Goal: Information Seeking & Learning: Find specific fact

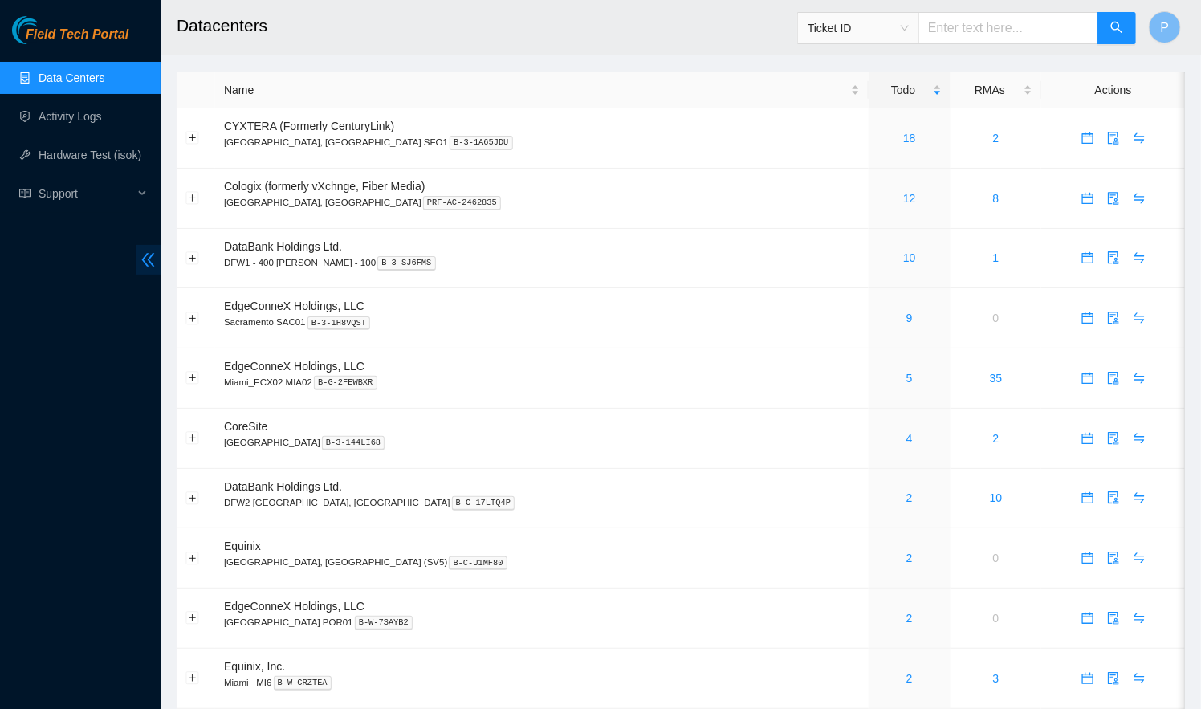
click at [153, 250] on span "double-left" at bounding box center [148, 260] width 25 height 30
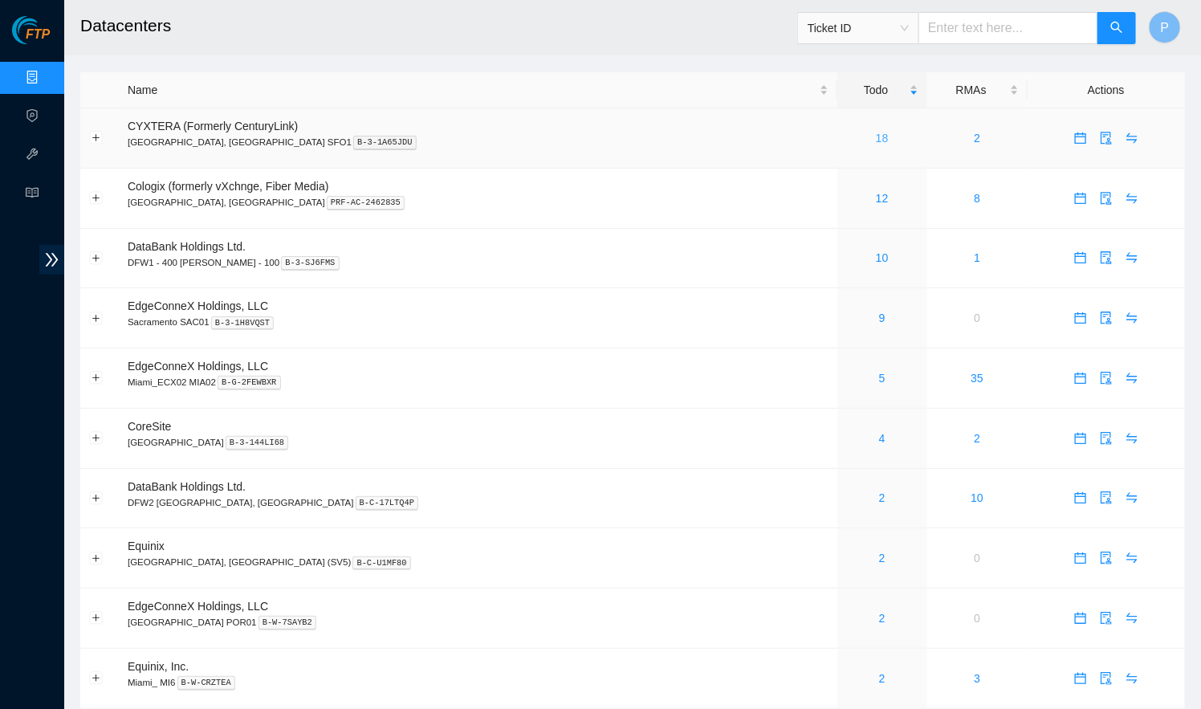
click at [876, 132] on link "18" at bounding box center [882, 138] width 13 height 13
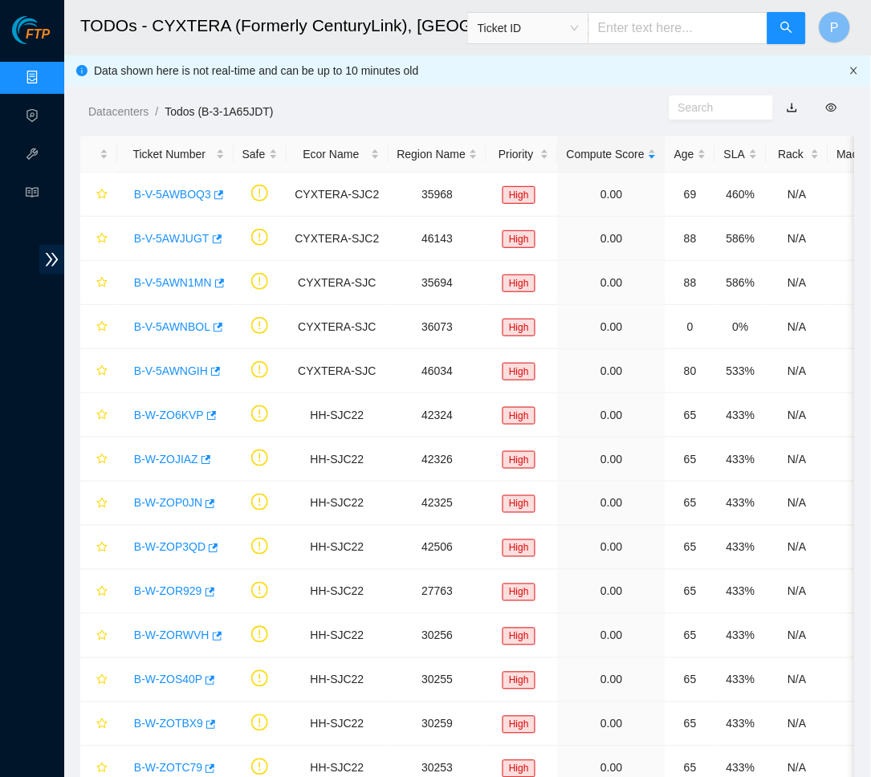
click at [850, 71] on icon "close" at bounding box center [854, 71] width 10 height 10
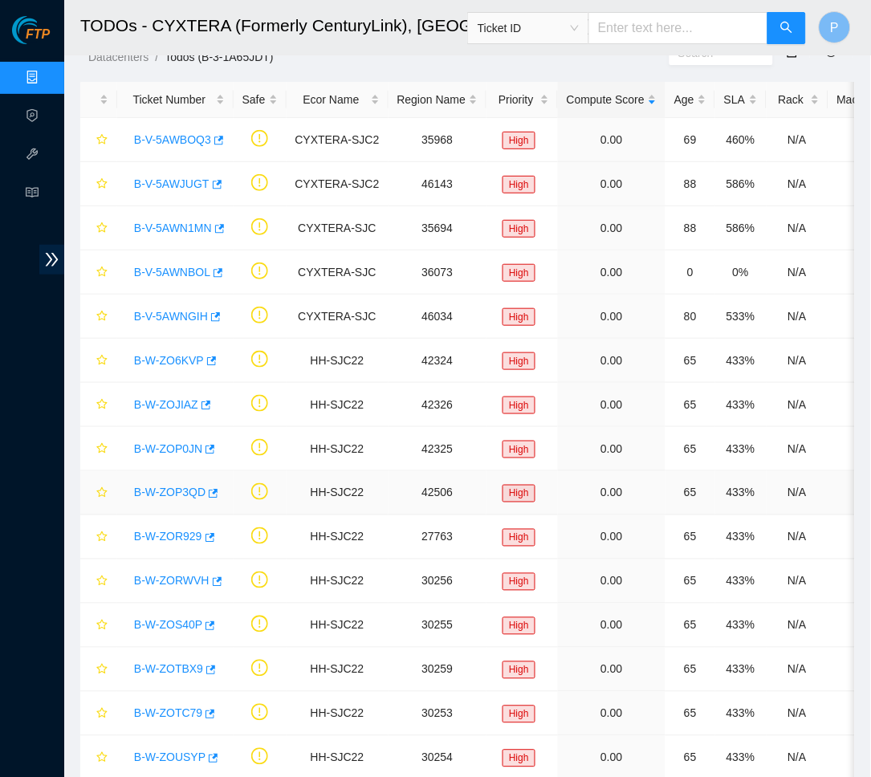
scroll to position [23, 0]
click at [176, 543] on div "B-W-ZOR929" at bounding box center [175, 538] width 99 height 26
click at [175, 537] on link "B-W-ZOR929" at bounding box center [168, 537] width 68 height 13
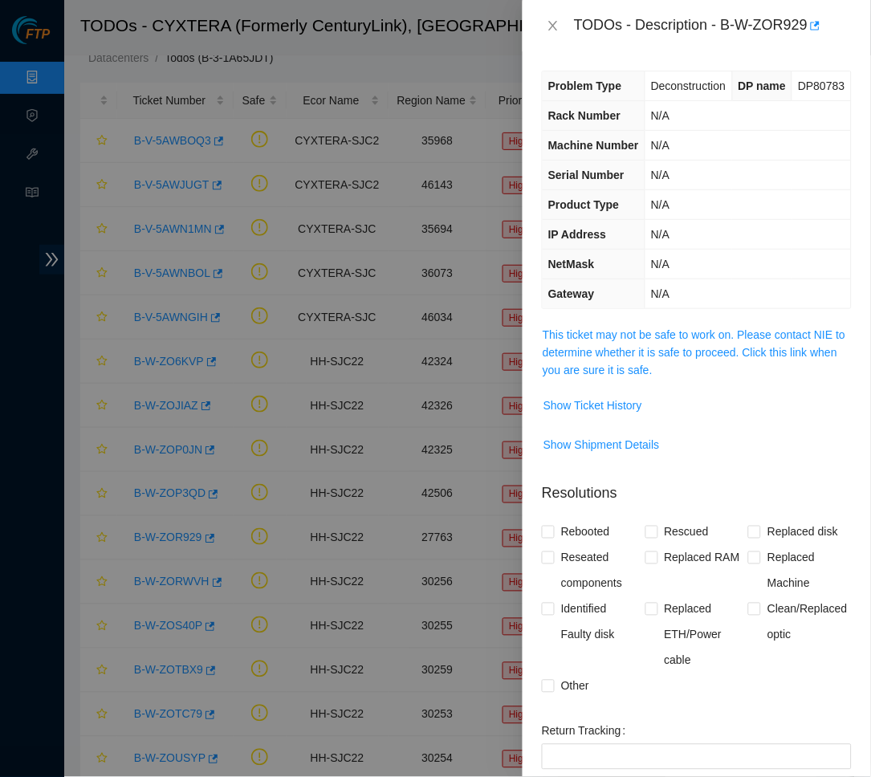
click at [703, 379] on span "This ticket may not be safe to work on. Please contact NIE to determine whether…" at bounding box center [697, 352] width 308 height 53
click at [693, 377] on link "This ticket may not be safe to work on. Please contact NIE to determine whether…" at bounding box center [694, 352] width 303 height 48
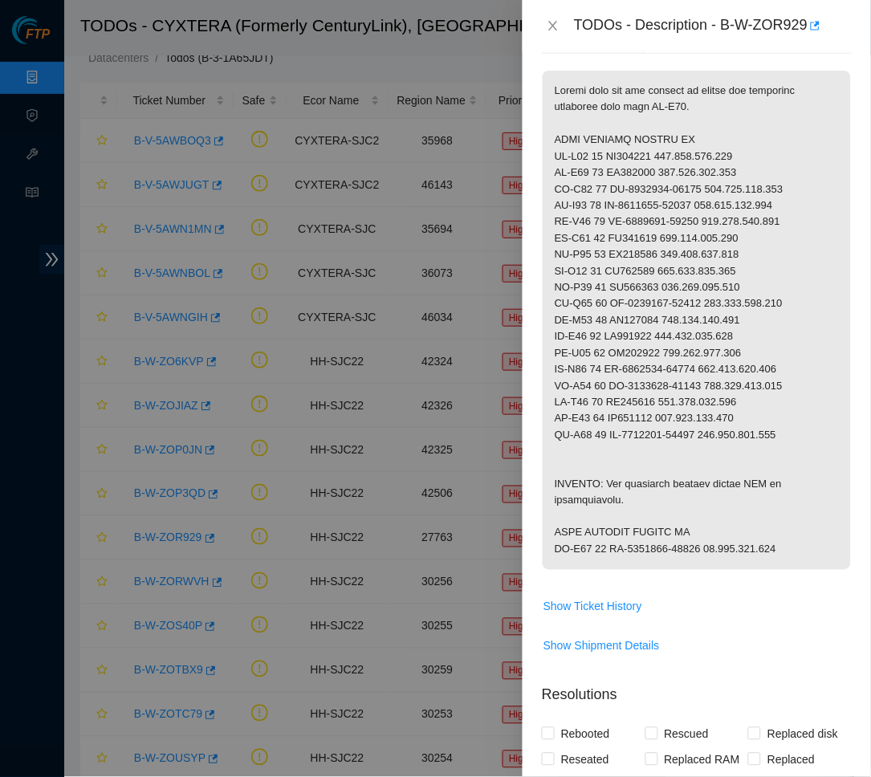
scroll to position [261, 0]
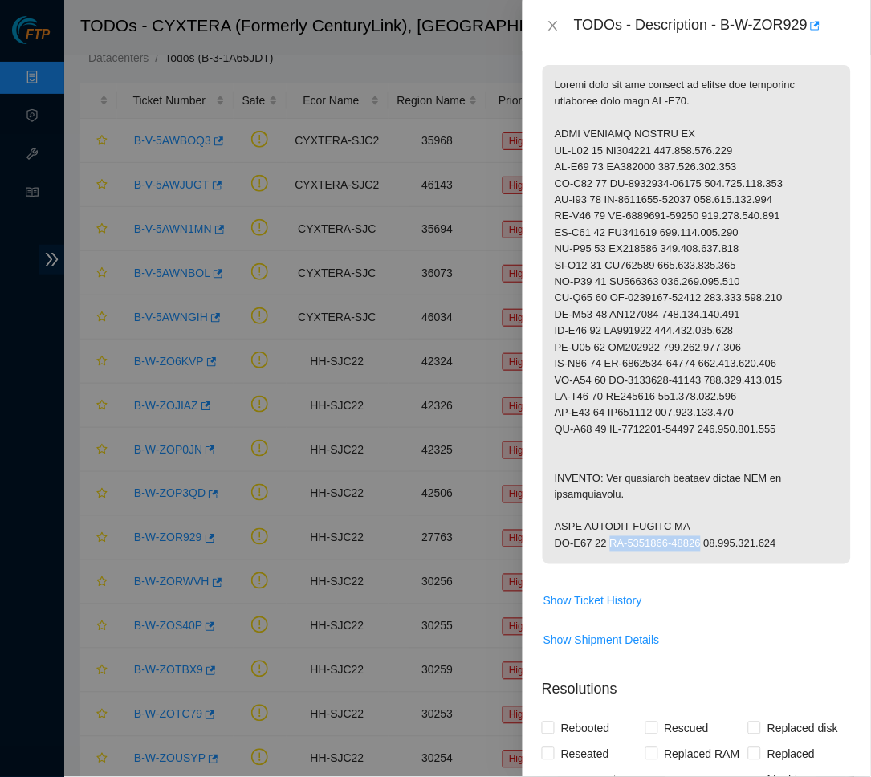
drag, startPoint x: 613, startPoint y: 563, endPoint x: 713, endPoint y: 563, distance: 99.5
click at [713, 563] on p at bounding box center [697, 314] width 308 height 499
copy p "CT-4160711-00057"
drag, startPoint x: 720, startPoint y: 561, endPoint x: 805, endPoint y: 561, distance: 85.1
click at [805, 561] on p at bounding box center [697, 314] width 308 height 499
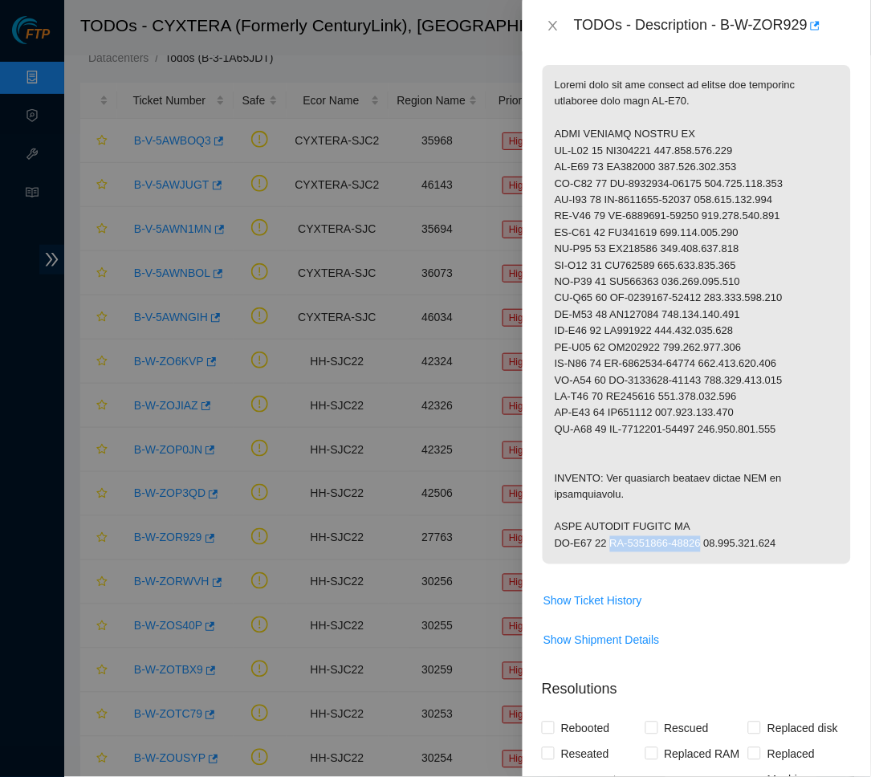
copy p "[TECHNICAL_ID]"
click at [593, 323] on p at bounding box center [697, 314] width 308 height 499
click at [553, 27] on icon "close" at bounding box center [553, 25] width 13 height 13
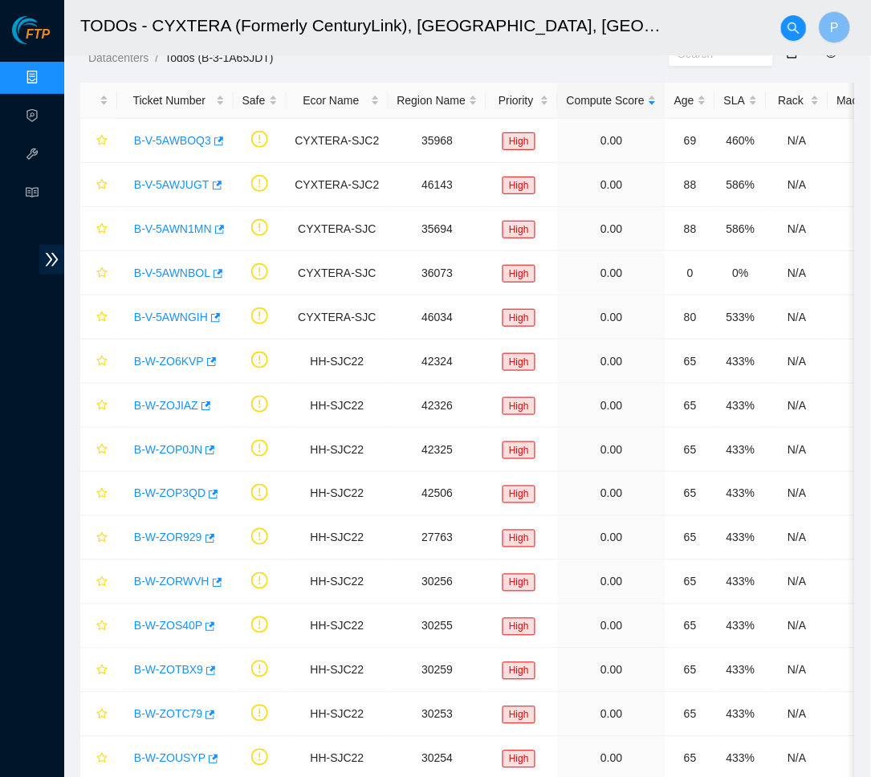
scroll to position [136, 0]
click at [177, 580] on link "B-W-ZORWVH" at bounding box center [171, 582] width 75 height 13
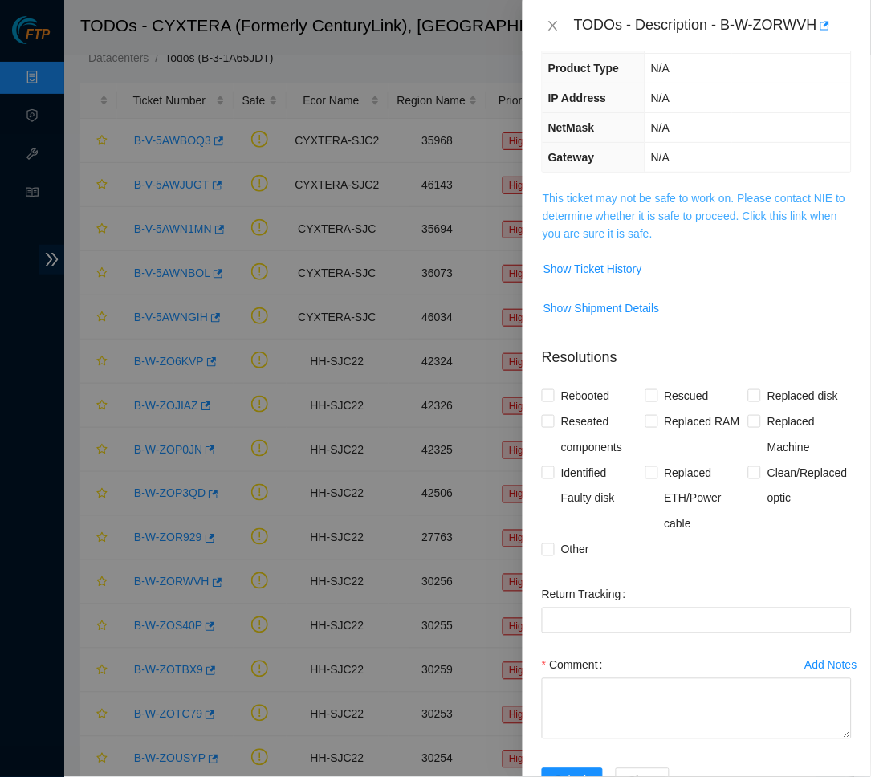
click at [710, 231] on link "This ticket may not be safe to work on. Please contact NIE to determine whether…" at bounding box center [694, 216] width 303 height 48
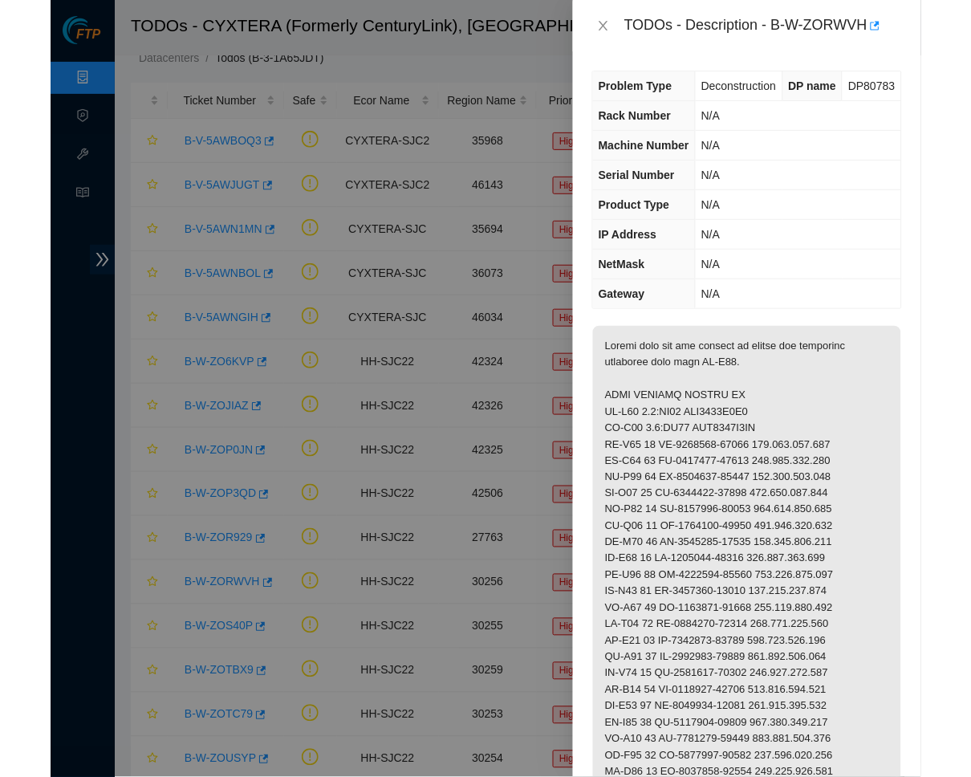
scroll to position [0, 0]
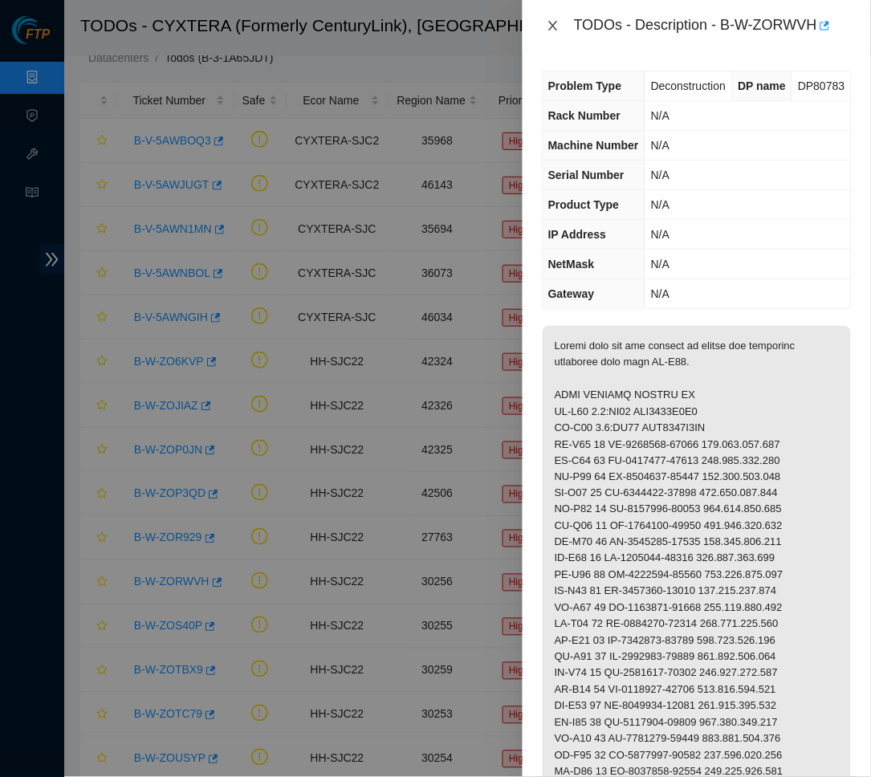
click at [552, 25] on icon "close" at bounding box center [553, 25] width 13 height 13
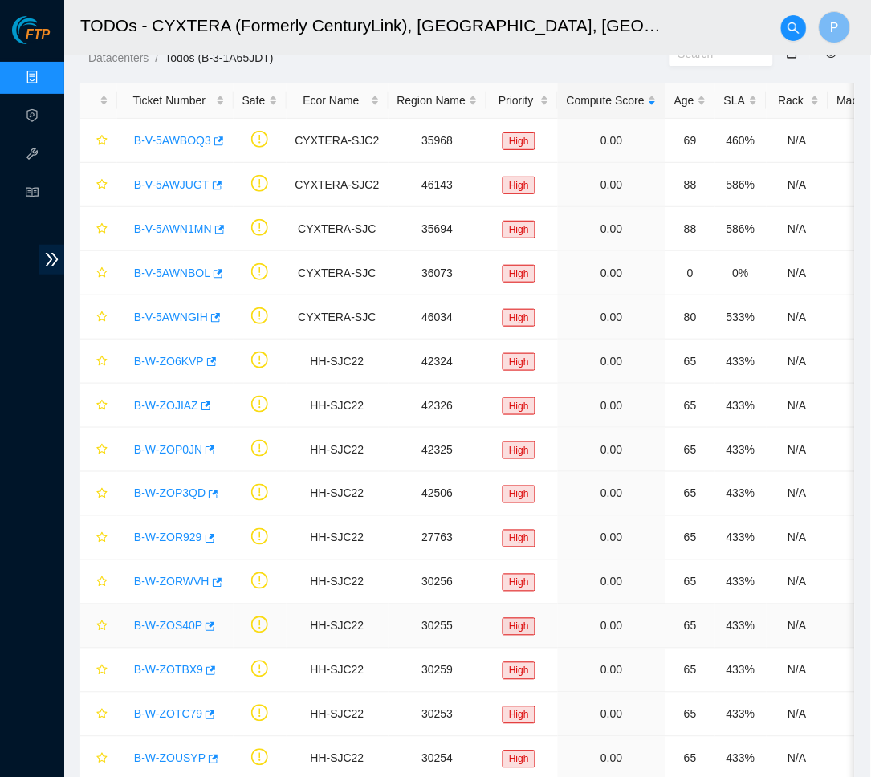
click at [174, 620] on link "B-W-ZOS40P" at bounding box center [168, 626] width 68 height 13
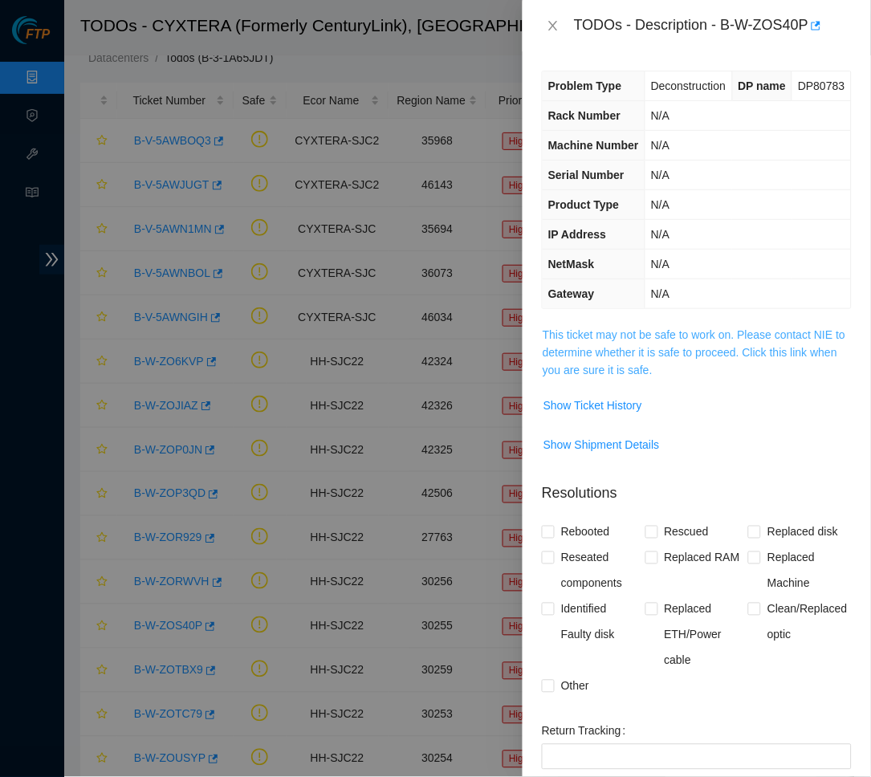
click at [636, 377] on link "This ticket may not be safe to work on. Please contact NIE to determine whether…" at bounding box center [694, 352] width 303 height 48
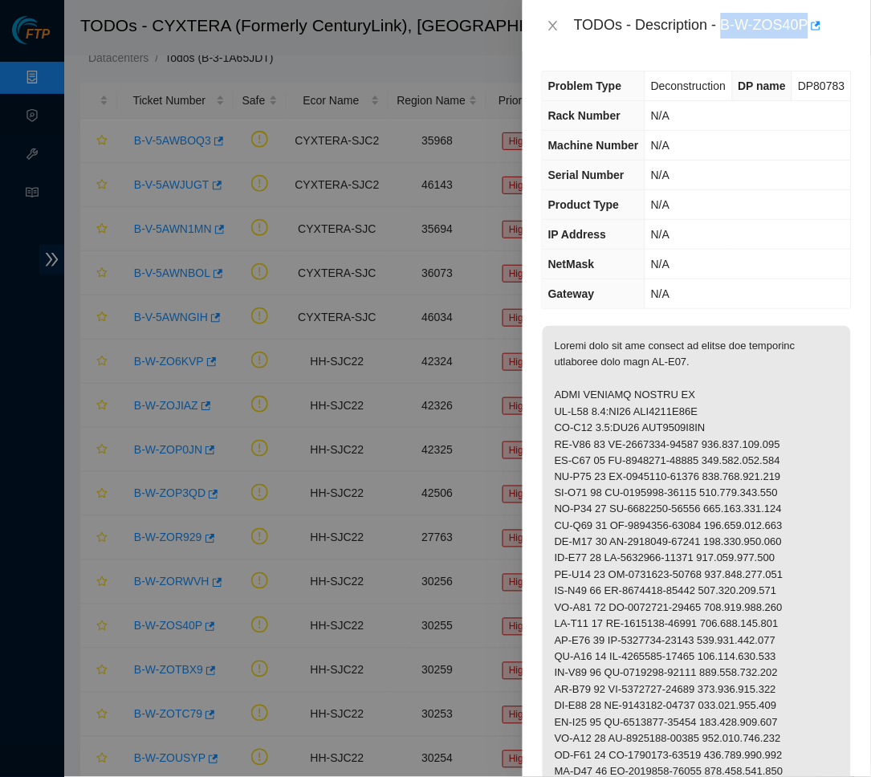
drag, startPoint x: 731, startPoint y: 24, endPoint x: 818, endPoint y: 22, distance: 87.5
click at [818, 22] on div "TODOs - Description - B-W-ZOS40P" at bounding box center [713, 26] width 278 height 26
copy div "B-W-ZOS40P"
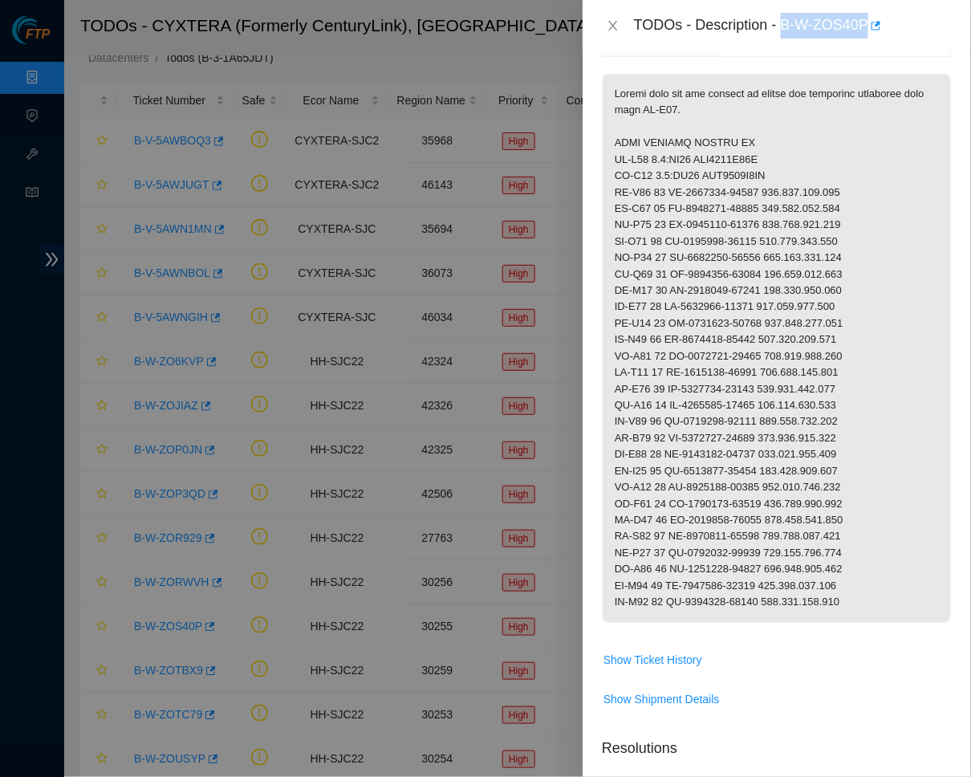
scroll to position [258, 0]
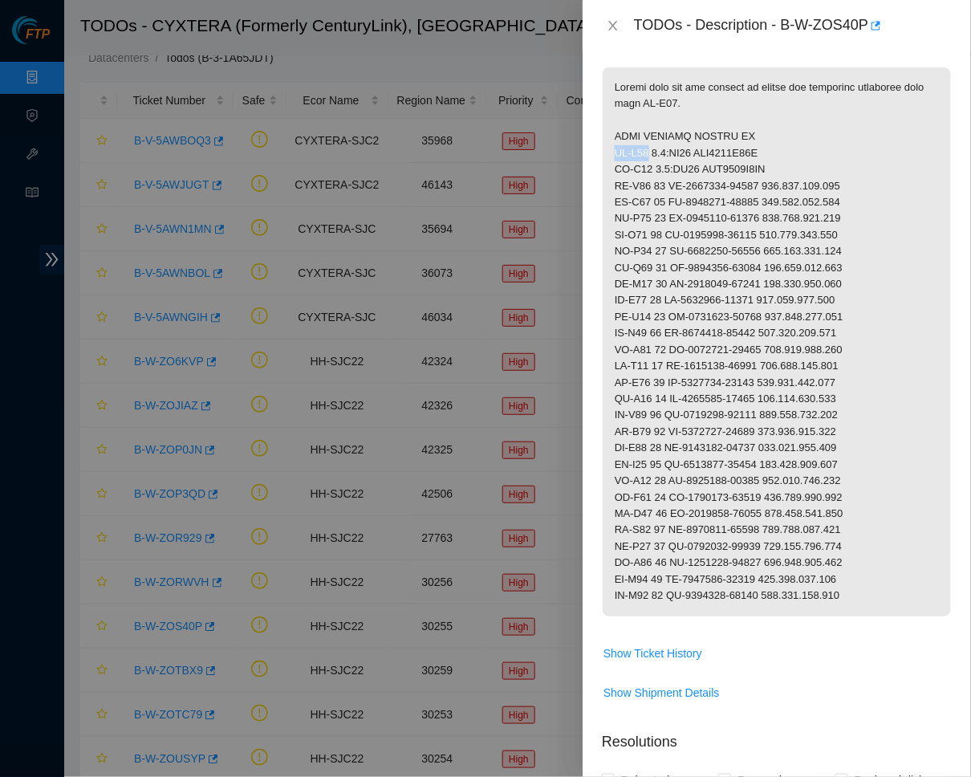
drag, startPoint x: 616, startPoint y: 149, endPoint x: 651, endPoint y: 148, distance: 35.3
click at [651, 148] on p at bounding box center [777, 341] width 348 height 549
copy p "CL-D09"
drag, startPoint x: 660, startPoint y: 148, endPoint x: 680, endPoint y: 148, distance: 20.1
click at [680, 148] on p at bounding box center [777, 341] width 348 height 549
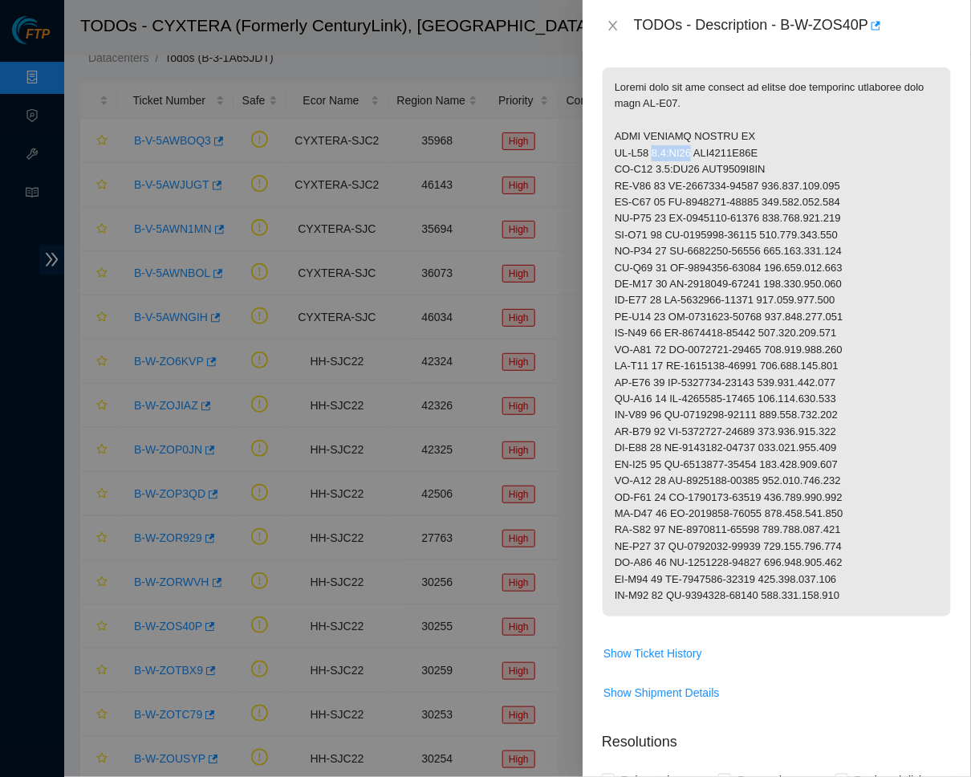
drag, startPoint x: 657, startPoint y: 147, endPoint x: 699, endPoint y: 147, distance: 41.7
click at [699, 147] on p at bounding box center [777, 341] width 348 height 549
copy p "0.1:FE21"
drag, startPoint x: 657, startPoint y: 162, endPoint x: 694, endPoint y: 162, distance: 36.9
click at [694, 162] on p at bounding box center [777, 341] width 348 height 549
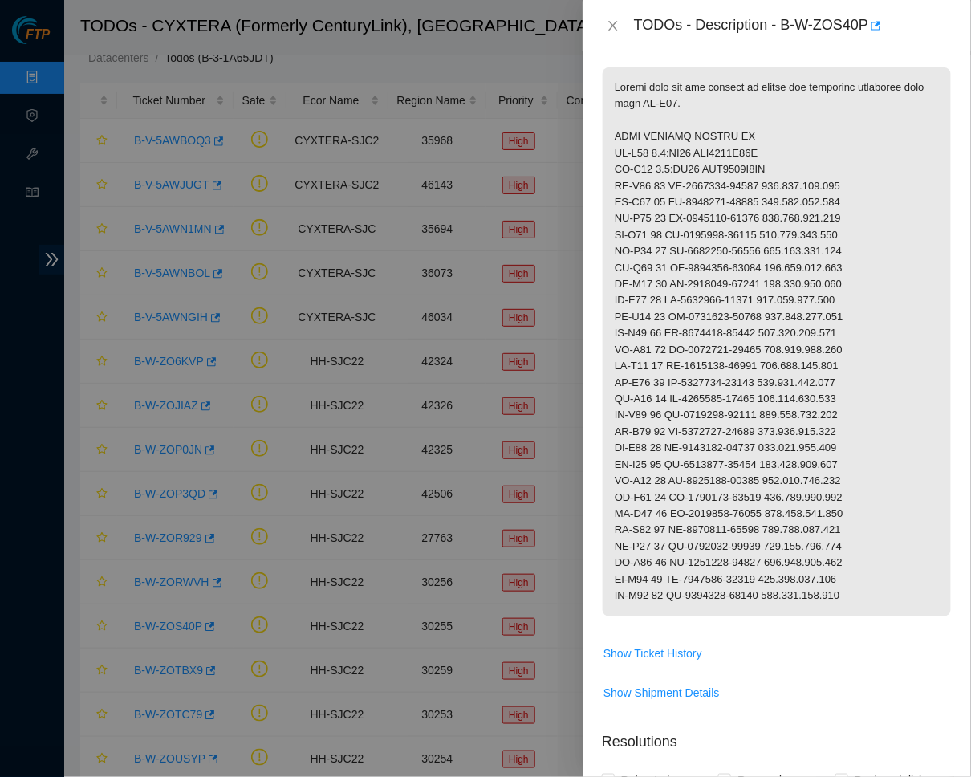
click at [696, 162] on p at bounding box center [777, 341] width 348 height 549
drag, startPoint x: 655, startPoint y: 161, endPoint x: 702, endPoint y: 164, distance: 46.6
click at [702, 164] on p at bounding box center [777, 341] width 348 height 549
copy p "0.2:BE21"
drag, startPoint x: 706, startPoint y: 144, endPoint x: 817, endPoint y: 146, distance: 111.6
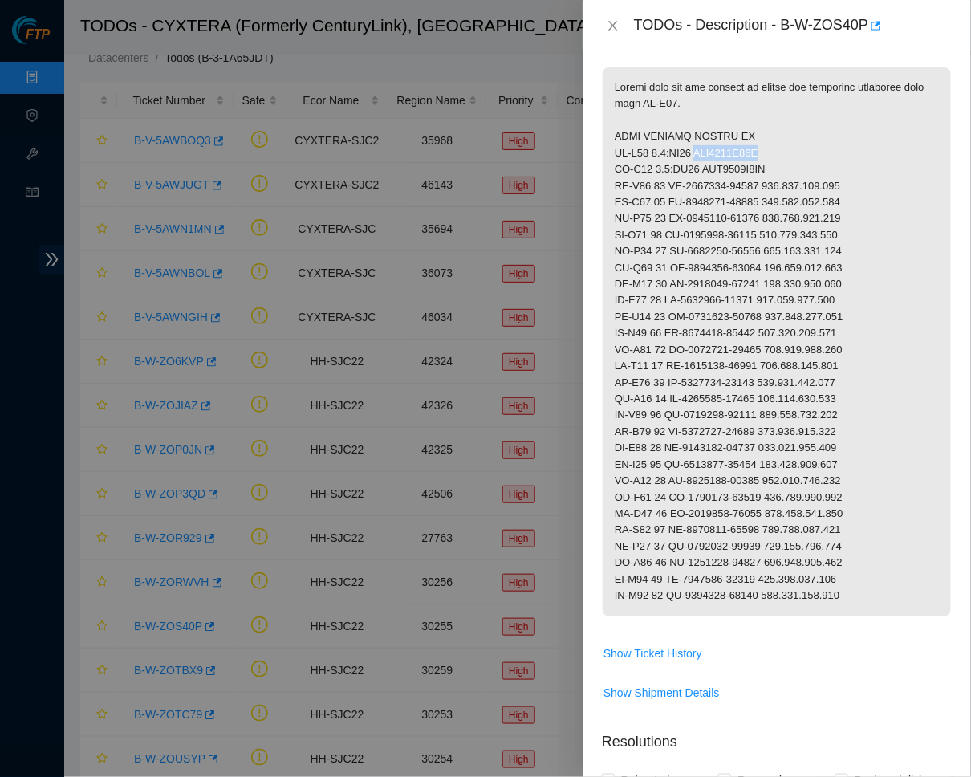
click at [817, 146] on p at bounding box center [777, 341] width 348 height 549
copy p "FOC2020R19S"
drag, startPoint x: 704, startPoint y: 164, endPoint x: 789, endPoint y: 165, distance: 85.1
click at [789, 165] on p at bounding box center [777, 341] width 348 height 549
copy p "FOC2020R1DZ"
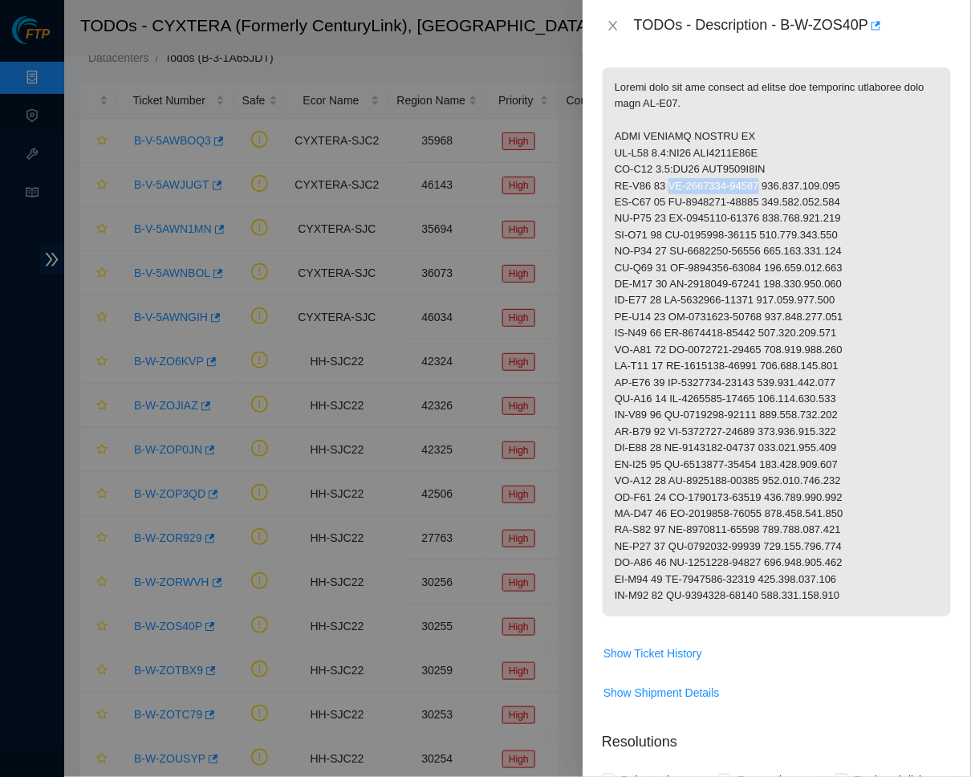
drag, startPoint x: 674, startPoint y: 176, endPoint x: 775, endPoint y: 179, distance: 101.2
click at [775, 179] on p at bounding box center [777, 341] width 348 height 549
copy p "CT-4160718-00052"
drag, startPoint x: 782, startPoint y: 175, endPoint x: 849, endPoint y: 185, distance: 68.2
click at [849, 185] on p at bounding box center [777, 341] width 348 height 549
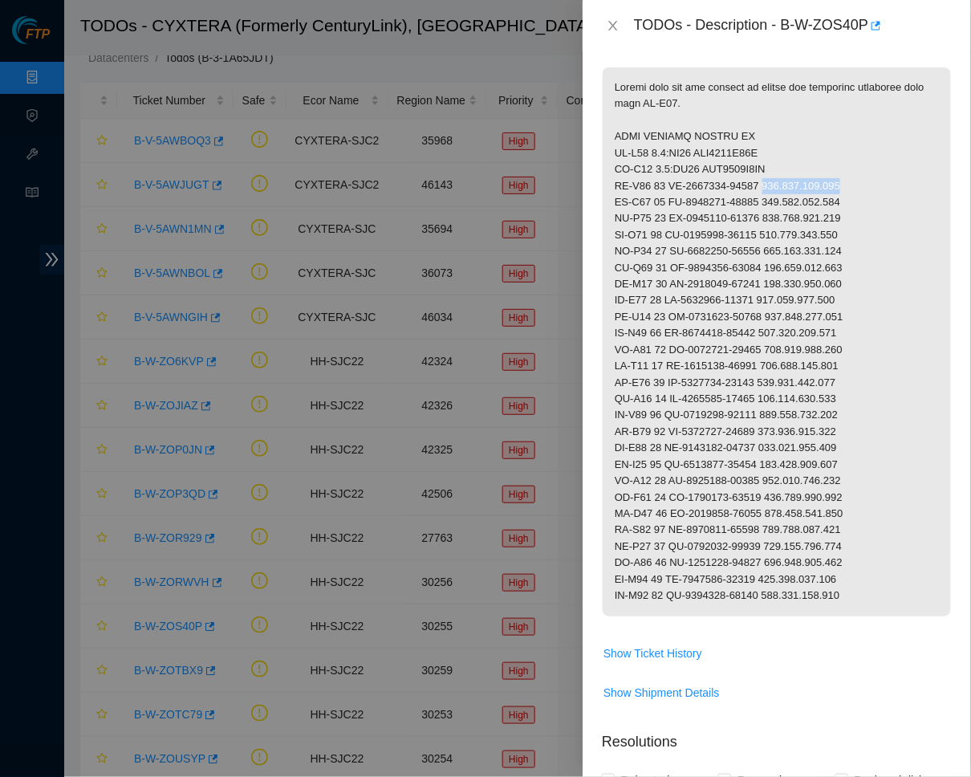
drag, startPoint x: 778, startPoint y: 177, endPoint x: 865, endPoint y: 180, distance: 87.5
click at [865, 180] on p at bounding box center [777, 341] width 348 height 549
copy p "[TECHNICAL_ID]"
drag, startPoint x: 673, startPoint y: 195, endPoint x: 773, endPoint y: 194, distance: 100.4
click at [773, 194] on p at bounding box center [777, 341] width 348 height 549
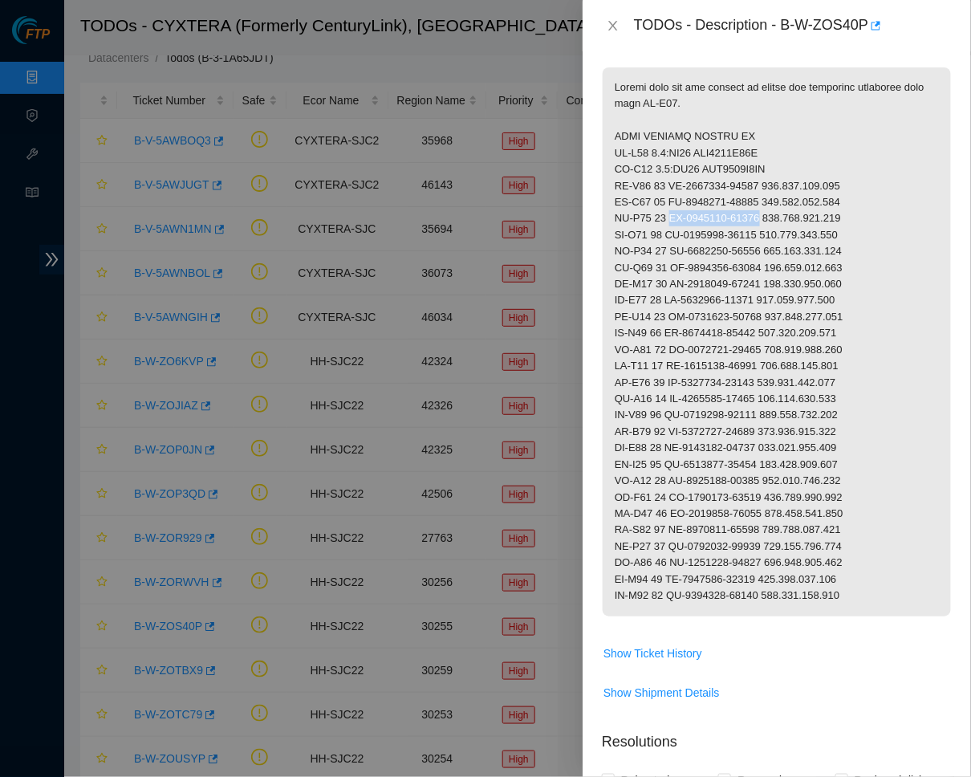
drag, startPoint x: 675, startPoint y: 211, endPoint x: 772, endPoint y: 210, distance: 97.1
click at [772, 210] on p at bounding box center [777, 341] width 348 height 549
drag, startPoint x: 673, startPoint y: 231, endPoint x: 773, endPoint y: 224, distance: 100.6
click at [773, 224] on p at bounding box center [777, 341] width 348 height 549
drag, startPoint x: 672, startPoint y: 242, endPoint x: 774, endPoint y: 238, distance: 102.0
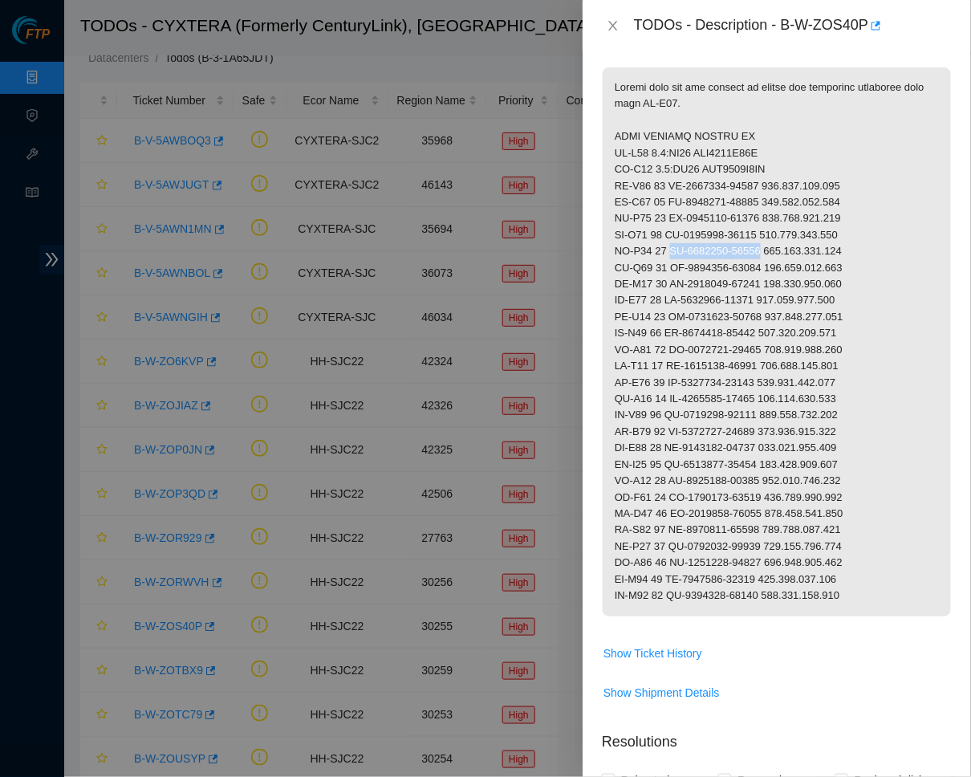
click at [774, 238] on p at bounding box center [777, 341] width 348 height 549
drag, startPoint x: 673, startPoint y: 258, endPoint x: 775, endPoint y: 254, distance: 102.0
click at [775, 254] on p at bounding box center [777, 341] width 348 height 549
drag, startPoint x: 675, startPoint y: 271, endPoint x: 774, endPoint y: 271, distance: 98.7
click at [774, 271] on p at bounding box center [777, 341] width 348 height 549
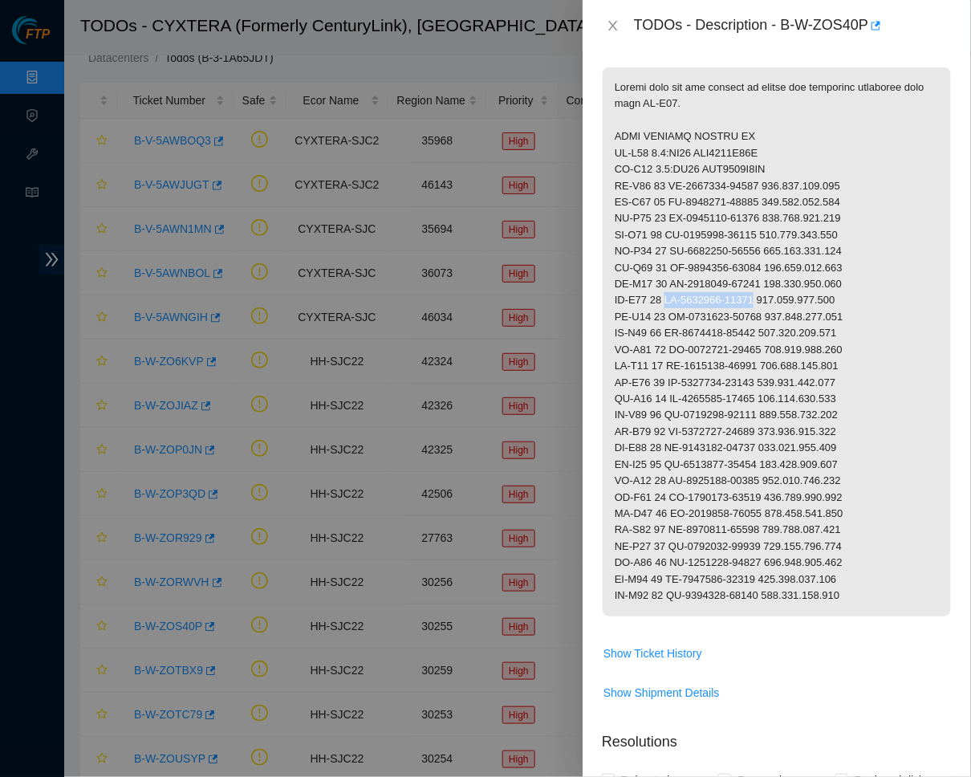
drag, startPoint x: 673, startPoint y: 288, endPoint x: 776, endPoint y: 287, distance: 103.6
click at [776, 287] on p at bounding box center [777, 341] width 348 height 549
drag, startPoint x: 674, startPoint y: 306, endPoint x: 773, endPoint y: 307, distance: 99.5
click at [773, 307] on p at bounding box center [777, 341] width 348 height 549
drag, startPoint x: 673, startPoint y: 323, endPoint x: 774, endPoint y: 322, distance: 101.2
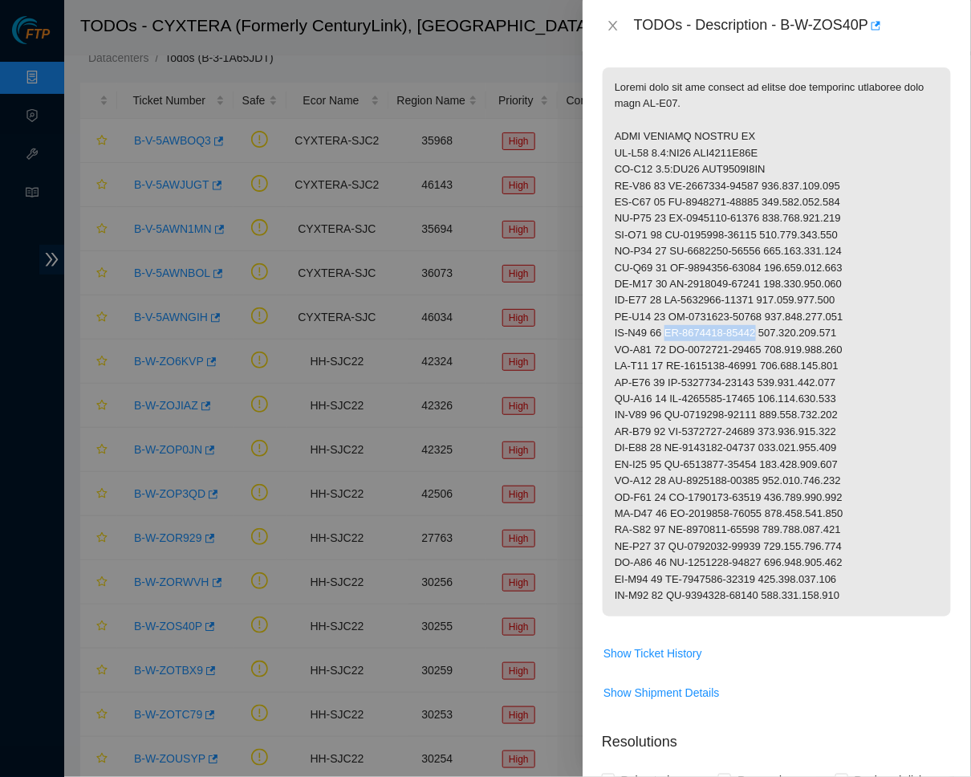
click at [774, 322] on p at bounding box center [777, 341] width 348 height 549
drag, startPoint x: 674, startPoint y: 339, endPoint x: 773, endPoint y: 338, distance: 99.5
click at [773, 338] on p at bounding box center [777, 341] width 348 height 549
click at [678, 356] on p at bounding box center [777, 341] width 348 height 549
drag, startPoint x: 676, startPoint y: 355, endPoint x: 775, endPoint y: 355, distance: 98.7
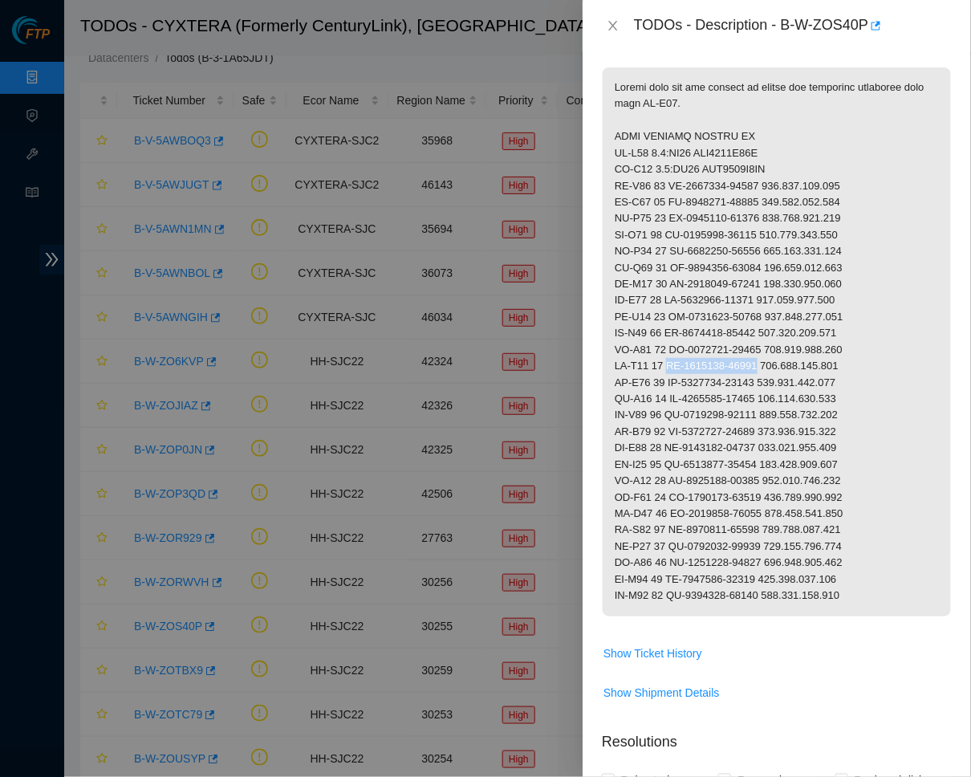
click at [775, 355] on p at bounding box center [777, 341] width 348 height 549
drag, startPoint x: 674, startPoint y: 367, endPoint x: 774, endPoint y: 368, distance: 100.4
click at [774, 368] on p at bounding box center [777, 341] width 348 height 549
drag, startPoint x: 674, startPoint y: 386, endPoint x: 775, endPoint y: 387, distance: 101.2
click at [775, 387] on p at bounding box center [777, 341] width 348 height 549
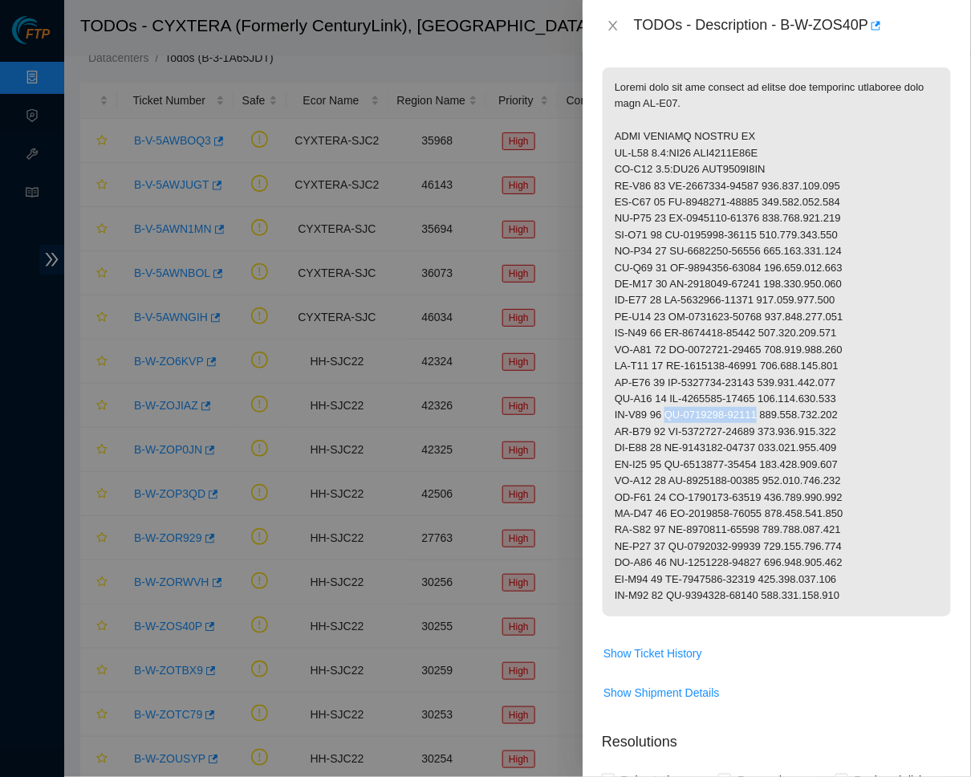
drag, startPoint x: 673, startPoint y: 402, endPoint x: 774, endPoint y: 401, distance: 101.2
click at [774, 401] on p at bounding box center [777, 341] width 348 height 549
click at [684, 463] on p at bounding box center [777, 341] width 348 height 549
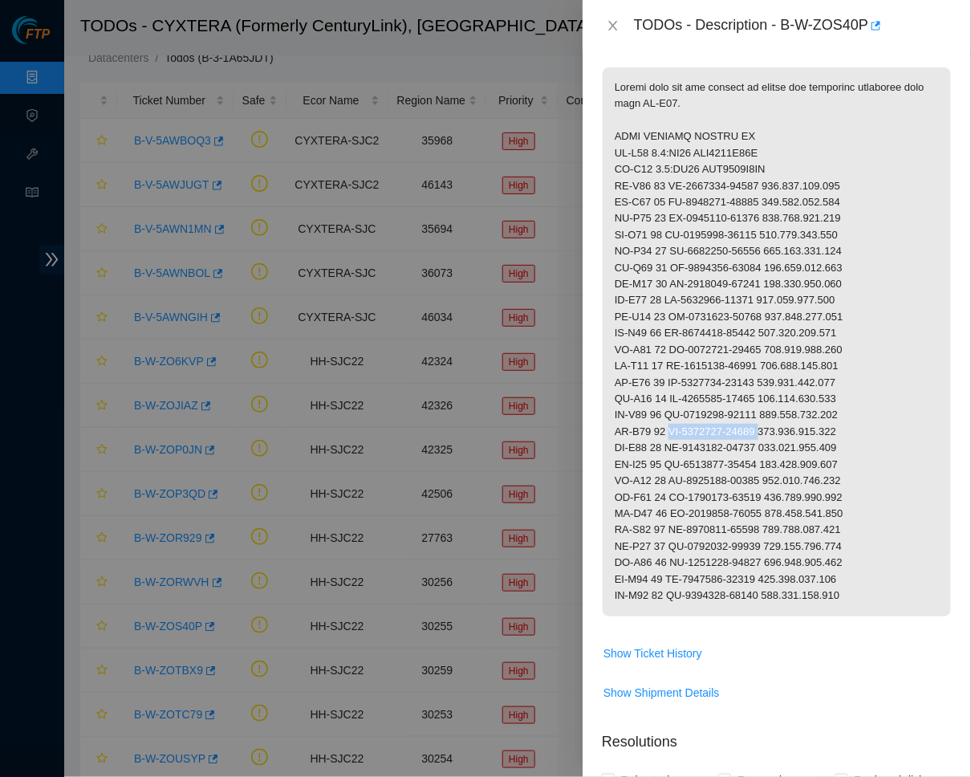
drag, startPoint x: 673, startPoint y: 415, endPoint x: 777, endPoint y: 416, distance: 104.4
click at [777, 416] on p at bounding box center [777, 341] width 348 height 549
drag, startPoint x: 675, startPoint y: 433, endPoint x: 775, endPoint y: 432, distance: 99.5
click at [775, 432] on p at bounding box center [777, 341] width 348 height 549
drag, startPoint x: 672, startPoint y: 446, endPoint x: 774, endPoint y: 443, distance: 102.0
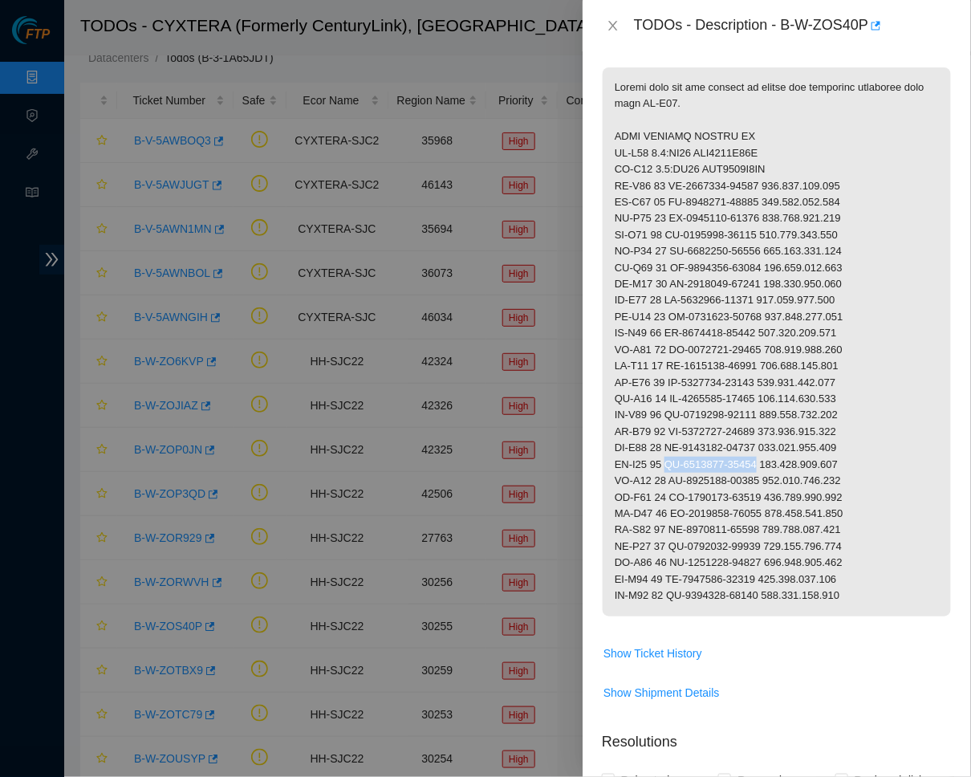
click at [774, 443] on p at bounding box center [777, 341] width 348 height 549
drag, startPoint x: 673, startPoint y: 470, endPoint x: 774, endPoint y: 469, distance: 101.2
click at [774, 469] on p at bounding box center [777, 341] width 348 height 549
drag, startPoint x: 676, startPoint y: 483, endPoint x: 774, endPoint y: 481, distance: 98.0
click at [774, 481] on p at bounding box center [777, 341] width 348 height 549
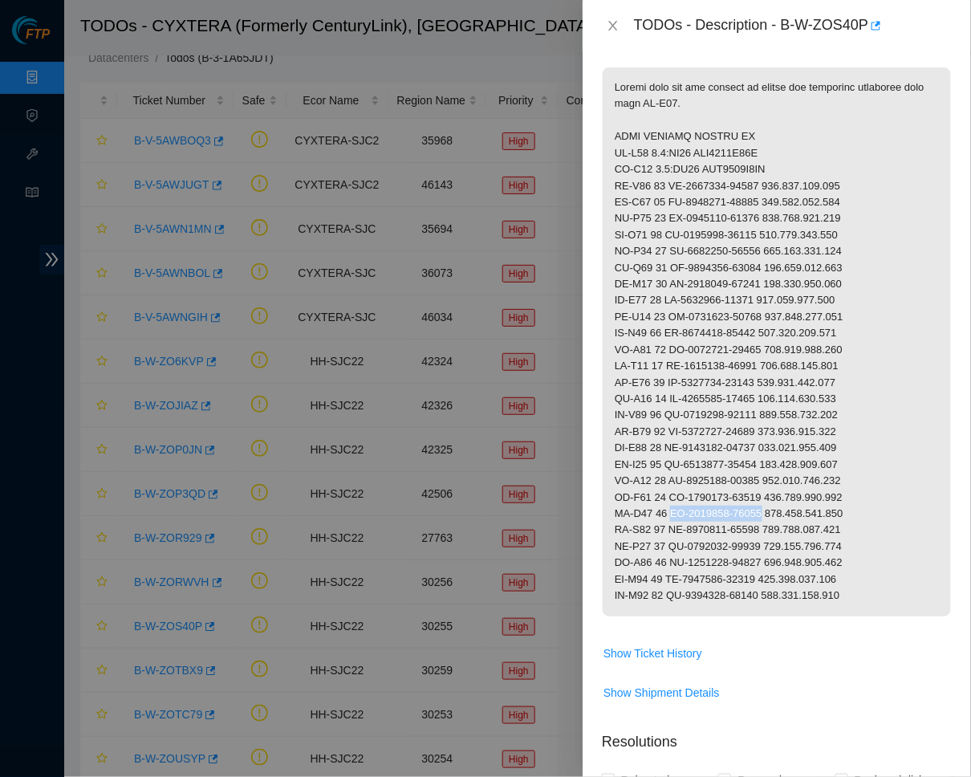
drag, startPoint x: 673, startPoint y: 497, endPoint x: 775, endPoint y: 496, distance: 102.0
click at [775, 496] on p at bounding box center [777, 341] width 348 height 549
drag, startPoint x: 675, startPoint y: 515, endPoint x: 775, endPoint y: 513, distance: 99.6
click at [775, 513] on p at bounding box center [777, 341] width 348 height 549
drag, startPoint x: 674, startPoint y: 532, endPoint x: 772, endPoint y: 532, distance: 98.7
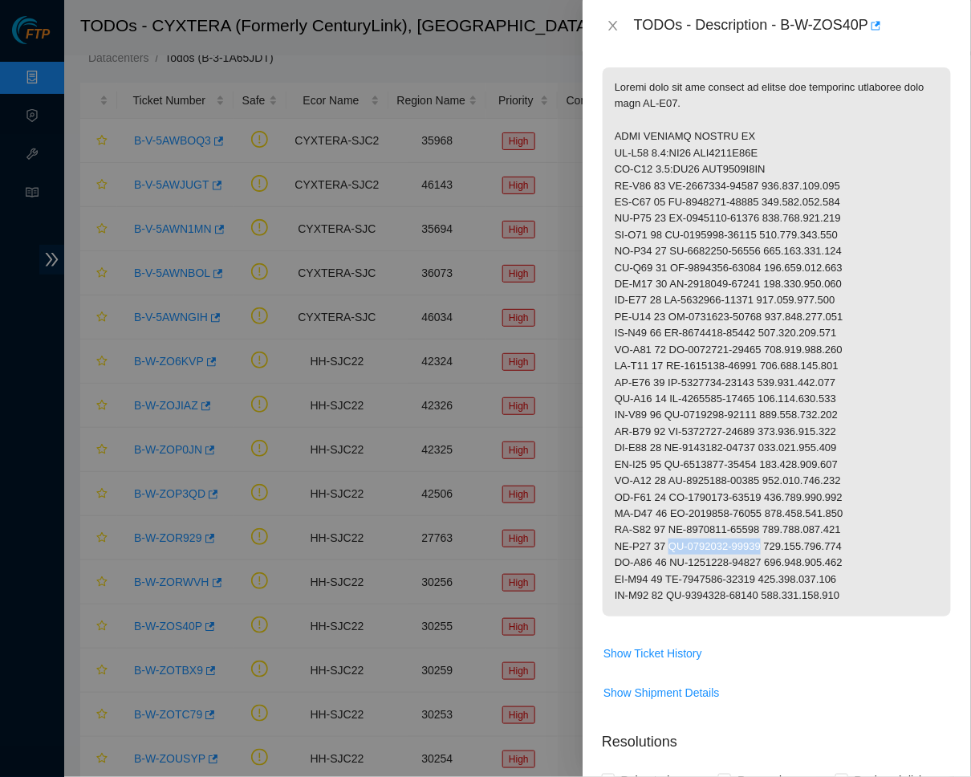
click at [772, 532] on p at bounding box center [777, 341] width 348 height 549
drag, startPoint x: 671, startPoint y: 547, endPoint x: 774, endPoint y: 544, distance: 102.8
click at [774, 544] on p at bounding box center [777, 341] width 348 height 549
drag, startPoint x: 674, startPoint y: 564, endPoint x: 777, endPoint y: 564, distance: 103.6
click at [777, 564] on p at bounding box center [777, 341] width 348 height 549
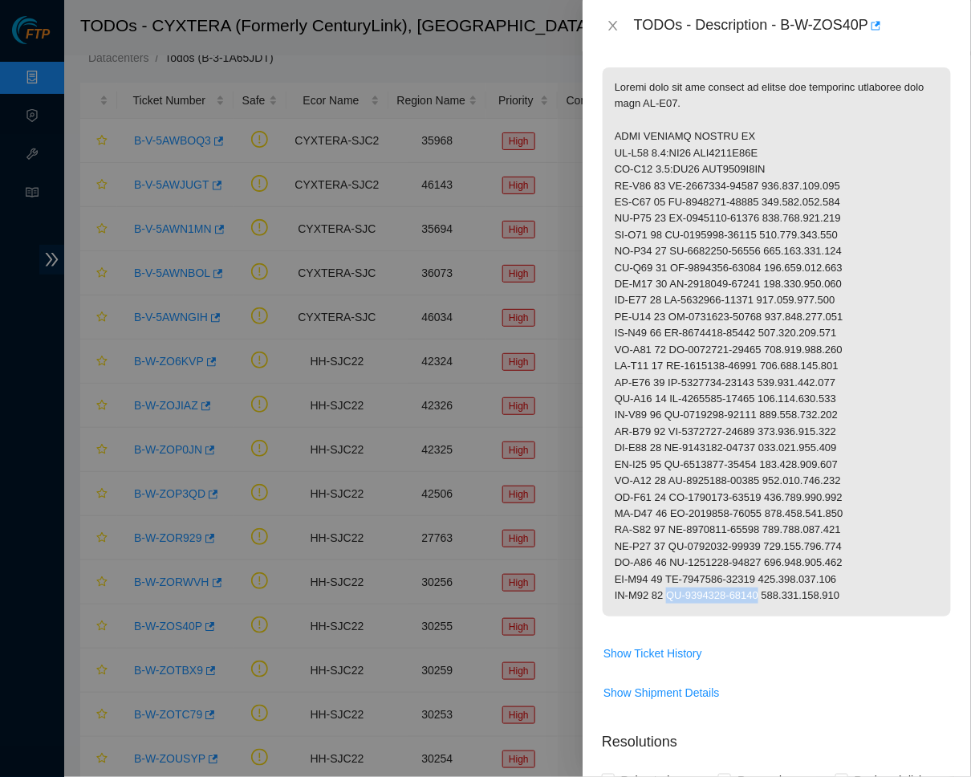
drag, startPoint x: 674, startPoint y: 579, endPoint x: 776, endPoint y: 579, distance: 102.8
click at [776, 579] on p at bounding box center [777, 341] width 348 height 549
click at [782, 357] on p at bounding box center [777, 341] width 348 height 549
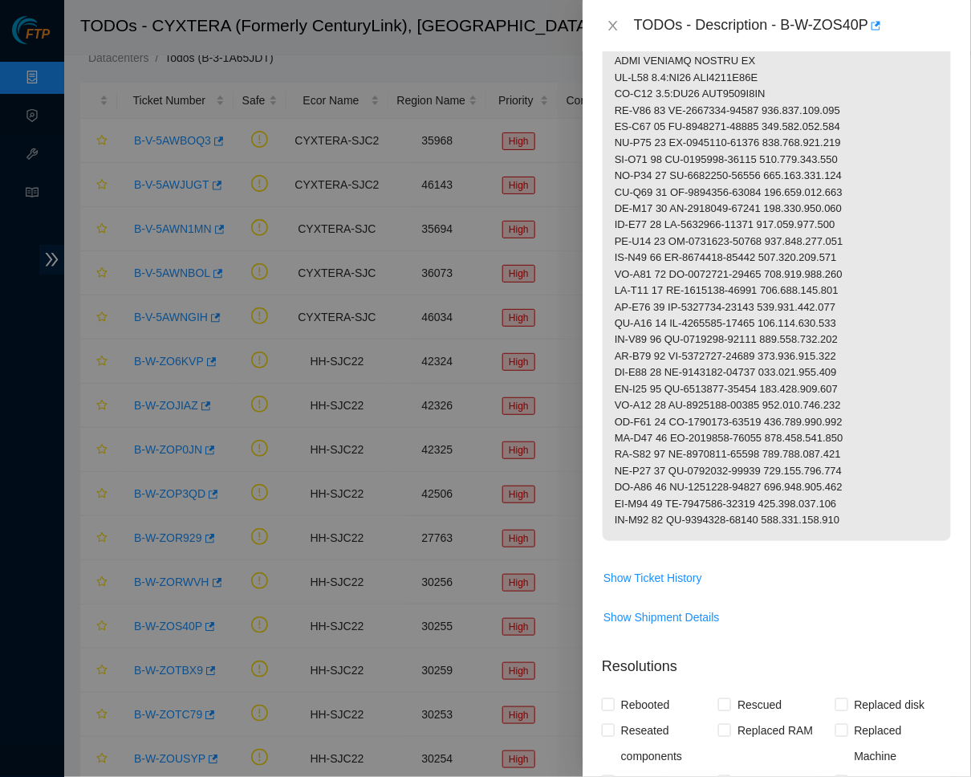
scroll to position [336, 0]
click at [668, 568] on span "Show Ticket History" at bounding box center [653, 577] width 99 height 18
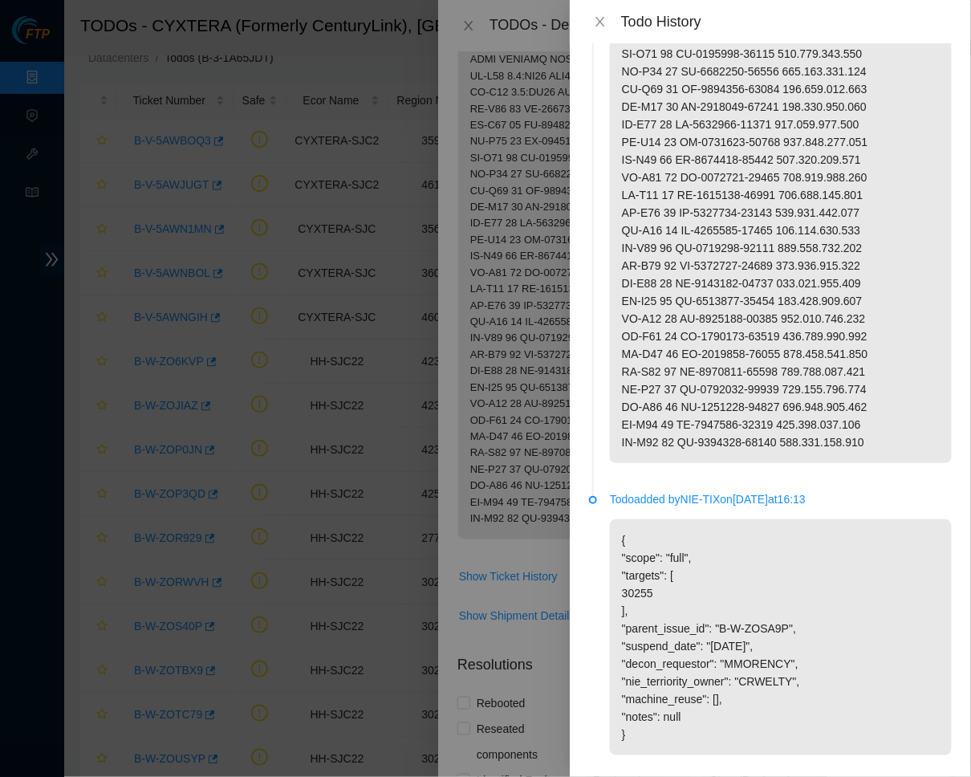
scroll to position [211, 0]
drag, startPoint x: 731, startPoint y: 600, endPoint x: 804, endPoint y: 596, distance: 73.2
click at [804, 596] on p "{ "scope": "full", "targets": [ 30255 ], "parent_issue_id": "B-W-ZOSA9P", "susp…" at bounding box center [781, 638] width 342 height 236
click at [704, 317] on p at bounding box center [781, 169] width 342 height 589
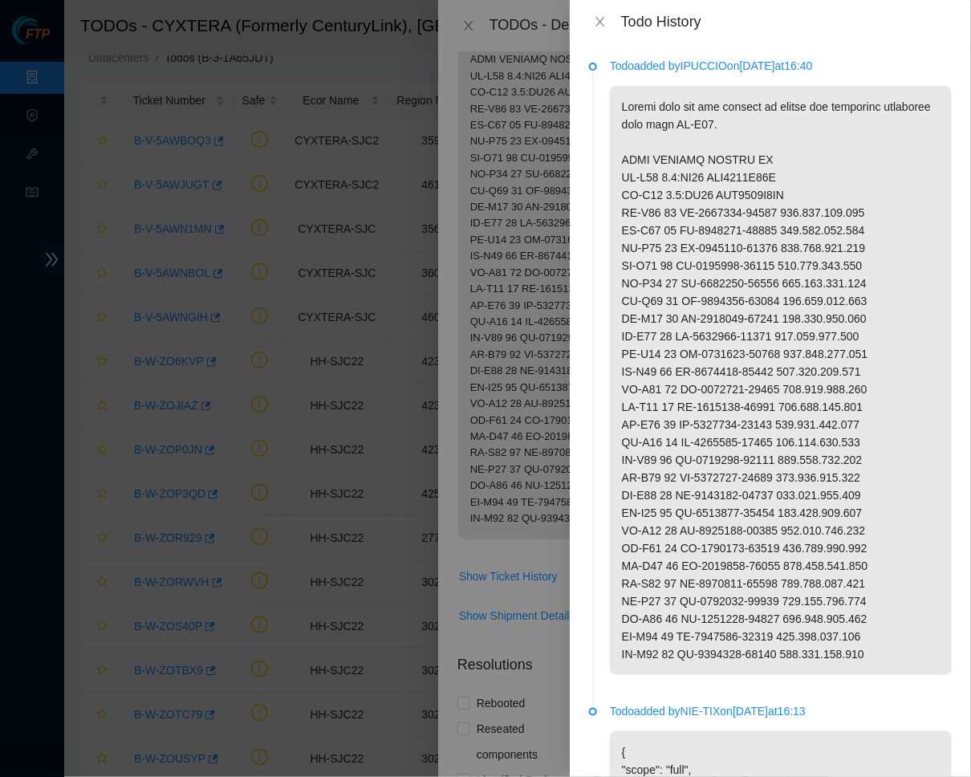
scroll to position [0, 0]
click at [595, 33] on div "Todo History" at bounding box center [770, 21] width 401 height 43
click at [596, 26] on icon "close" at bounding box center [600, 21] width 13 height 13
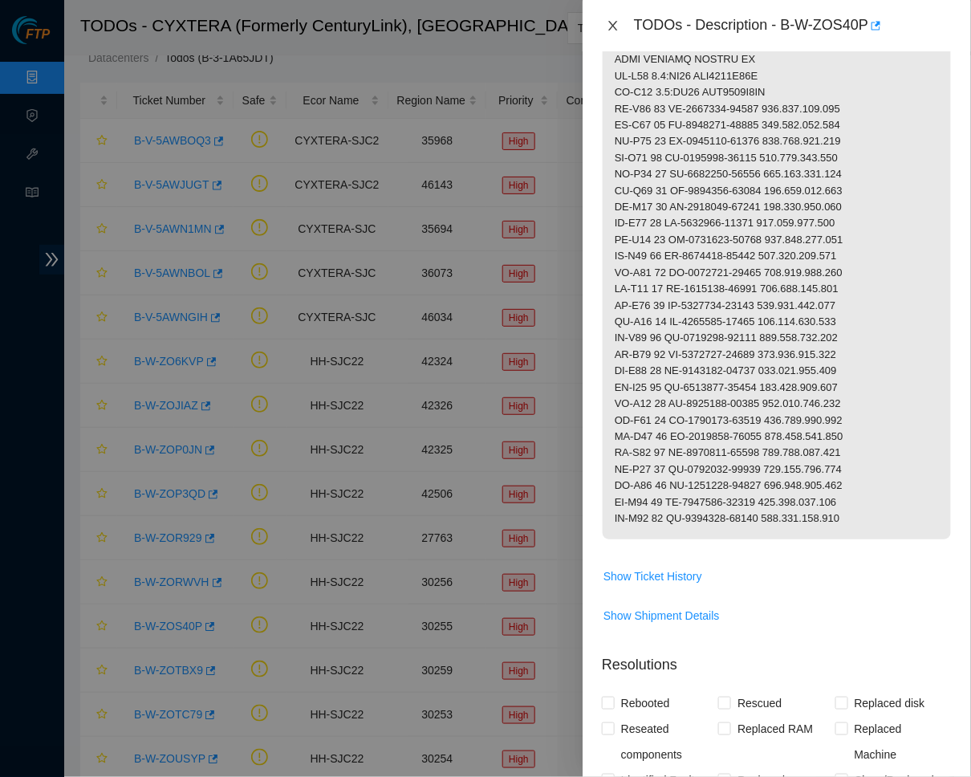
click at [613, 19] on icon "close" at bounding box center [613, 25] width 13 height 13
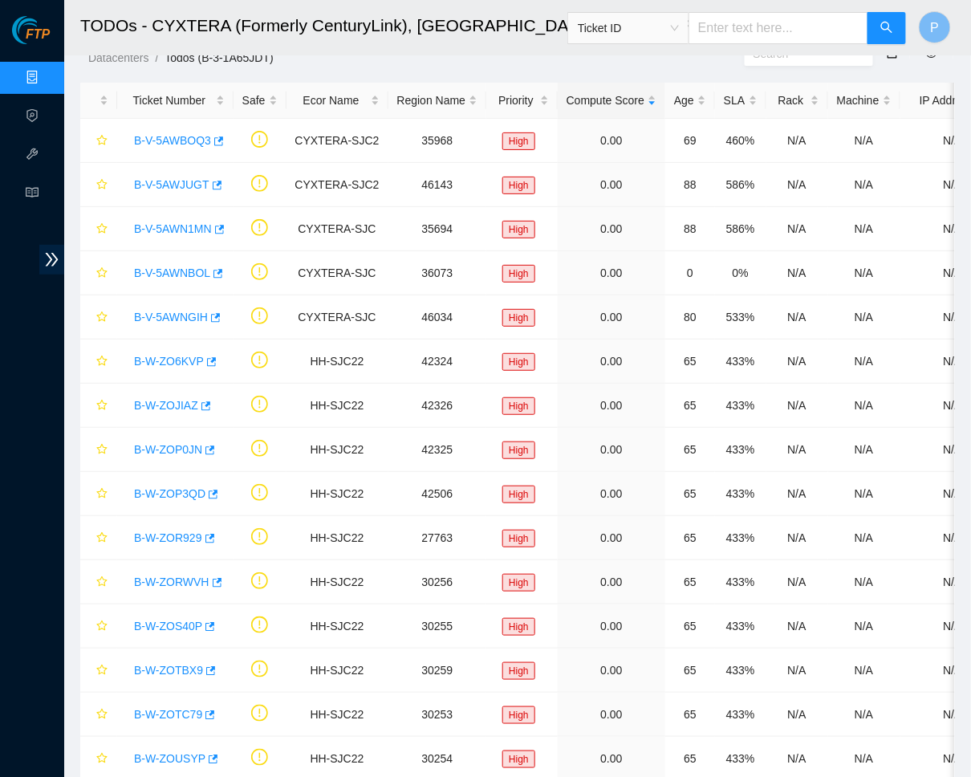
scroll to position [111, 0]
click at [184, 531] on link "B-W-ZOR929" at bounding box center [168, 537] width 68 height 13
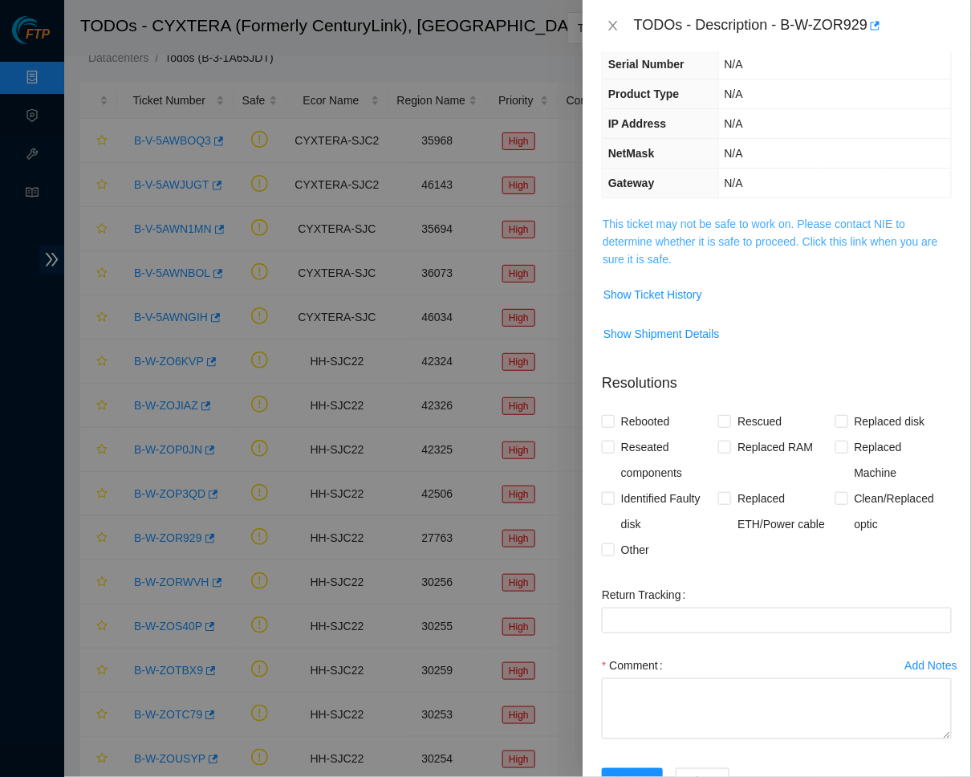
click at [746, 220] on link "This ticket may not be safe to work on. Please contact NIE to determine whether…" at bounding box center [771, 242] width 336 height 48
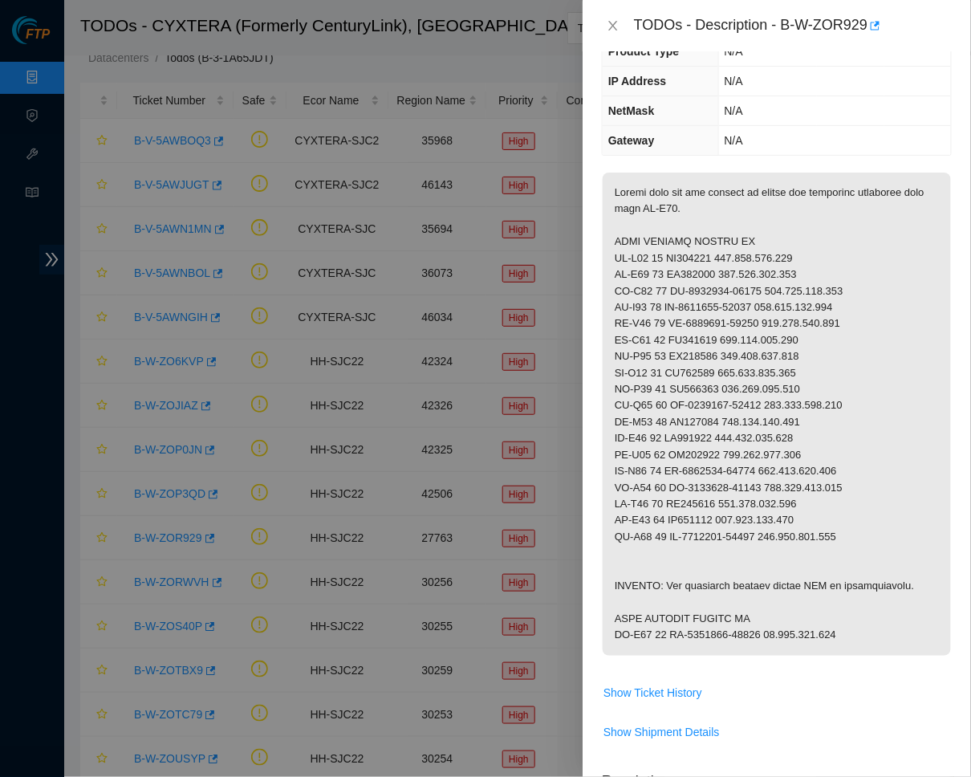
scroll to position [163, 0]
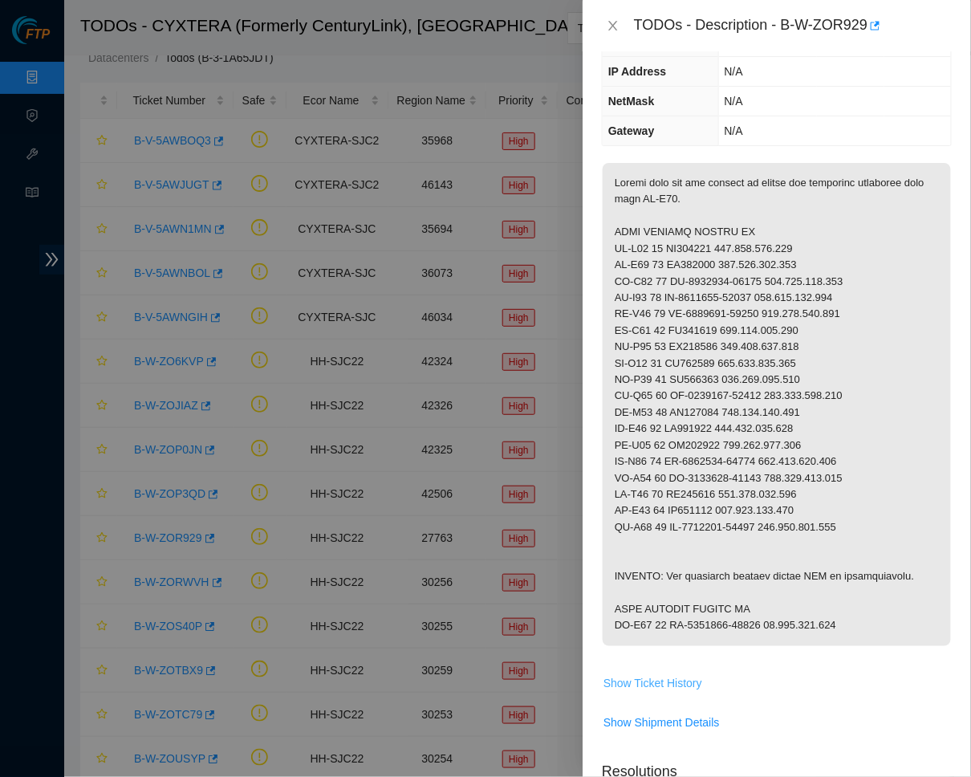
click at [649, 674] on span "Show Ticket History" at bounding box center [653, 683] width 99 height 18
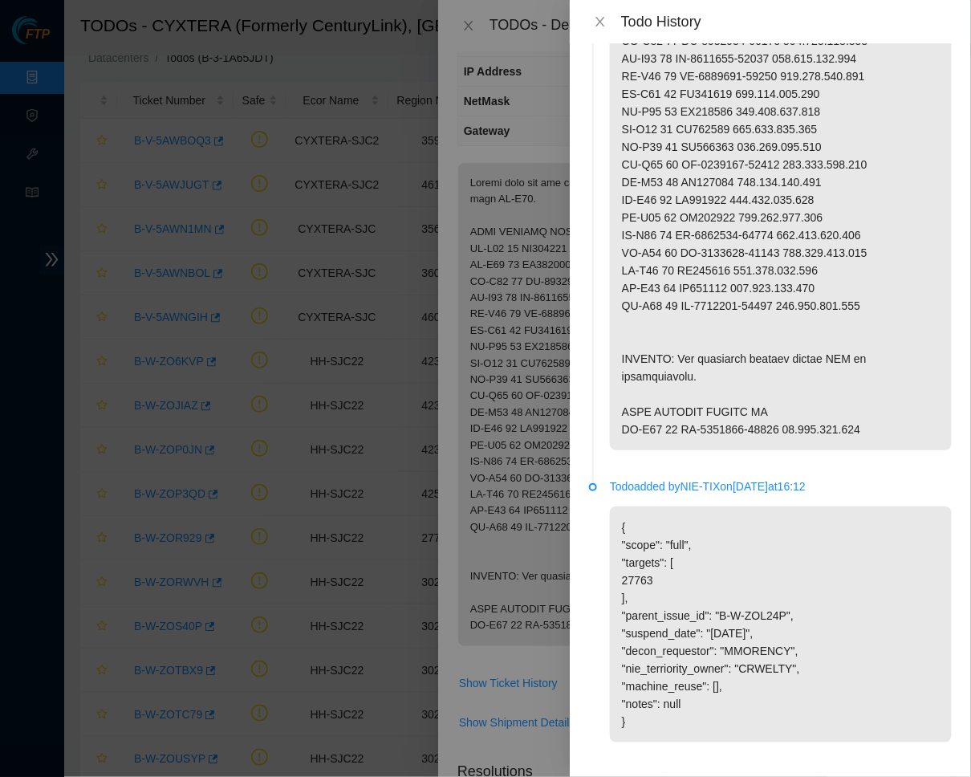
scroll to position [161, 0]
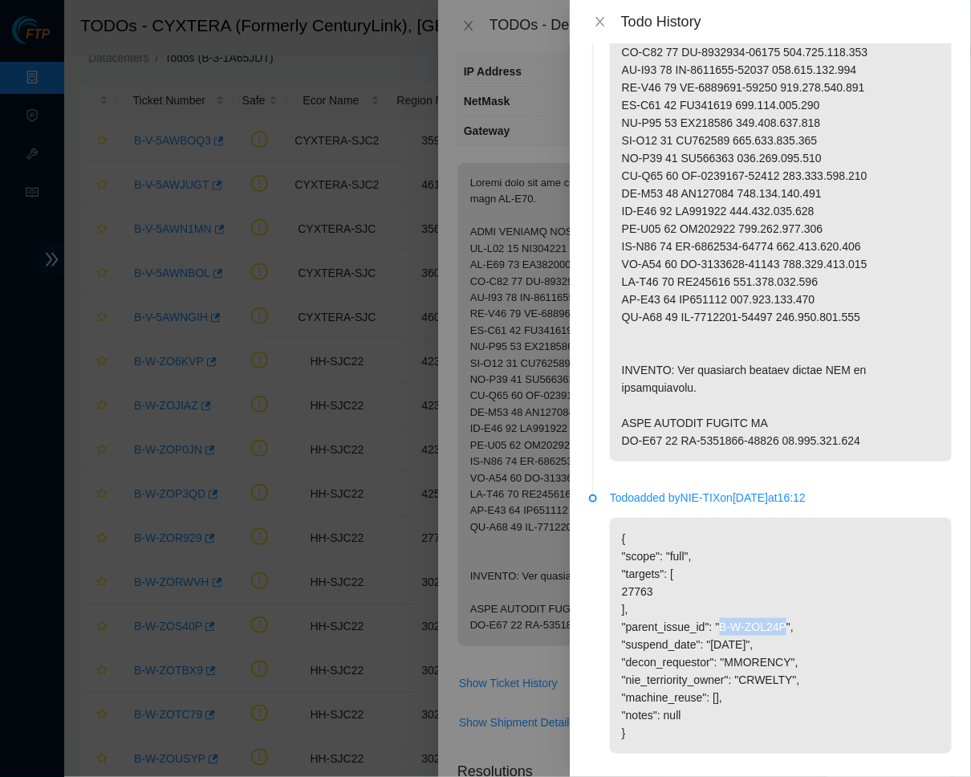
drag, startPoint x: 731, startPoint y: 602, endPoint x: 799, endPoint y: 593, distance: 68.0
click at [799, 593] on p "{ "scope": "full", "targets": [ 27763 ], "parent_issue_id": "B-W-ZOL24P", "susp…" at bounding box center [781, 636] width 342 height 236
click at [726, 364] on p at bounding box center [781, 193] width 342 height 536
click at [592, 22] on button "Close" at bounding box center [600, 21] width 22 height 15
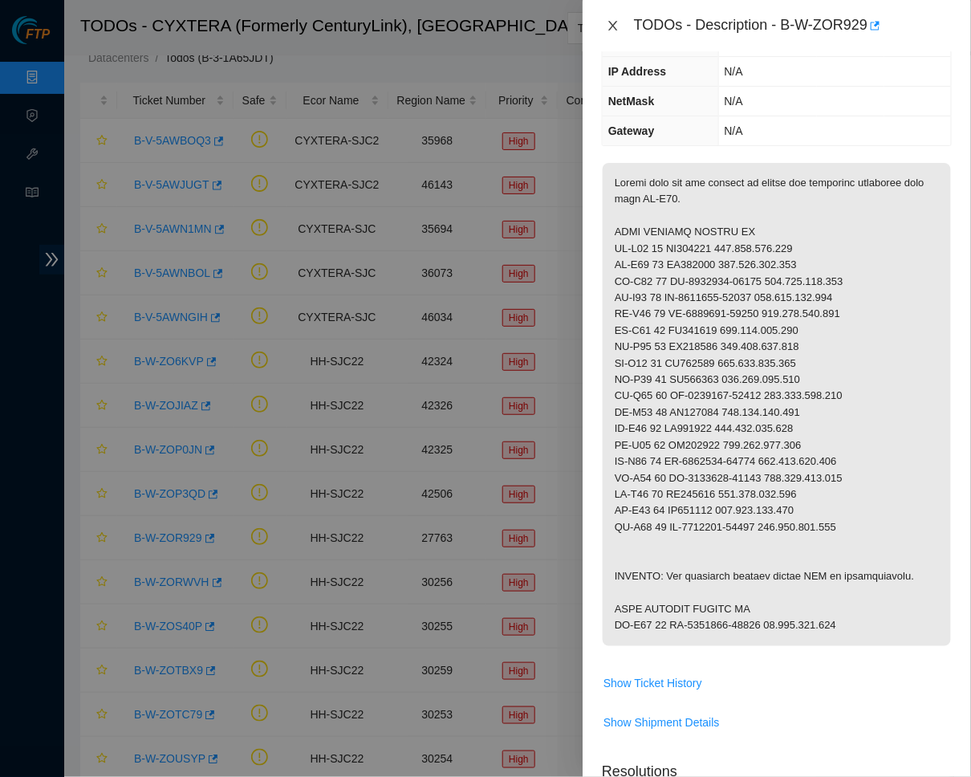
click at [611, 28] on icon "close" at bounding box center [613, 26] width 9 height 10
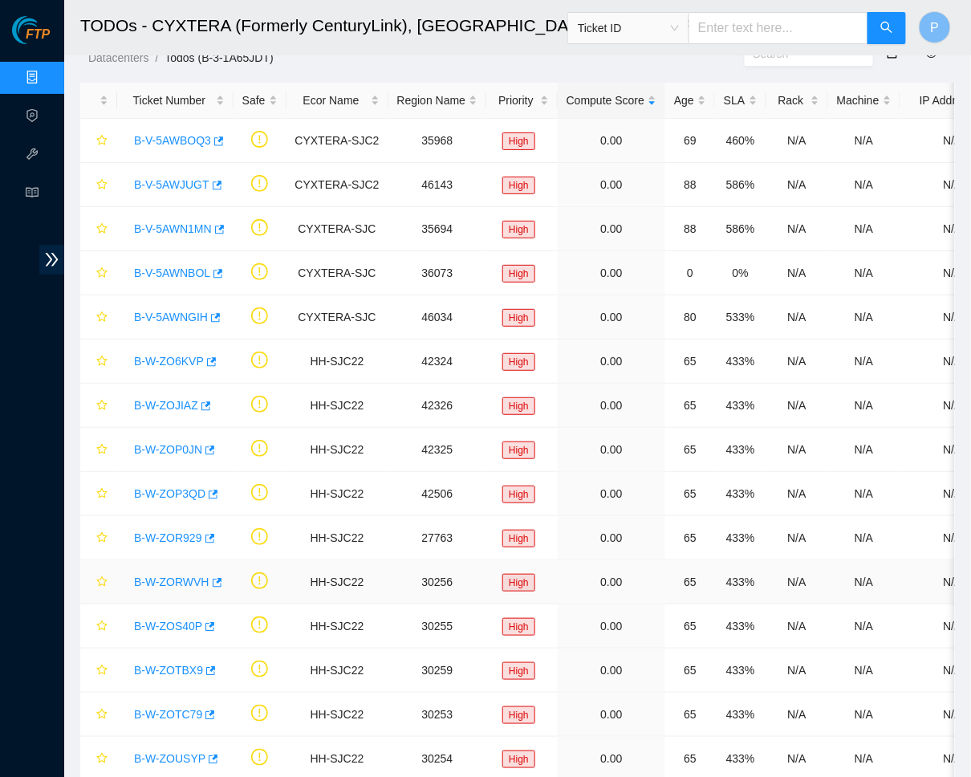
click at [174, 576] on link "B-W-ZORWVH" at bounding box center [171, 582] width 75 height 13
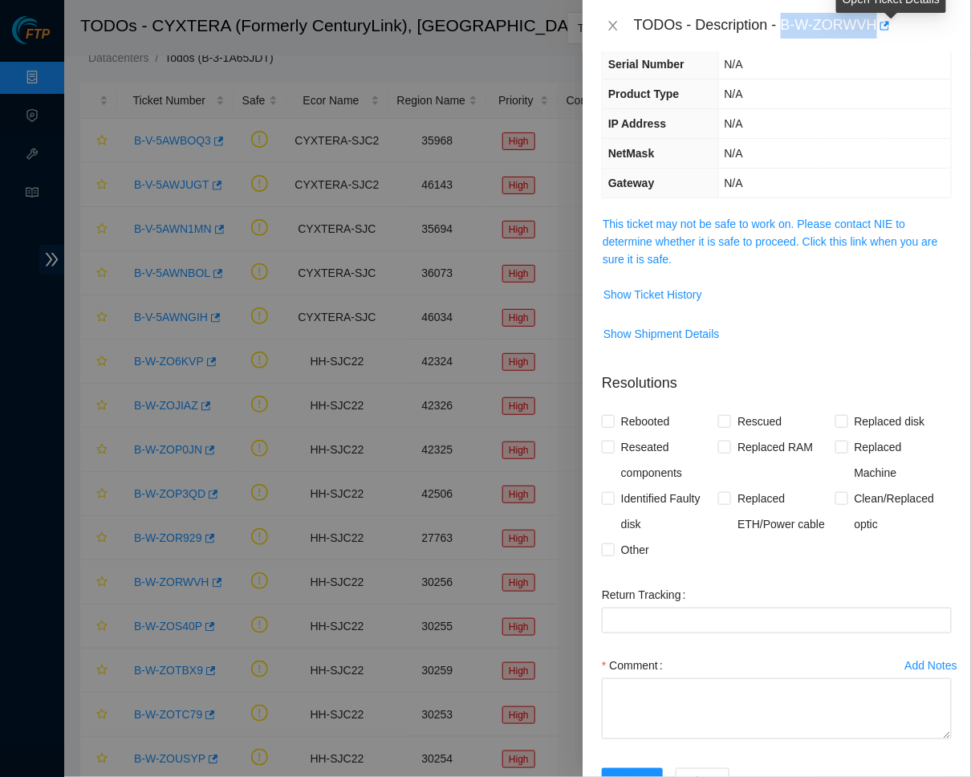
drag, startPoint x: 789, startPoint y: 23, endPoint x: 886, endPoint y: 26, distance: 97.2
click at [886, 26] on div "TODOs - Description - B-W-ZORWVH" at bounding box center [793, 26] width 318 height 26
click at [771, 227] on link "This ticket may not be safe to work on. Please contact NIE to determine whether…" at bounding box center [771, 242] width 336 height 48
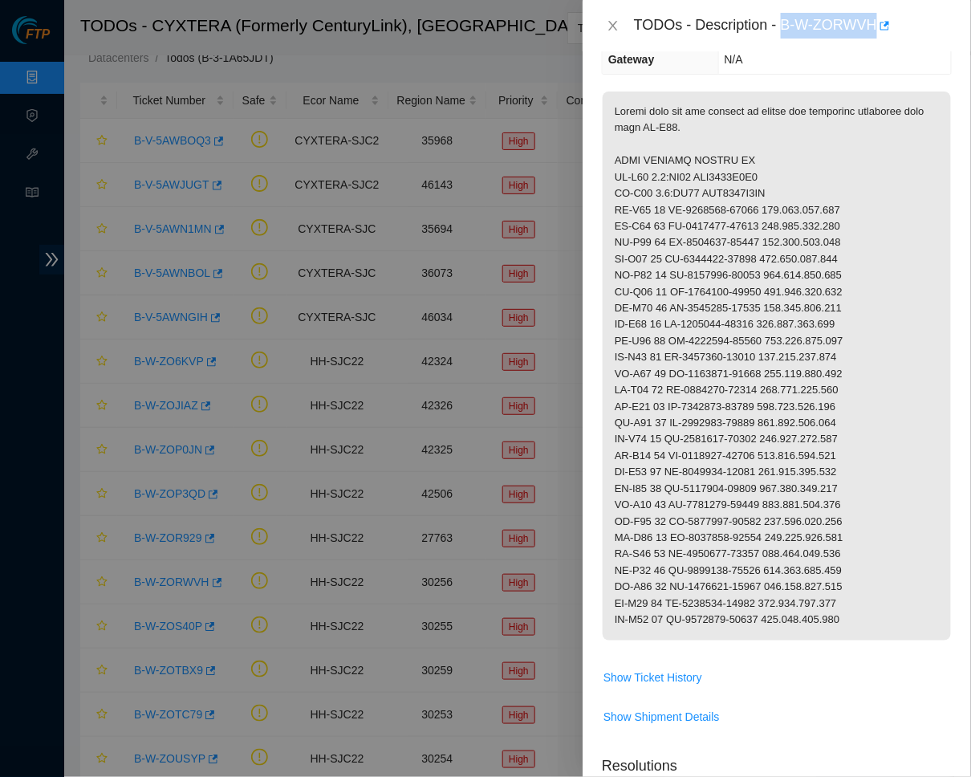
scroll to position [237, 0]
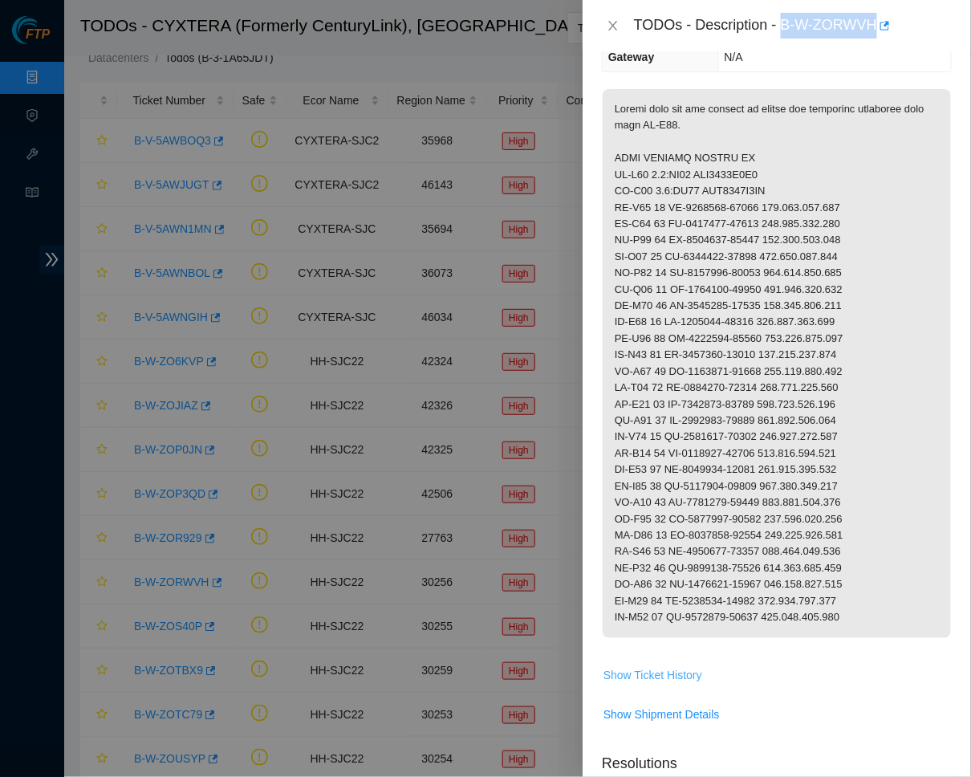
click at [638, 666] on span "Show Ticket History" at bounding box center [653, 675] width 99 height 18
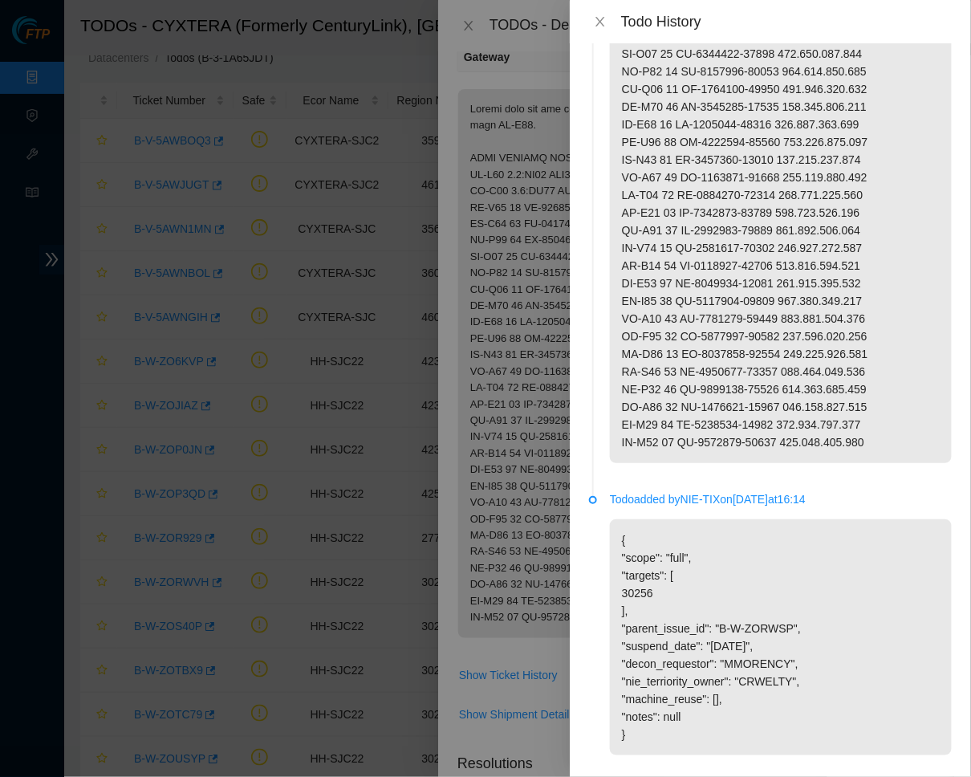
scroll to position [211, 0]
drag, startPoint x: 731, startPoint y: 601, endPoint x: 802, endPoint y: 600, distance: 71.5
click at [802, 600] on p "{ "scope": "full", "targets": [ 30256 ], "parent_issue_id": "B-W-ZORWSP", "susp…" at bounding box center [781, 638] width 342 height 236
click at [731, 246] on p at bounding box center [781, 169] width 342 height 589
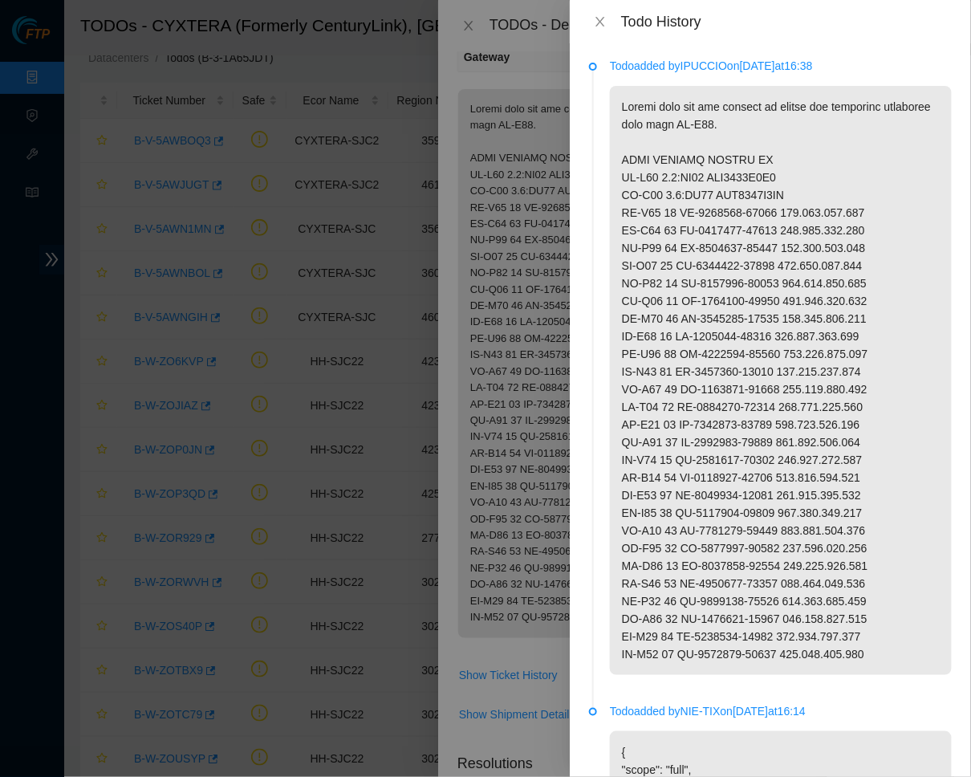
scroll to position [0, 0]
drag, startPoint x: 623, startPoint y: 173, endPoint x: 662, endPoint y: 173, distance: 39.3
click at [662, 173] on p at bounding box center [781, 380] width 342 height 589
drag, startPoint x: 670, startPoint y: 169, endPoint x: 714, endPoint y: 169, distance: 45.0
click at [714, 169] on p at bounding box center [781, 380] width 342 height 589
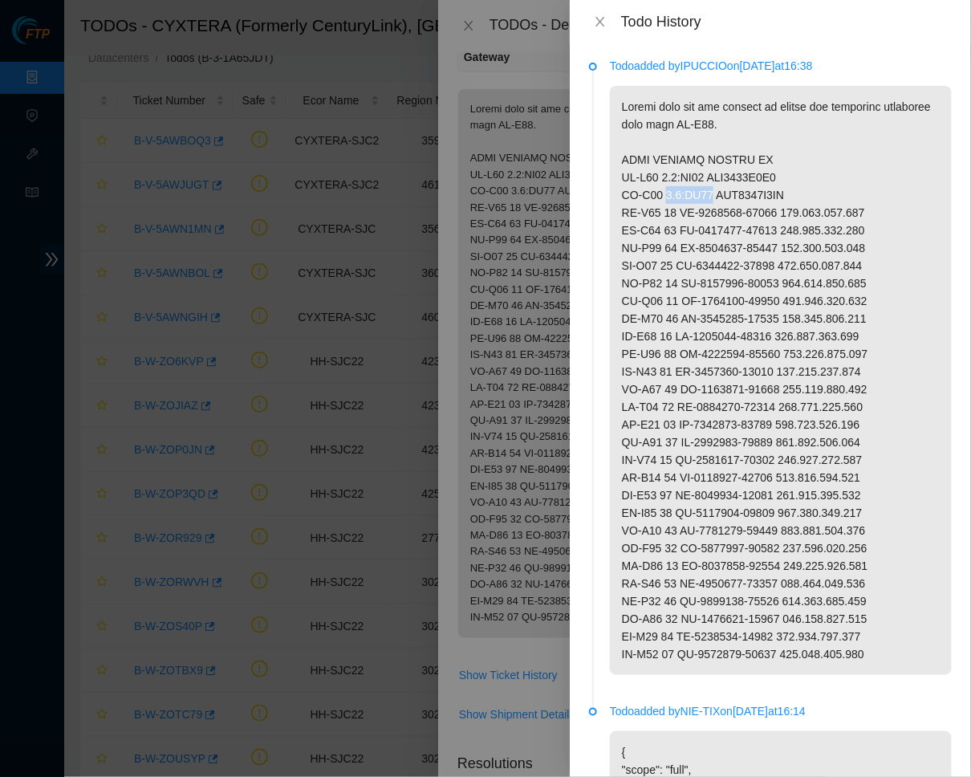
drag, startPoint x: 666, startPoint y: 186, endPoint x: 715, endPoint y: 189, distance: 49.0
click at [715, 189] on p at bounding box center [781, 380] width 342 height 589
drag, startPoint x: 718, startPoint y: 173, endPoint x: 820, endPoint y: 173, distance: 102.0
click at [820, 173] on p at bounding box center [781, 380] width 342 height 589
drag, startPoint x: 720, startPoint y: 189, endPoint x: 836, endPoint y: 189, distance: 115.6
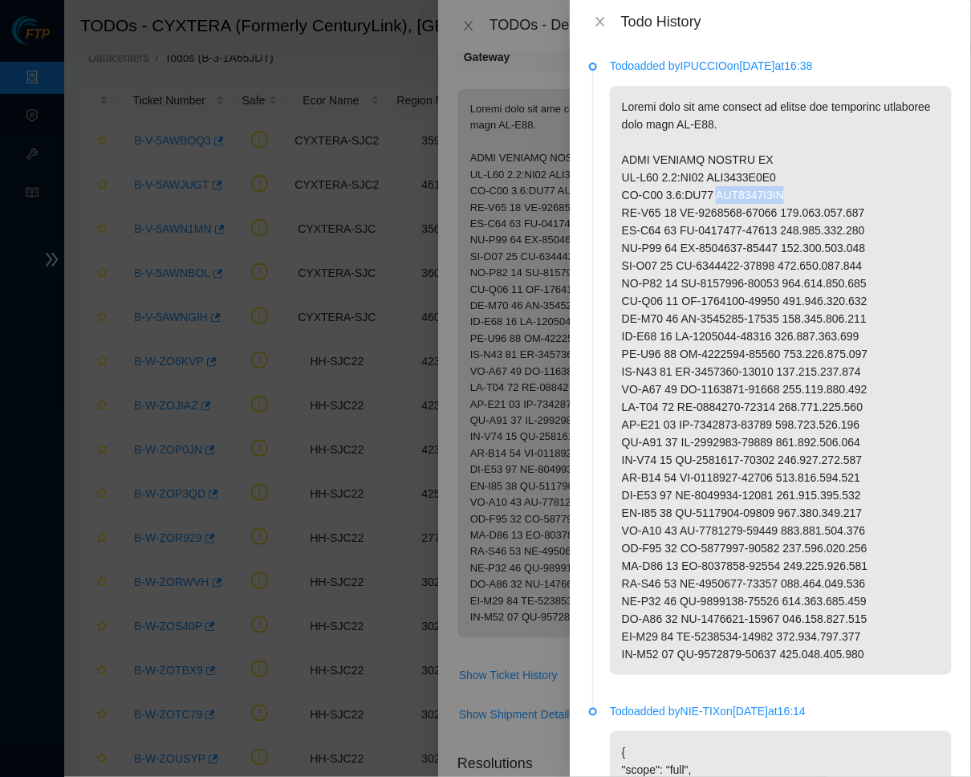
click at [836, 189] on p at bounding box center [781, 380] width 342 height 589
drag, startPoint x: 684, startPoint y: 210, endPoint x: 790, endPoint y: 205, distance: 106.1
click at [790, 205] on p at bounding box center [781, 380] width 342 height 589
drag, startPoint x: 800, startPoint y: 206, endPoint x: 873, endPoint y: 206, distance: 73.1
click at [873, 206] on p at bounding box center [781, 380] width 342 height 589
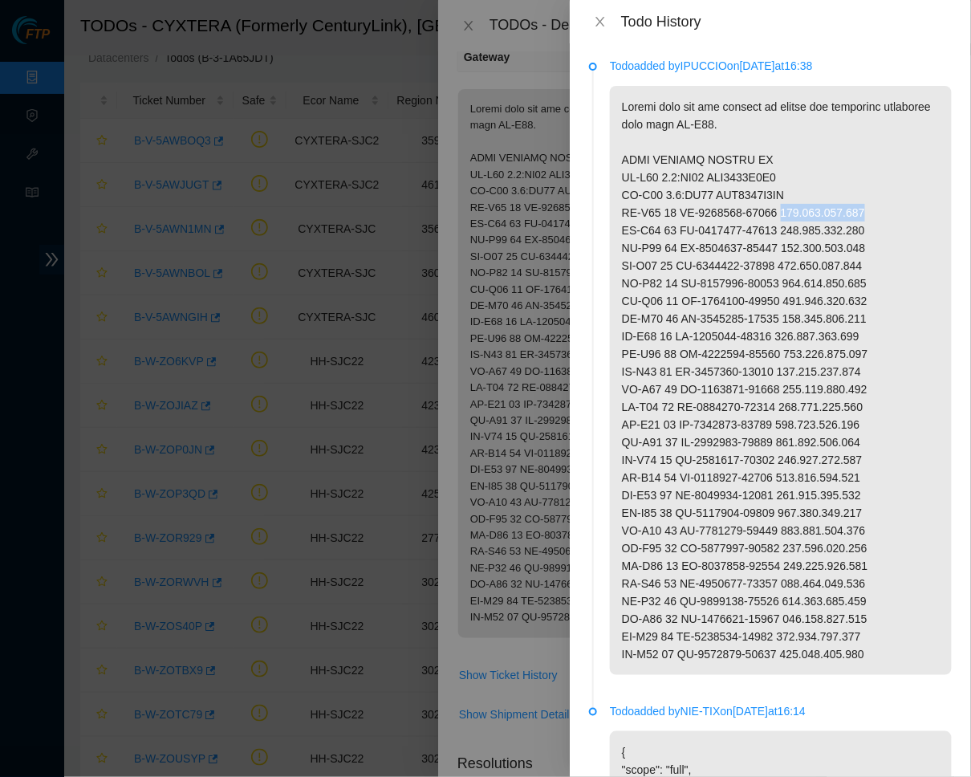
drag, startPoint x: 799, startPoint y: 210, endPoint x: 891, endPoint y: 210, distance: 92.3
click at [891, 210] on p at bounding box center [781, 380] width 342 height 589
click at [748, 260] on p at bounding box center [781, 380] width 342 height 589
drag, startPoint x: 682, startPoint y: 226, endPoint x: 793, endPoint y: 226, distance: 110.8
click at [793, 226] on p at bounding box center [781, 380] width 342 height 589
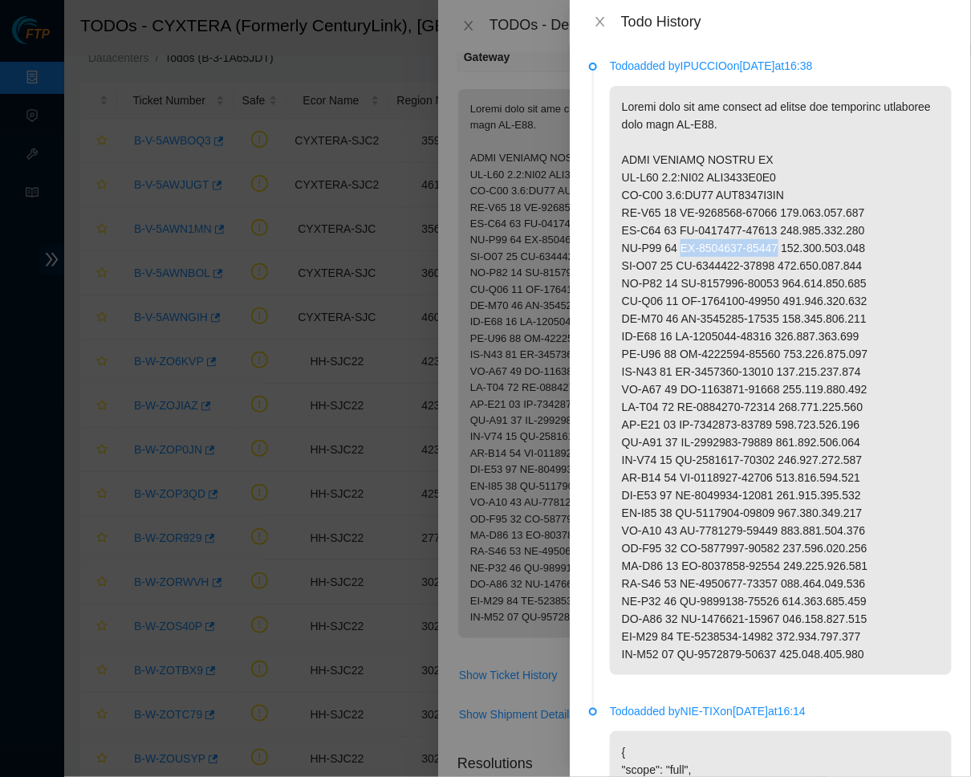
drag, startPoint x: 686, startPoint y: 240, endPoint x: 795, endPoint y: 234, distance: 109.4
click at [795, 234] on p at bounding box center [781, 380] width 342 height 589
drag, startPoint x: 684, startPoint y: 258, endPoint x: 791, endPoint y: 259, distance: 106.8
click at [791, 259] on p at bounding box center [781, 380] width 342 height 589
drag, startPoint x: 686, startPoint y: 277, endPoint x: 791, endPoint y: 272, distance: 105.3
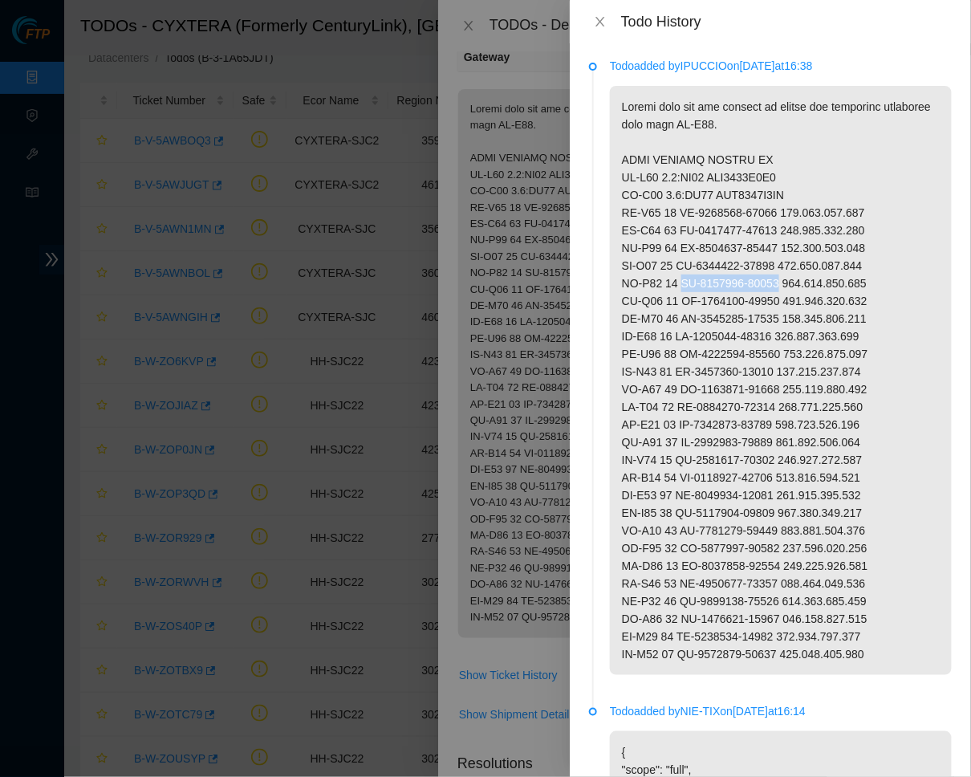
click at [791, 272] on p at bounding box center [781, 380] width 342 height 589
drag, startPoint x: 686, startPoint y: 287, endPoint x: 795, endPoint y: 284, distance: 108.4
click at [795, 284] on p at bounding box center [781, 380] width 342 height 589
drag, startPoint x: 684, startPoint y: 308, endPoint x: 794, endPoint y: 306, distance: 110.0
click at [794, 306] on p at bounding box center [781, 380] width 342 height 589
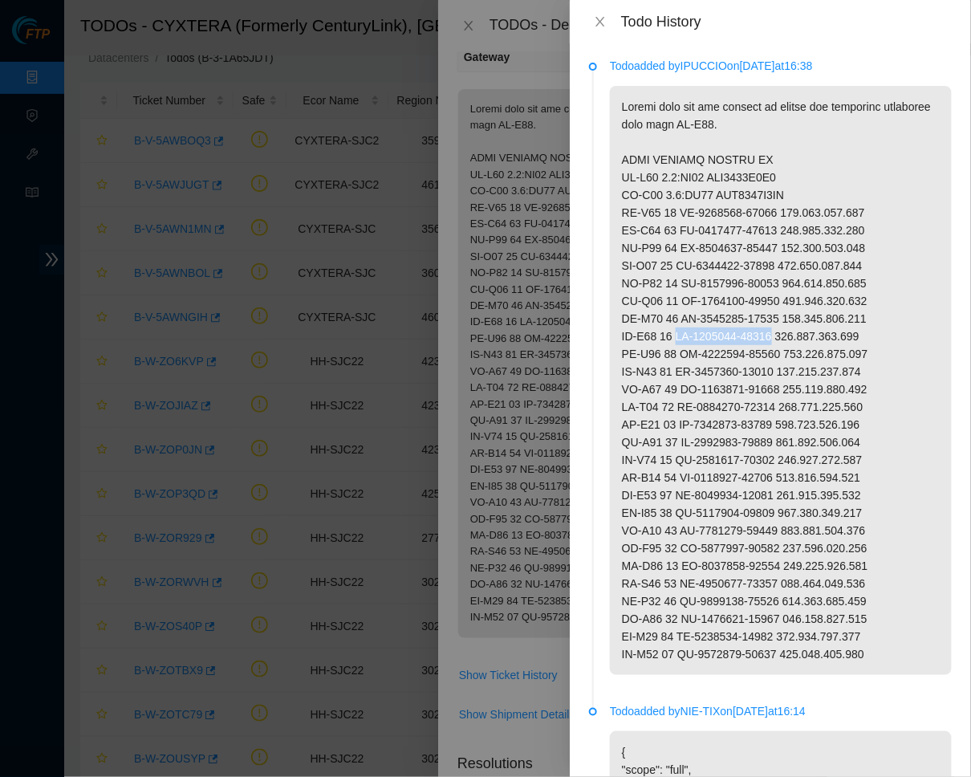
drag, startPoint x: 686, startPoint y: 324, endPoint x: 793, endPoint y: 320, distance: 107.6
click at [793, 320] on p at bounding box center [781, 380] width 342 height 589
drag, startPoint x: 686, startPoint y: 344, endPoint x: 791, endPoint y: 340, distance: 104.4
click at [791, 340] on p at bounding box center [781, 380] width 342 height 589
drag, startPoint x: 687, startPoint y: 359, endPoint x: 791, endPoint y: 354, distance: 103.7
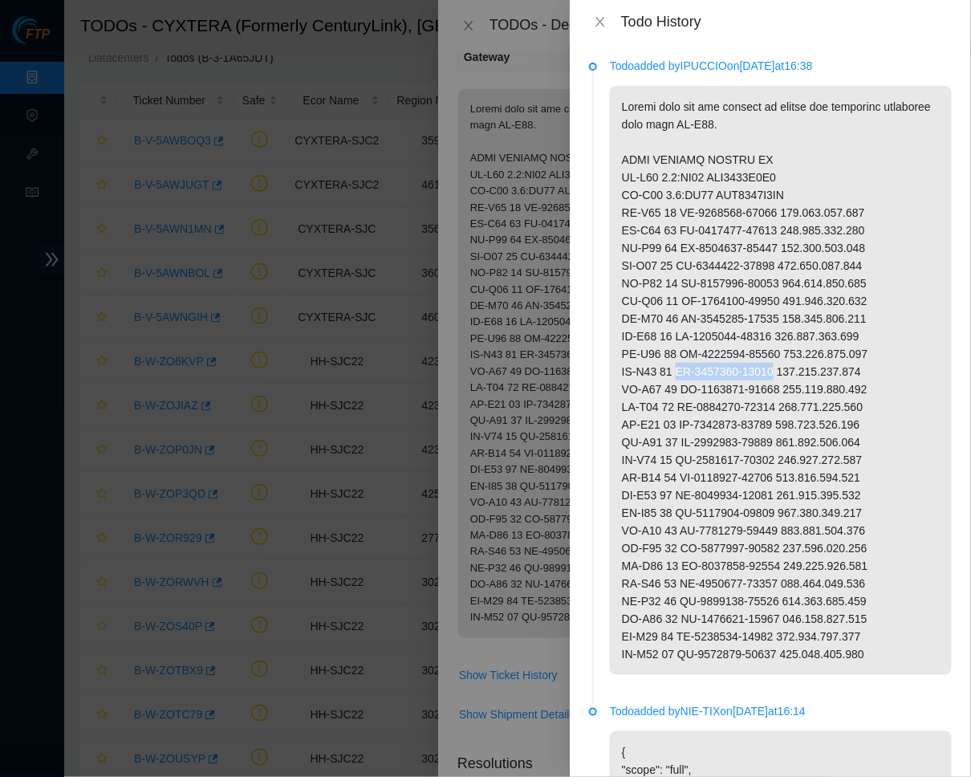
click at [791, 354] on p at bounding box center [781, 380] width 342 height 589
drag, startPoint x: 684, startPoint y: 376, endPoint x: 795, endPoint y: 370, distance: 110.9
click at [795, 370] on p at bounding box center [781, 380] width 342 height 589
drag, startPoint x: 684, startPoint y: 393, endPoint x: 793, endPoint y: 392, distance: 109.2
click at [793, 392] on p at bounding box center [781, 380] width 342 height 589
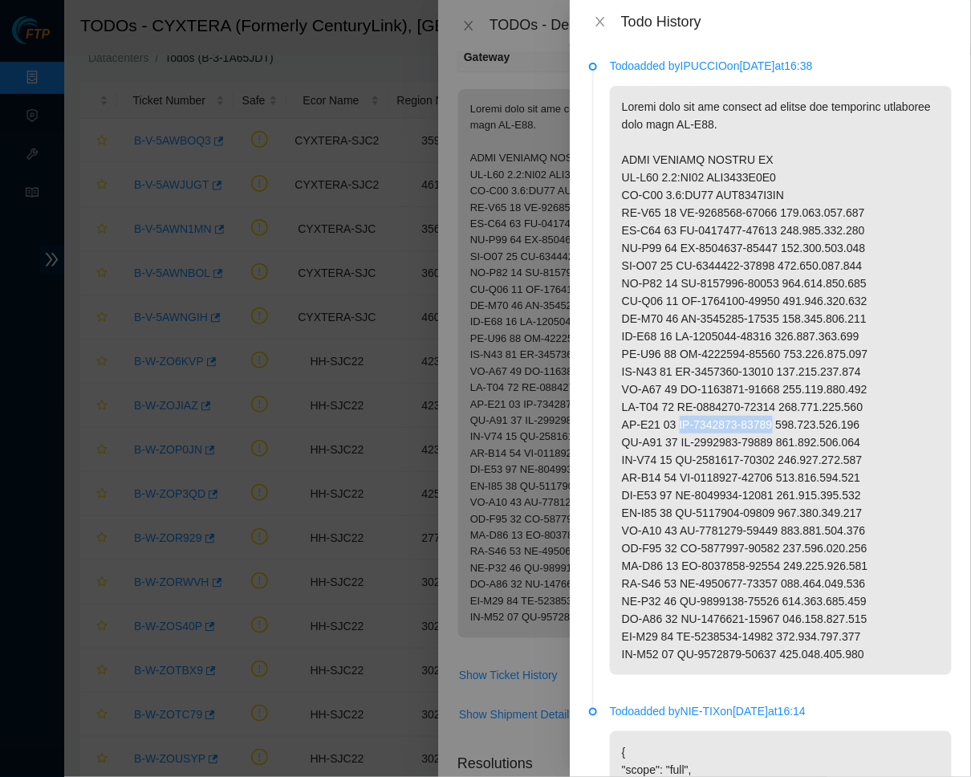
drag, startPoint x: 686, startPoint y: 405, endPoint x: 790, endPoint y: 403, distance: 103.6
click at [790, 403] on p at bounding box center [781, 380] width 342 height 589
drag, startPoint x: 682, startPoint y: 427, endPoint x: 732, endPoint y: 427, distance: 49.8
click at [732, 427] on p at bounding box center [781, 380] width 342 height 589
click at [746, 432] on p at bounding box center [781, 380] width 342 height 589
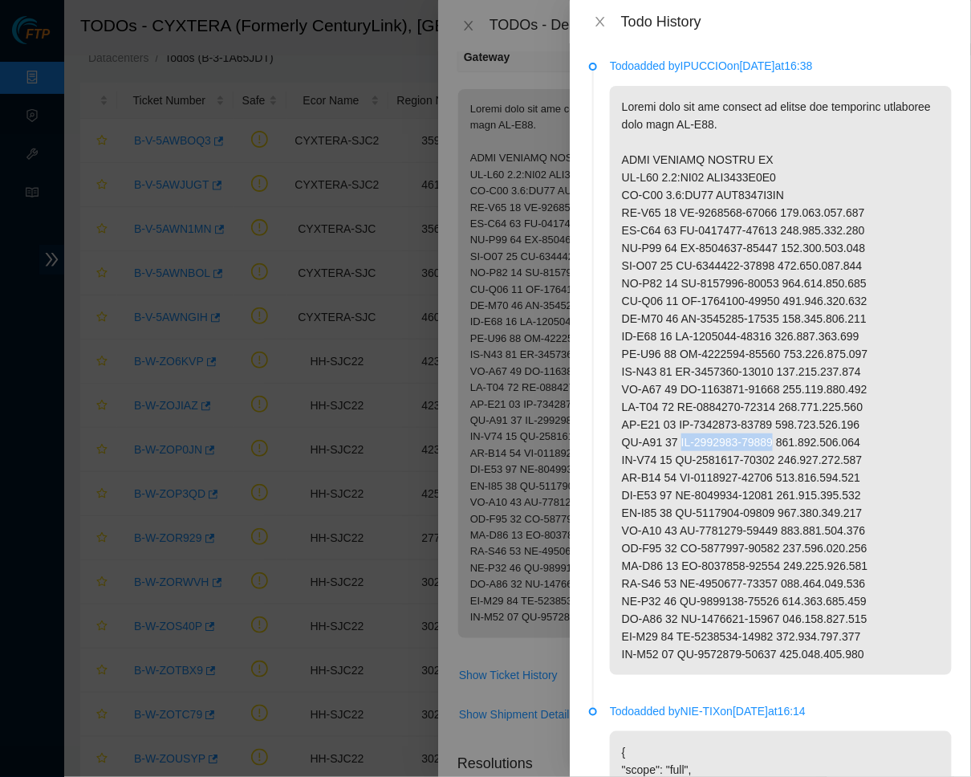
drag, startPoint x: 684, startPoint y: 425, endPoint x: 793, endPoint y: 427, distance: 109.2
click at [793, 427] on p at bounding box center [781, 380] width 342 height 589
drag, startPoint x: 950, startPoint y: 503, endPoint x: 709, endPoint y: 442, distance: 249.4
click at [716, 434] on p at bounding box center [781, 380] width 342 height 589
drag, startPoint x: 686, startPoint y: 447, endPoint x: 791, endPoint y: 442, distance: 104.5
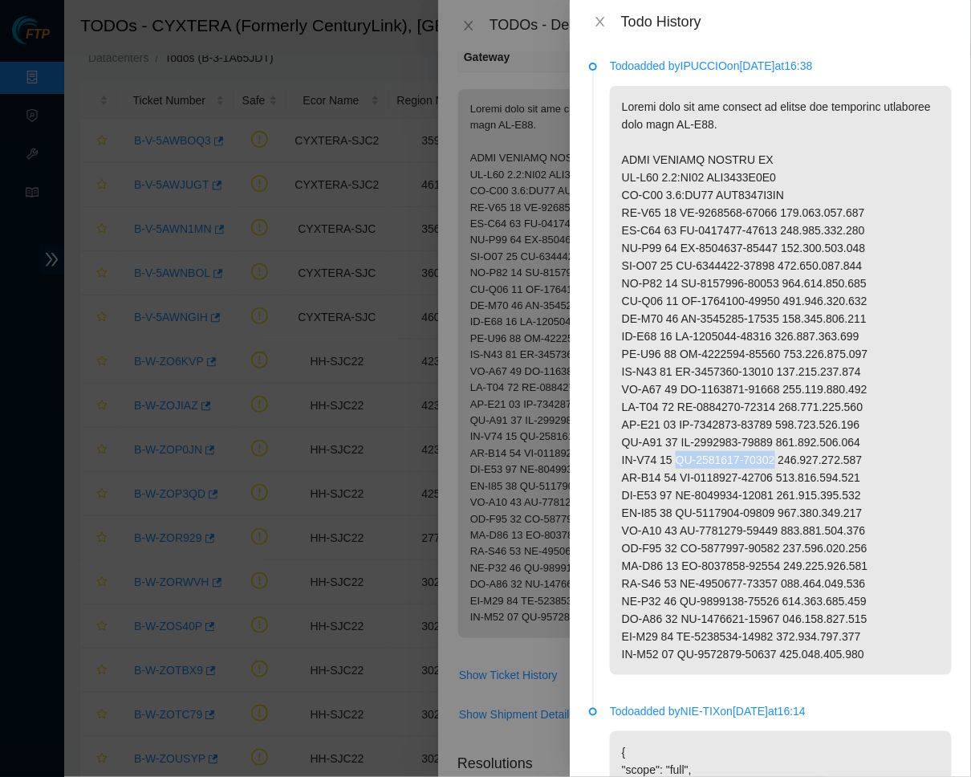
click at [791, 442] on p at bounding box center [781, 380] width 342 height 589
drag, startPoint x: 682, startPoint y: 462, endPoint x: 794, endPoint y: 459, distance: 111.6
click at [794, 459] on p at bounding box center [781, 380] width 342 height 589
drag, startPoint x: 686, startPoint y: 480, endPoint x: 793, endPoint y: 479, distance: 107.6
click at [793, 479] on p at bounding box center [781, 380] width 342 height 589
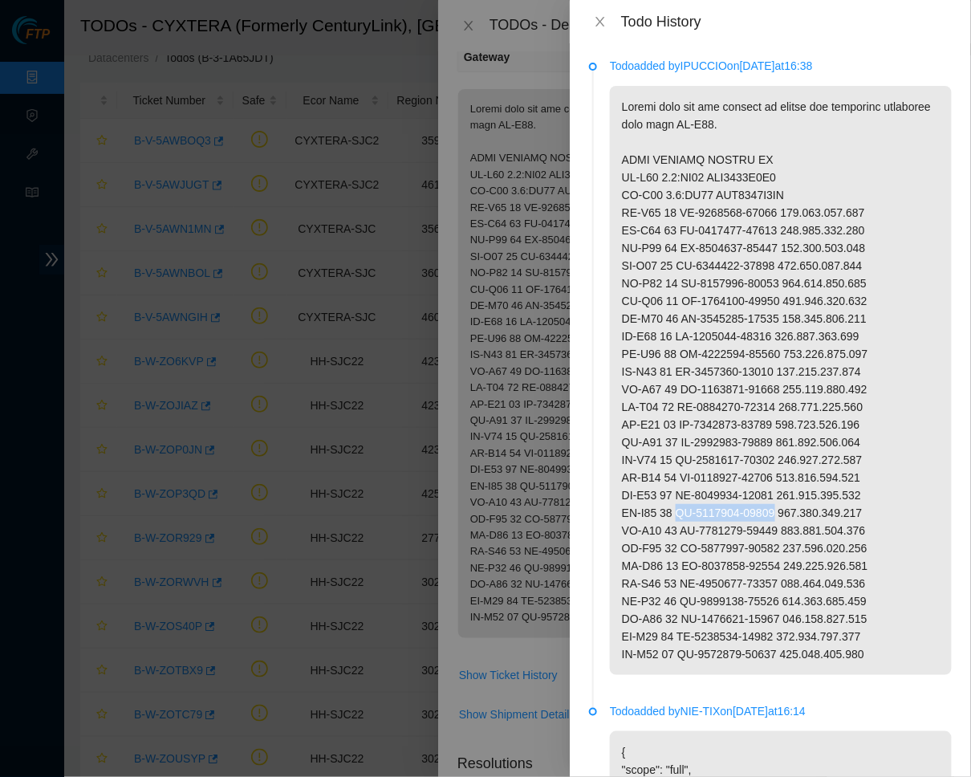
drag, startPoint x: 682, startPoint y: 497, endPoint x: 794, endPoint y: 489, distance: 111.9
click at [794, 489] on p at bounding box center [781, 380] width 342 height 589
drag, startPoint x: 686, startPoint y: 509, endPoint x: 795, endPoint y: 507, distance: 109.2
click at [795, 507] on p at bounding box center [781, 380] width 342 height 589
drag, startPoint x: 686, startPoint y: 529, endPoint x: 793, endPoint y: 528, distance: 107.6
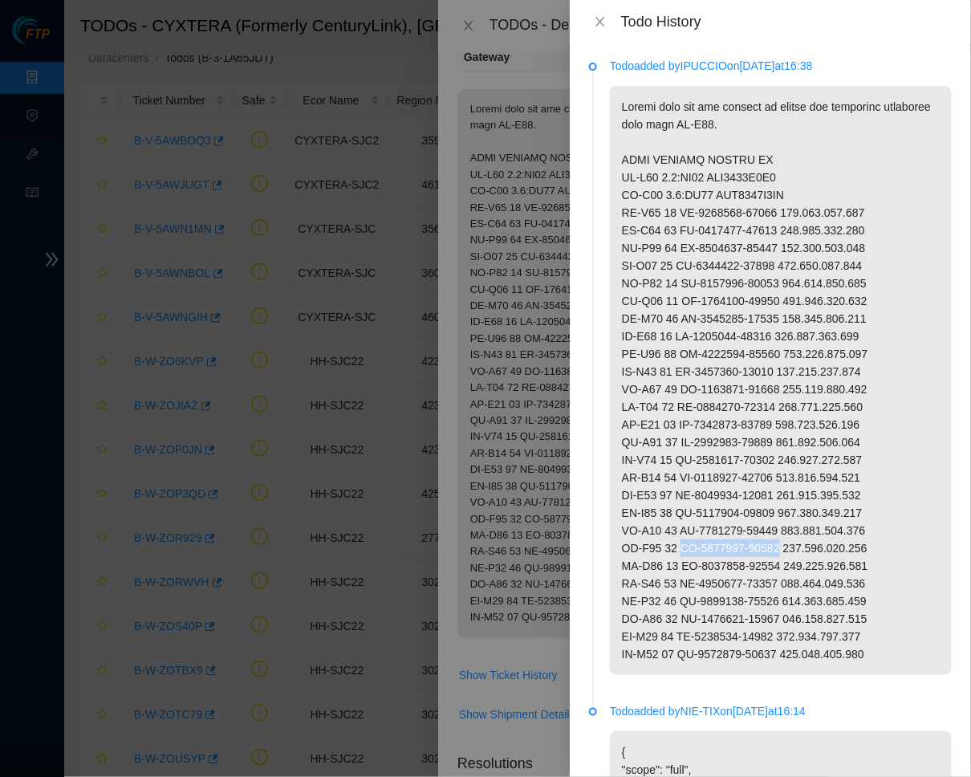
click at [793, 528] on p at bounding box center [781, 380] width 342 height 589
drag, startPoint x: 953, startPoint y: 542, endPoint x: 705, endPoint y: 531, distance: 248.3
click at [705, 531] on p at bounding box center [781, 380] width 342 height 589
drag, startPoint x: 684, startPoint y: 547, endPoint x: 792, endPoint y: 543, distance: 108.4
click at [792, 543] on p at bounding box center [781, 380] width 342 height 589
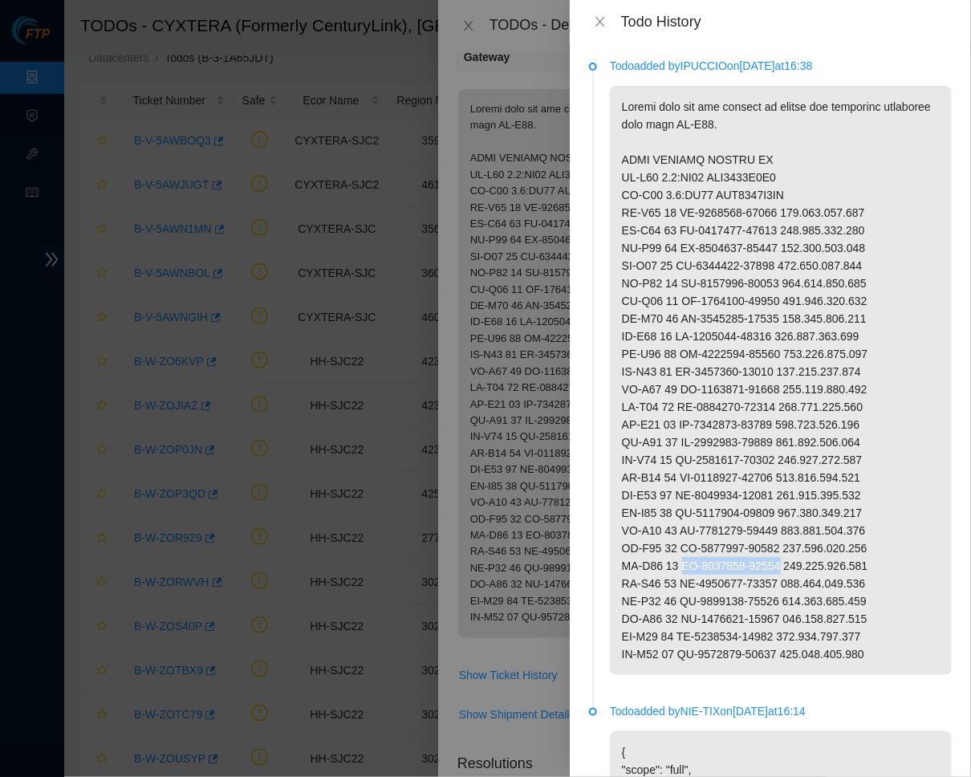
drag, startPoint x: 971, startPoint y: 570, endPoint x: 716, endPoint y: 553, distance: 255.0
click at [716, 553] on p at bounding box center [781, 380] width 342 height 589
drag, startPoint x: 686, startPoint y: 564, endPoint x: 792, endPoint y: 556, distance: 107.1
click at [792, 556] on p at bounding box center [781, 380] width 342 height 589
drag, startPoint x: 686, startPoint y: 581, endPoint x: 792, endPoint y: 581, distance: 106.0
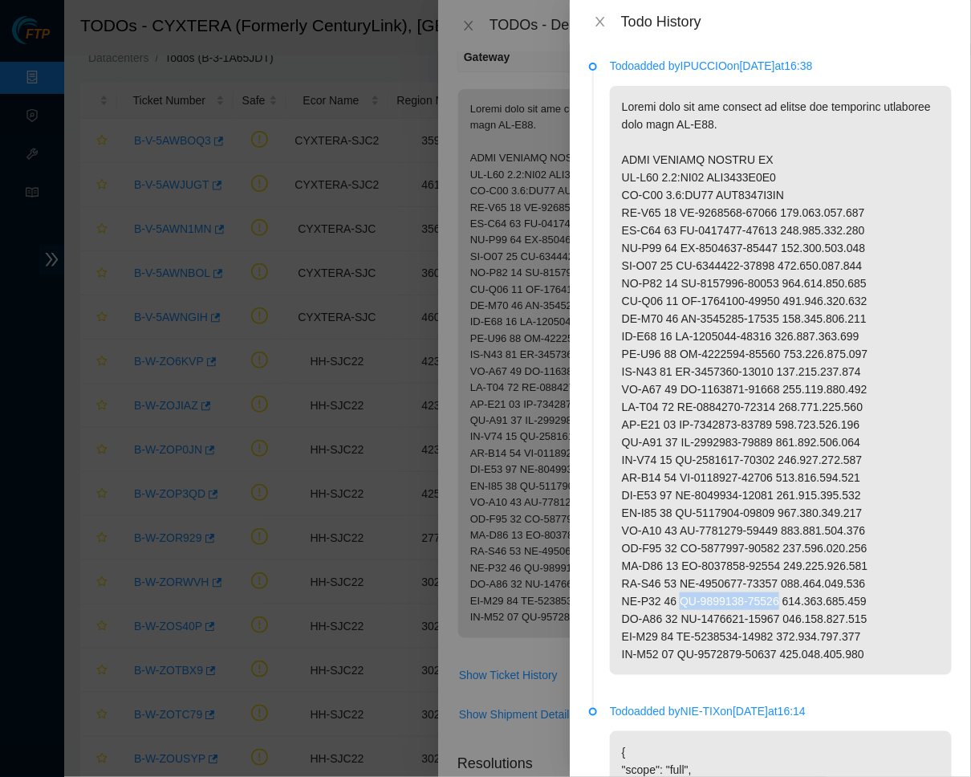
click at [792, 581] on p at bounding box center [781, 380] width 342 height 589
drag, startPoint x: 683, startPoint y: 596, endPoint x: 793, endPoint y: 595, distance: 110.0
click at [793, 595] on p at bounding box center [781, 380] width 342 height 589
drag, startPoint x: 686, startPoint y: 614, endPoint x: 791, endPoint y: 613, distance: 104.4
click at [791, 613] on p at bounding box center [781, 380] width 342 height 589
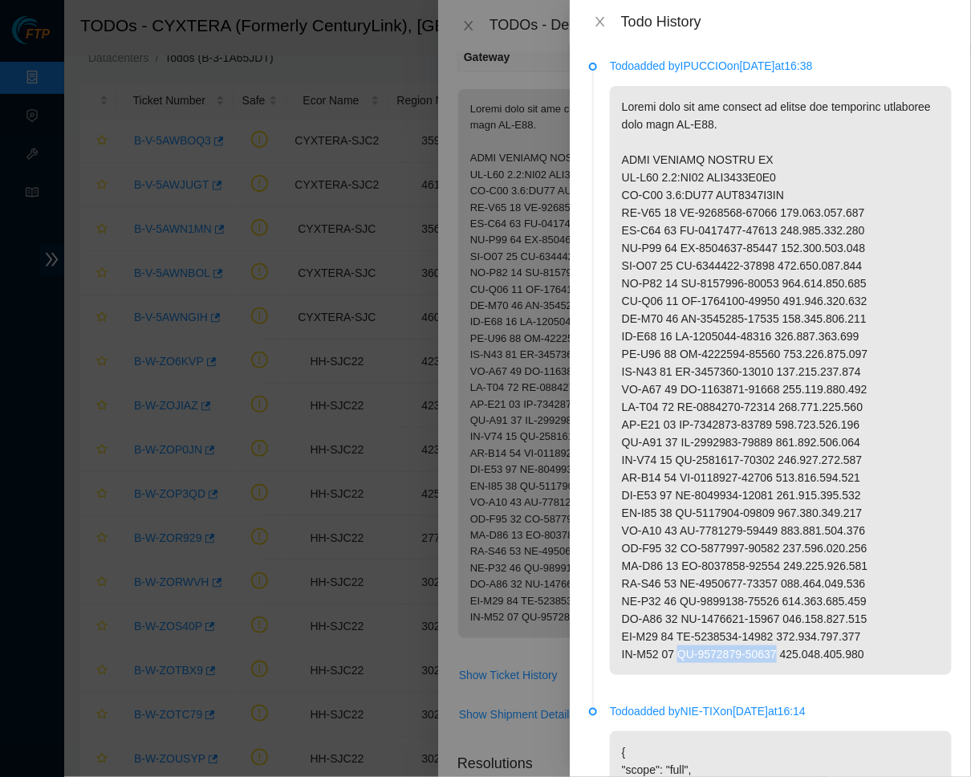
drag, startPoint x: 686, startPoint y: 633, endPoint x: 792, endPoint y: 633, distance: 106.8
click at [792, 633] on p at bounding box center [781, 380] width 342 height 589
click at [641, 288] on p at bounding box center [781, 380] width 342 height 589
click at [601, 33] on div "Todo History" at bounding box center [770, 21] width 401 height 43
click at [601, 27] on span "close" at bounding box center [600, 21] width 13 height 13
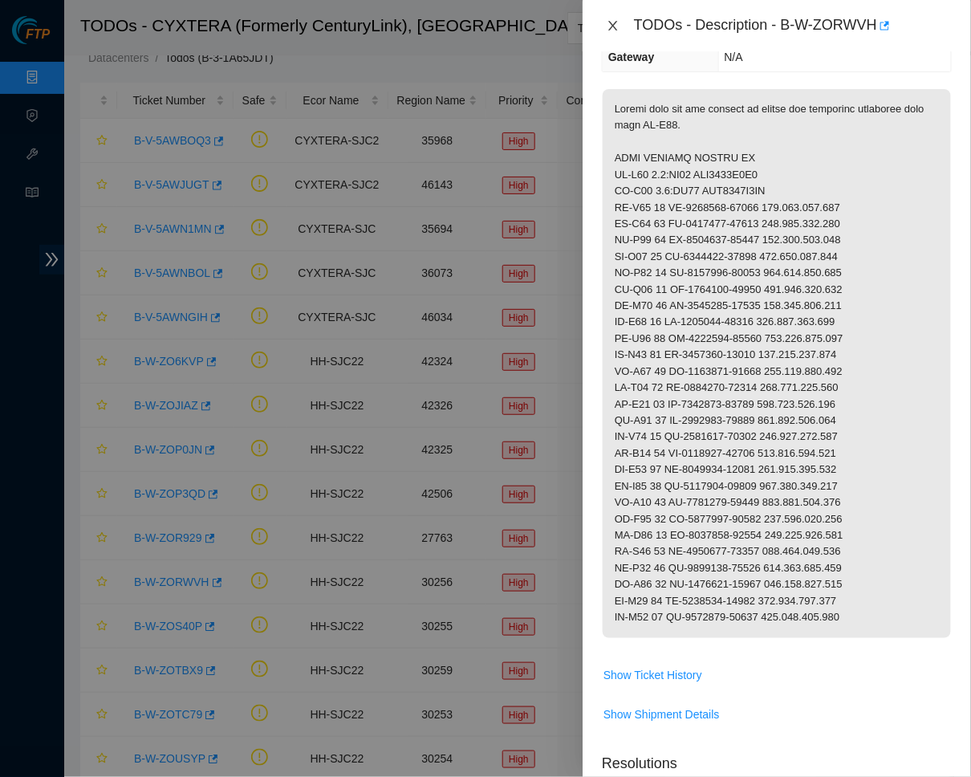
click at [612, 31] on icon "close" at bounding box center [613, 25] width 13 height 13
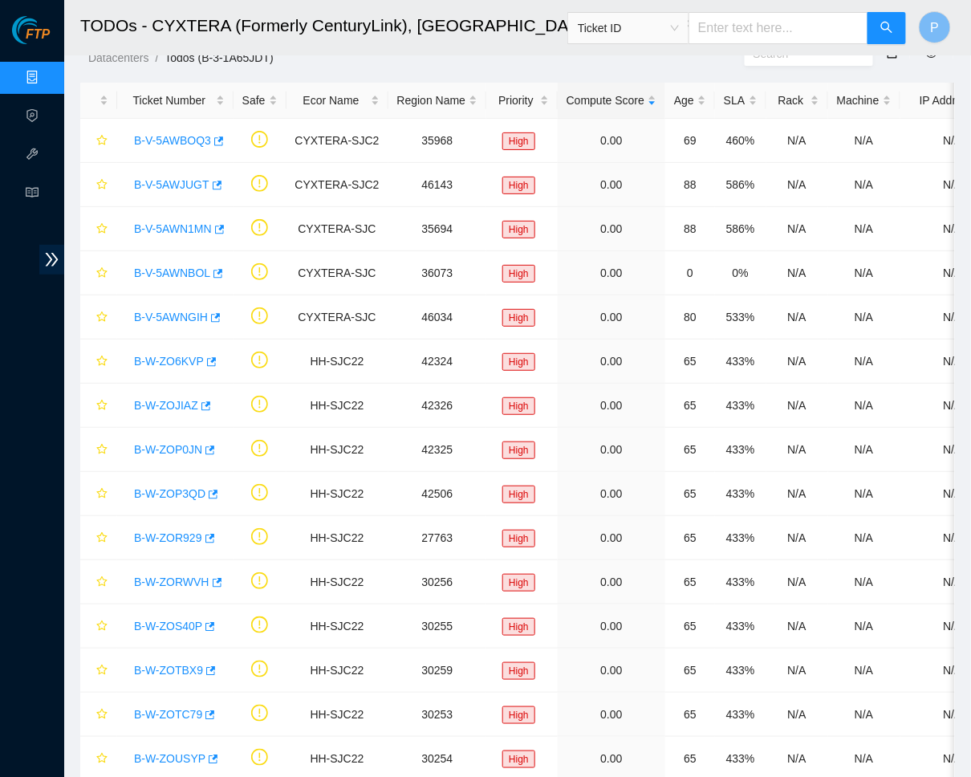
scroll to position [111, 0]
click at [188, 267] on link "B-V-5AWNBOL" at bounding box center [172, 273] width 76 height 13
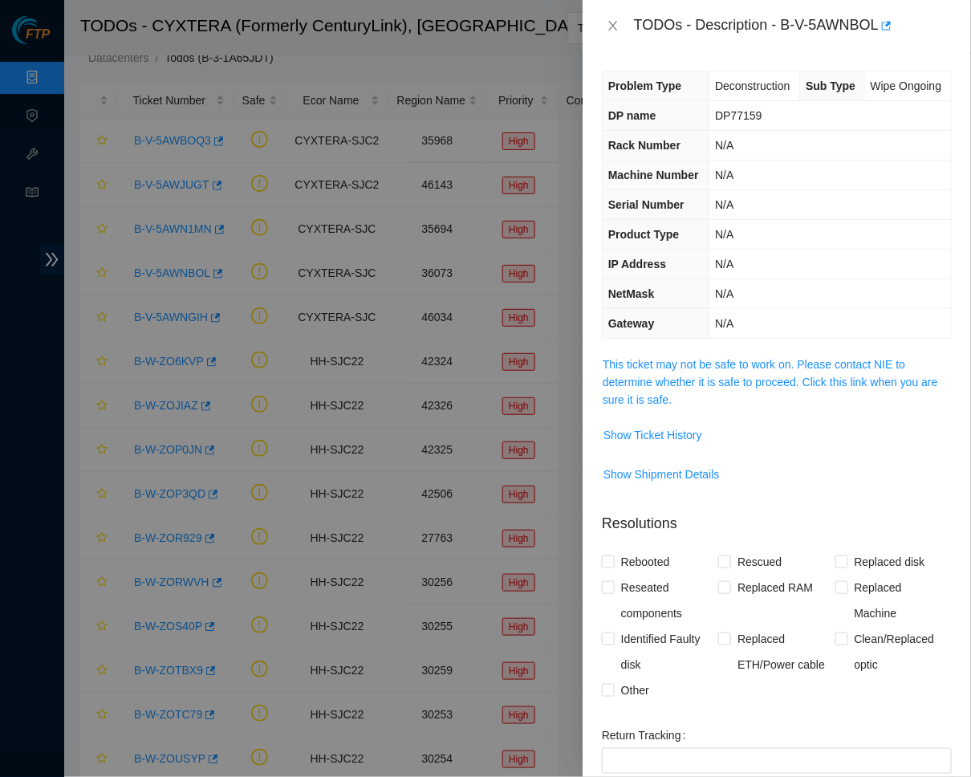
scroll to position [0, 0]
drag, startPoint x: 790, startPoint y: 14, endPoint x: 889, endPoint y: 19, distance: 98.9
click at [889, 19] on div "TODOs - Description - B-V-5AWNBOL" at bounding box center [793, 26] width 318 height 26
click at [724, 190] on td "N/A" at bounding box center [831, 176] width 242 height 30
click at [613, 27] on icon "close" at bounding box center [613, 25] width 13 height 13
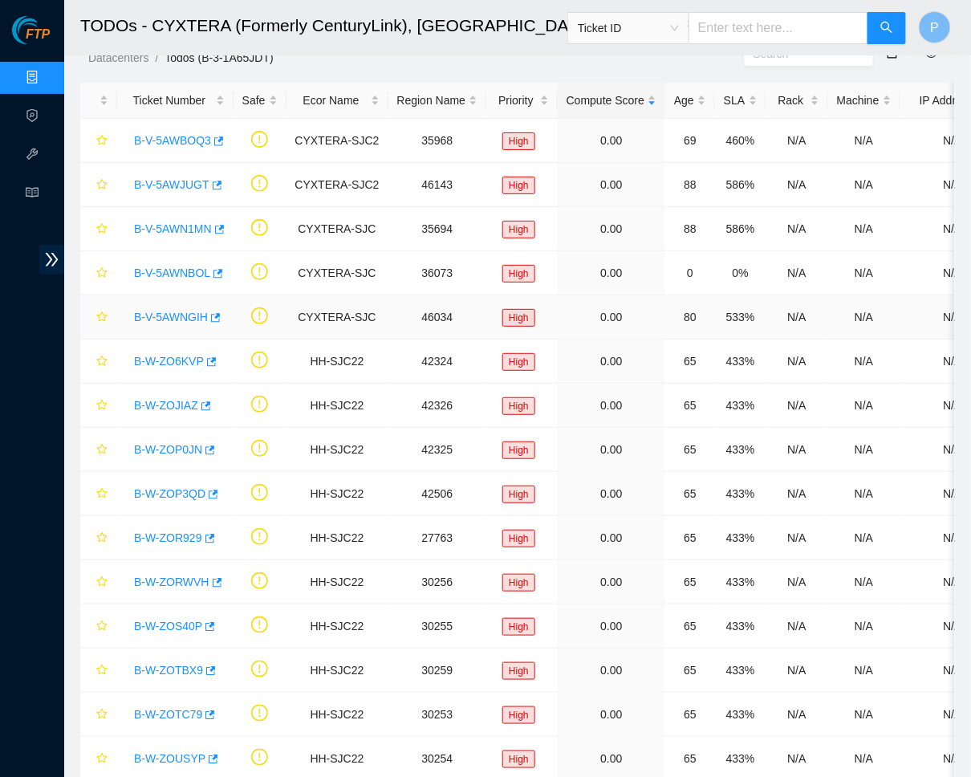
click at [185, 311] on link "B-V-5AWNGIH" at bounding box center [171, 317] width 74 height 13
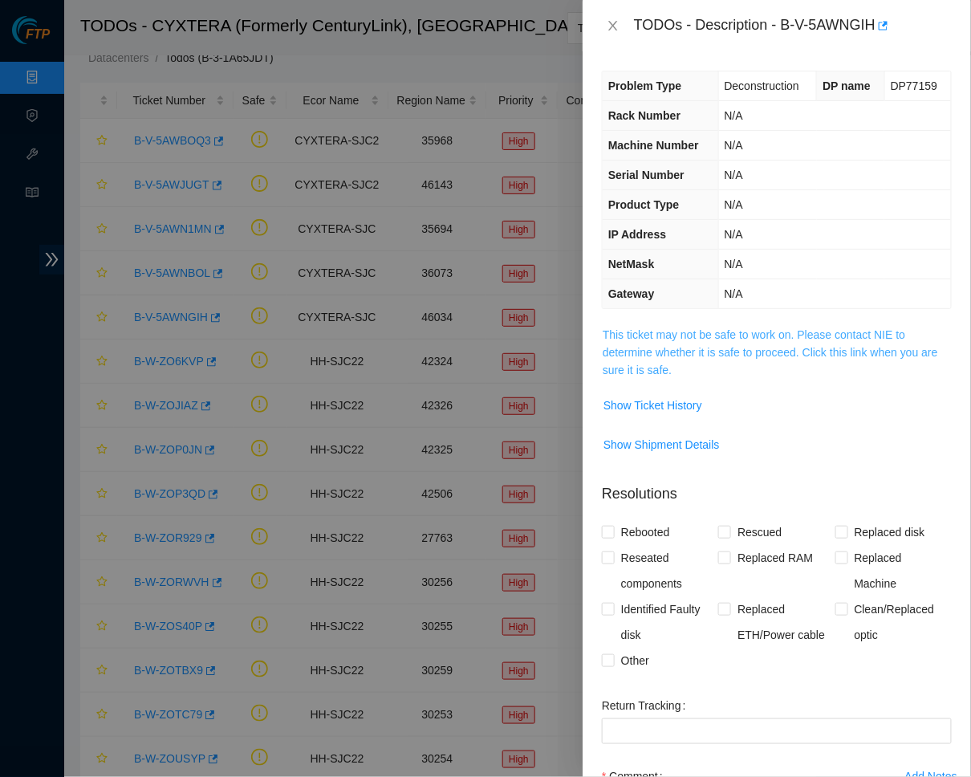
click at [702, 340] on link "This ticket may not be safe to work on. Please contact NIE to determine whether…" at bounding box center [771, 352] width 336 height 48
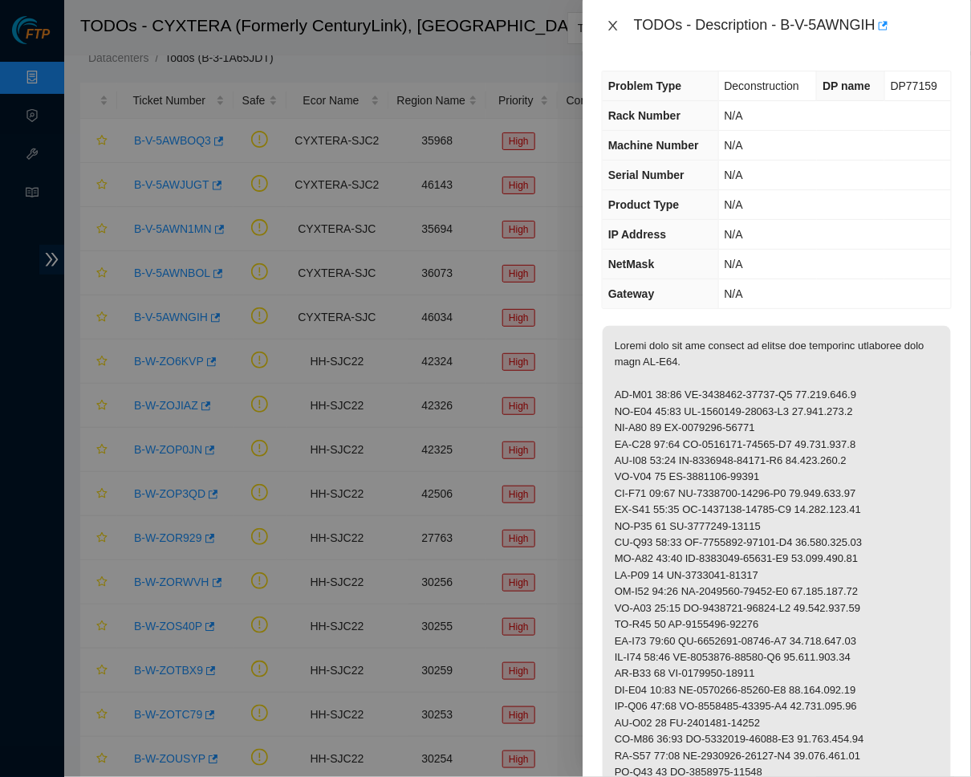
click at [618, 19] on icon "close" at bounding box center [613, 25] width 13 height 13
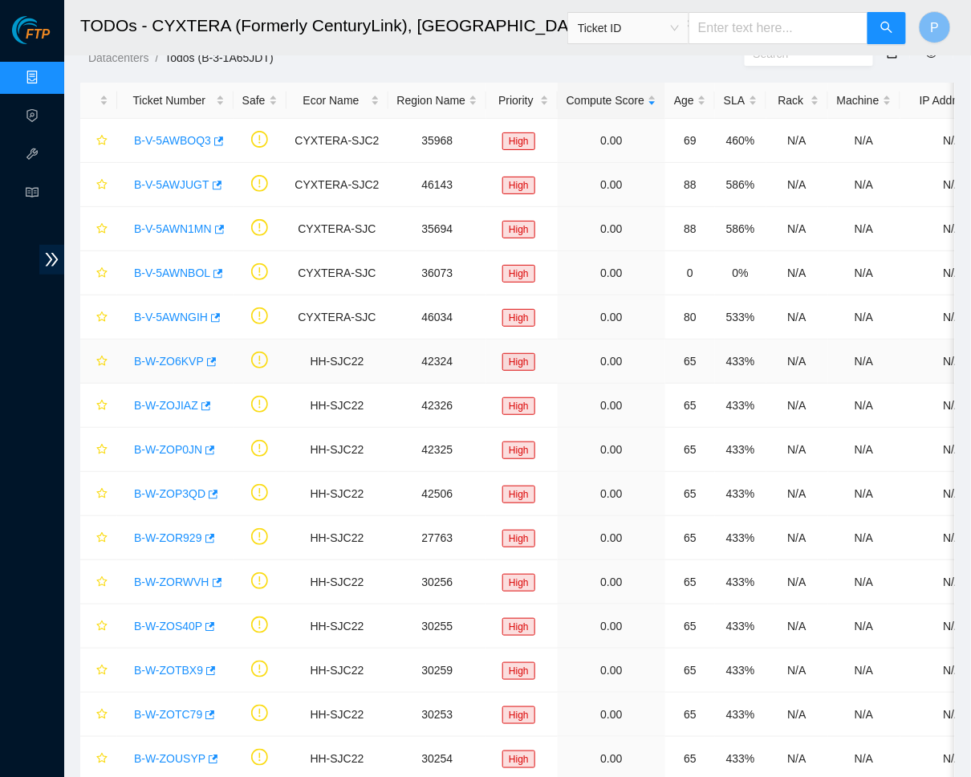
click at [164, 355] on link "B-W-ZO6KVP" at bounding box center [169, 361] width 70 height 13
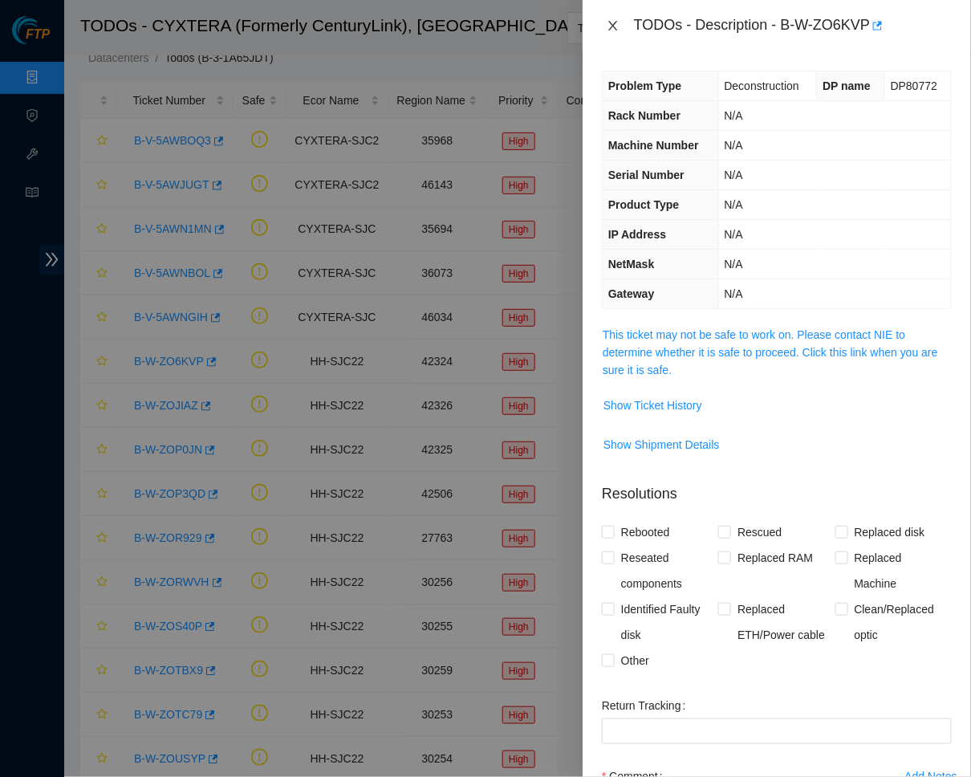
click at [617, 24] on icon "close" at bounding box center [613, 25] width 13 height 13
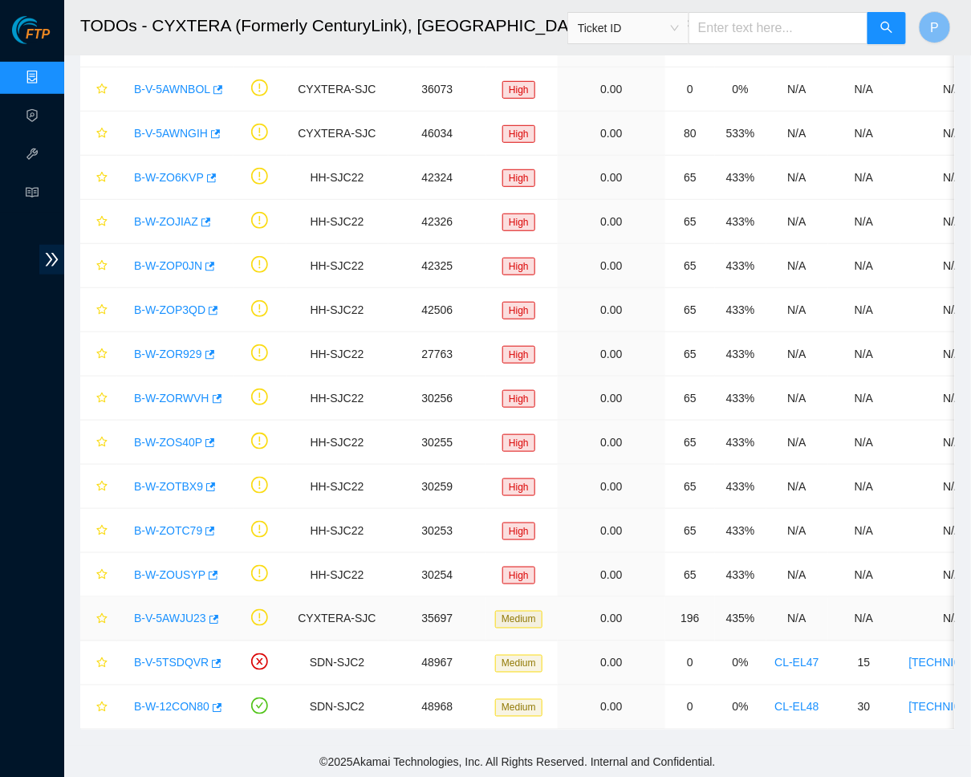
scroll to position [206, 0]
click at [184, 618] on link "B-V-5AWJU23" at bounding box center [170, 619] width 72 height 13
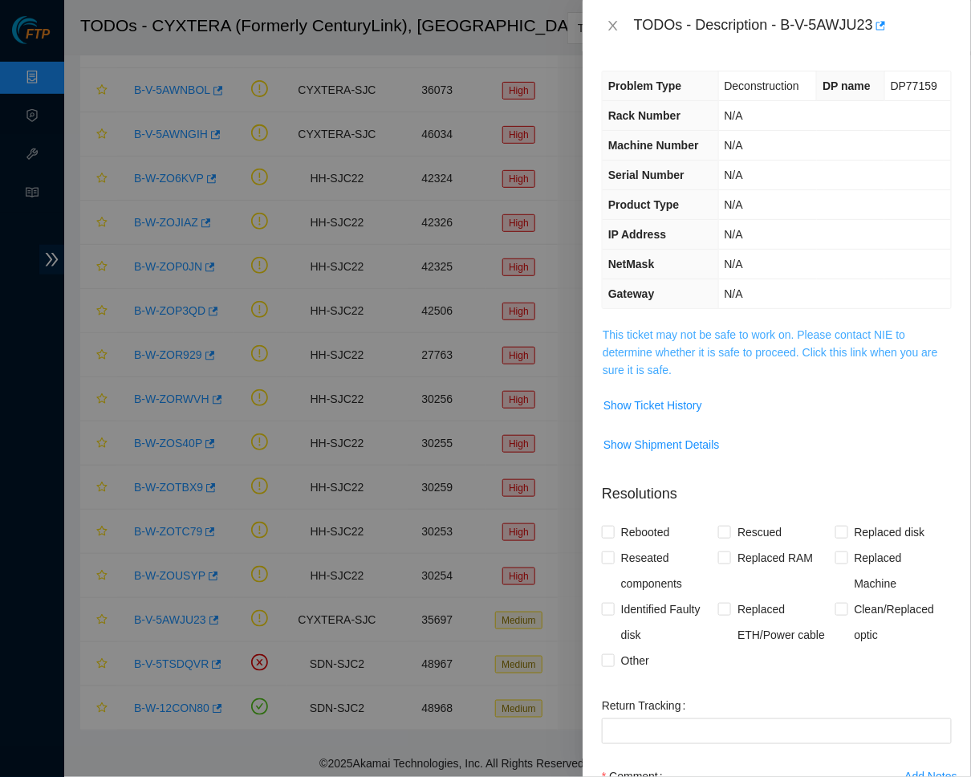
click at [700, 336] on link "This ticket may not be safe to work on. Please contact NIE to determine whether…" at bounding box center [771, 352] width 336 height 48
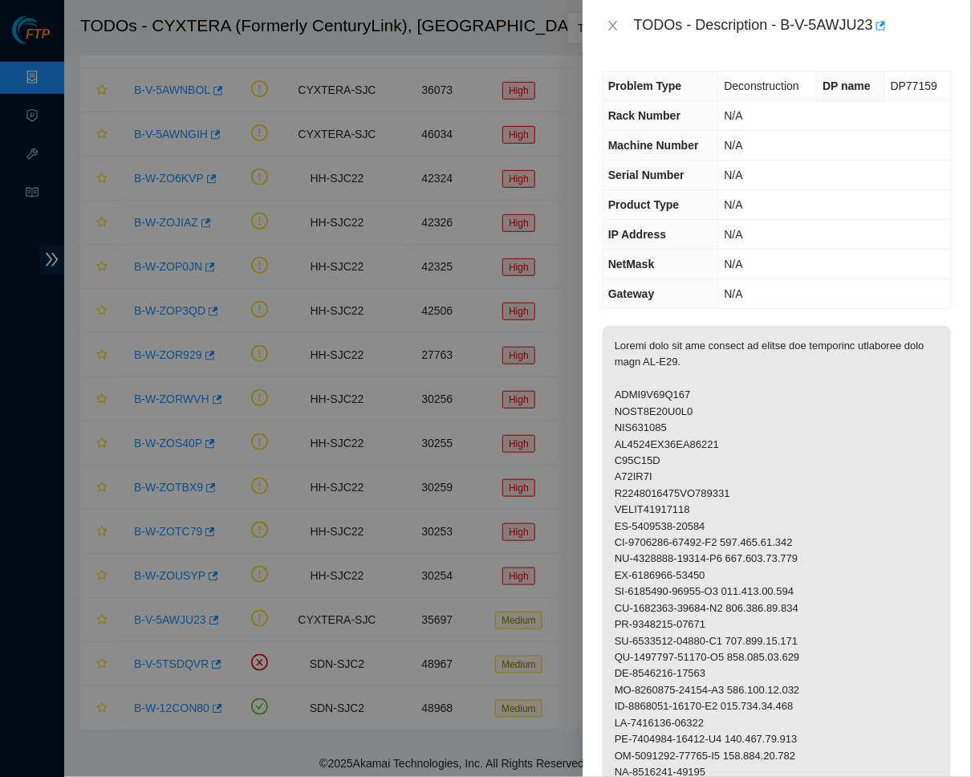
scroll to position [0, 0]
drag, startPoint x: 792, startPoint y: 22, endPoint x: 885, endPoint y: 25, distance: 93.2
click at [885, 25] on div "TODOs - Description - B-V-5AWJU23" at bounding box center [793, 26] width 318 height 26
click at [854, 137] on td "N/A" at bounding box center [834, 146] width 233 height 30
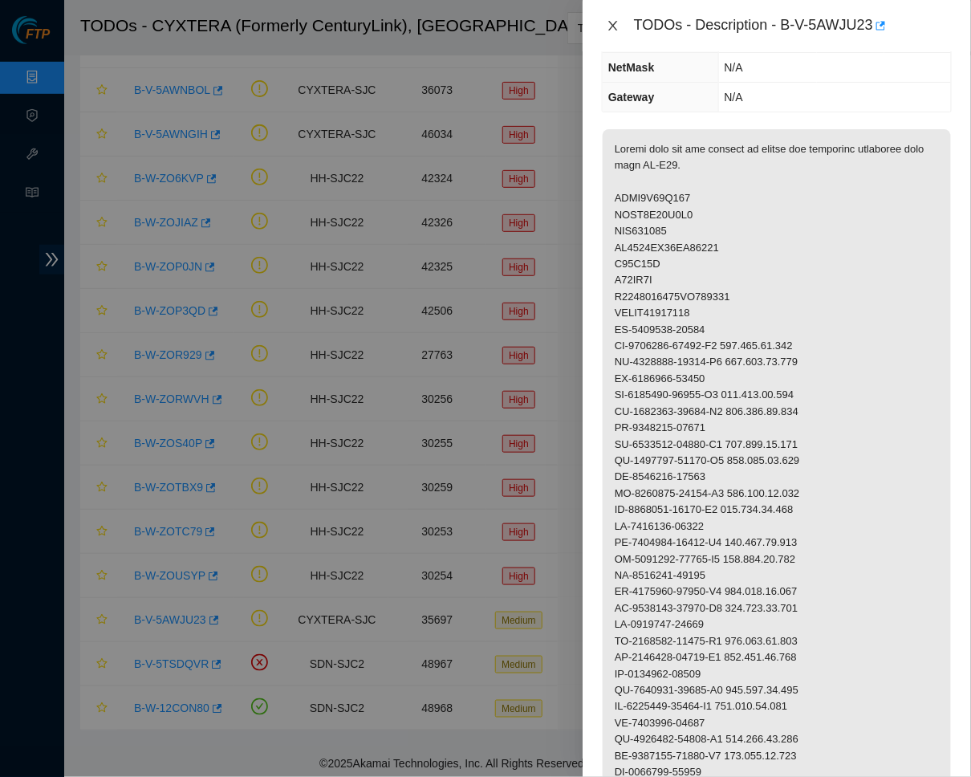
click at [616, 22] on icon "close" at bounding box center [613, 26] width 9 height 10
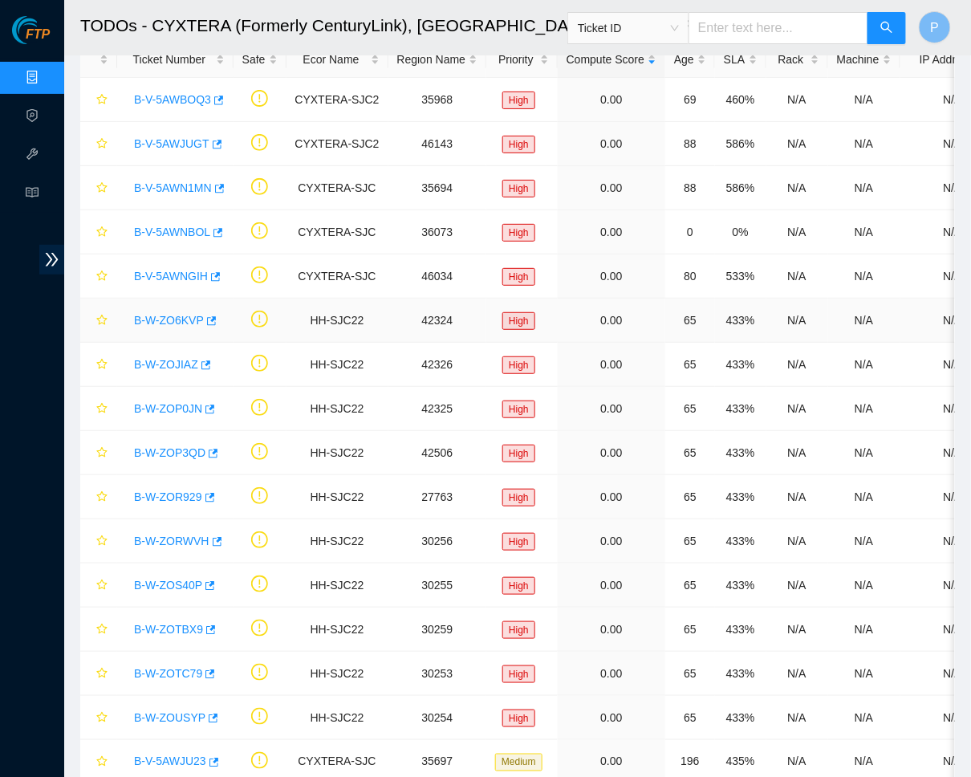
scroll to position [30, 0]
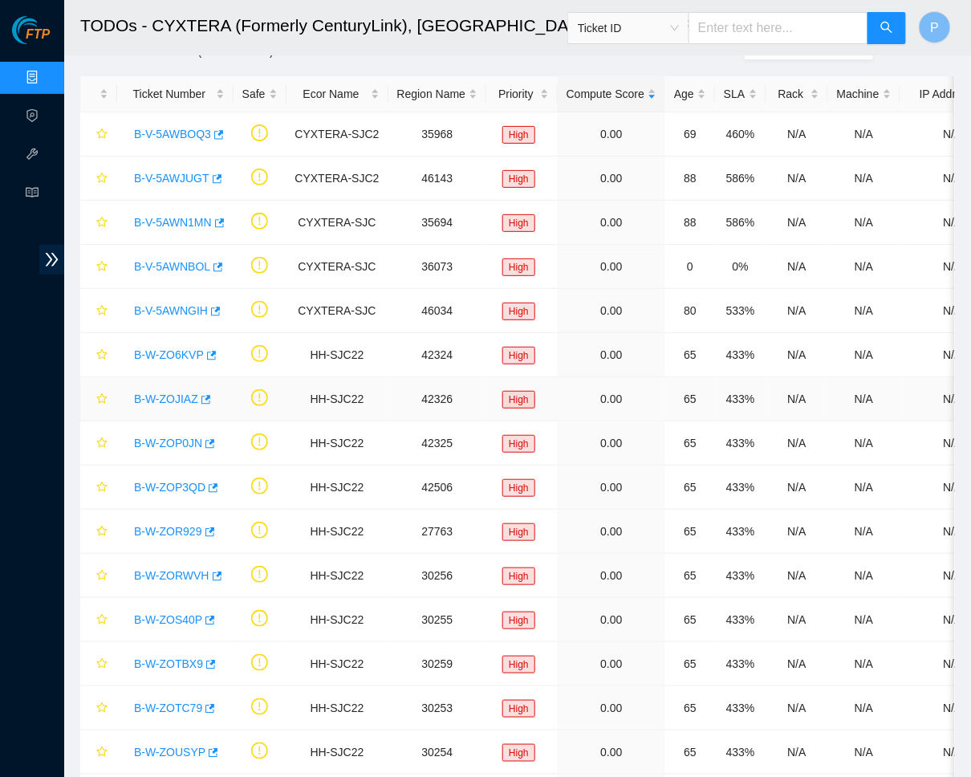
click at [172, 397] on link "B-W-ZOJIAZ" at bounding box center [166, 399] width 64 height 13
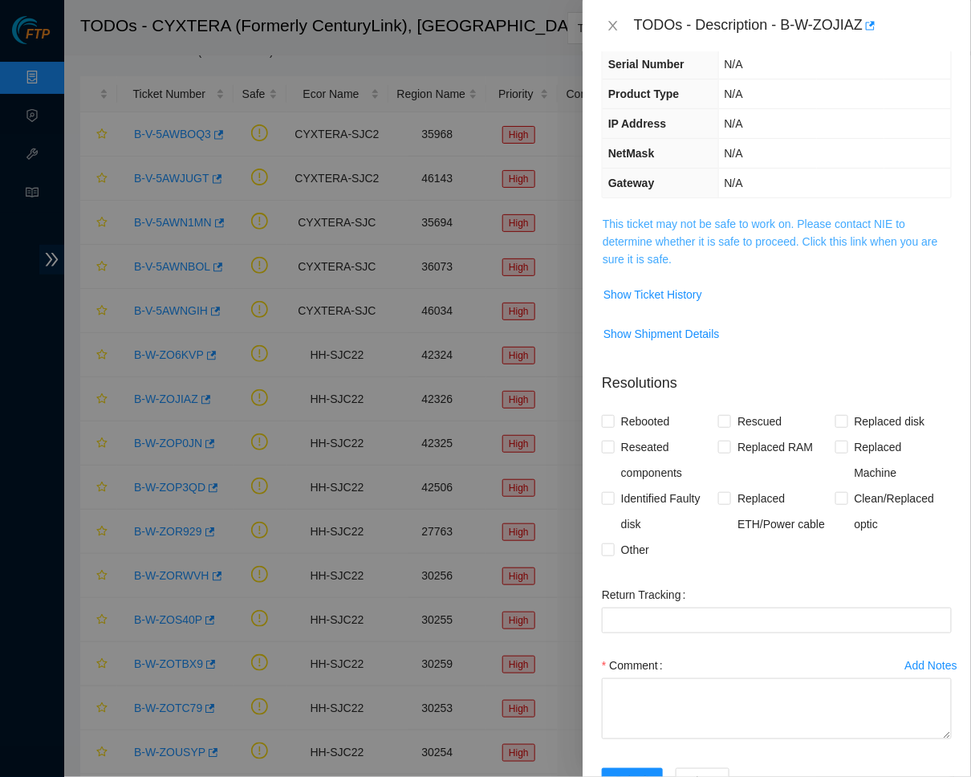
click at [713, 236] on link "This ticket may not be safe to work on. Please contact NIE to determine whether…" at bounding box center [771, 242] width 336 height 48
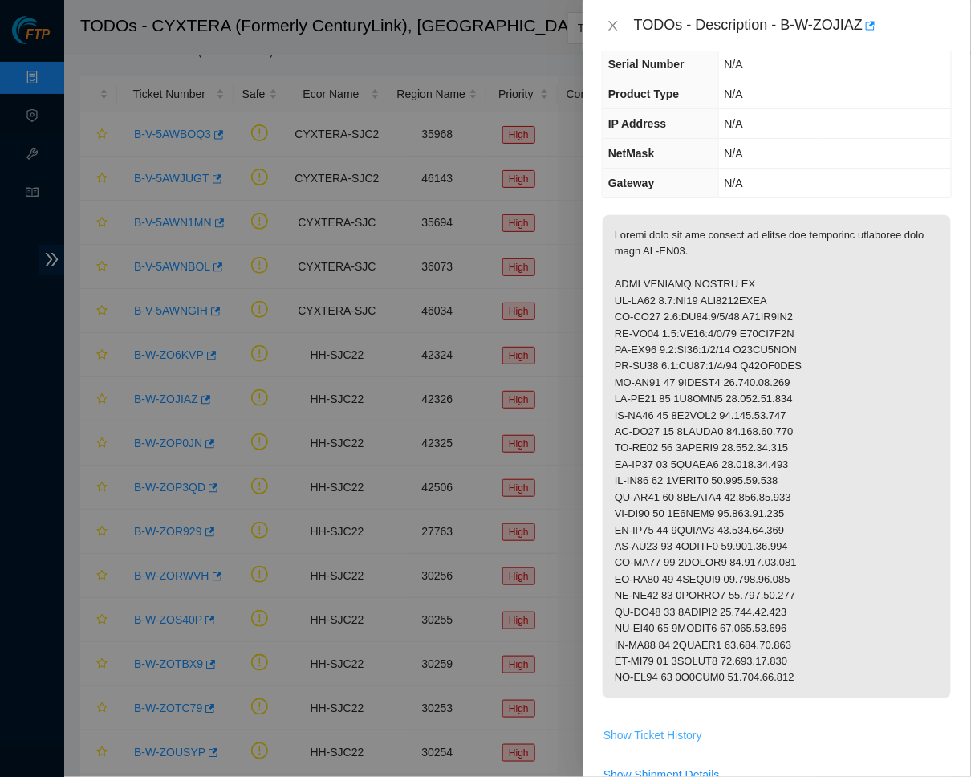
click at [666, 708] on span "Show Ticket History" at bounding box center [653, 736] width 99 height 18
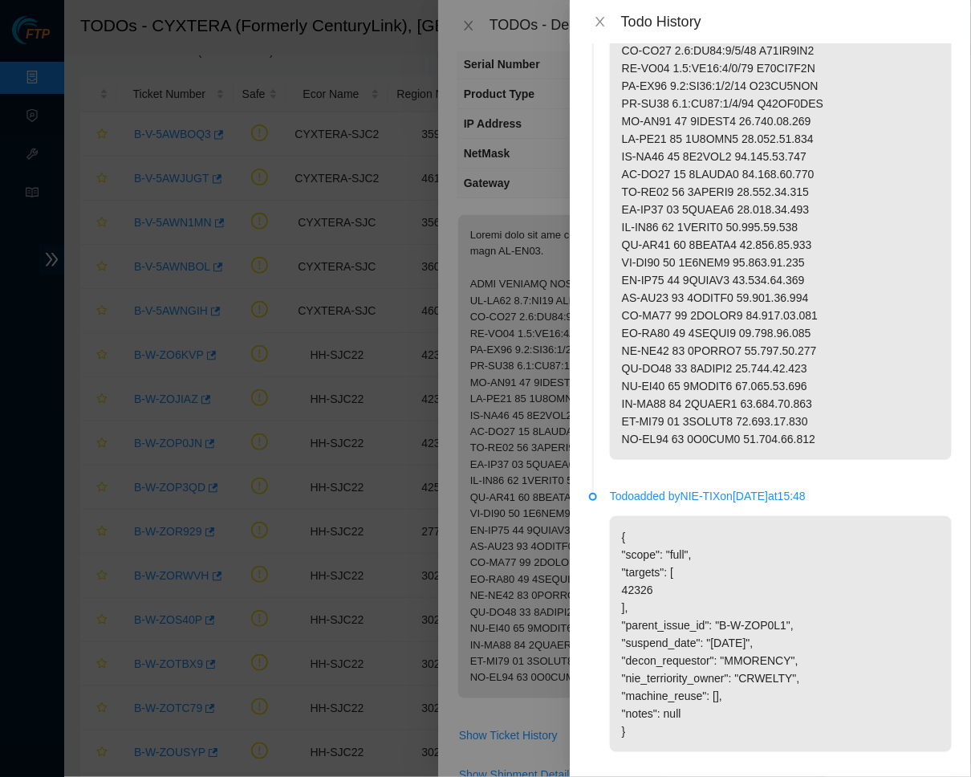
scroll to position [143, 0]
drag, startPoint x: 730, startPoint y: 600, endPoint x: 789, endPoint y: 600, distance: 59.4
click at [789, 600] on p "{ "scope": "full", "targets": [ 42326 ], "parent_issue_id": "B-W-ZOP0L1", "susp…" at bounding box center [781, 636] width 342 height 236
click at [771, 600] on p "{ "scope": "full", "targets": [ 42326 ], "parent_issue_id": "B-W-ZOP0L1", "susp…" at bounding box center [781, 636] width 342 height 236
drag, startPoint x: 730, startPoint y: 600, endPoint x: 800, endPoint y: 600, distance: 70.6
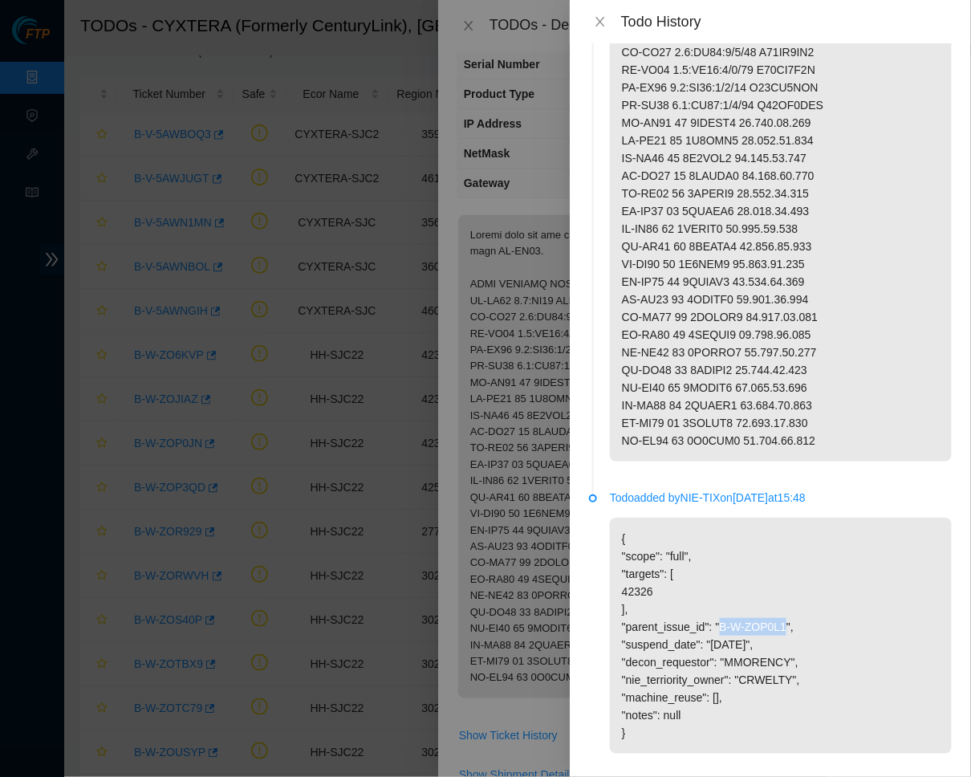
click at [800, 600] on p "{ "scope": "full", "targets": [ 42326 ], "parent_issue_id": "B-W-ZOP0L1", "susp…" at bounding box center [781, 636] width 342 height 236
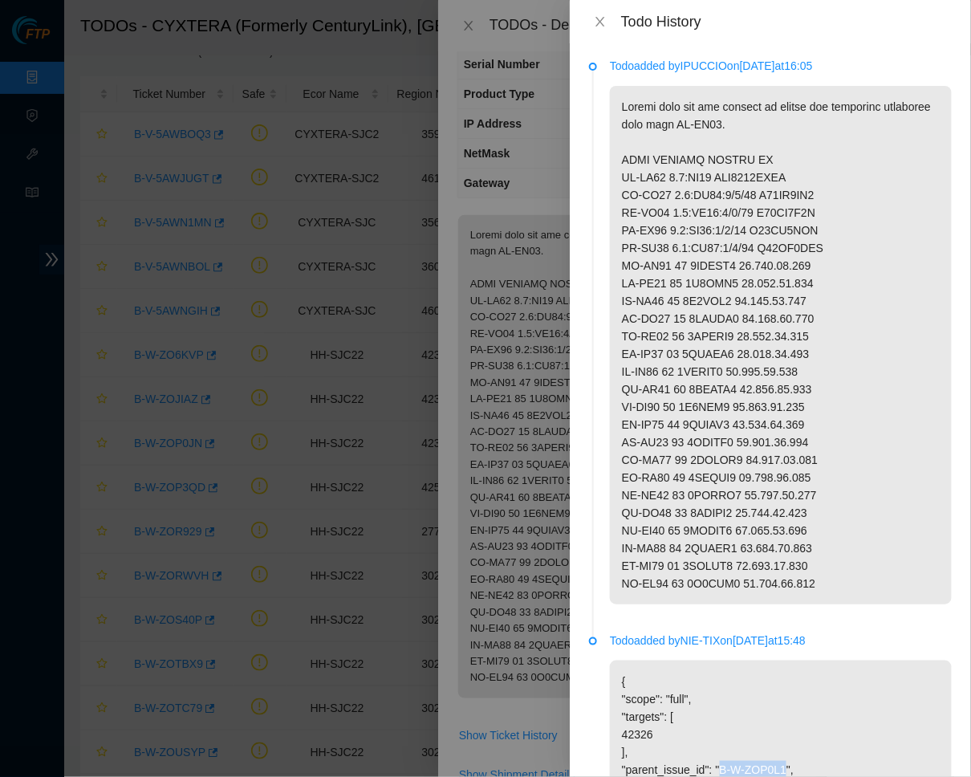
scroll to position [0, 0]
click at [595, 9] on div "Todo History" at bounding box center [770, 21] width 401 height 43
click at [600, 18] on icon "close" at bounding box center [600, 22] width 9 height 10
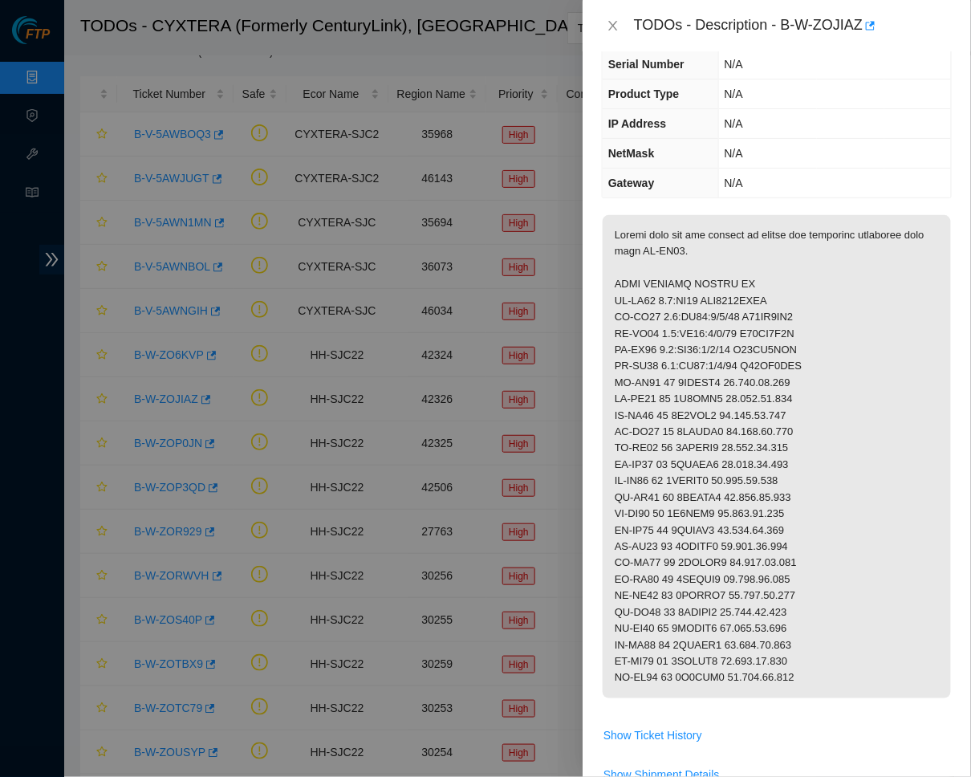
click at [943, 292] on p at bounding box center [777, 456] width 348 height 483
click at [654, 125] on span "IP Address" at bounding box center [638, 123] width 58 height 13
click at [618, 25] on icon "close" at bounding box center [613, 25] width 13 height 13
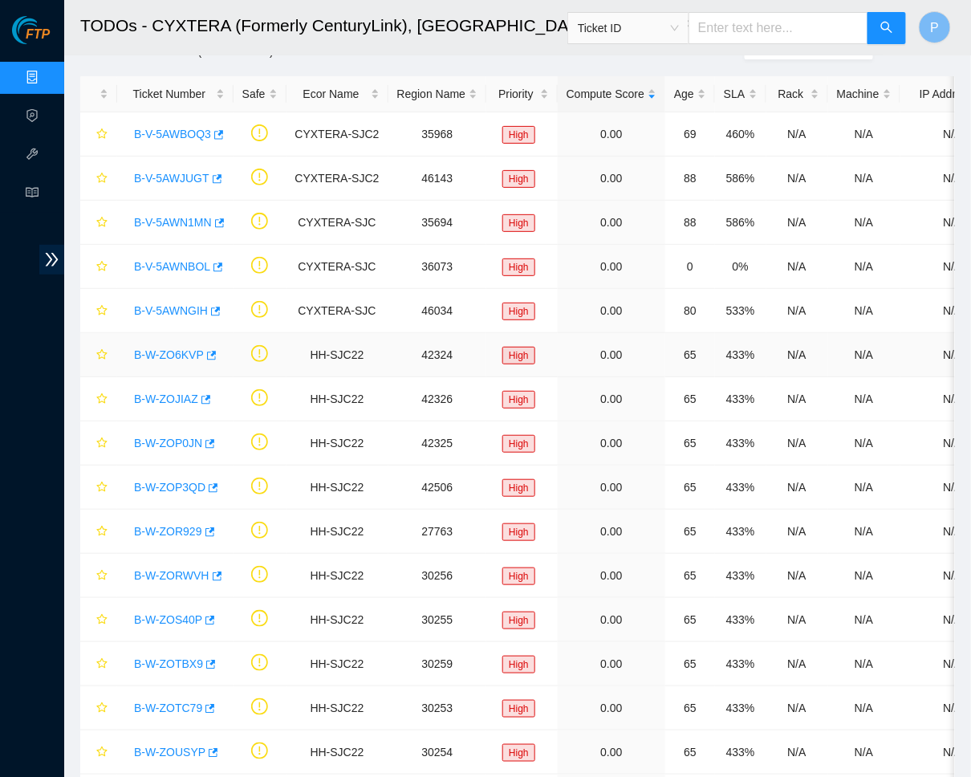
click at [173, 348] on link "B-W-ZO6KVP" at bounding box center [169, 354] width 70 height 13
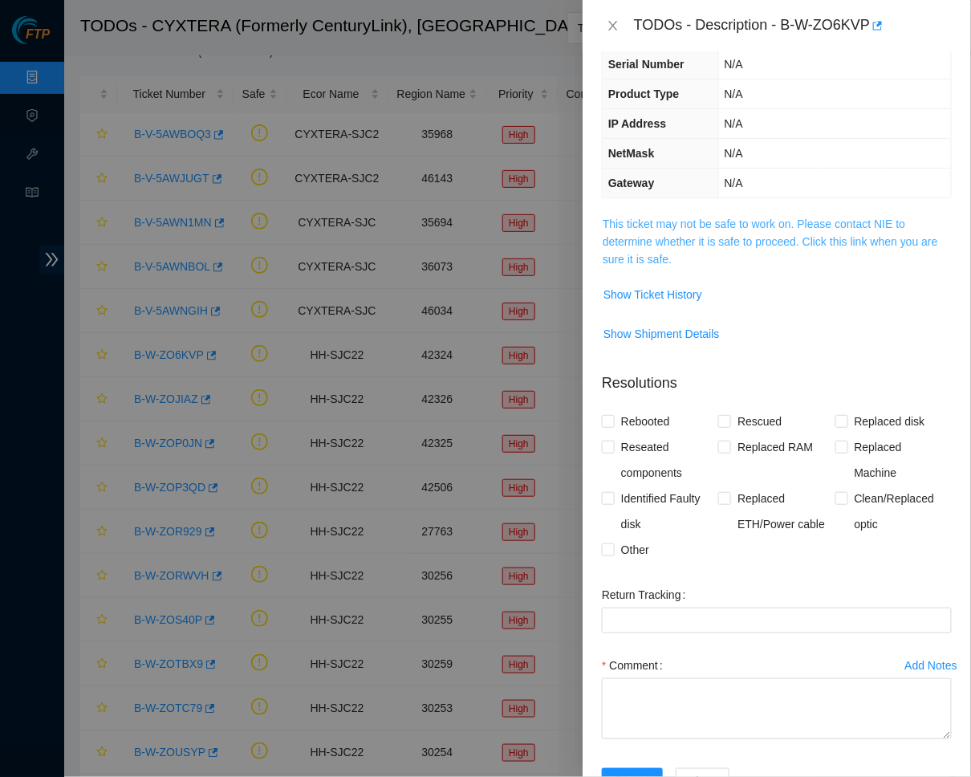
click at [748, 223] on link "This ticket may not be safe to work on. Please contact NIE to determine whether…" at bounding box center [771, 242] width 336 height 48
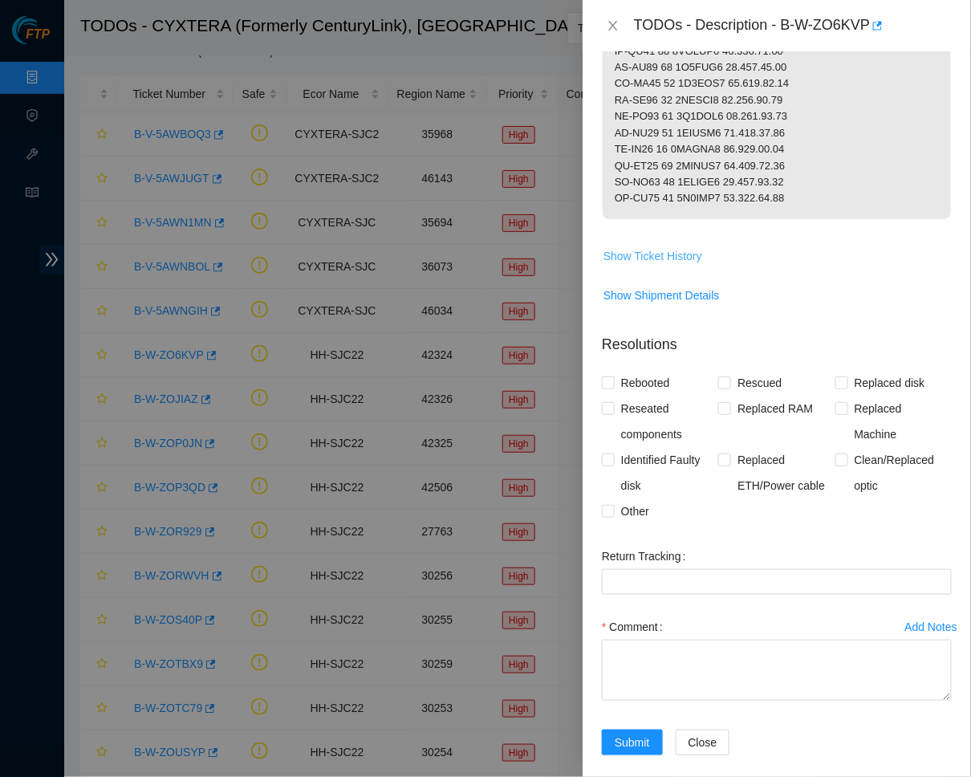
scroll to position [589, 0]
click at [680, 248] on span "Show Ticket History" at bounding box center [653, 257] width 99 height 18
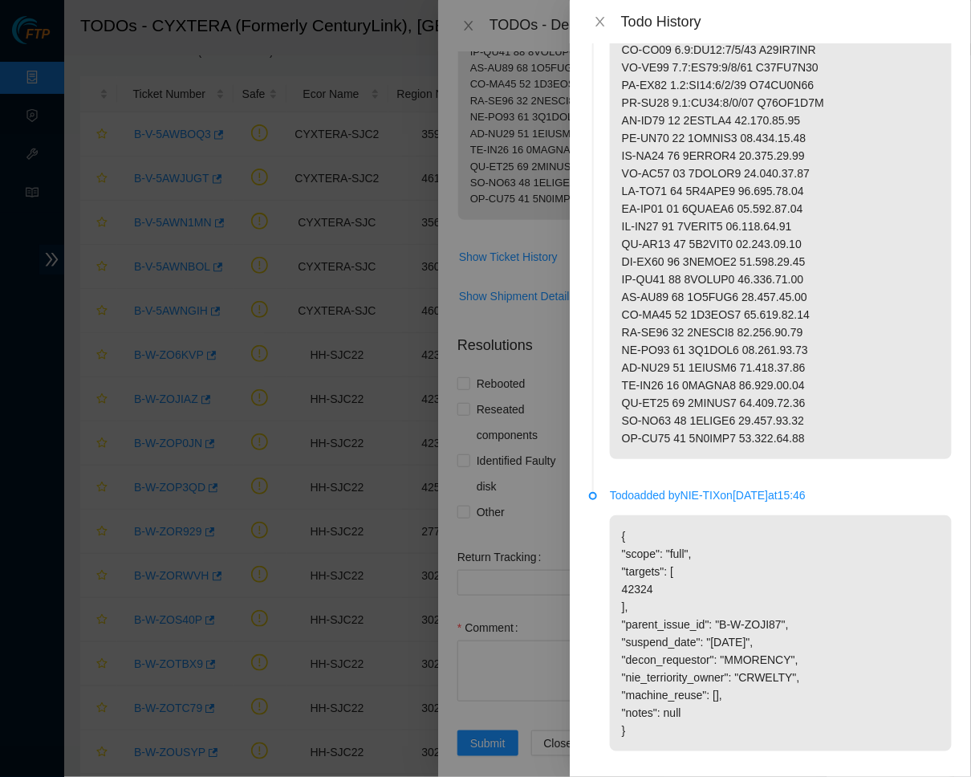
scroll to position [143, 0]
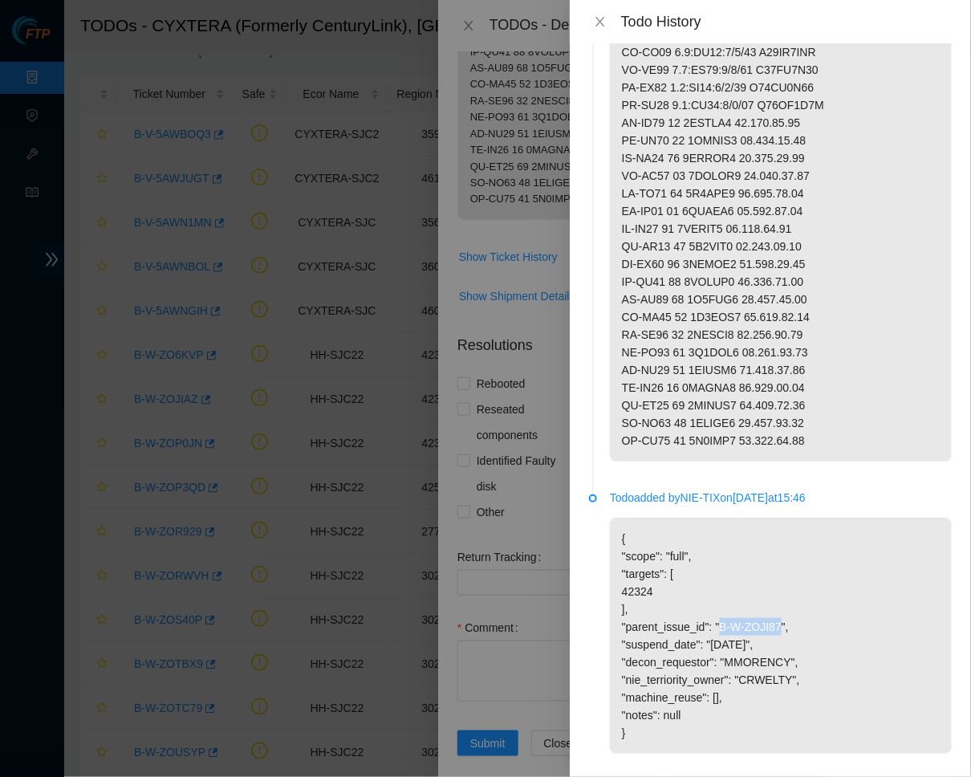
drag, startPoint x: 730, startPoint y: 601, endPoint x: 793, endPoint y: 596, distance: 63.7
click at [793, 596] on p "{ "scope": "full", "targets": [ 42324 ], "parent_issue_id": "B-W-ZOJI87", "susp…" at bounding box center [781, 636] width 342 height 236
click at [799, 104] on p at bounding box center [781, 202] width 342 height 519
click at [598, 15] on icon "close" at bounding box center [600, 21] width 13 height 13
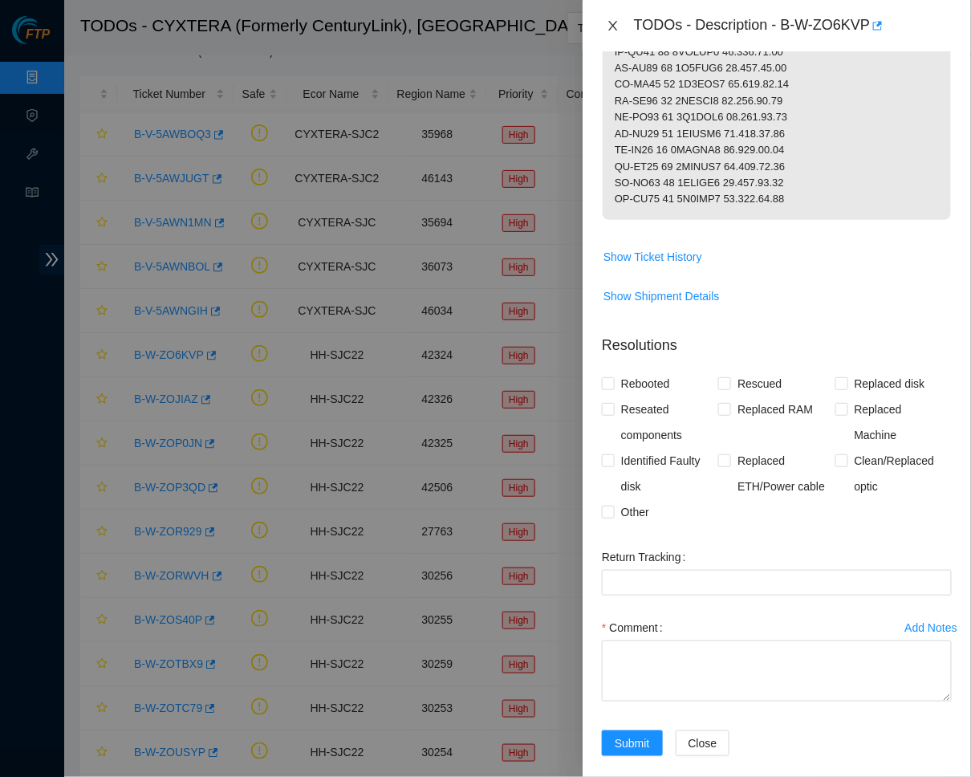
click at [605, 18] on button "Close" at bounding box center [613, 25] width 22 height 15
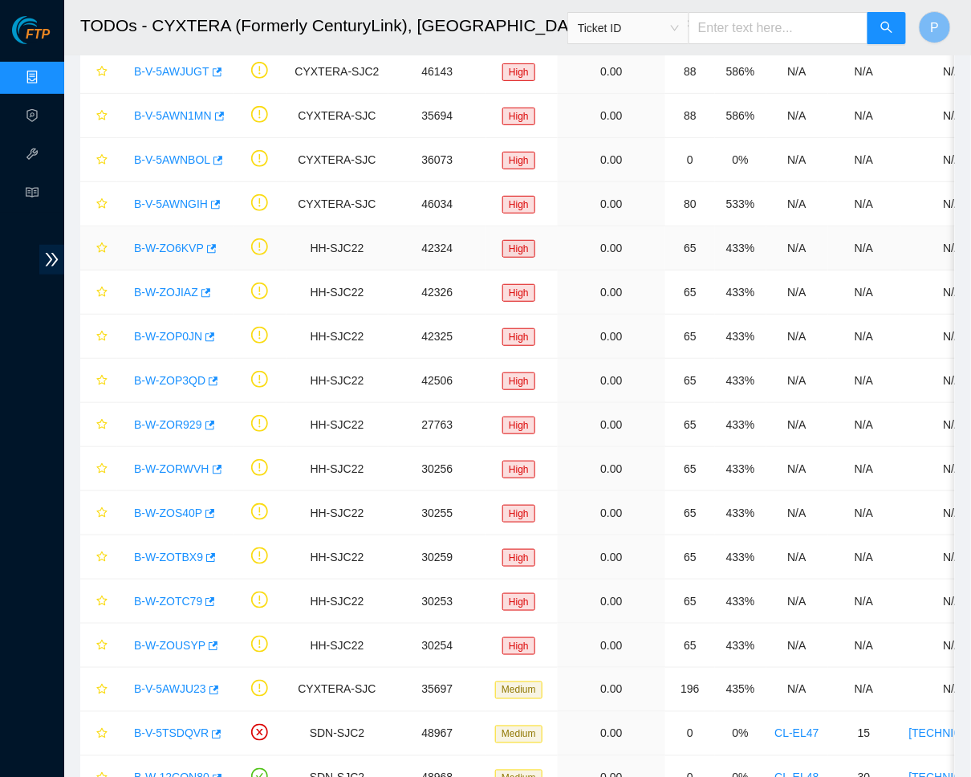
scroll to position [145, 0]
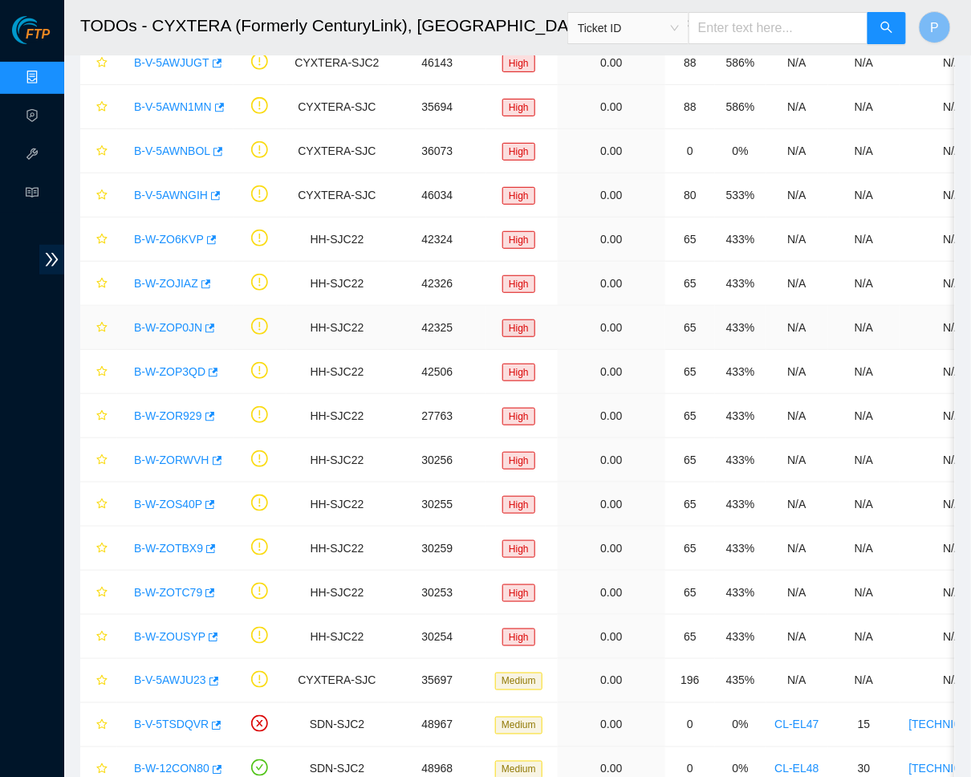
click at [183, 324] on link "B-W-ZOP0JN" at bounding box center [168, 327] width 68 height 13
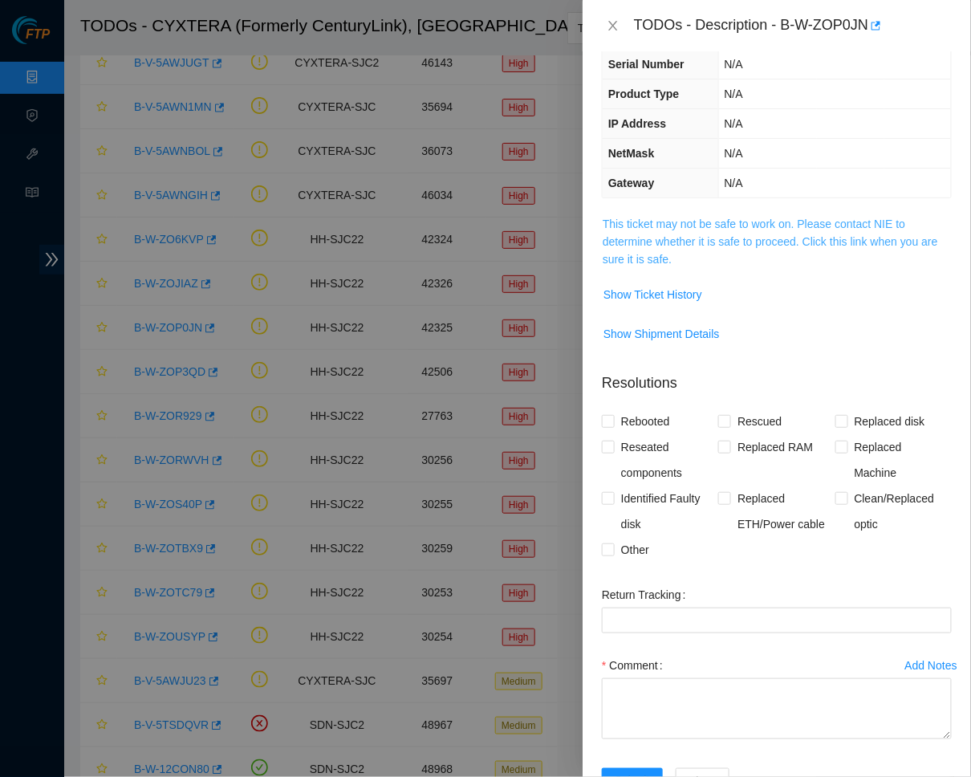
click at [776, 218] on link "This ticket may not be safe to work on. Please contact NIE to determine whether…" at bounding box center [771, 242] width 336 height 48
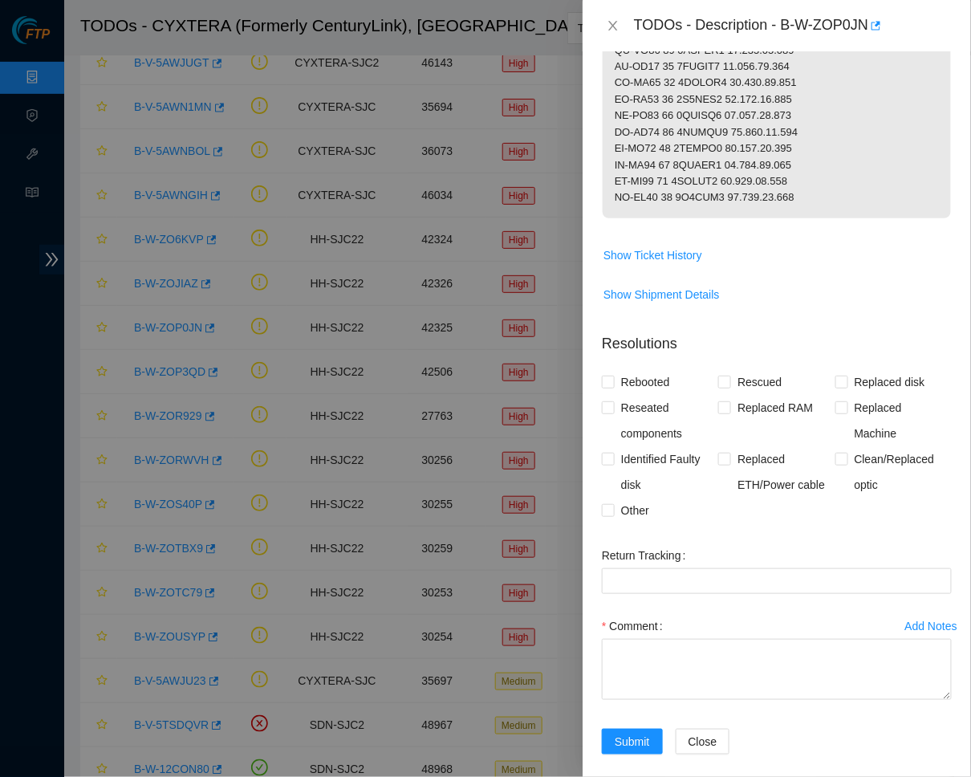
scroll to position [589, 0]
click at [671, 250] on button "Show Ticket History" at bounding box center [653, 257] width 100 height 26
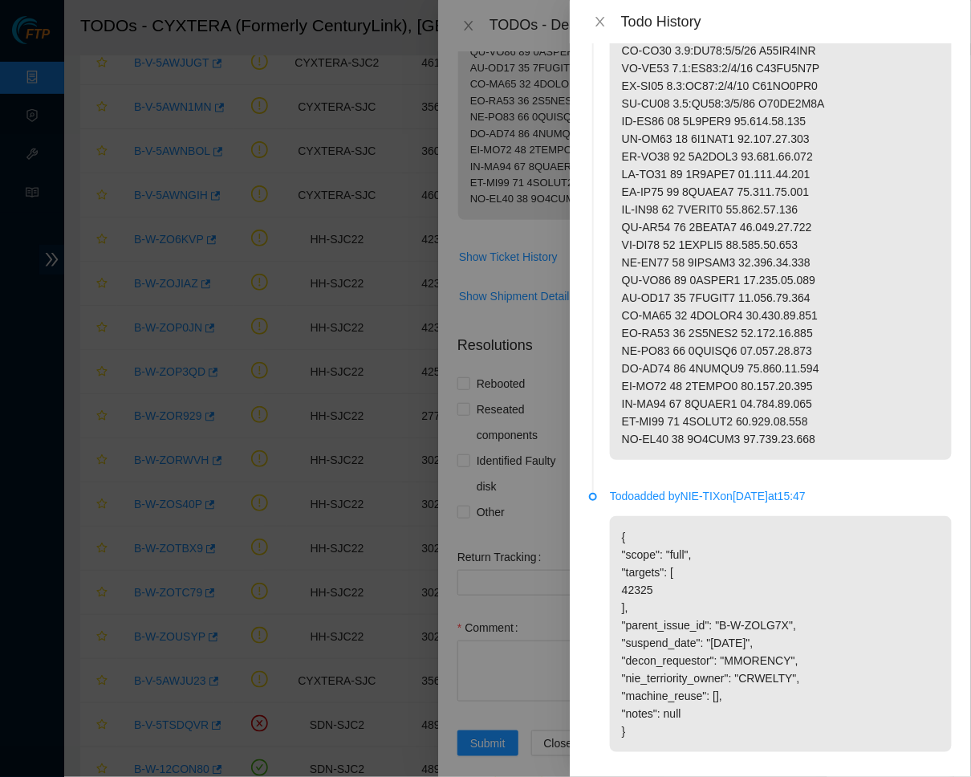
scroll to position [143, 0]
drag, startPoint x: 731, startPoint y: 602, endPoint x: 800, endPoint y: 601, distance: 69.8
click at [800, 601] on p "{ "scope": "full", "targets": [ 42325 ], "parent_issue_id": "B-W-ZOLG7X", "susp…" at bounding box center [781, 636] width 342 height 236
click at [596, 11] on div "Todo History" at bounding box center [770, 21] width 401 height 43
click at [600, 25] on icon "close" at bounding box center [600, 21] width 13 height 13
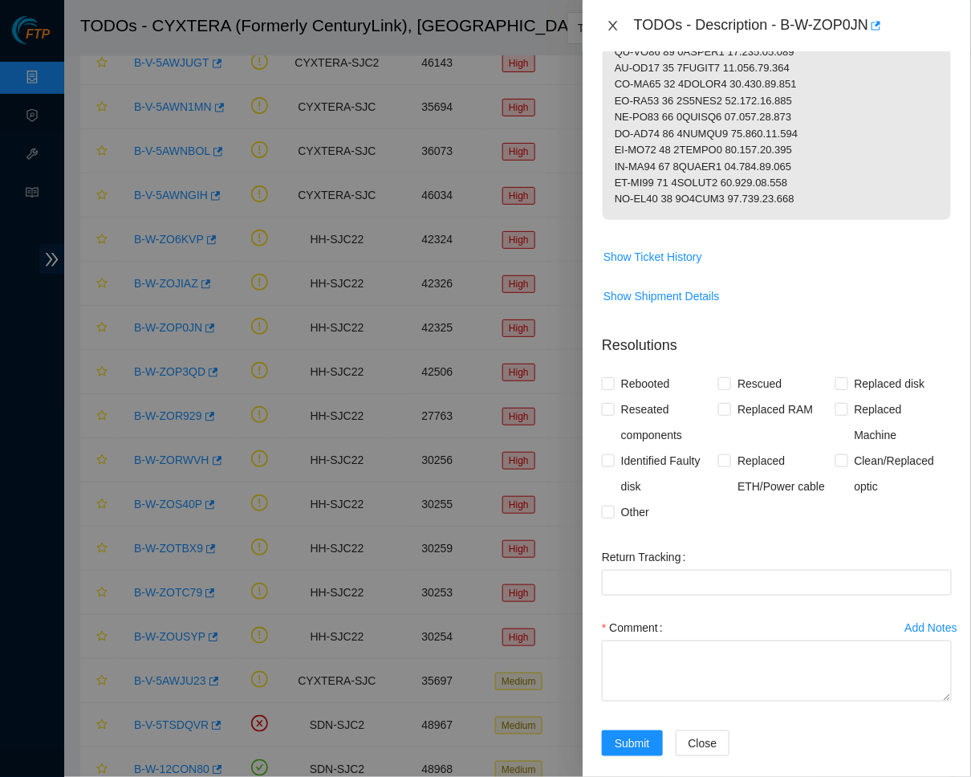
click at [609, 23] on icon "close" at bounding box center [613, 25] width 13 height 13
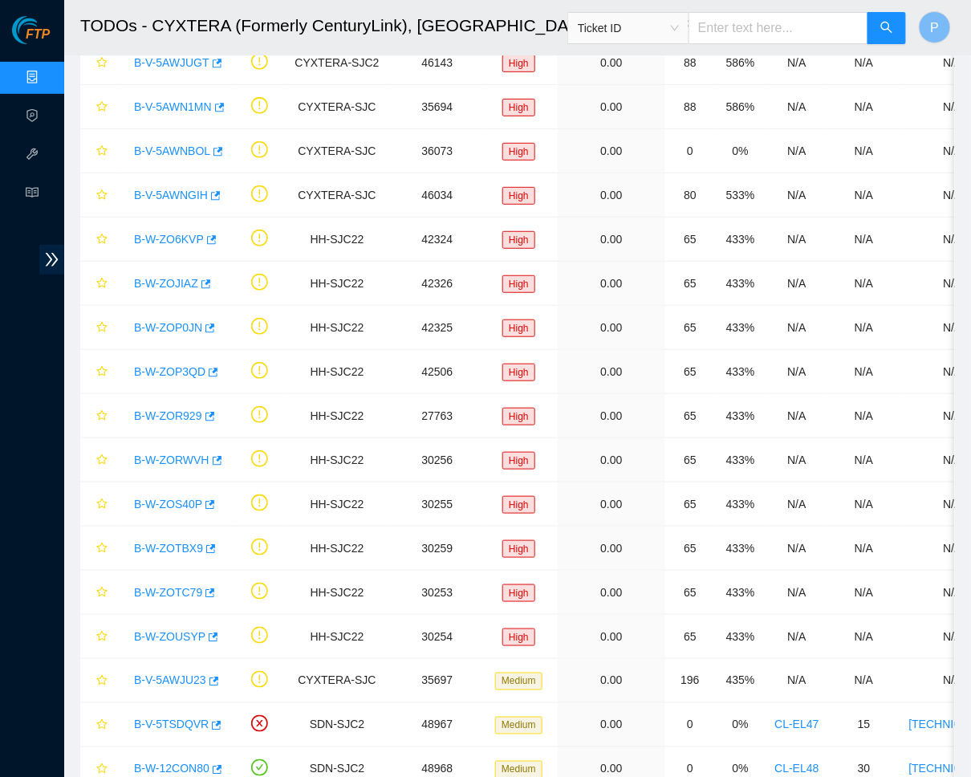
scroll to position [111, 0]
click at [176, 365] on link "B-W-ZOP3QD" at bounding box center [169, 371] width 71 height 13
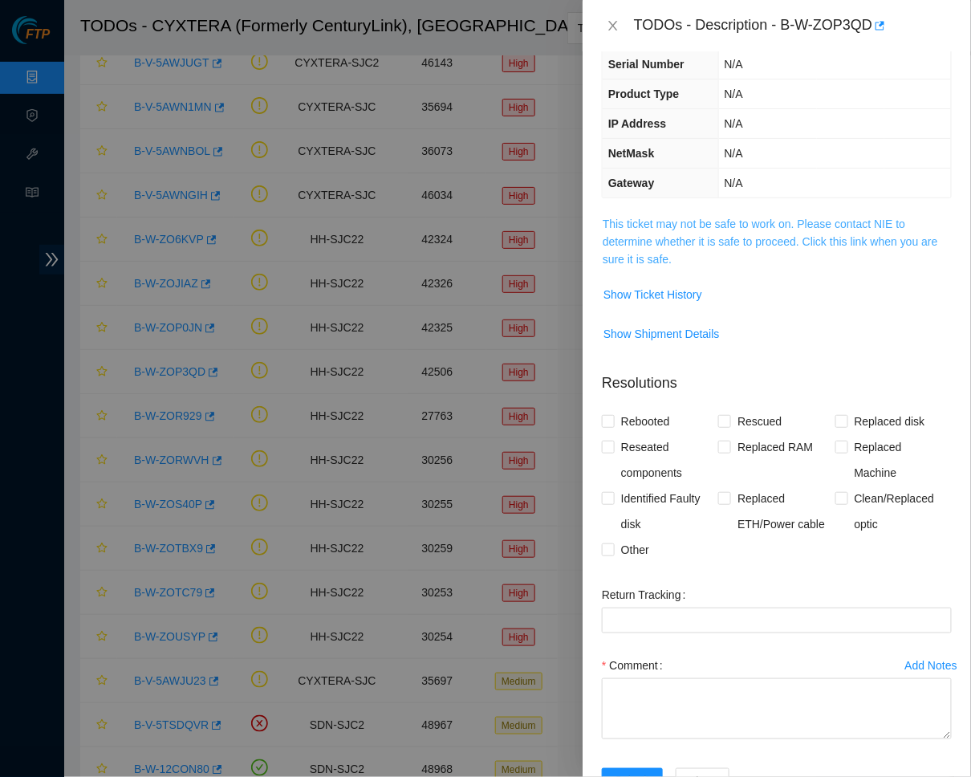
click at [788, 222] on link "This ticket may not be safe to work on. Please contact NIE to determine whether…" at bounding box center [771, 242] width 336 height 48
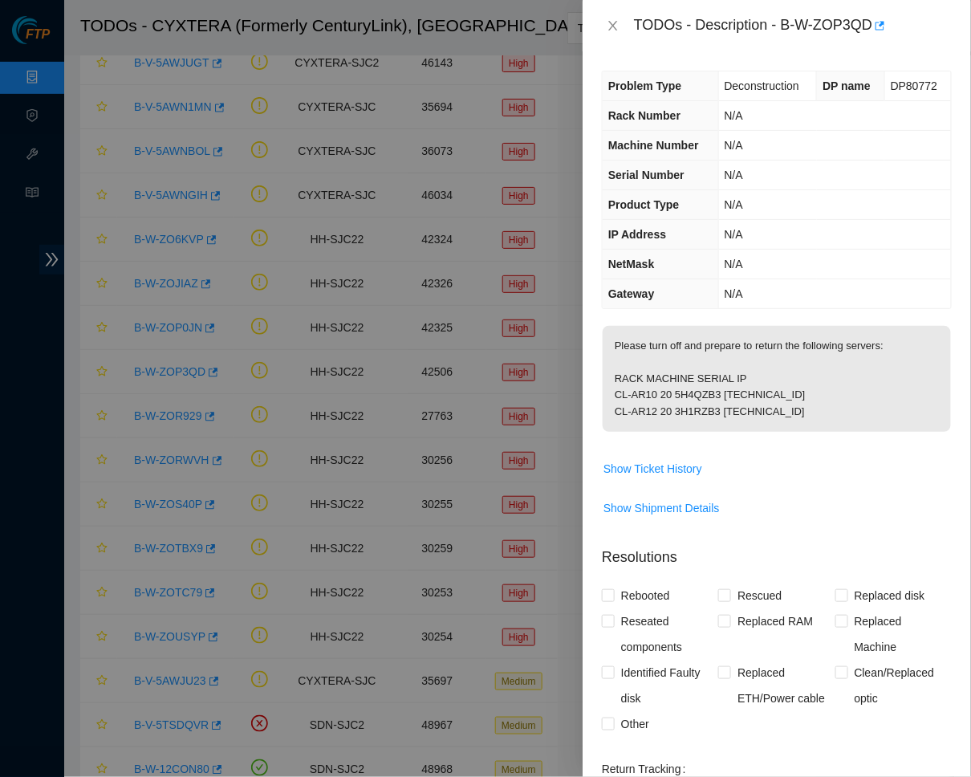
scroll to position [0, 0]
click at [676, 478] on span "Show Ticket History" at bounding box center [653, 469] width 99 height 18
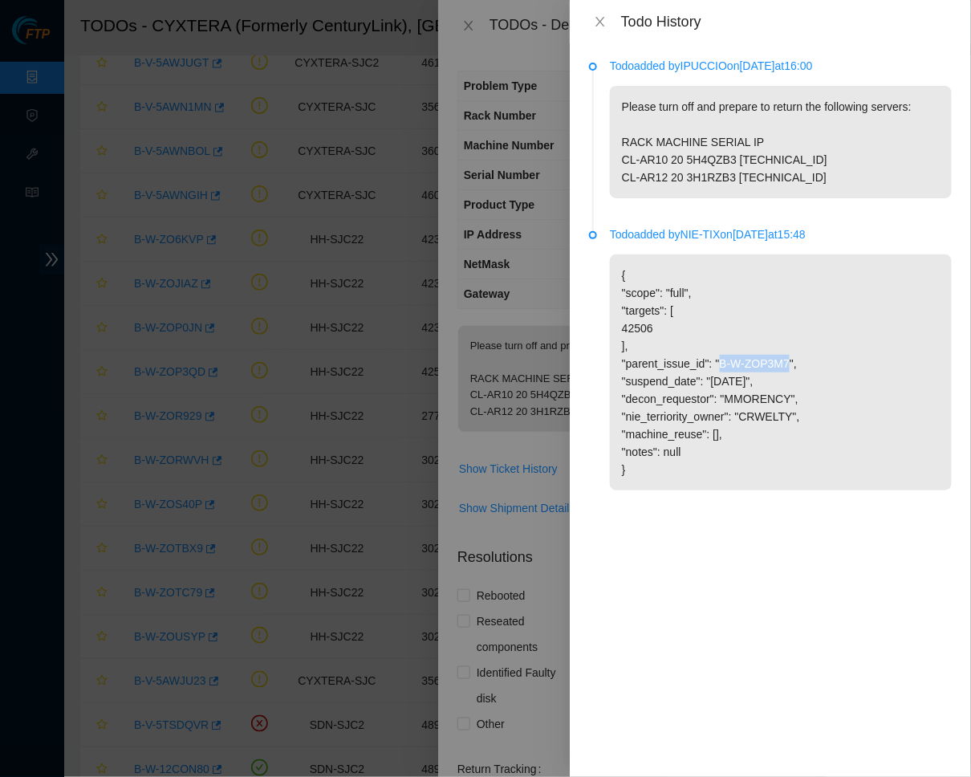
drag, startPoint x: 731, startPoint y: 387, endPoint x: 802, endPoint y: 385, distance: 71.5
click at [802, 385] on p "{ "scope": "full", "targets": [ 42506 ], "parent_issue_id": "B-W-ZOP3M7", "susp…" at bounding box center [781, 372] width 342 height 236
click at [694, 68] on p "Todo added by [PERSON_NAME] on [DATE] 16:00" at bounding box center [781, 66] width 342 height 18
click at [603, 27] on span "close" at bounding box center [600, 21] width 13 height 13
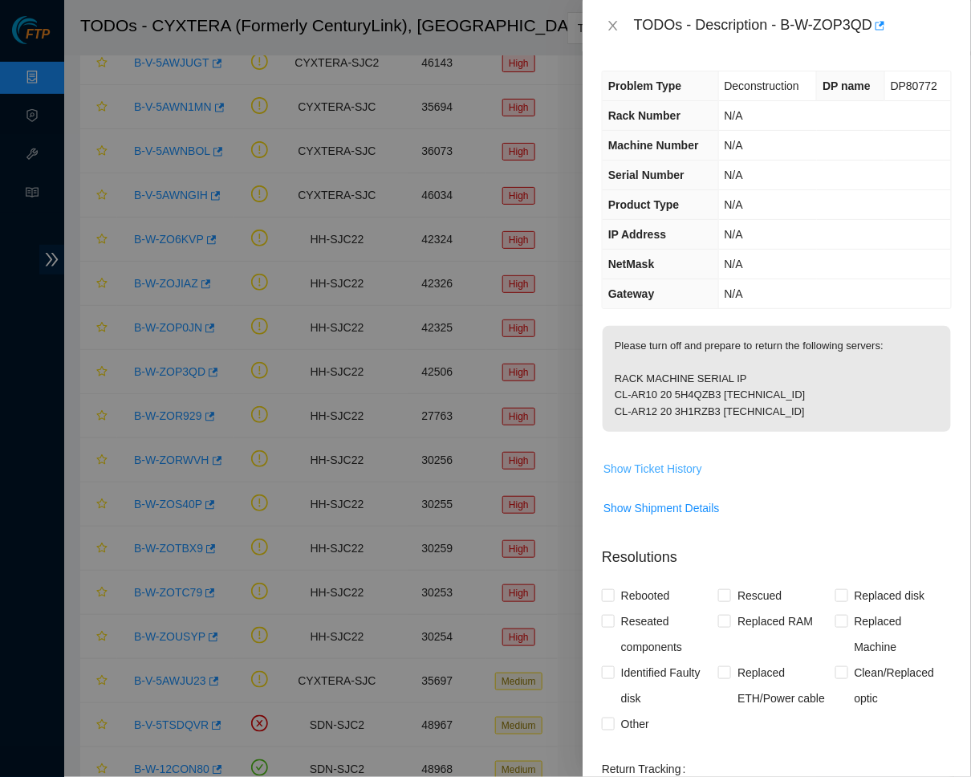
click at [654, 478] on span "Show Ticket History" at bounding box center [653, 469] width 99 height 18
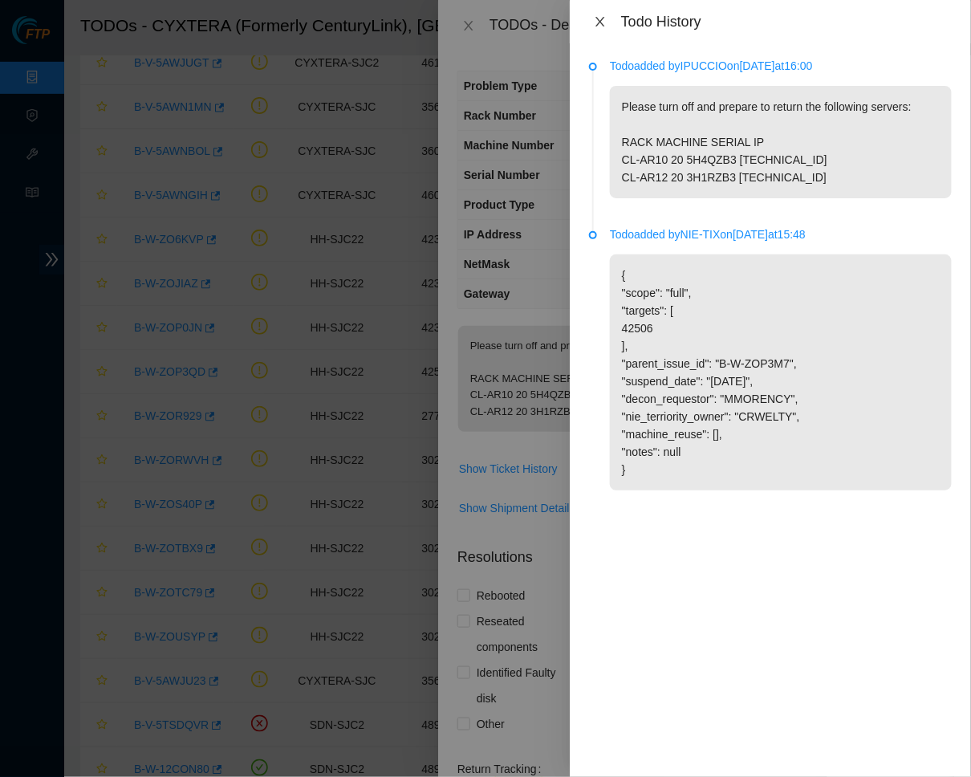
click at [600, 19] on icon "close" at bounding box center [600, 22] width 9 height 10
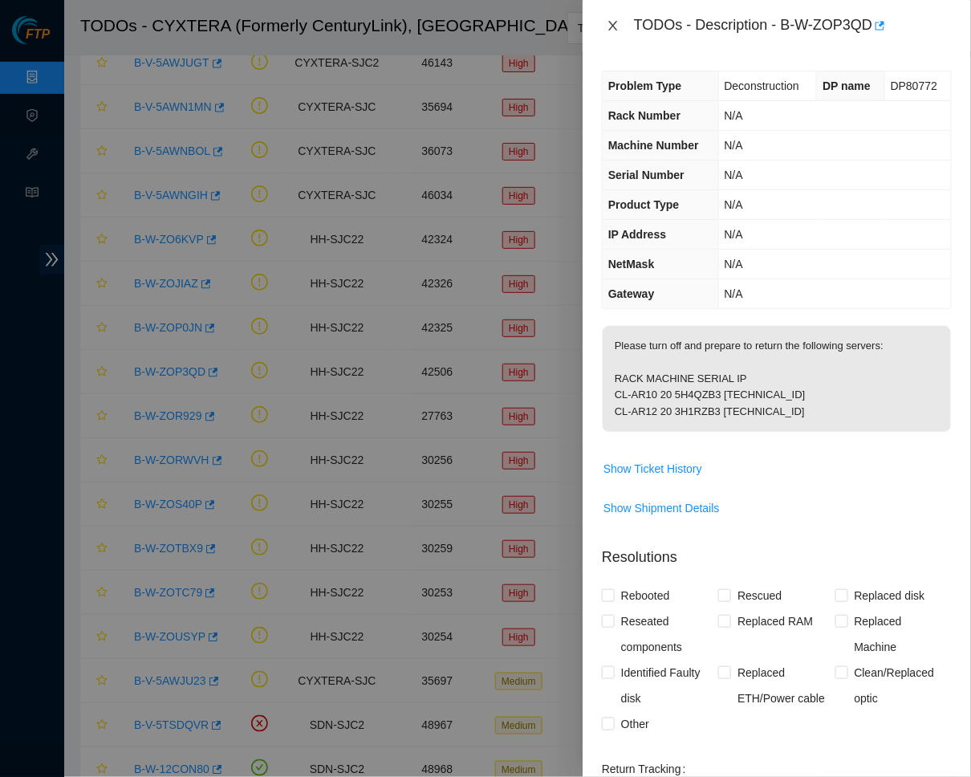
click at [609, 24] on icon "close" at bounding box center [613, 25] width 13 height 13
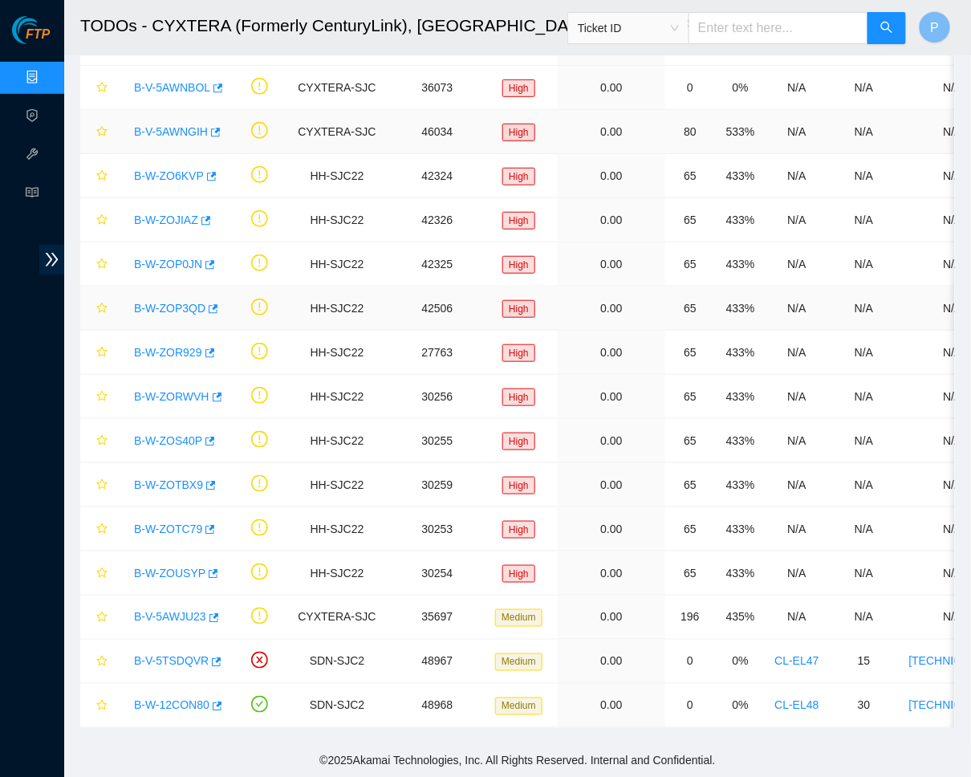
scroll to position [206, 0]
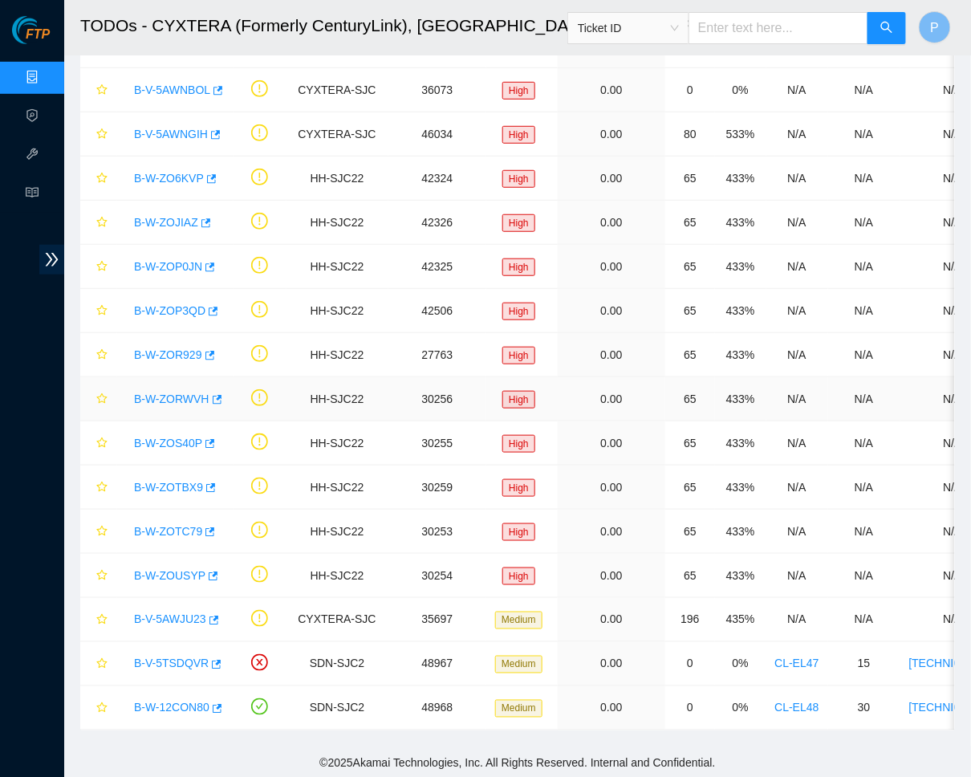
click at [189, 394] on link "B-W-ZORWVH" at bounding box center [171, 399] width 75 height 13
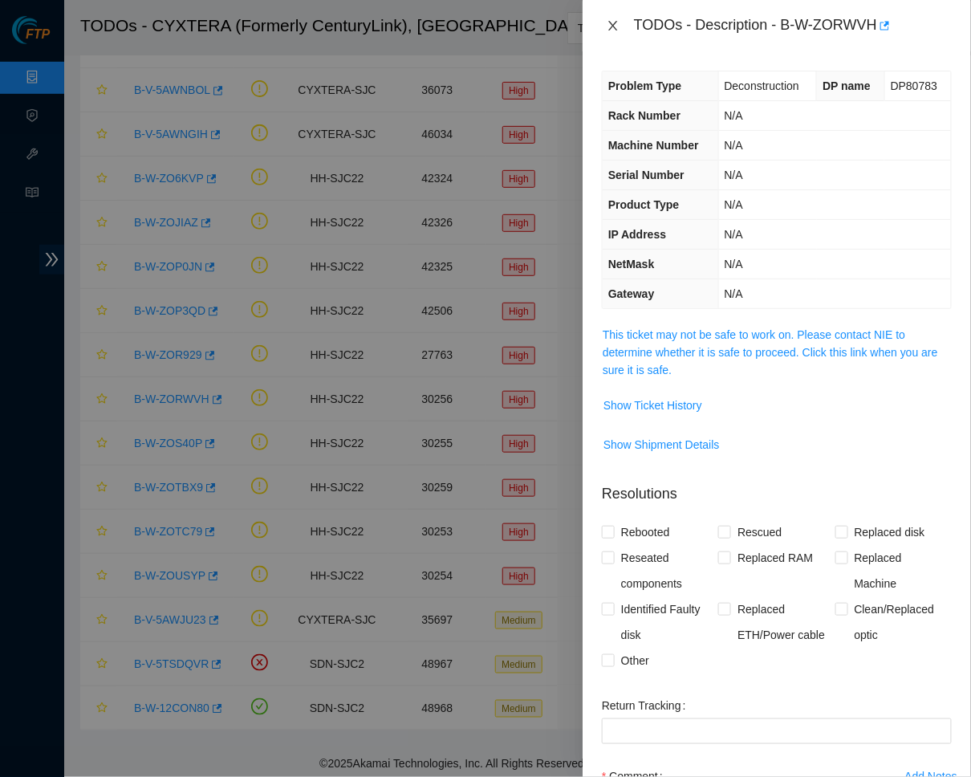
click at [609, 25] on icon "close" at bounding box center [613, 25] width 13 height 13
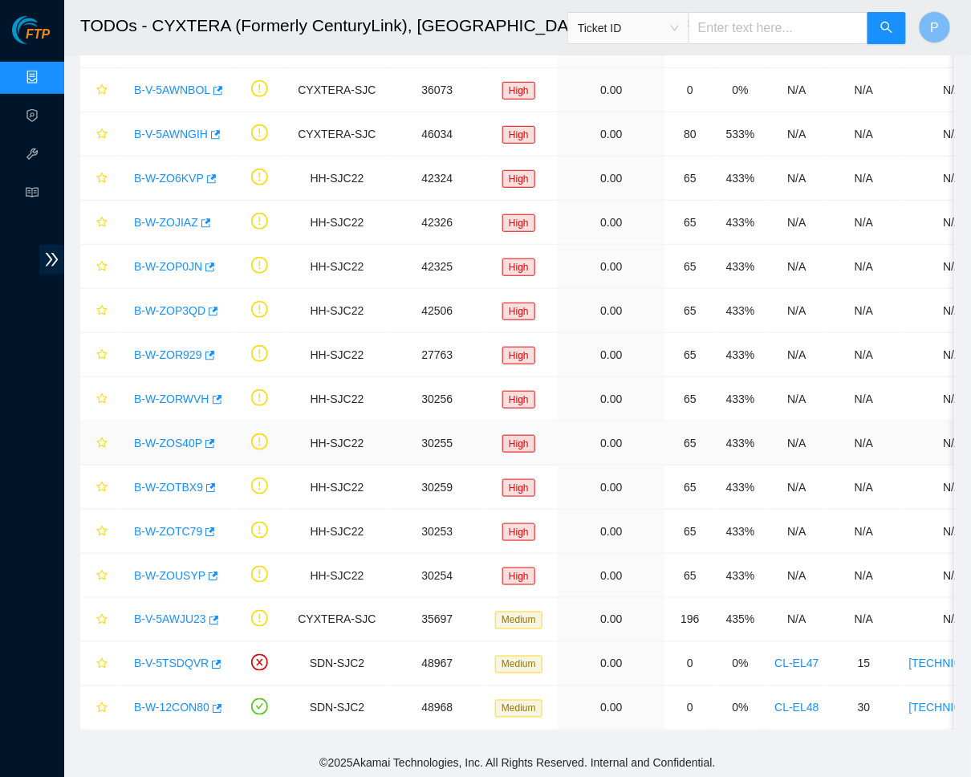
click at [176, 445] on link "B-W-ZOS40P" at bounding box center [168, 443] width 68 height 13
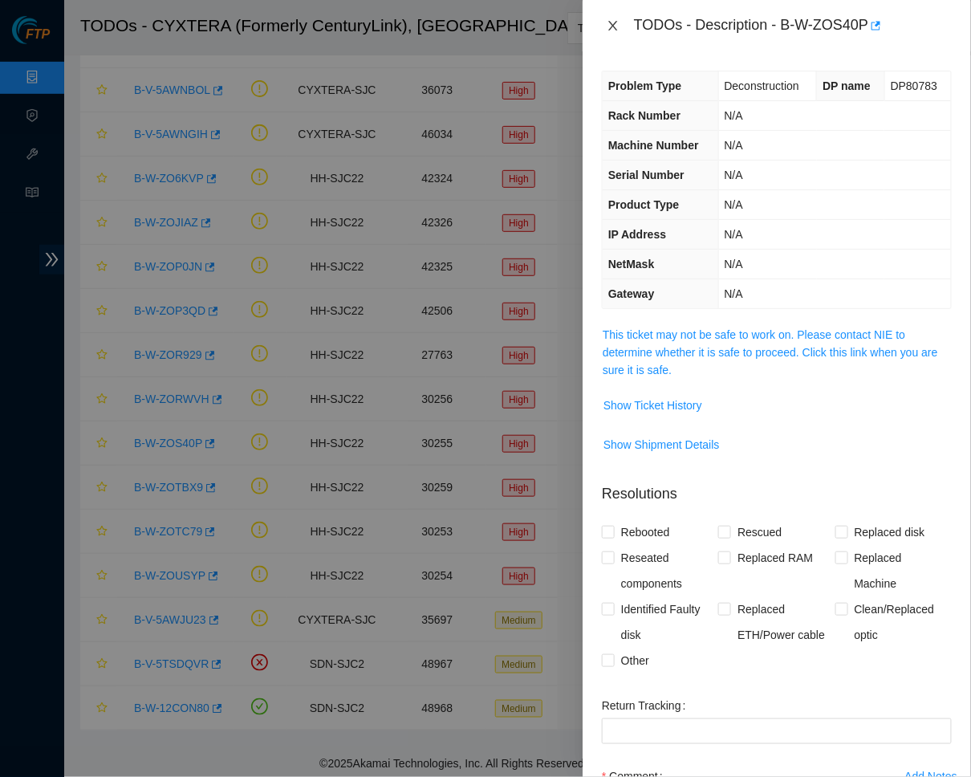
click at [613, 20] on icon "close" at bounding box center [613, 25] width 13 height 13
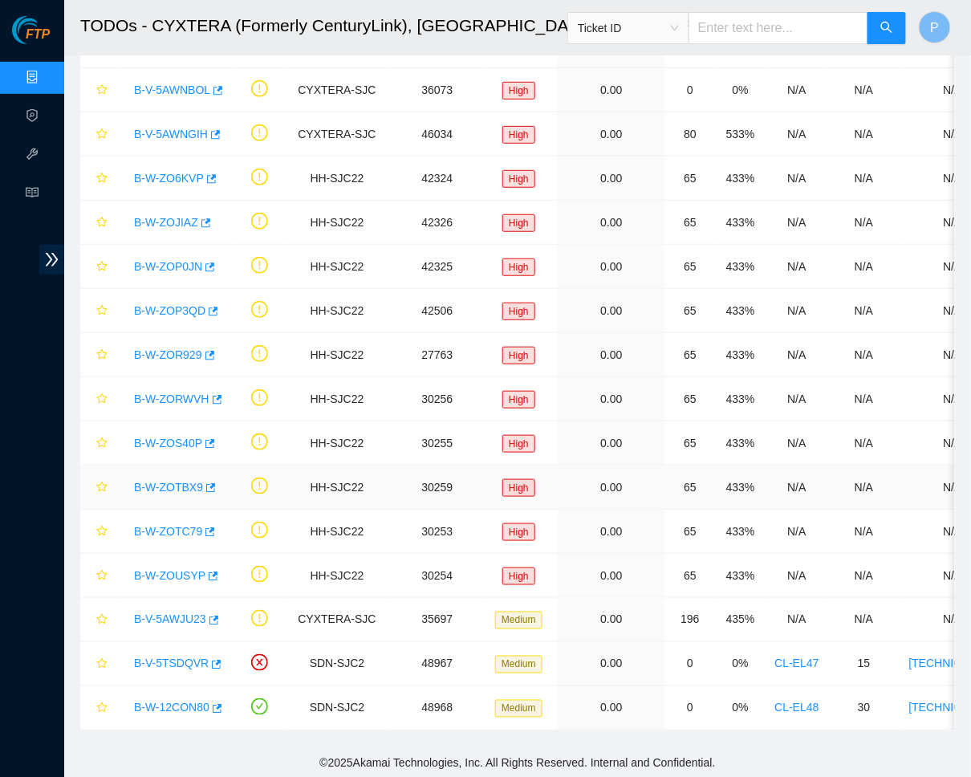
click at [174, 481] on link "B-W-ZOTBX9" at bounding box center [168, 487] width 69 height 13
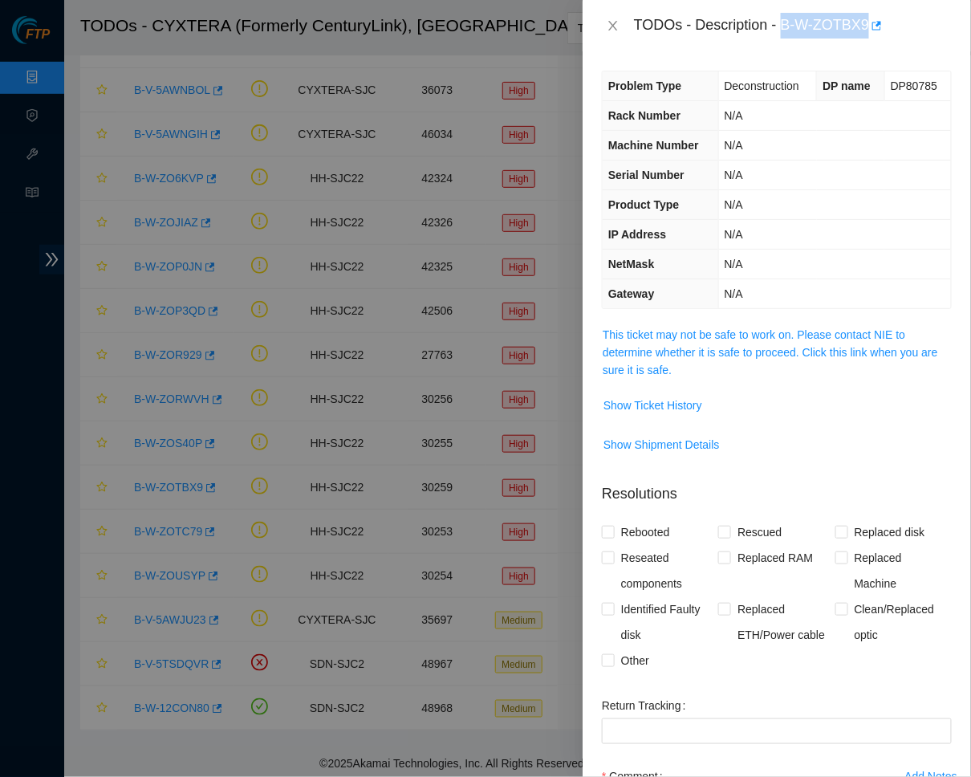
drag, startPoint x: 789, startPoint y: 23, endPoint x: 879, endPoint y: 25, distance: 89.9
click at [879, 25] on div "TODOs - Description - B-W-ZOTBX9" at bounding box center [793, 26] width 318 height 26
click at [760, 335] on link "This ticket may not be safe to work on. Please contact NIE to determine whether…" at bounding box center [771, 352] width 336 height 48
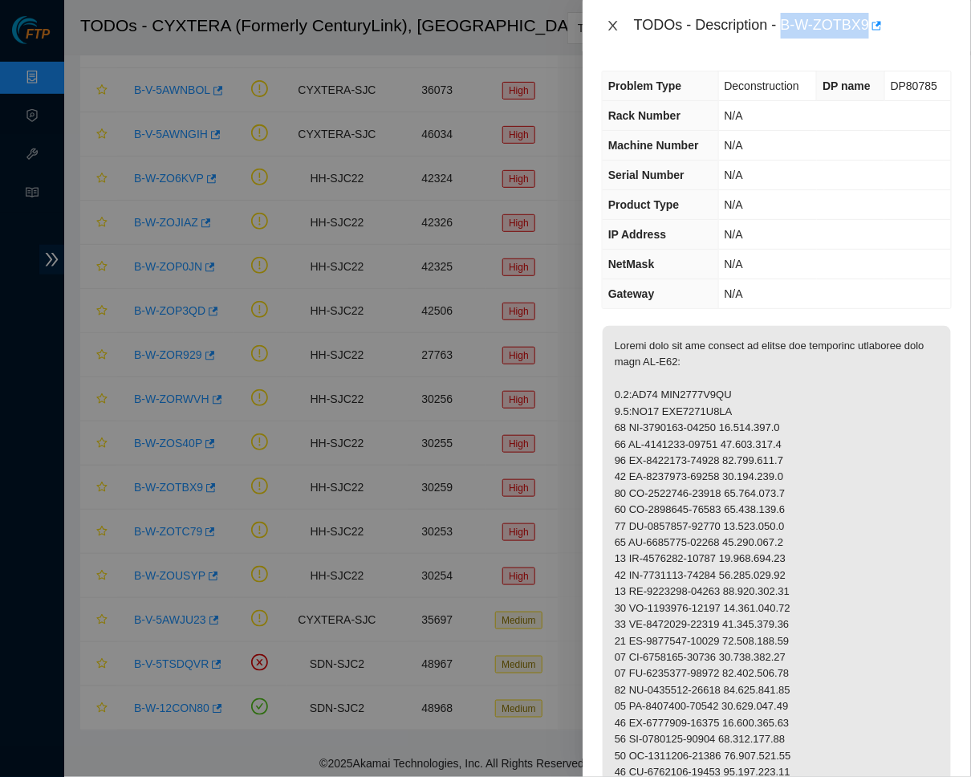
click at [609, 19] on icon "close" at bounding box center [613, 25] width 13 height 13
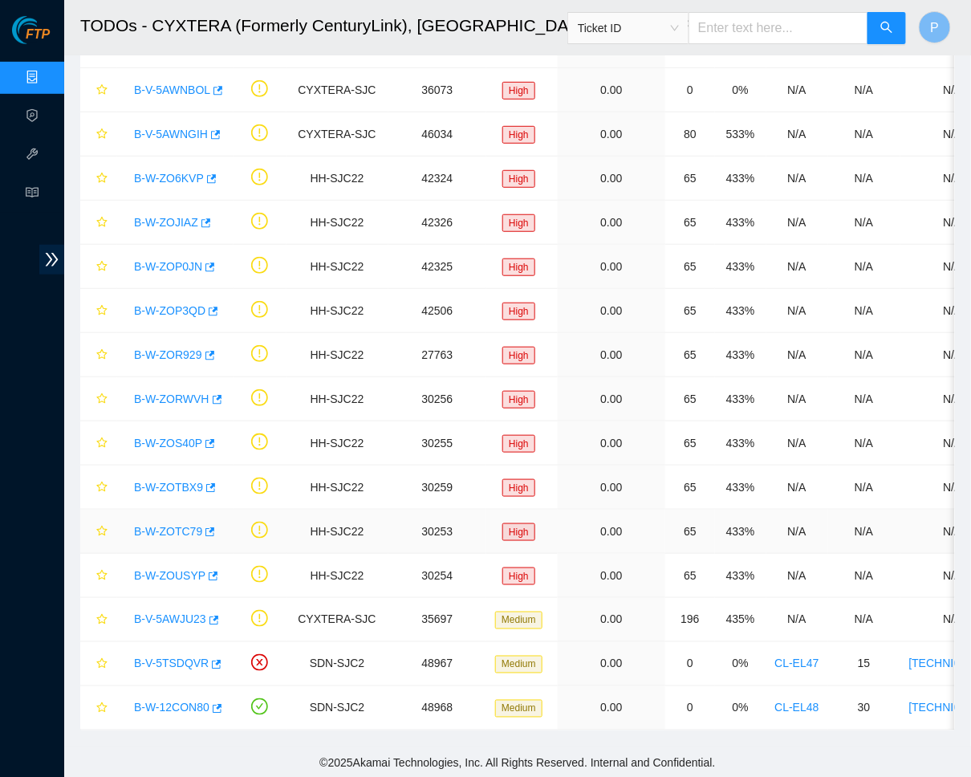
click at [176, 529] on link "B-W-ZOTC79" at bounding box center [168, 531] width 68 height 13
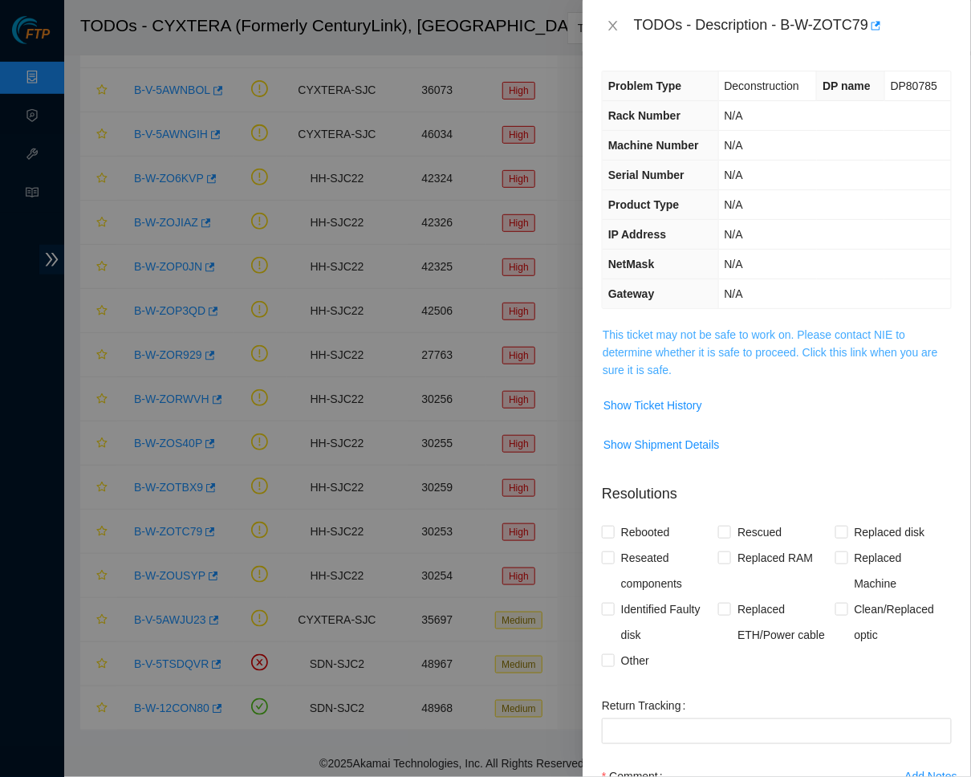
click at [763, 340] on link "This ticket may not be safe to work on. Please contact NIE to determine whether…" at bounding box center [771, 352] width 336 height 48
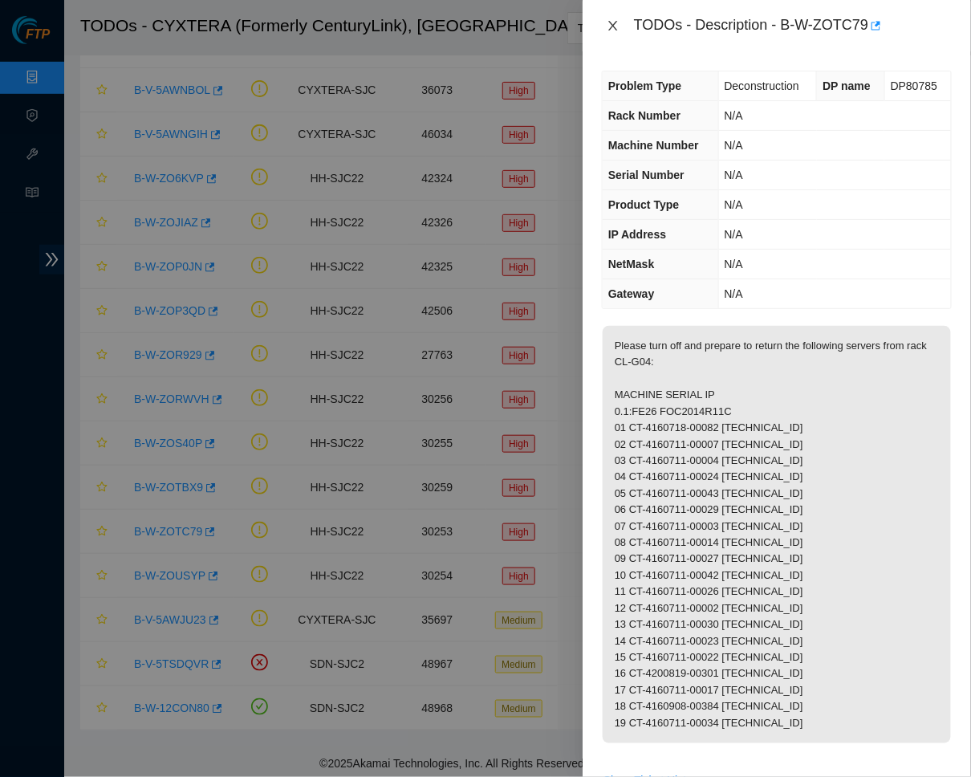
click at [613, 33] on button "Close" at bounding box center [613, 25] width 22 height 15
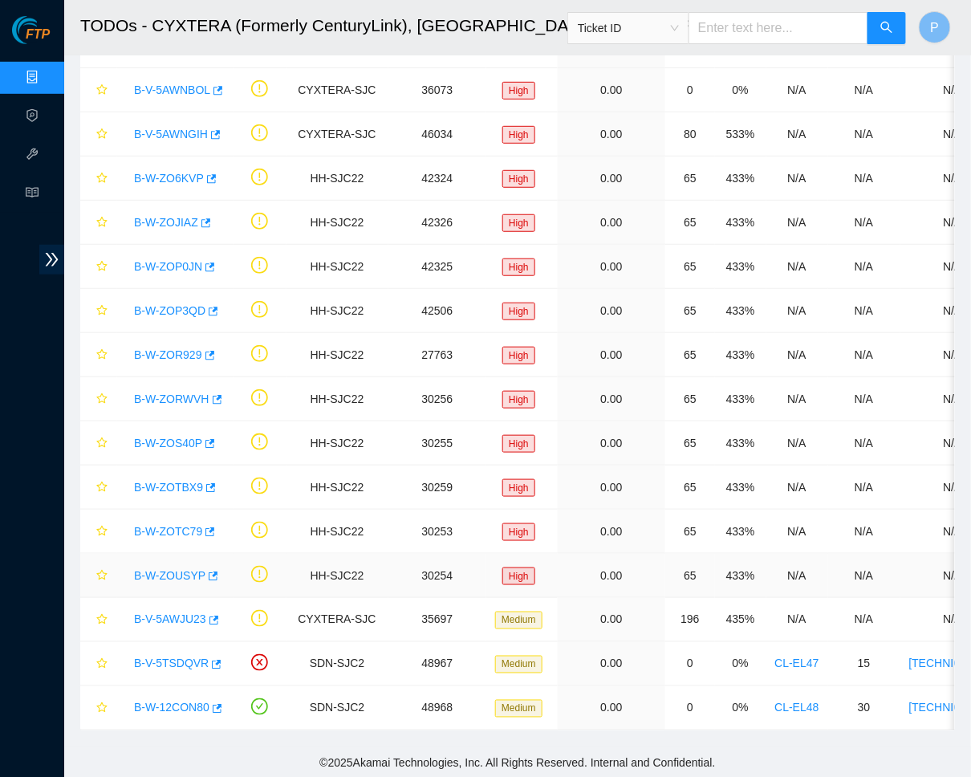
click at [180, 571] on link "B-W-ZOUSYP" at bounding box center [169, 575] width 71 height 13
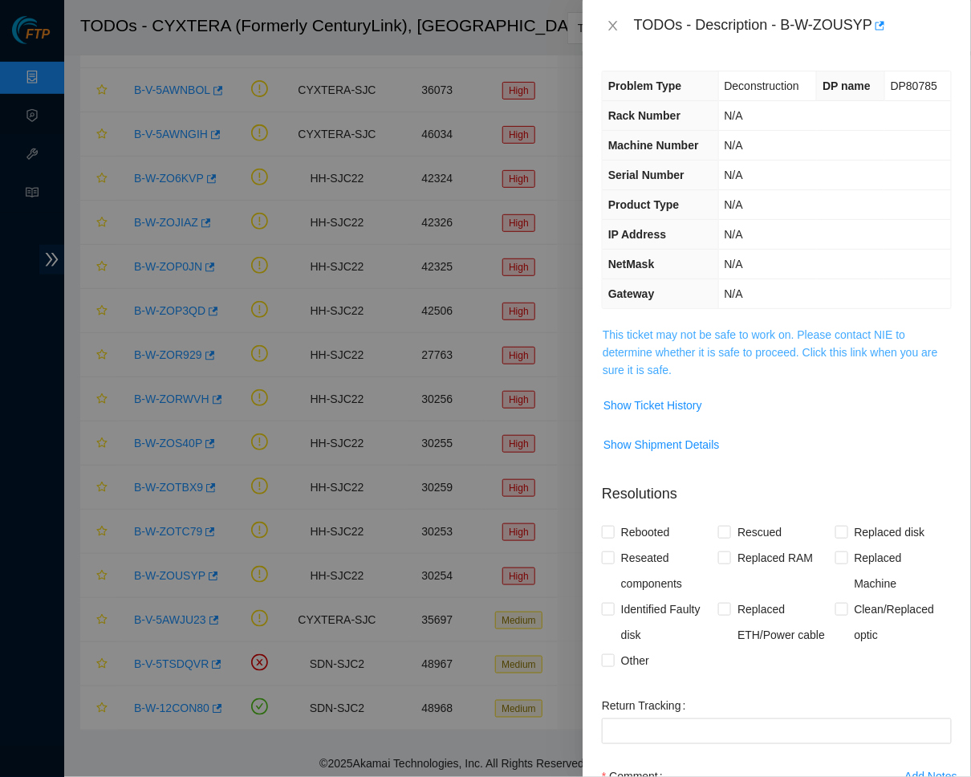
click at [805, 328] on link "This ticket may not be safe to work on. Please contact NIE to determine whether…" at bounding box center [771, 352] width 336 height 48
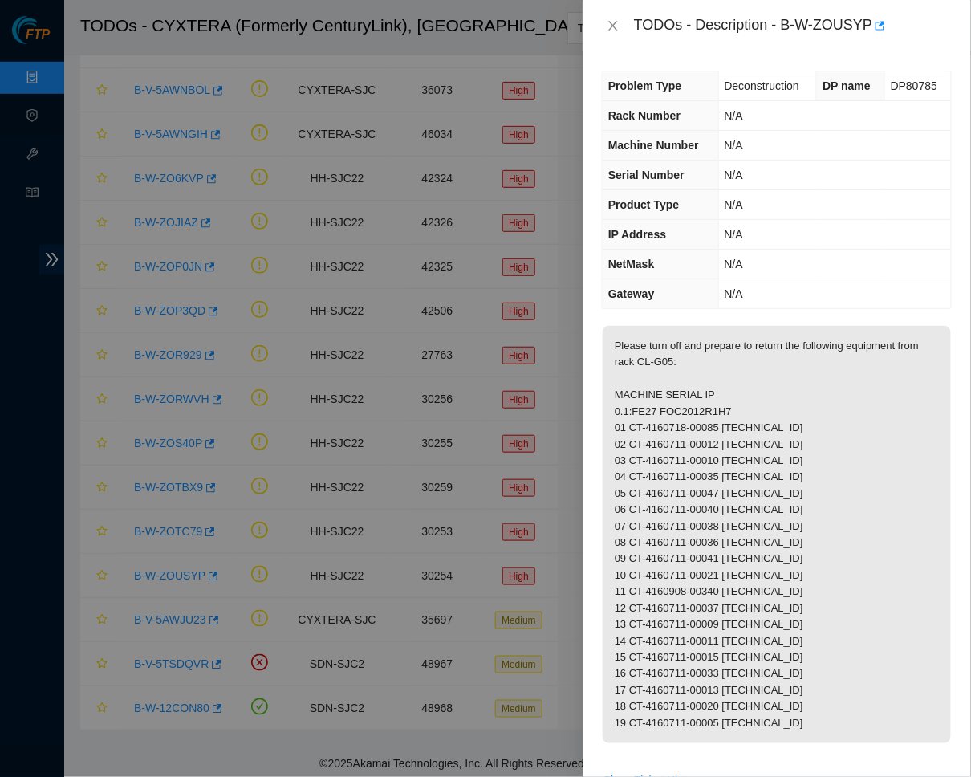
click at [609, 36] on div "TODOs - Description - B-W-ZOUSYP" at bounding box center [777, 26] width 350 height 26
click at [617, 22] on icon "close" at bounding box center [613, 25] width 13 height 13
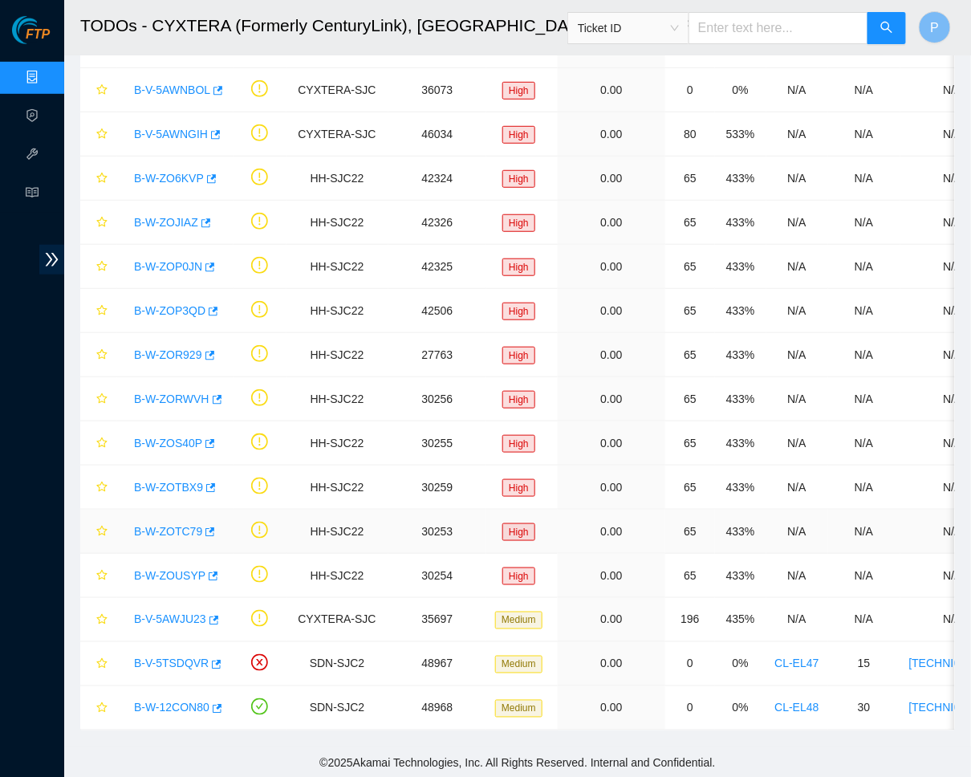
click at [176, 529] on link "B-W-ZOTC79" at bounding box center [168, 531] width 68 height 13
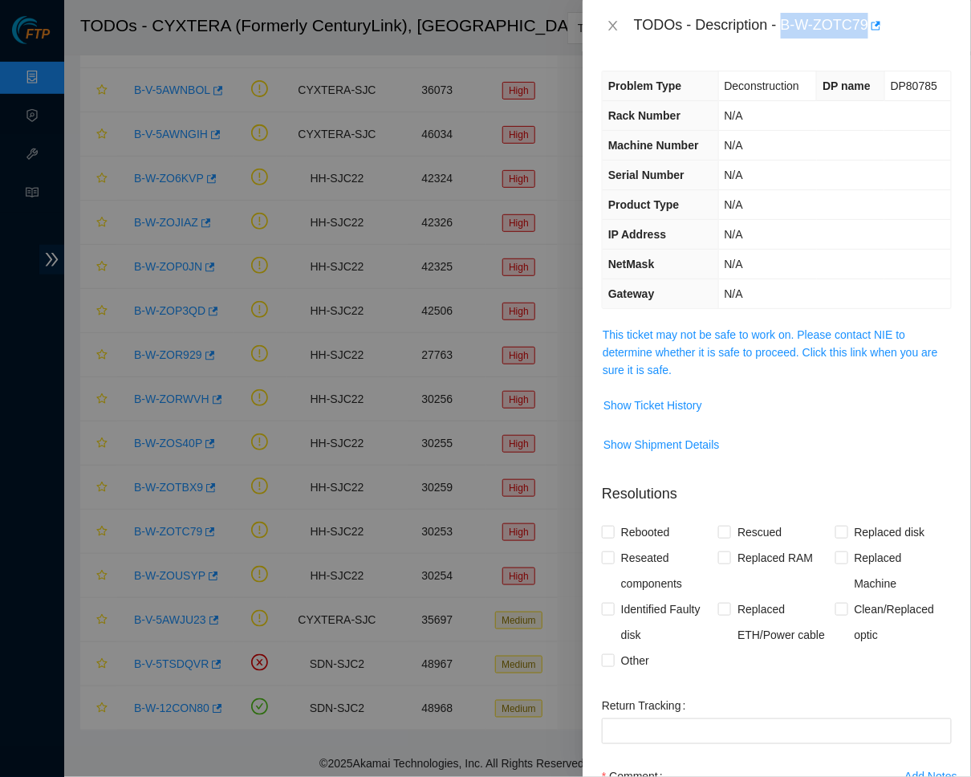
drag, startPoint x: 791, startPoint y: 27, endPoint x: 875, endPoint y: 25, distance: 84.3
click at [875, 25] on div "TODOs - Description - B-W-ZOTC79" at bounding box center [793, 26] width 318 height 26
click at [618, 11] on div "TODOs - Description - B-W-ZOTC79" at bounding box center [777, 25] width 389 height 51
click at [614, 19] on icon "close" at bounding box center [613, 25] width 13 height 13
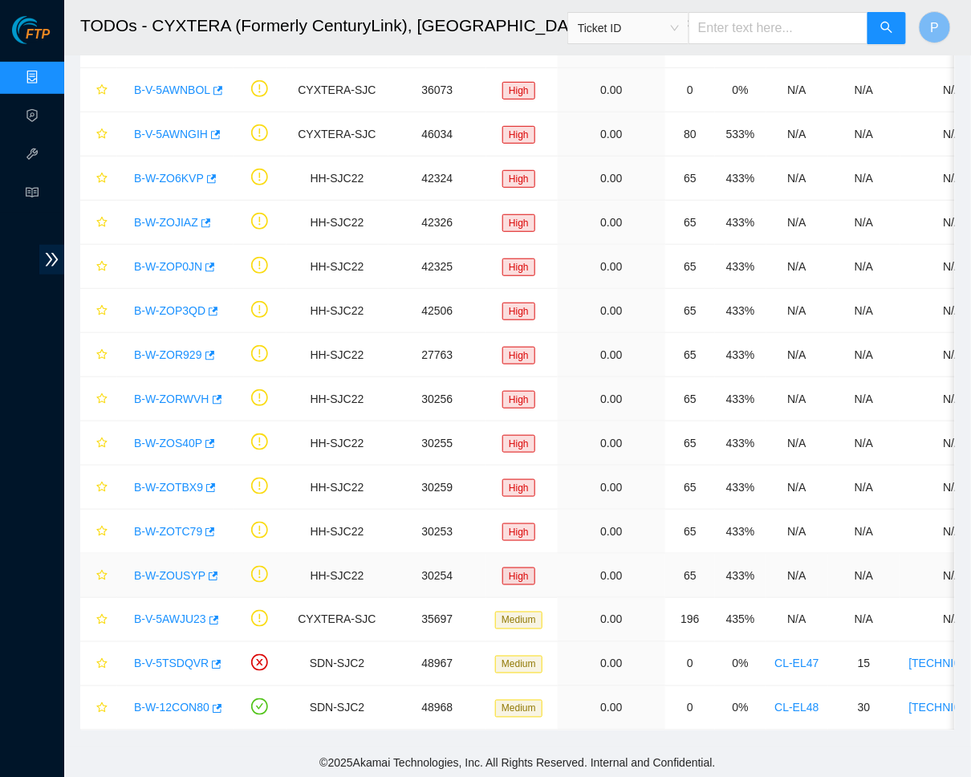
click at [173, 576] on link "B-W-ZOUSYP" at bounding box center [169, 575] width 71 height 13
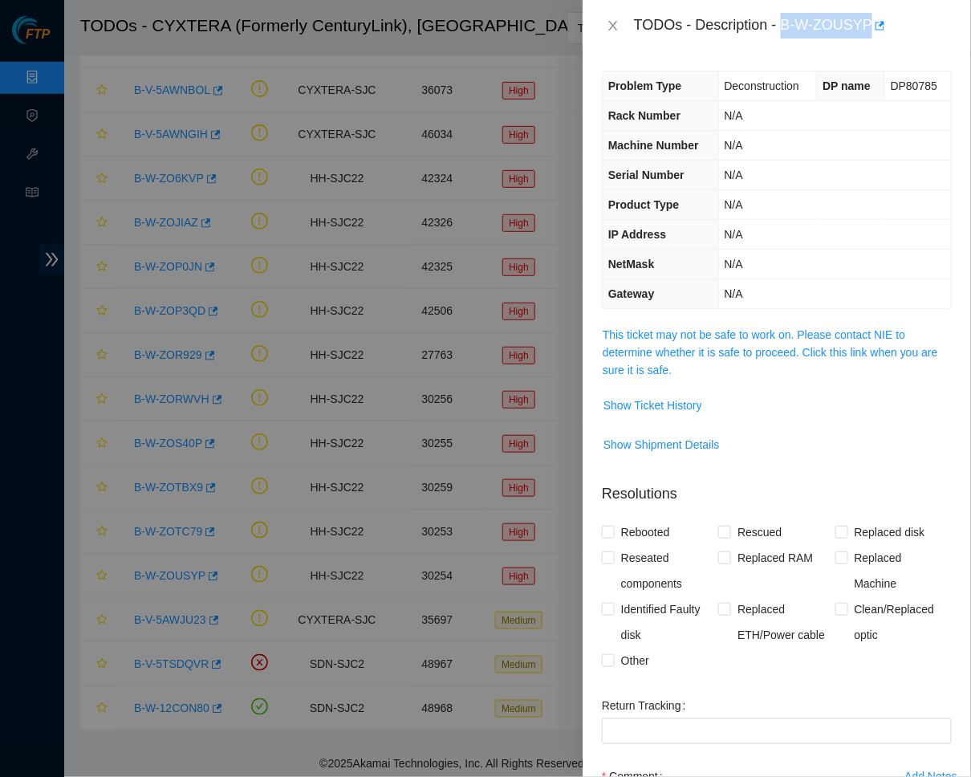
drag, startPoint x: 789, startPoint y: 28, endPoint x: 879, endPoint y: 28, distance: 89.9
click at [879, 28] on div "TODOs - Description - B-W-ZOUSYP" at bounding box center [793, 26] width 318 height 26
click at [613, 13] on div "TODOs - Description - B-W-ZOUSYP" at bounding box center [777, 26] width 350 height 26
click at [613, 20] on icon "close" at bounding box center [613, 25] width 13 height 13
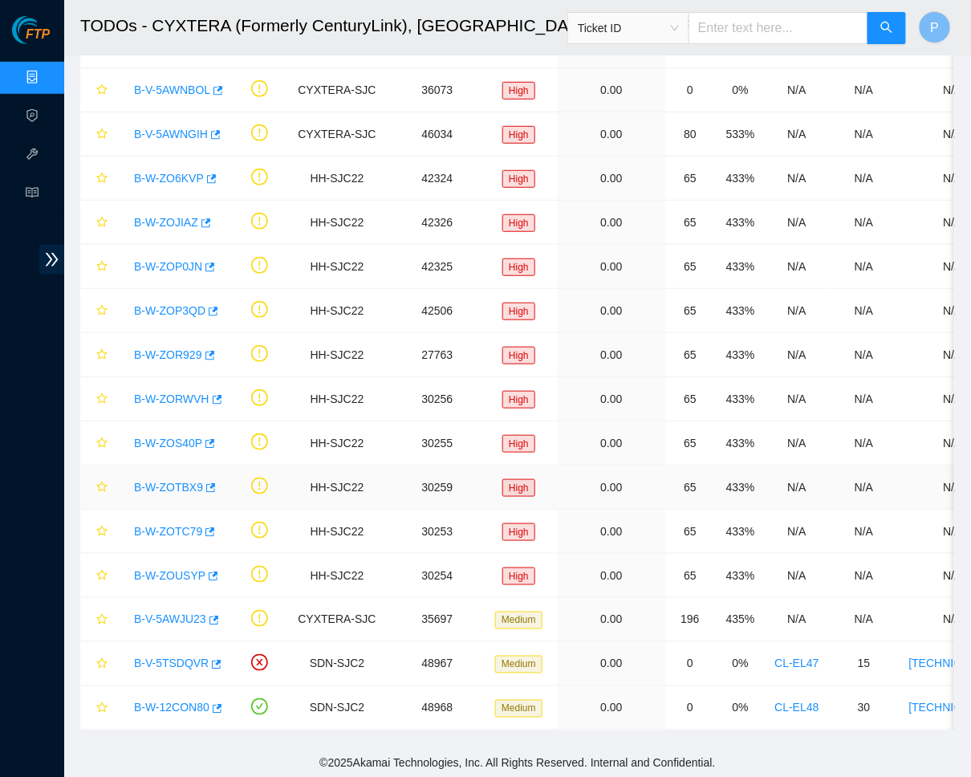
click at [173, 488] on link "B-W-ZOTBX9" at bounding box center [168, 487] width 69 height 13
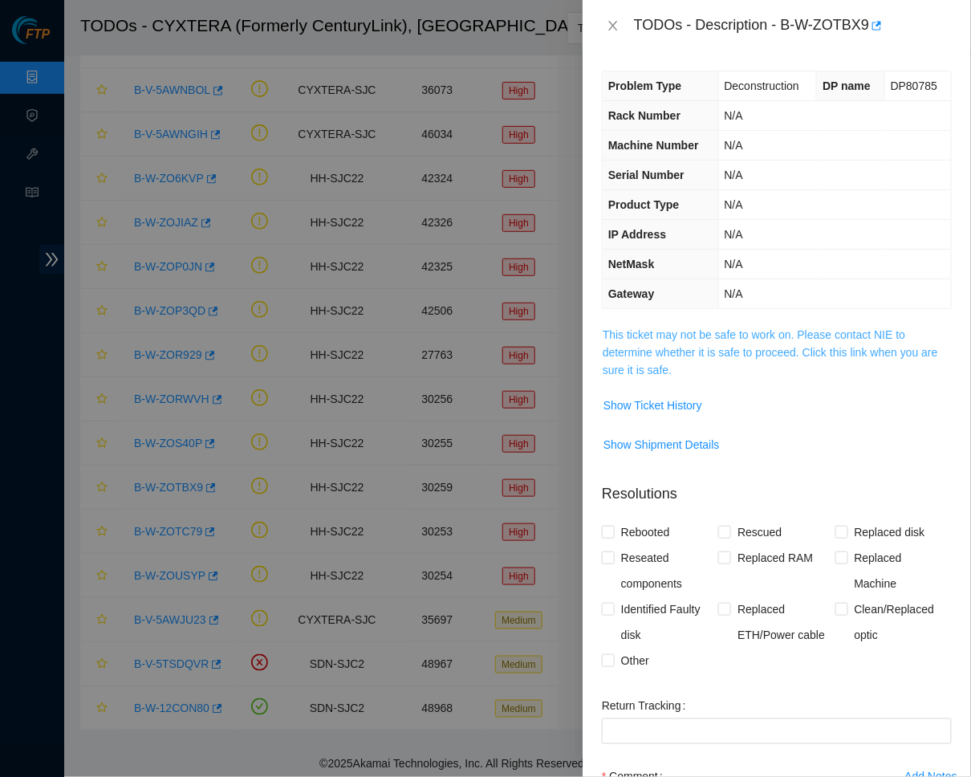
click at [763, 340] on link "This ticket may not be safe to work on. Please contact NIE to determine whether…" at bounding box center [771, 352] width 336 height 48
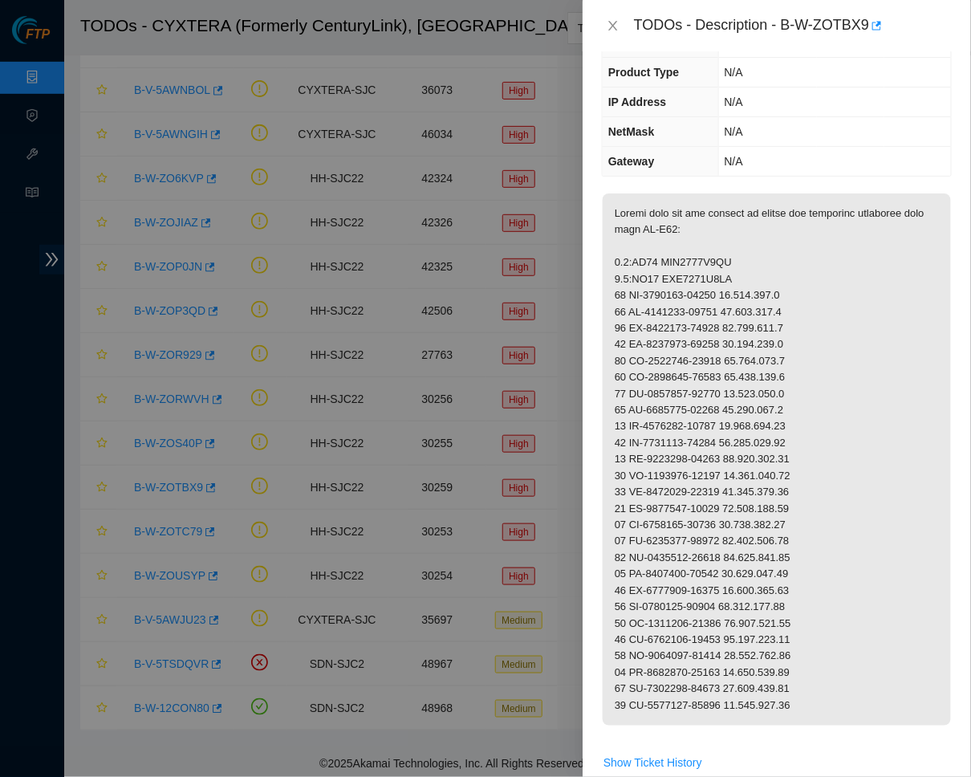
scroll to position [150, 0]
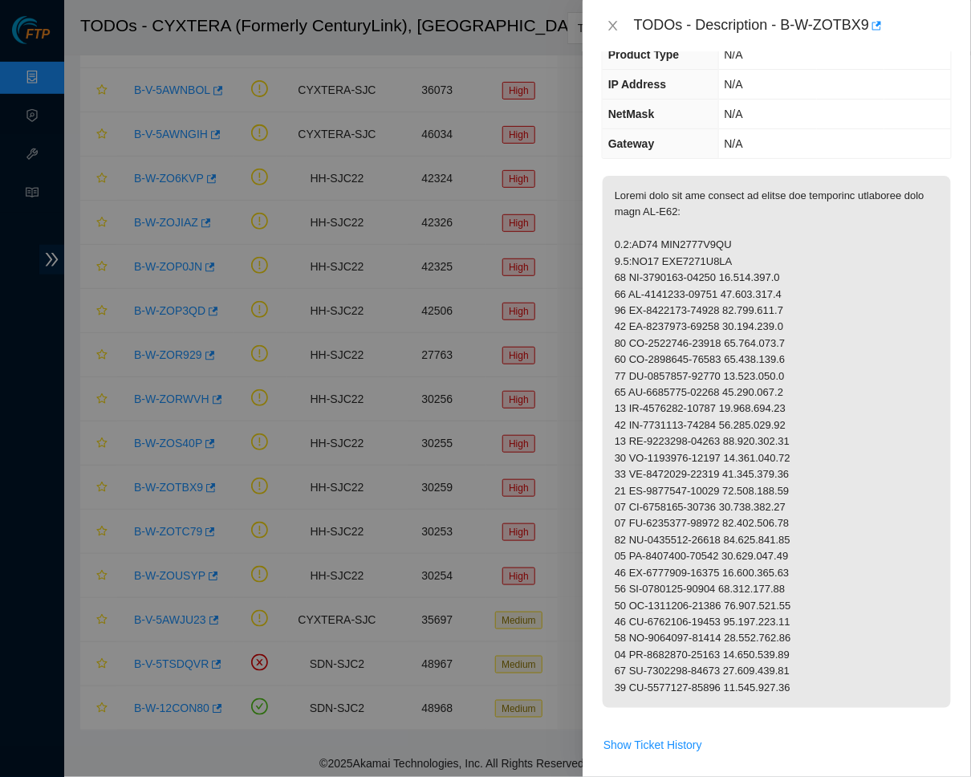
click at [625, 242] on p at bounding box center [777, 442] width 348 height 532
drag, startPoint x: 617, startPoint y: 240, endPoint x: 657, endPoint y: 239, distance: 40.9
click at [657, 239] on p at bounding box center [777, 442] width 348 height 532
drag, startPoint x: 613, startPoint y: 253, endPoint x: 659, endPoint y: 254, distance: 45.8
click at [659, 254] on p at bounding box center [777, 442] width 348 height 532
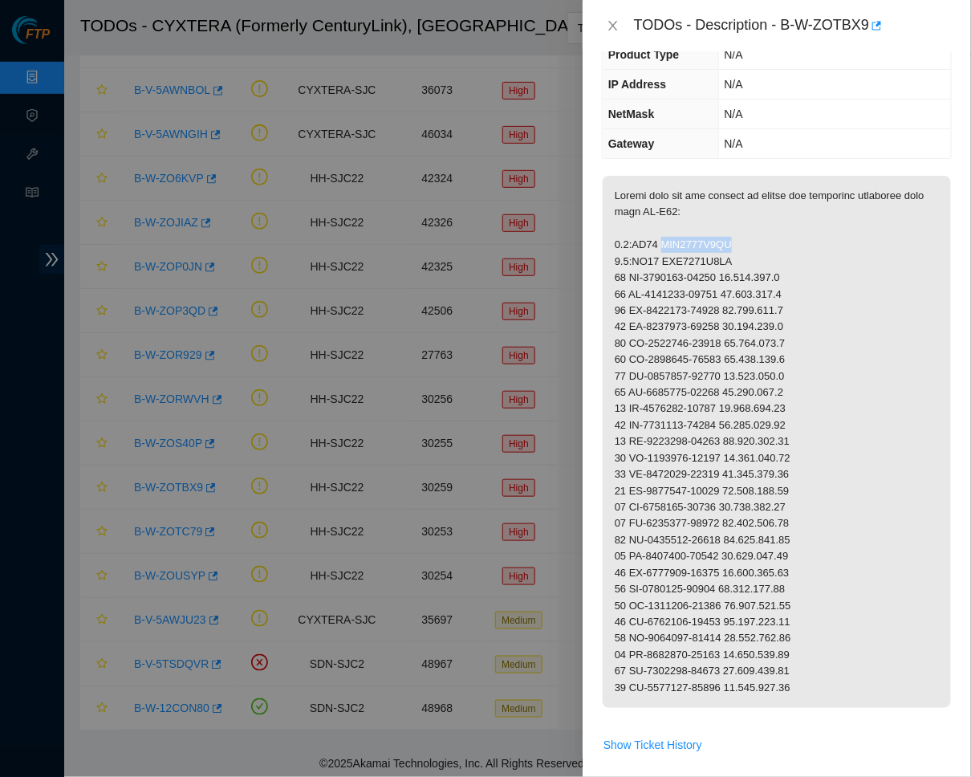
drag, startPoint x: 662, startPoint y: 238, endPoint x: 793, endPoint y: 238, distance: 130.9
click at [793, 238] on p at bounding box center [777, 442] width 348 height 532
drag, startPoint x: 664, startPoint y: 253, endPoint x: 776, endPoint y: 253, distance: 112.4
click at [776, 253] on p at bounding box center [777, 442] width 348 height 532
drag, startPoint x: 633, startPoint y: 271, endPoint x: 732, endPoint y: 270, distance: 99.5
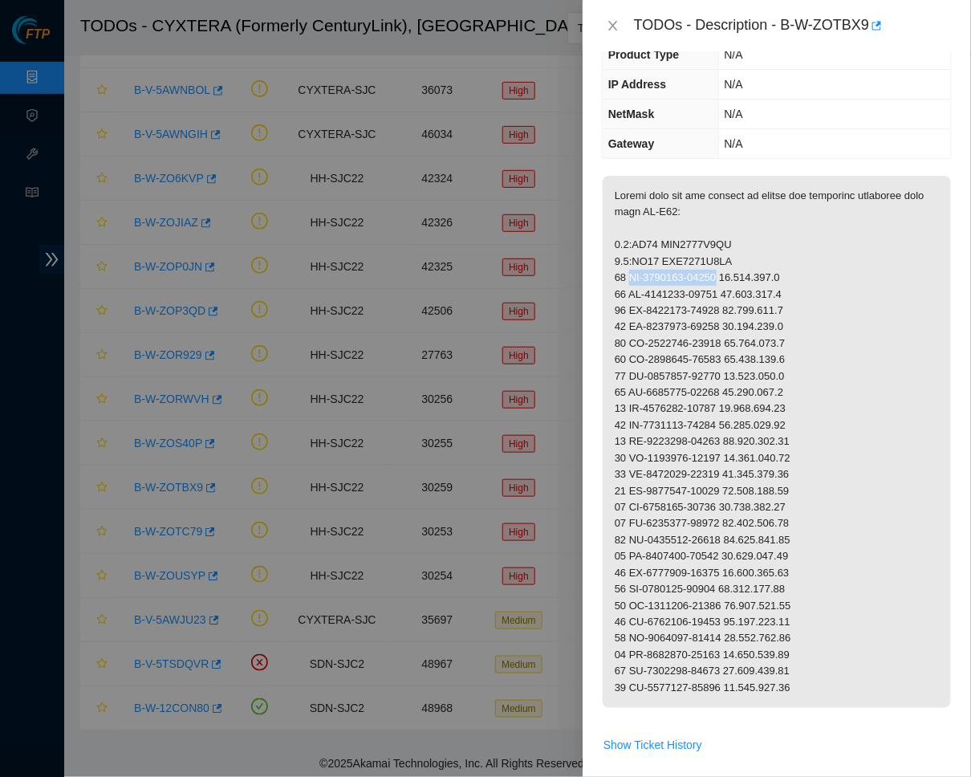
click at [732, 270] on p at bounding box center [777, 442] width 348 height 532
drag, startPoint x: 666, startPoint y: 206, endPoint x: 704, endPoint y: 206, distance: 38.5
click at [704, 206] on p at bounding box center [777, 442] width 348 height 532
drag, startPoint x: 737, startPoint y: 270, endPoint x: 828, endPoint y: 268, distance: 91.5
click at [828, 268] on p at bounding box center [777, 442] width 348 height 532
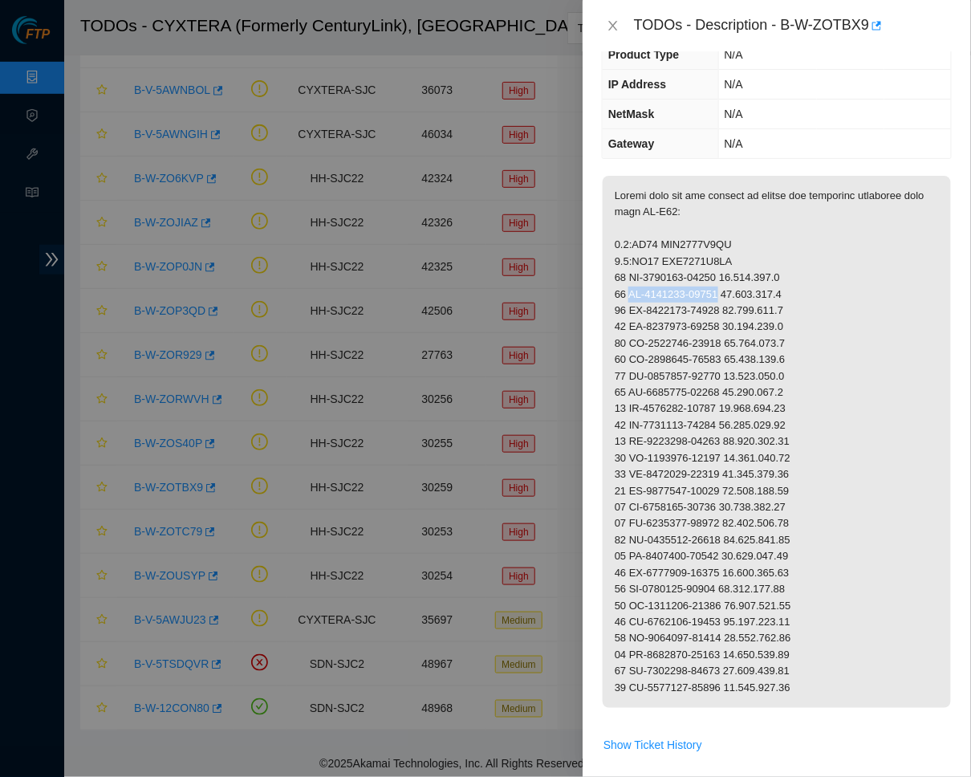
drag, startPoint x: 633, startPoint y: 285, endPoint x: 734, endPoint y: 285, distance: 101.2
click at [734, 285] on p at bounding box center [777, 442] width 348 height 532
drag, startPoint x: 633, startPoint y: 303, endPoint x: 734, endPoint y: 301, distance: 100.4
click at [734, 301] on p at bounding box center [777, 442] width 348 height 532
drag, startPoint x: 634, startPoint y: 315, endPoint x: 732, endPoint y: 315, distance: 97.9
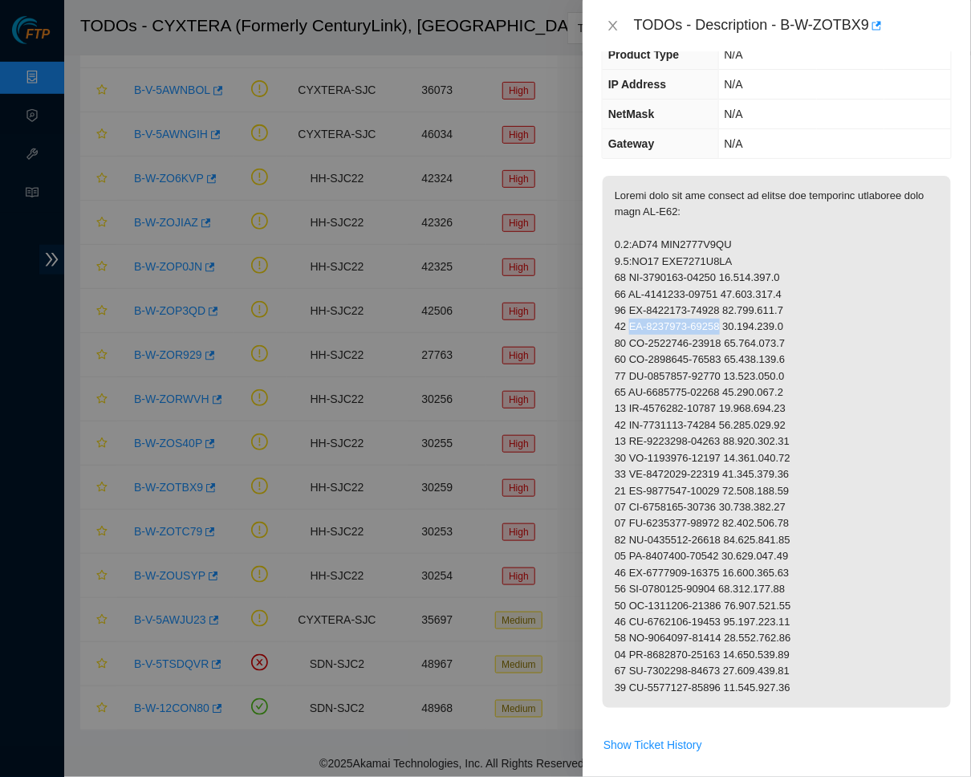
click at [732, 315] on p at bounding box center [777, 442] width 348 height 532
drag, startPoint x: 633, startPoint y: 336, endPoint x: 734, endPoint y: 330, distance: 100.6
click at [734, 330] on p at bounding box center [777, 442] width 348 height 532
drag, startPoint x: 633, startPoint y: 350, endPoint x: 731, endPoint y: 348, distance: 98.8
click at [731, 348] on p at bounding box center [777, 442] width 348 height 532
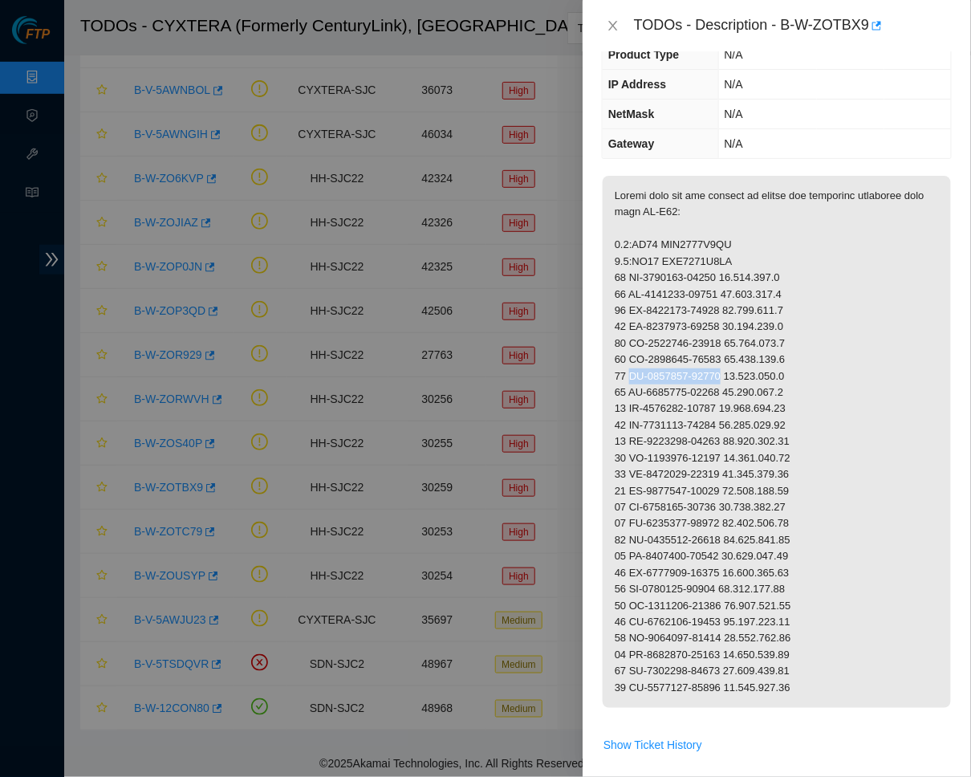
drag, startPoint x: 633, startPoint y: 367, endPoint x: 735, endPoint y: 365, distance: 101.2
click at [735, 365] on p at bounding box center [777, 442] width 348 height 532
drag, startPoint x: 630, startPoint y: 383, endPoint x: 732, endPoint y: 383, distance: 102.0
click at [732, 383] on p at bounding box center [777, 442] width 348 height 532
drag, startPoint x: 632, startPoint y: 397, endPoint x: 735, endPoint y: 393, distance: 103.6
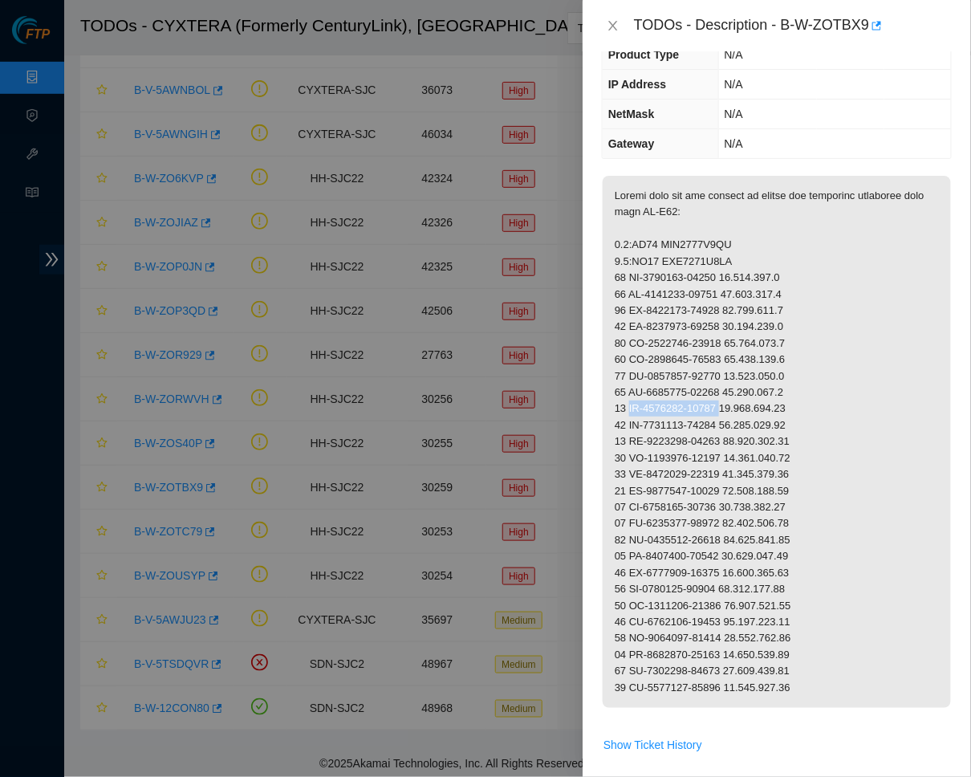
click at [735, 393] on p at bounding box center [777, 442] width 348 height 532
drag, startPoint x: 632, startPoint y: 413, endPoint x: 734, endPoint y: 409, distance: 102.1
click at [734, 409] on p at bounding box center [777, 442] width 348 height 532
drag, startPoint x: 633, startPoint y: 431, endPoint x: 731, endPoint y: 431, distance: 97.9
click at [731, 431] on p at bounding box center [777, 442] width 348 height 532
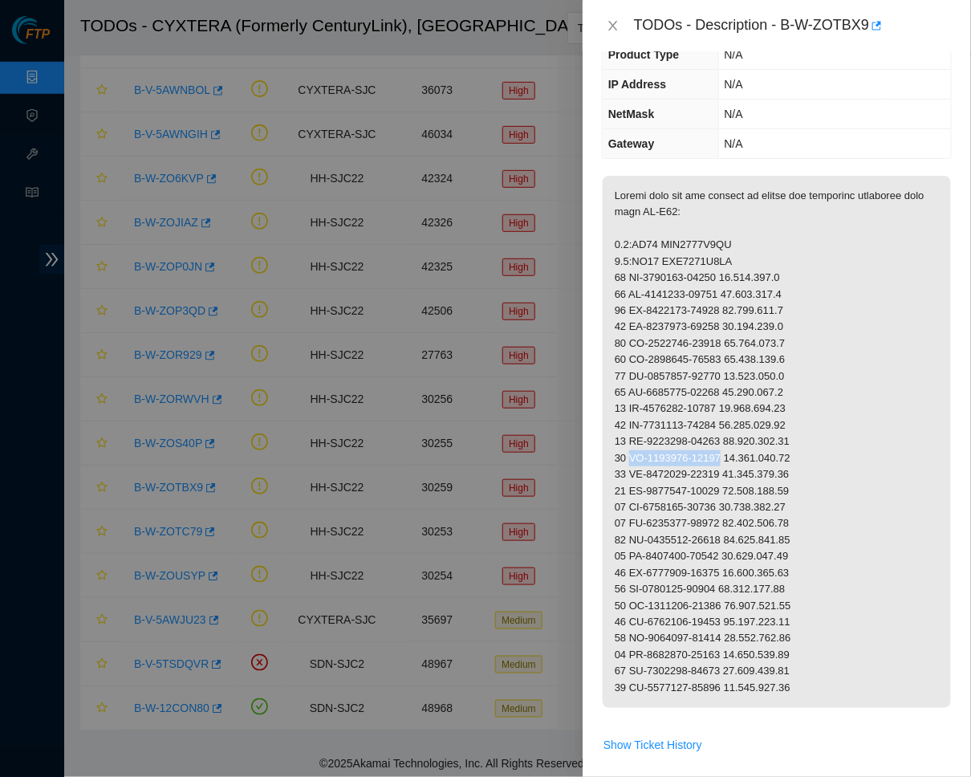
drag, startPoint x: 633, startPoint y: 443, endPoint x: 735, endPoint y: 439, distance: 102.0
click at [735, 439] on p at bounding box center [777, 442] width 348 height 532
drag, startPoint x: 929, startPoint y: 493, endPoint x: 722, endPoint y: 455, distance: 210.5
click at [723, 455] on p at bounding box center [777, 442] width 348 height 532
drag, startPoint x: 630, startPoint y: 462, endPoint x: 731, endPoint y: 462, distance: 101.2
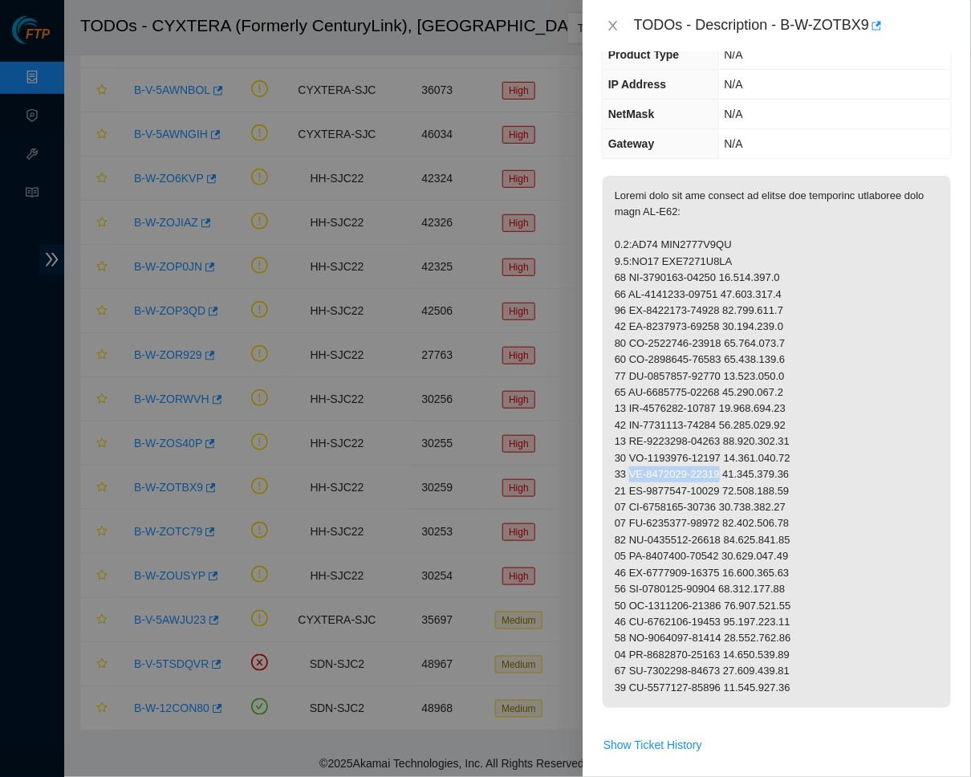
click at [731, 462] on p at bounding box center [777, 442] width 348 height 532
drag, startPoint x: 632, startPoint y: 477, endPoint x: 731, endPoint y: 479, distance: 99.6
click at [731, 479] on p at bounding box center [777, 442] width 348 height 532
drag, startPoint x: 633, startPoint y: 494, endPoint x: 735, endPoint y: 493, distance: 102.8
click at [735, 493] on p at bounding box center [777, 442] width 348 height 532
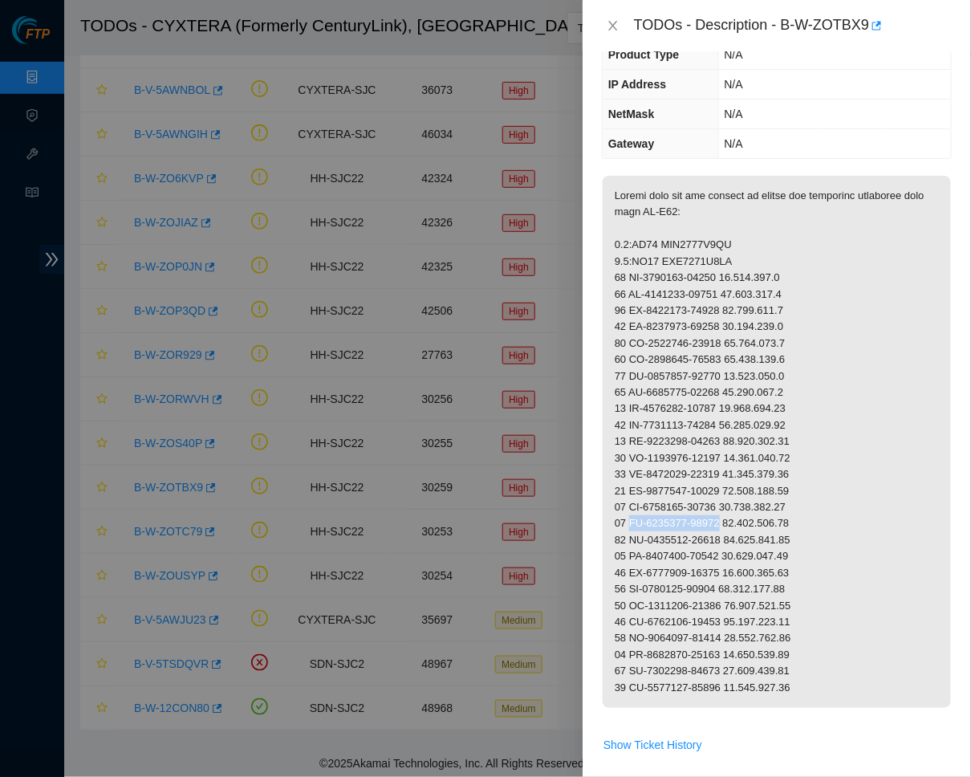
drag, startPoint x: 633, startPoint y: 511, endPoint x: 731, endPoint y: 511, distance: 97.9
click at [731, 511] on p at bounding box center [777, 442] width 348 height 532
drag, startPoint x: 632, startPoint y: 527, endPoint x: 732, endPoint y: 528, distance: 100.4
click at [732, 528] on p at bounding box center [777, 442] width 348 height 532
drag, startPoint x: 632, startPoint y: 542, endPoint x: 732, endPoint y: 544, distance: 100.4
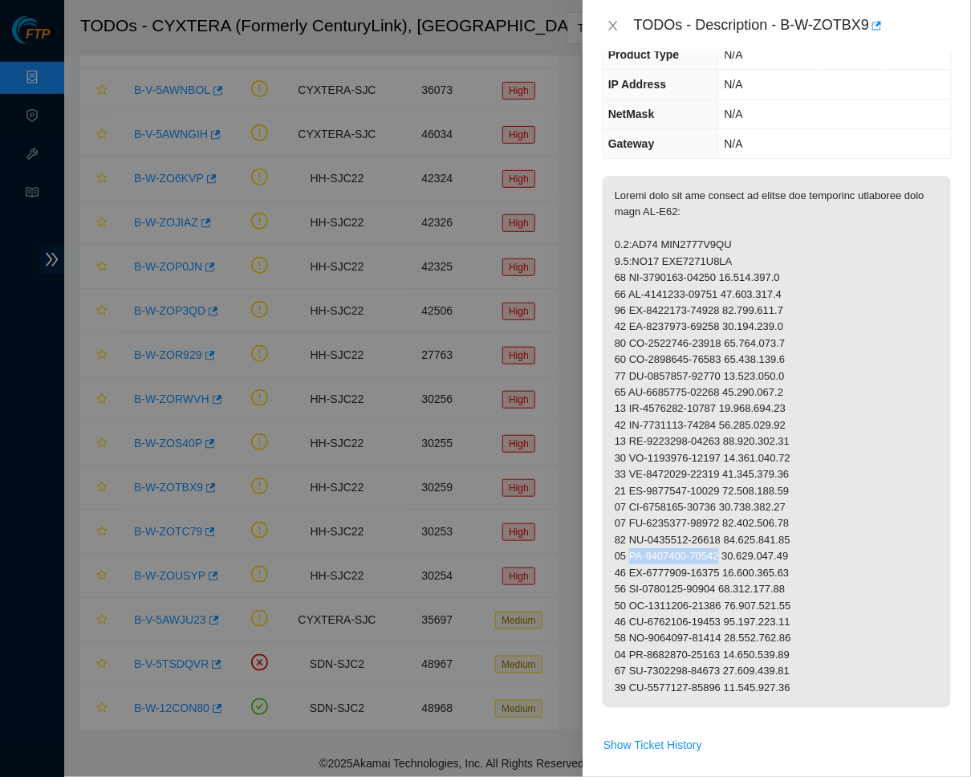
click at [732, 544] on p at bounding box center [777, 442] width 348 height 532
drag, startPoint x: 632, startPoint y: 560, endPoint x: 734, endPoint y: 560, distance: 102.0
click at [734, 560] on p at bounding box center [777, 442] width 348 height 532
drag, startPoint x: 970, startPoint y: 608, endPoint x: 661, endPoint y: 565, distance: 312.0
click at [661, 565] on p at bounding box center [777, 442] width 348 height 532
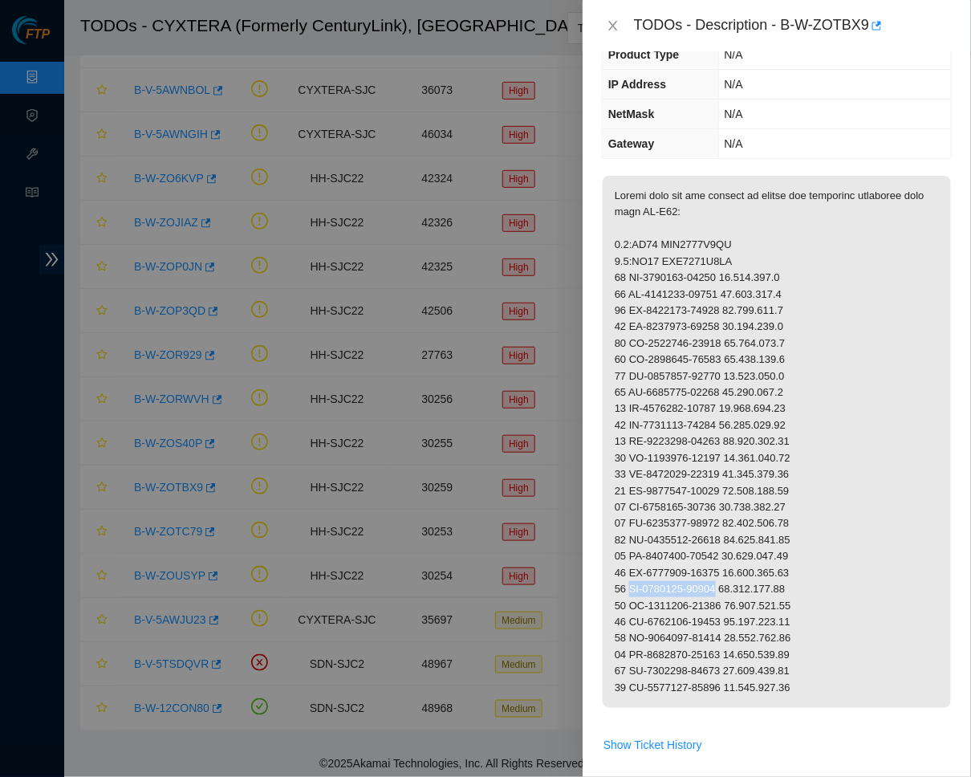
drag, startPoint x: 633, startPoint y: 575, endPoint x: 731, endPoint y: 575, distance: 98.7
click at [731, 575] on p at bounding box center [777, 442] width 348 height 532
drag, startPoint x: 633, startPoint y: 590, endPoint x: 732, endPoint y: 590, distance: 99.5
click at [732, 590] on p at bounding box center [777, 442] width 348 height 532
drag, startPoint x: 629, startPoint y: 607, endPoint x: 653, endPoint y: 607, distance: 24.9
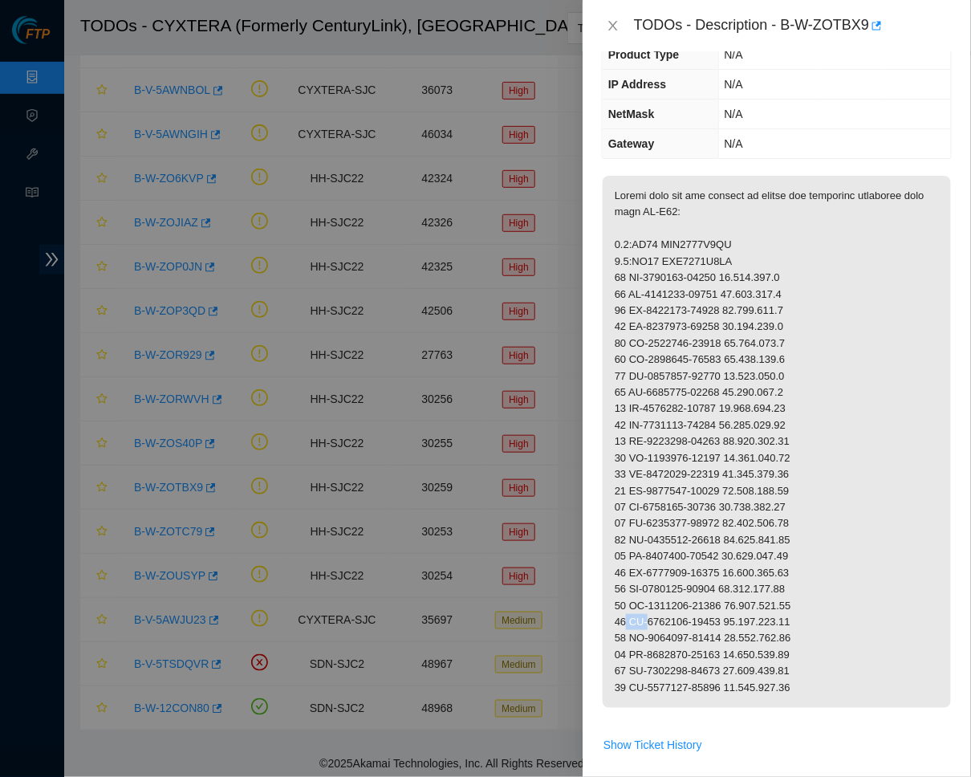
click at [653, 607] on p at bounding box center [777, 442] width 348 height 532
click at [646, 607] on p at bounding box center [777, 442] width 348 height 532
drag, startPoint x: 632, startPoint y: 607, endPoint x: 735, endPoint y: 611, distance: 102.8
click at [735, 611] on p at bounding box center [777, 442] width 348 height 532
drag, startPoint x: 633, startPoint y: 625, endPoint x: 734, endPoint y: 625, distance: 100.3
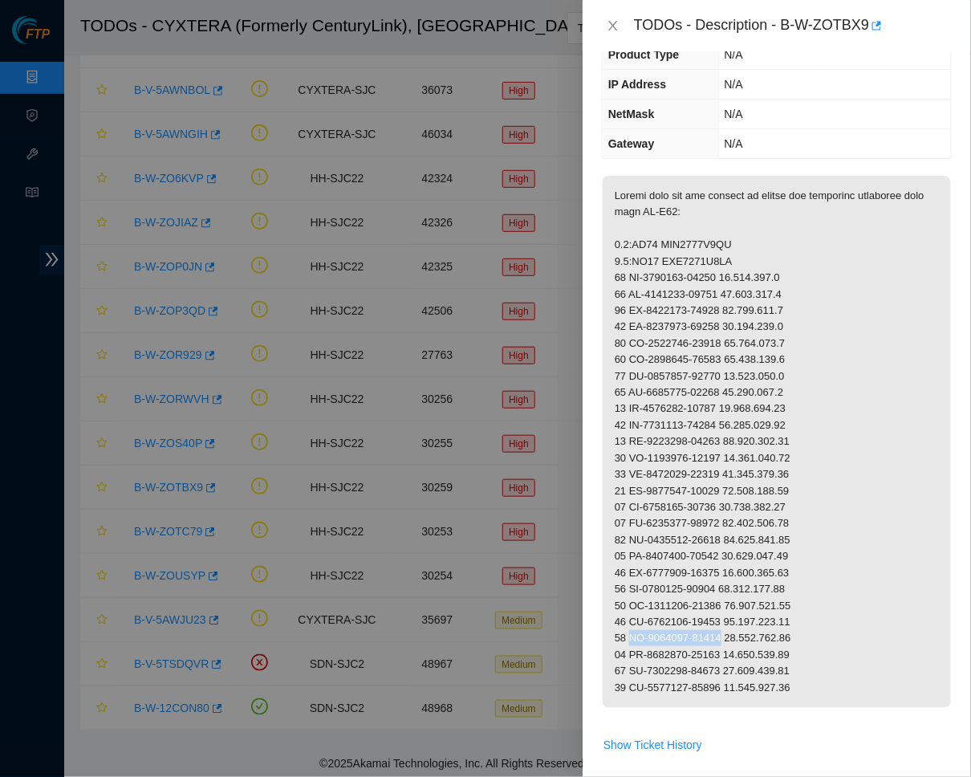
click at [734, 625] on p at bounding box center [777, 442] width 348 height 532
drag, startPoint x: 633, startPoint y: 638, endPoint x: 736, endPoint y: 637, distance: 103.6
click at [736, 637] on p at bounding box center [777, 442] width 348 height 532
drag, startPoint x: 633, startPoint y: 657, endPoint x: 731, endPoint y: 656, distance: 98.0
click at [731, 656] on p at bounding box center [777, 442] width 348 height 532
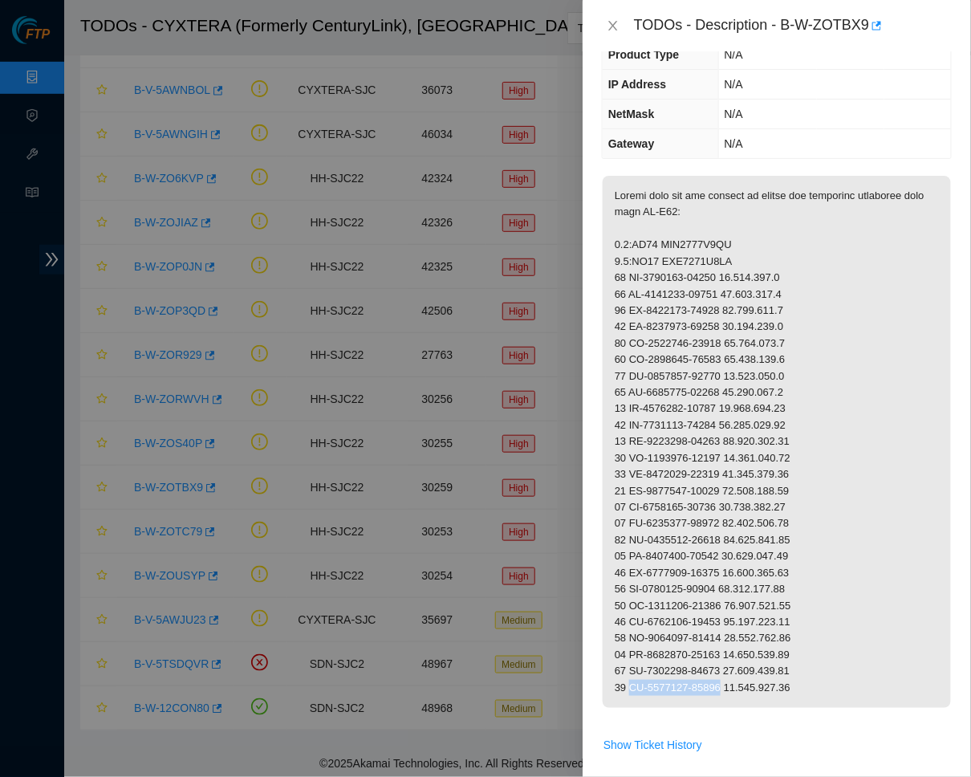
drag, startPoint x: 633, startPoint y: 675, endPoint x: 731, endPoint y: 672, distance: 98.0
click at [731, 672] on p at bounding box center [777, 442] width 348 height 532
click at [670, 708] on span "Show Ticket History" at bounding box center [653, 745] width 99 height 18
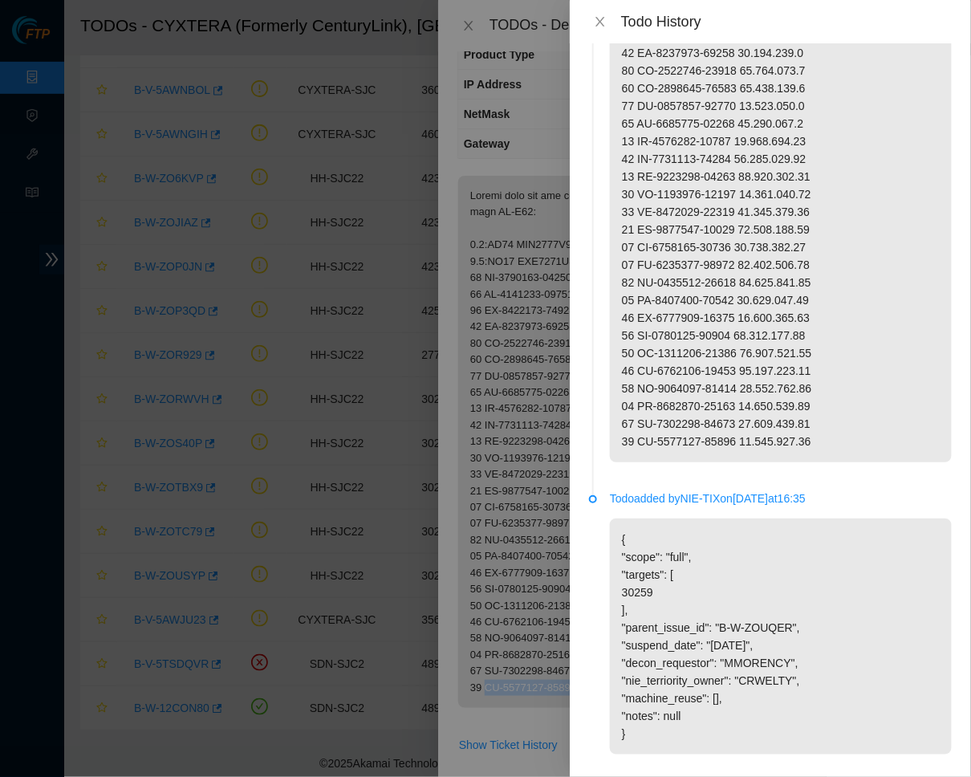
scroll to position [194, 0]
drag, startPoint x: 731, startPoint y: 600, endPoint x: 801, endPoint y: 600, distance: 70.6
click at [801, 600] on p "{ "scope": "full", "targets": [ 30259 ], "parent_issue_id": "B-W-ZOUQER", "susp…" at bounding box center [781, 637] width 342 height 236
click at [596, 14] on button "Close" at bounding box center [600, 21] width 22 height 15
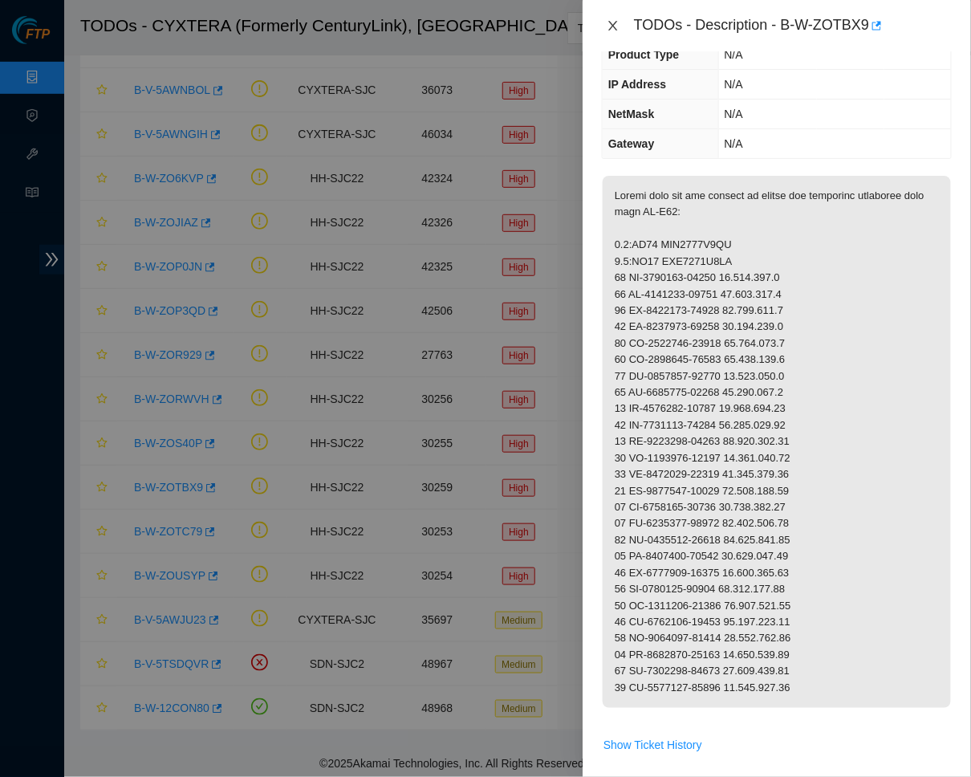
click at [612, 29] on icon "close" at bounding box center [613, 25] width 13 height 13
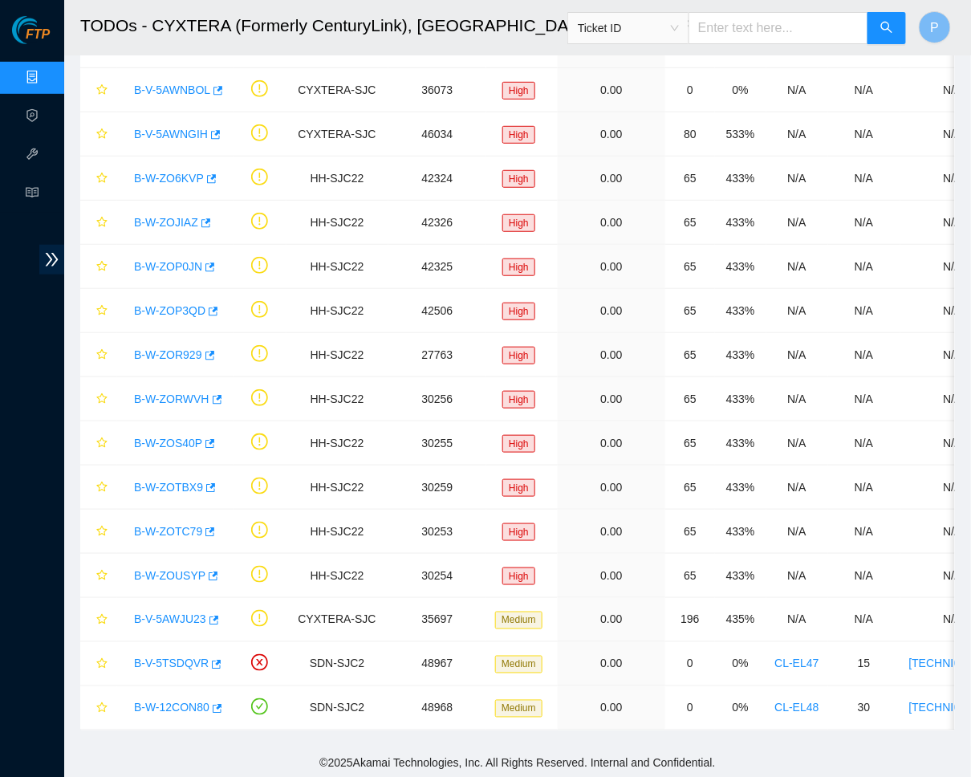
scroll to position [111, 0]
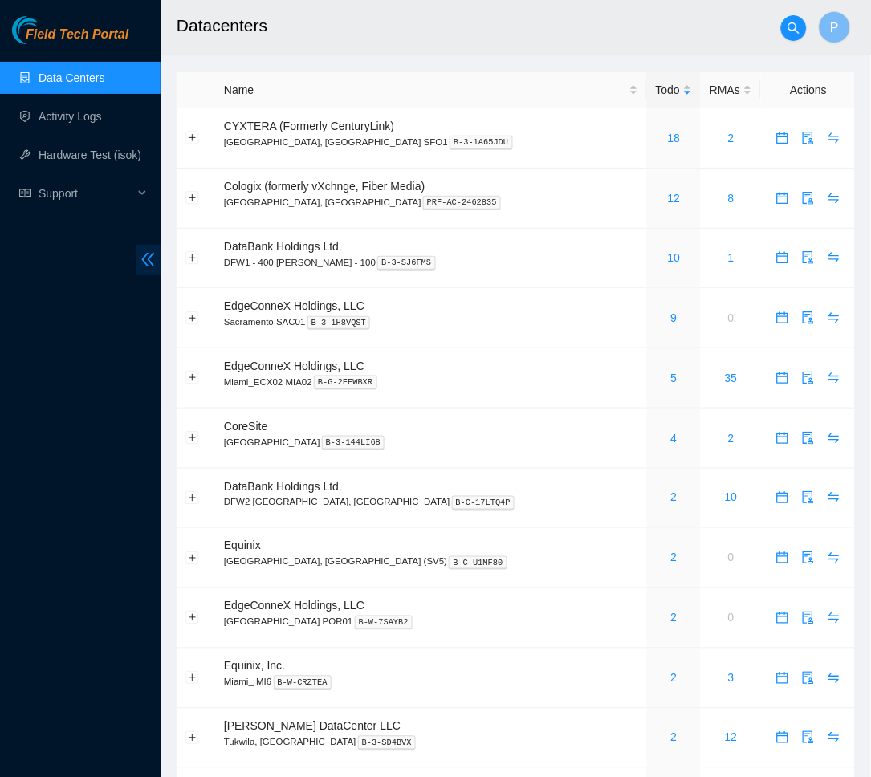
click at [159, 271] on span "double-left" at bounding box center [148, 260] width 25 height 30
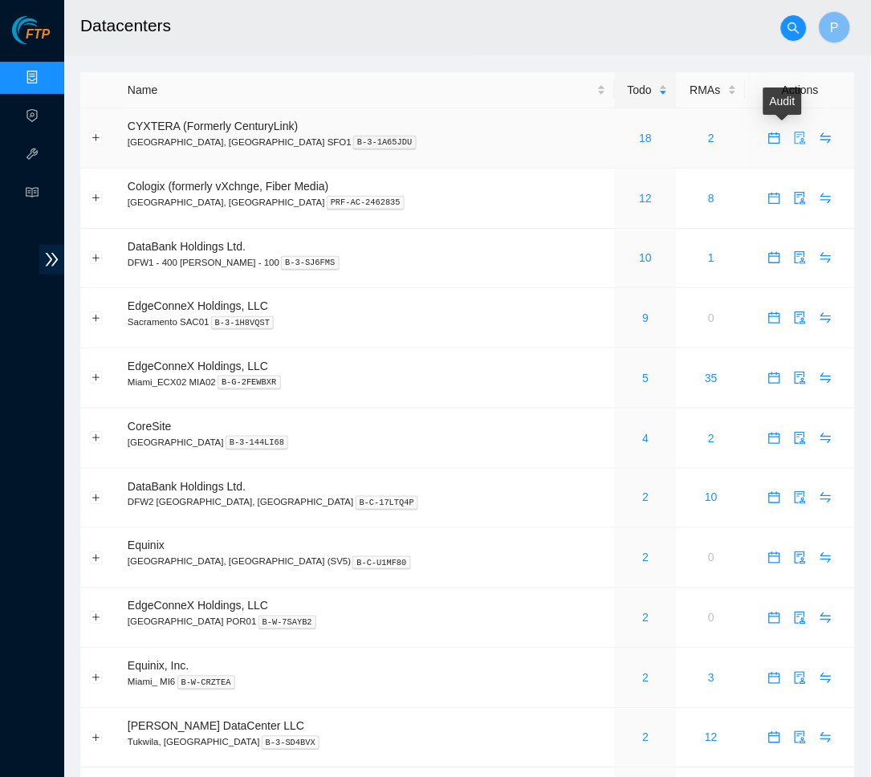
click at [796, 132] on icon "audit" at bounding box center [801, 138] width 10 height 13
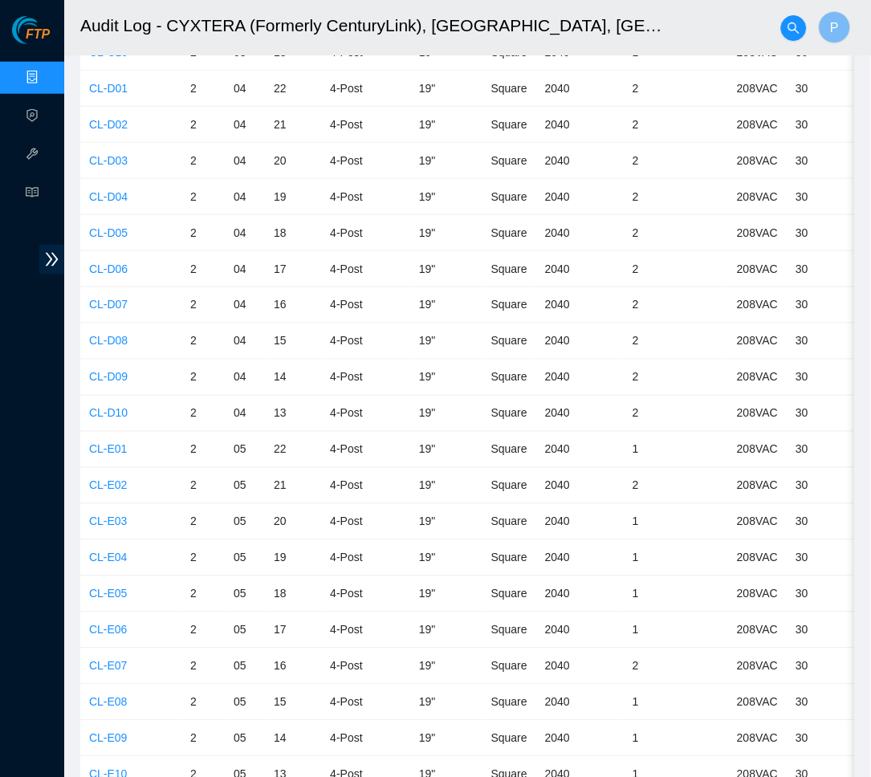
scroll to position [1275, 0]
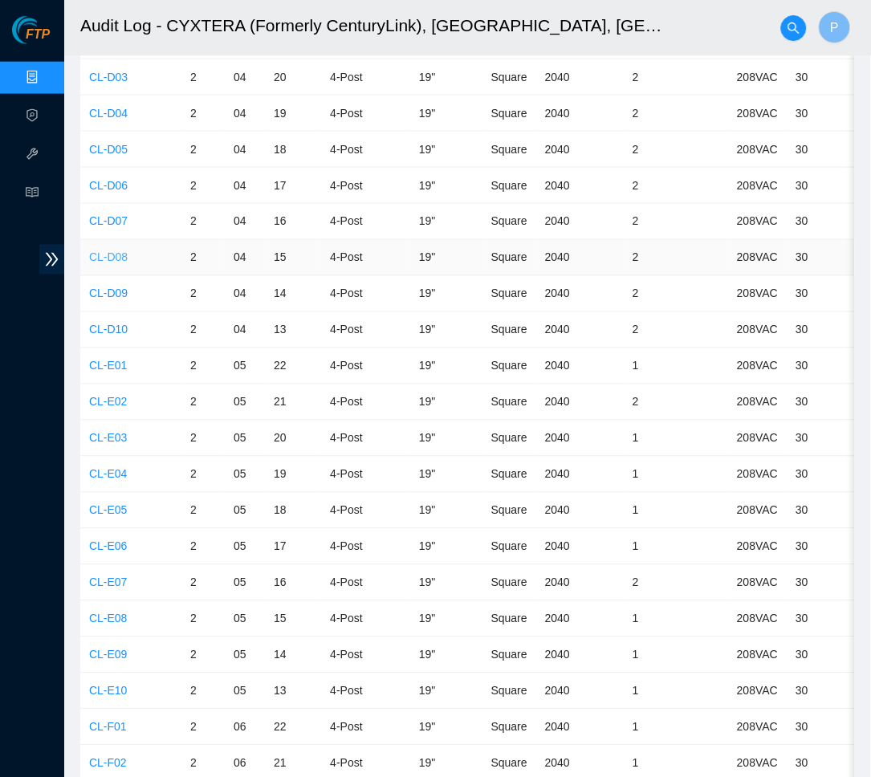
click at [122, 251] on link "CL-D08" at bounding box center [108, 257] width 39 height 13
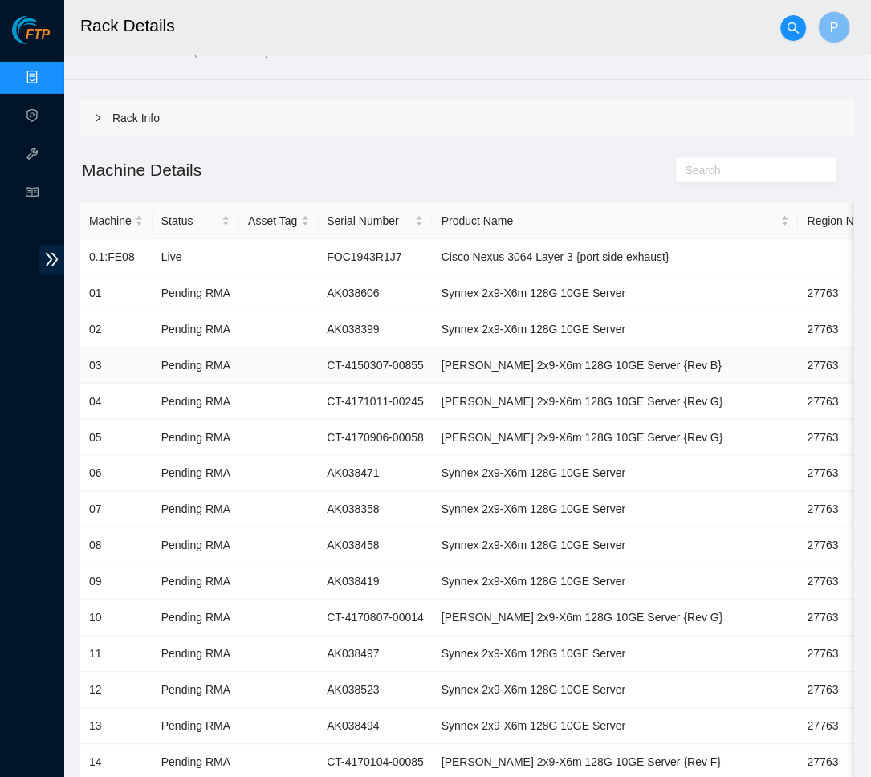
scroll to position [32, 0]
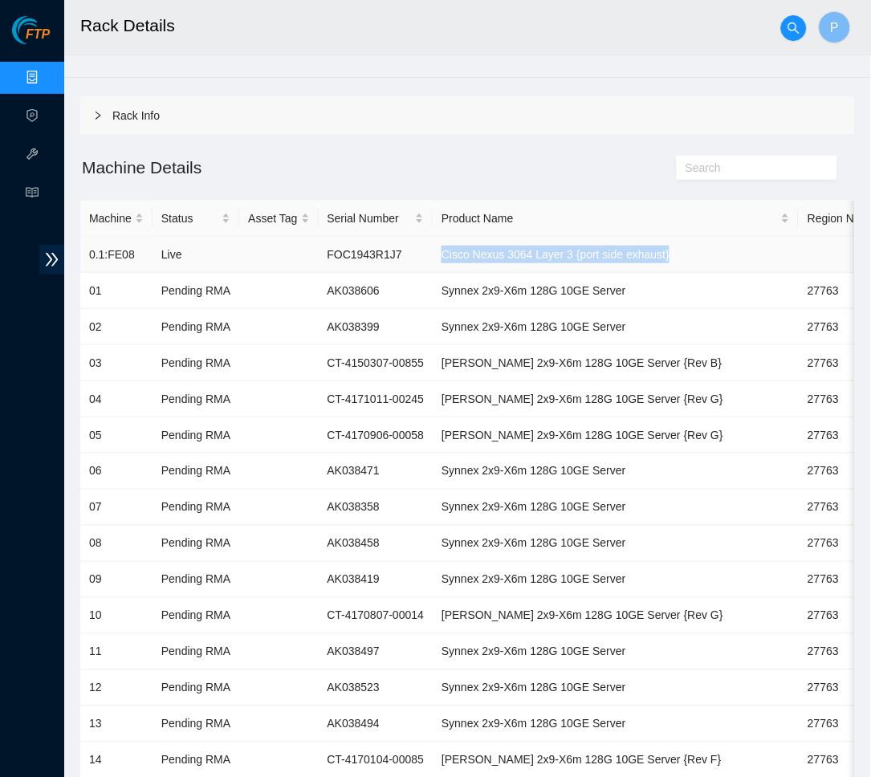
drag, startPoint x: 724, startPoint y: 250, endPoint x: 462, endPoint y: 252, distance: 261.7
click at [462, 252] on td "Cisco Nexus 3064 Layer 3 {port side exhaust}" at bounding box center [616, 255] width 366 height 36
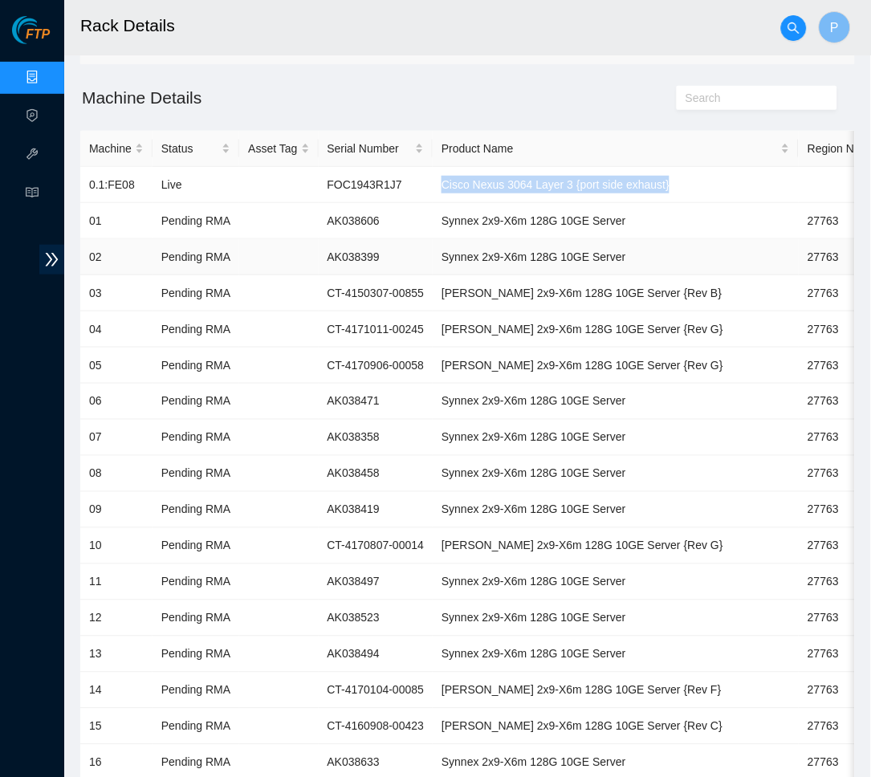
scroll to position [110, 0]
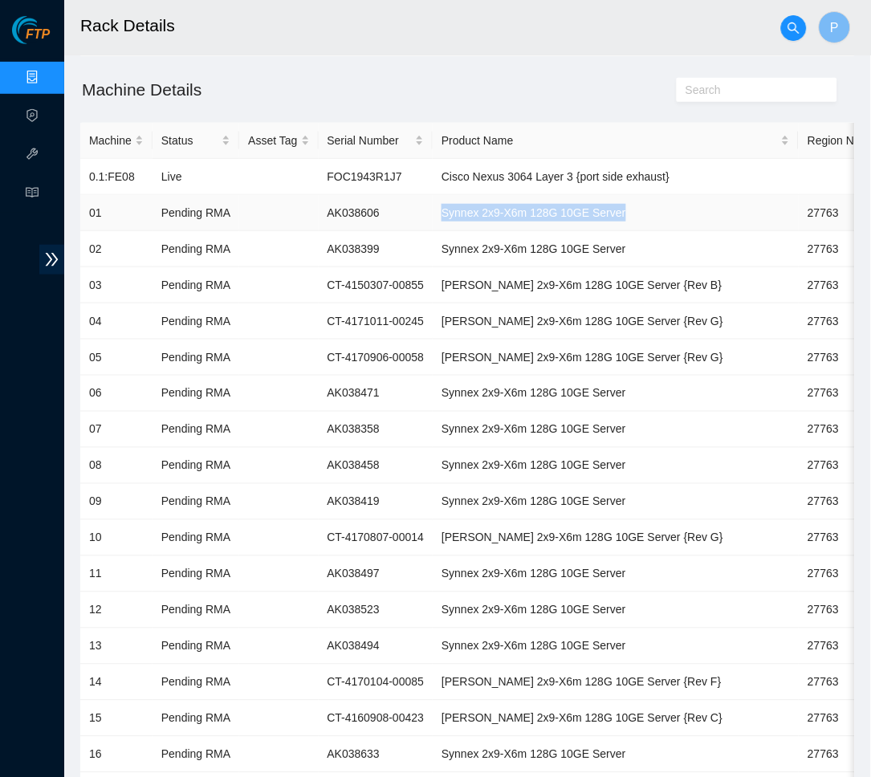
drag, startPoint x: 666, startPoint y: 214, endPoint x: 456, endPoint y: 214, distance: 209.5
click at [456, 214] on td "Synnex 2x9-X6m 128G 10GE Server" at bounding box center [616, 213] width 366 height 36
copy td "Synnex 2x9-X6m 128G 10GE Server"
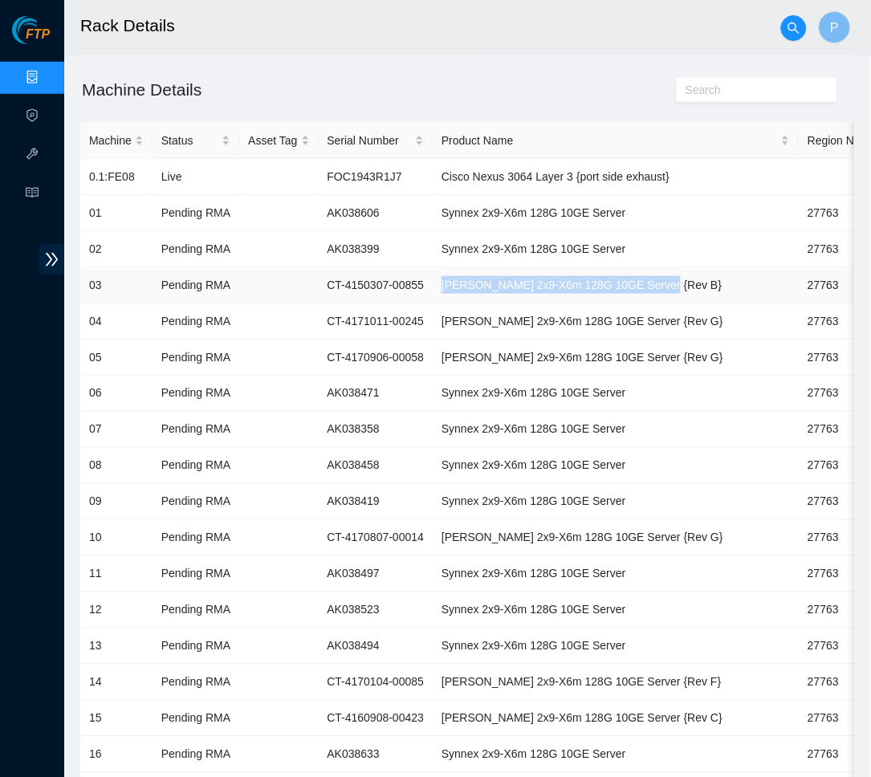
drag, startPoint x: 709, startPoint y: 280, endPoint x: 459, endPoint y: 279, distance: 249.7
click at [459, 279] on td "Ciara 2x9-X6m 128G 10GE Server {Rev B}" at bounding box center [616, 285] width 366 height 36
copy td "Ciara 2x9-X6m 128G 10GE Server {Rev B}"
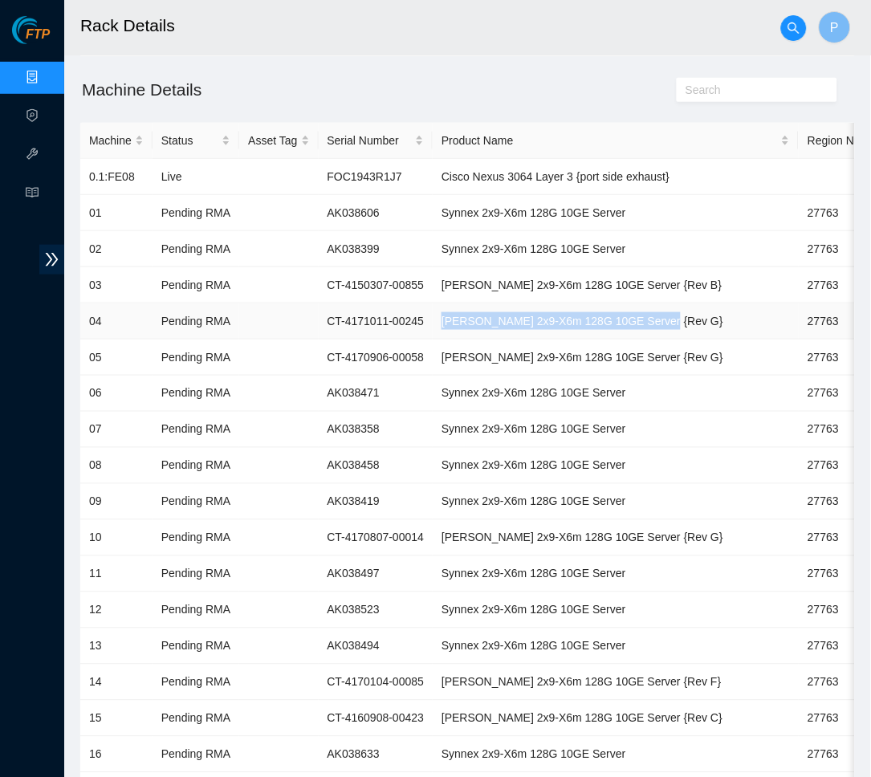
drag, startPoint x: 704, startPoint y: 322, endPoint x: 461, endPoint y: 319, distance: 243.3
click at [461, 319] on td "Ciara 2x9-X6m 128G 10GE Server {Rev G}" at bounding box center [616, 321] width 366 height 36
copy td "Ciara 2x9-X6m 128G 10GE Server {Rev G}"
click at [700, 345] on td "Ciara 2x9-X6m 128G 10GE Server {Rev G}" at bounding box center [616, 358] width 366 height 36
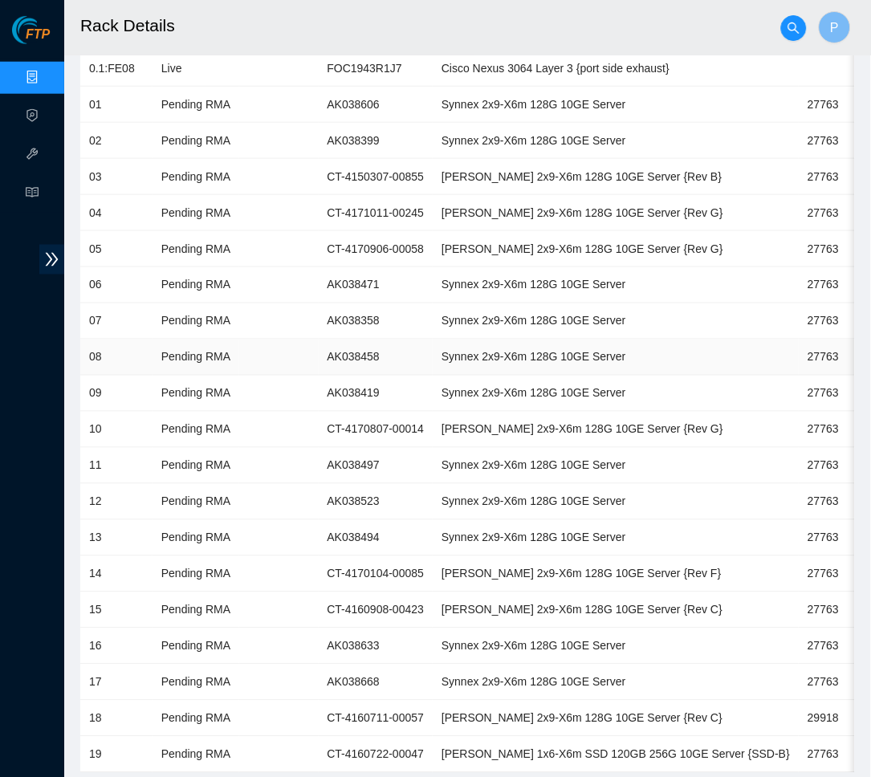
scroll to position [226, 0]
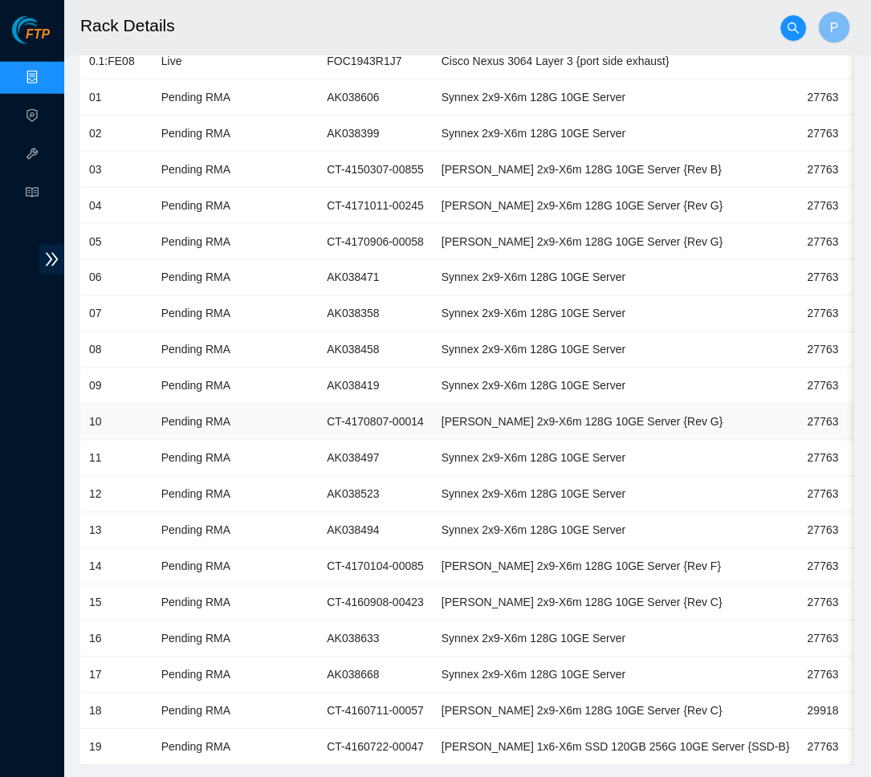
click at [715, 410] on td "Ciara 2x9-X6m 128G 10GE Server {Rev G}" at bounding box center [616, 423] width 366 height 36
drag, startPoint x: 715, startPoint y: 410, endPoint x: 474, endPoint y: 403, distance: 241.7
click at [474, 405] on td "Ciara 2x9-X6m 128G 10GE Server {Rev G}" at bounding box center [616, 423] width 366 height 36
copy td "Ciara 2x9-X6m 128G 10GE Server {Rev G}"
drag, startPoint x: 703, startPoint y: 560, endPoint x: 456, endPoint y: 558, distance: 247.3
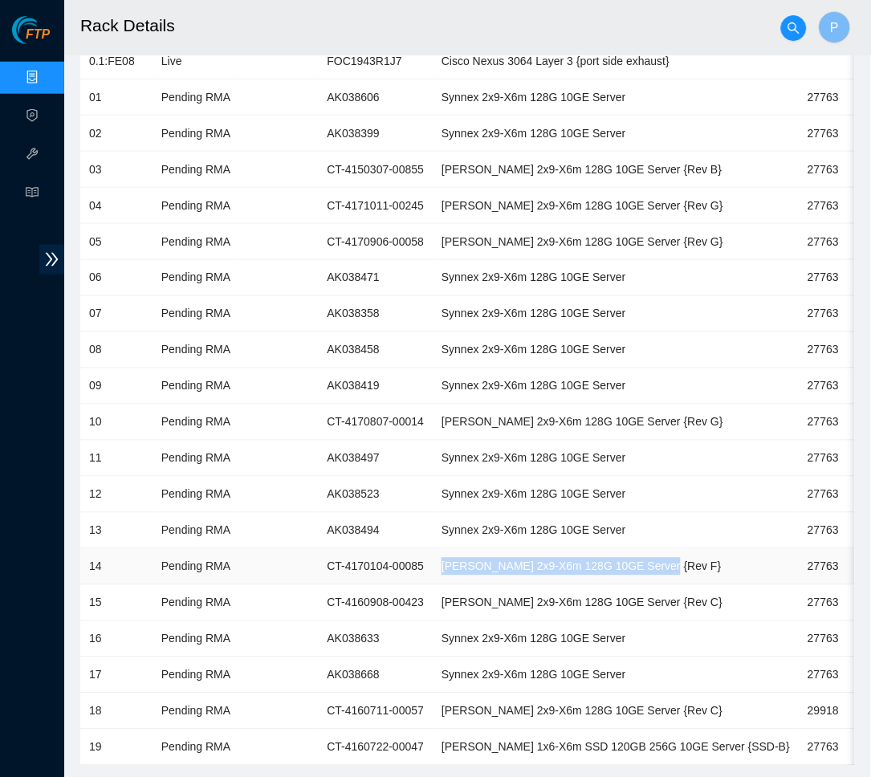
click at [456, 558] on td "Ciara 2x9-X6m 128G 10GE Server {Rev F}" at bounding box center [616, 567] width 366 height 36
copy td "Ciara 2x9-X6m 128G 10GE Server {Rev F}"
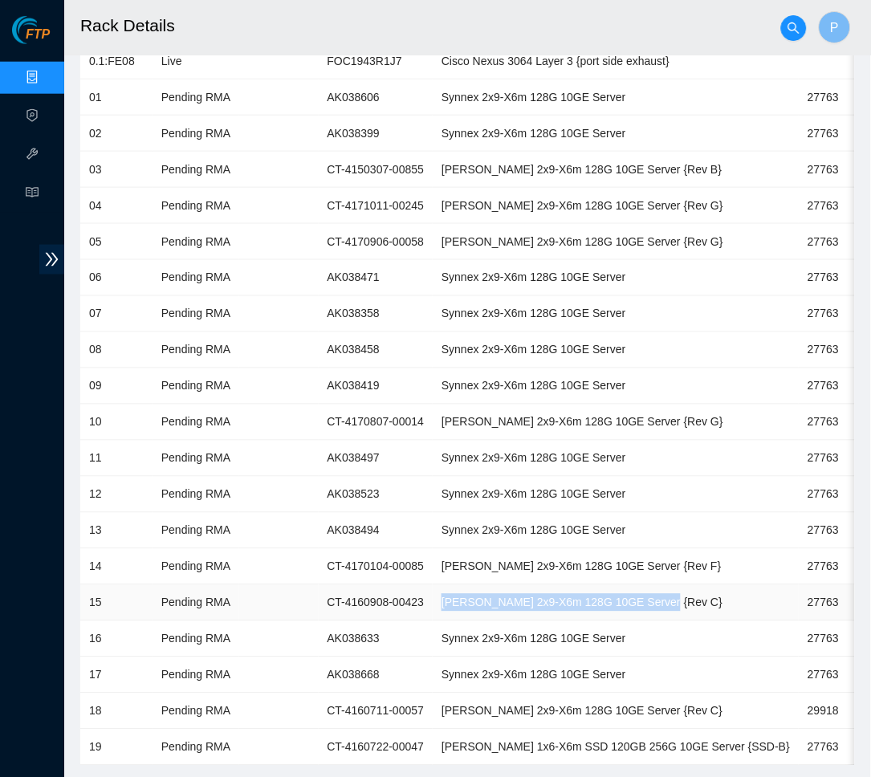
drag, startPoint x: 708, startPoint y: 587, endPoint x: 455, endPoint y: 589, distance: 252.9
click at [455, 589] on td "Ciara 2x9-X6m 128G 10GE Server {Rev C}" at bounding box center [616, 603] width 366 height 36
copy td "Ciara 2x9-X6m 128G 10GE Server {Rev C}"
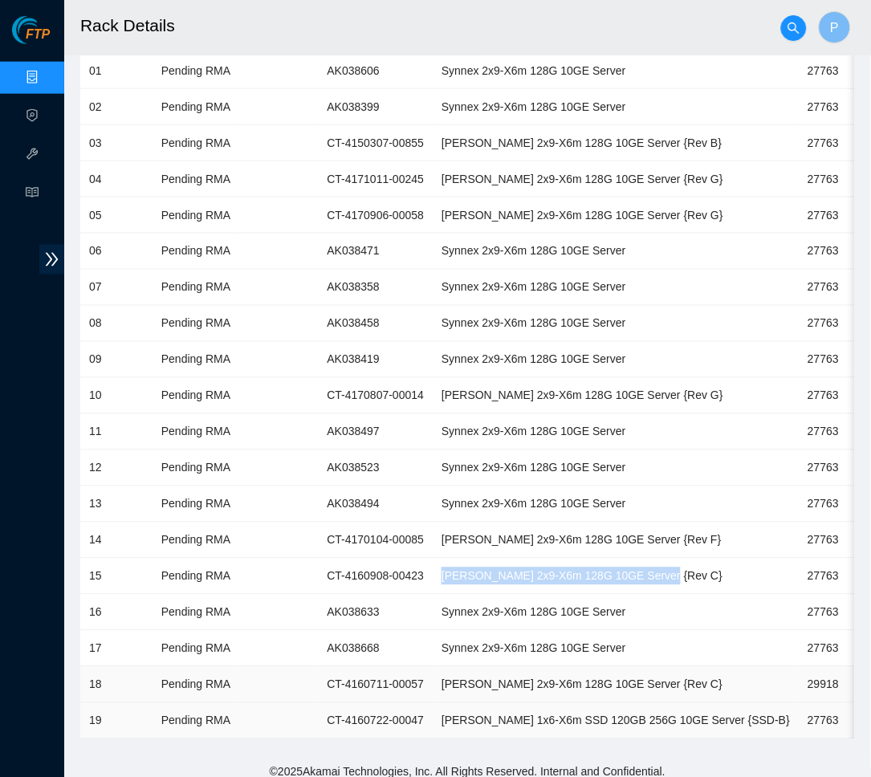
scroll to position [250, 0]
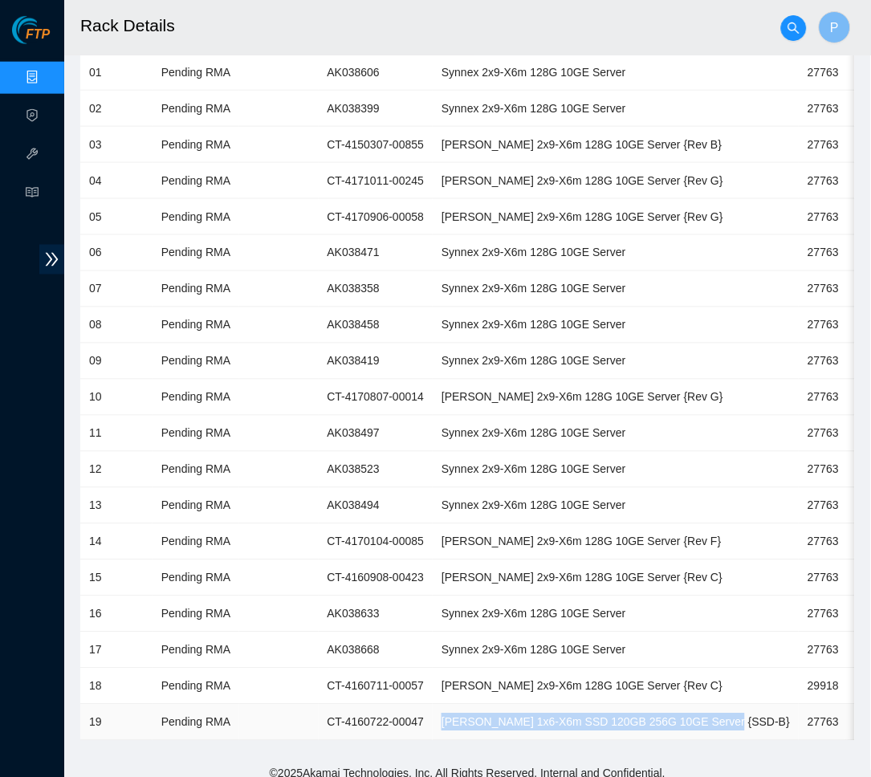
drag, startPoint x: 761, startPoint y: 706, endPoint x: 456, endPoint y: 702, distance: 305.1
click at [456, 705] on td "Ciara 1x6-X6m SSD 120GB 256G 10GE Server {SSD-B}" at bounding box center [616, 723] width 366 height 36
copy td "Ciara 1x6-X6m SSD 120GB 256G 10GE Server {SSD-B}"
click at [588, 435] on td "Synnex 2x9-X6m 128G 10GE Server" at bounding box center [616, 434] width 366 height 36
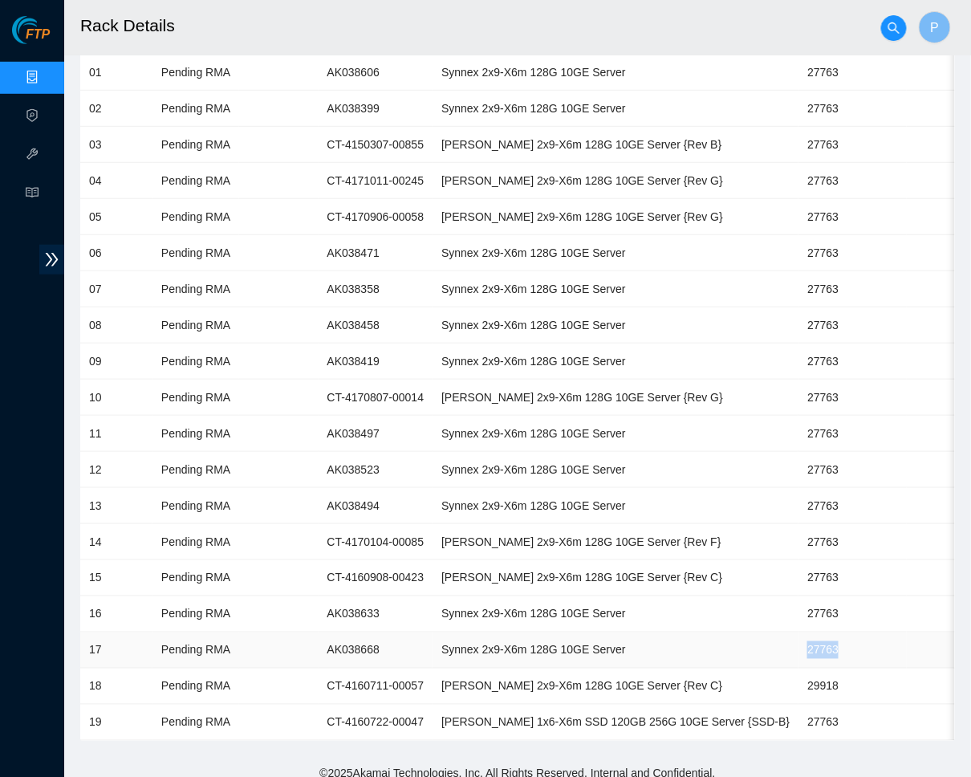
drag, startPoint x: 818, startPoint y: 636, endPoint x: 770, endPoint y: 641, distance: 48.4
click at [799, 641] on td "27763" at bounding box center [853, 651] width 108 height 36
copy td "27763"
click at [303, 367] on td at bounding box center [278, 362] width 79 height 36
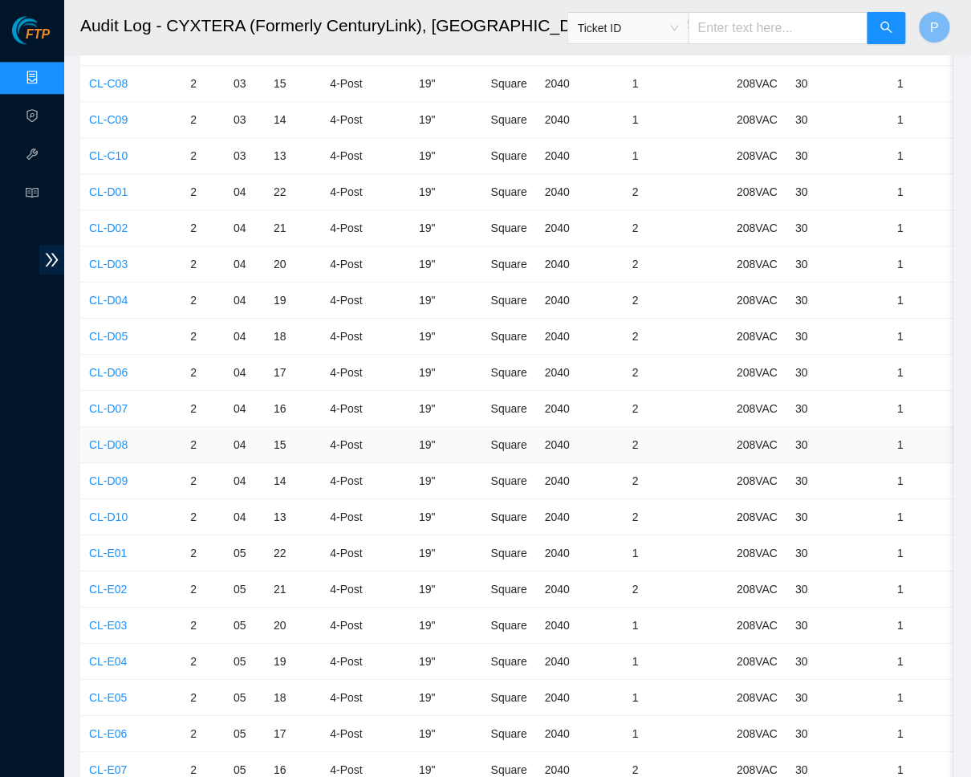
scroll to position [1089, 0]
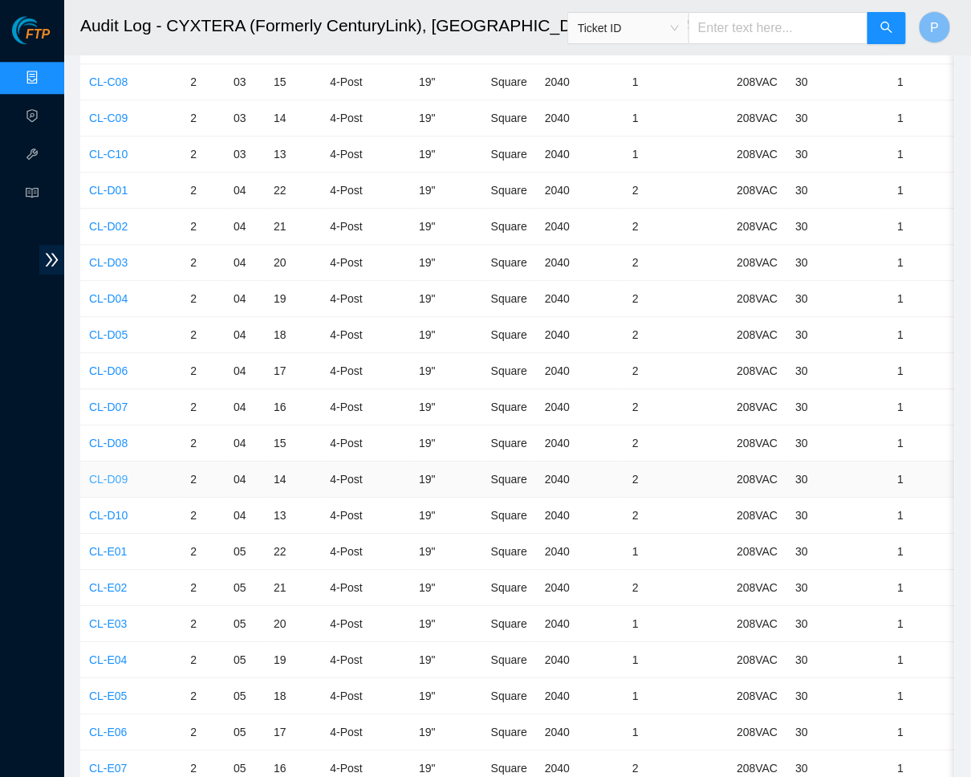
click at [108, 473] on link "CL-D09" at bounding box center [108, 479] width 39 height 13
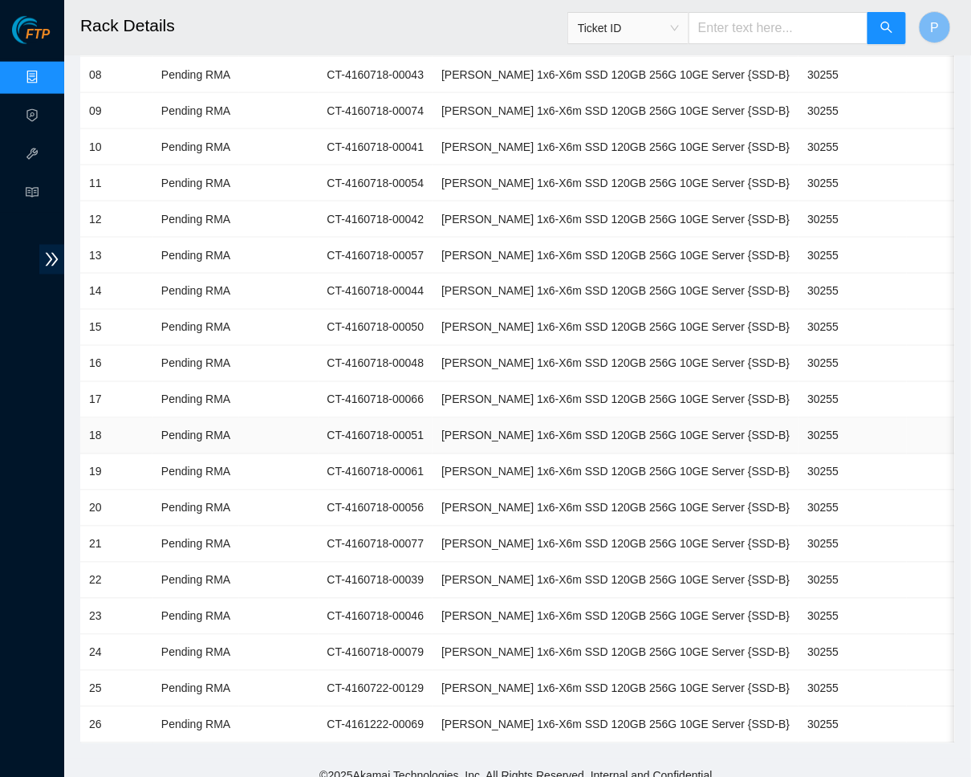
scroll to position [535, 0]
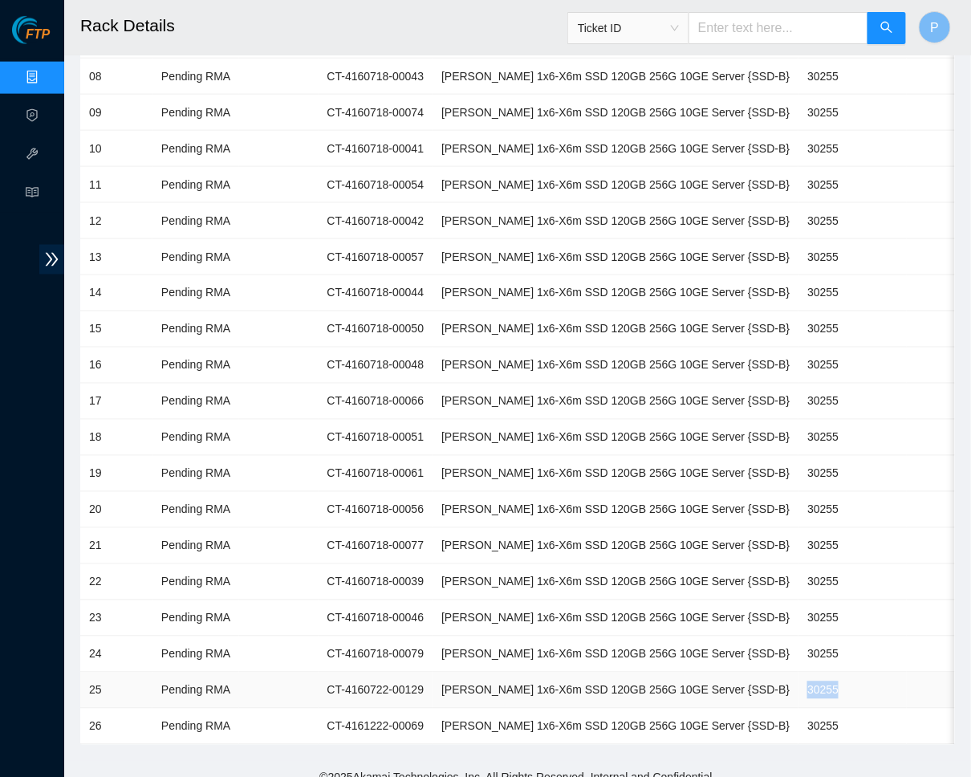
drag, startPoint x: 828, startPoint y: 670, endPoint x: 773, endPoint y: 672, distance: 55.4
click at [799, 673] on td "30255" at bounding box center [853, 691] width 108 height 36
copy td "30255"
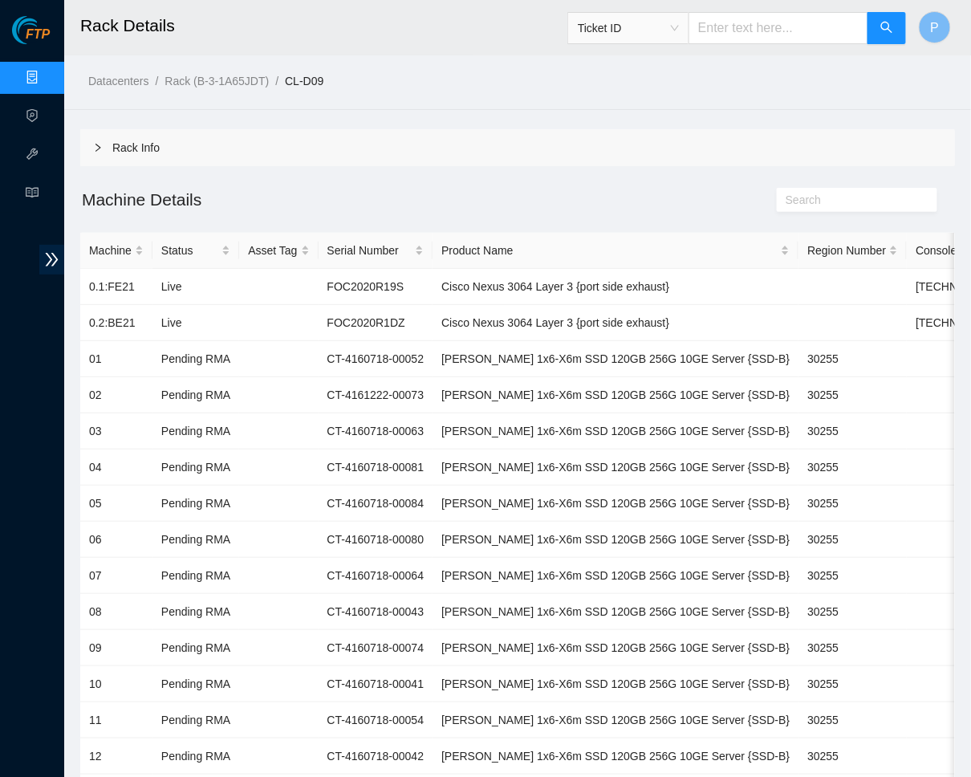
scroll to position [0, 0]
drag, startPoint x: 731, startPoint y: 287, endPoint x: 461, endPoint y: 283, distance: 270.6
click at [461, 283] on td "Cisco Nexus 3064 Layer 3 {port side exhaust}" at bounding box center [616, 287] width 366 height 36
drag, startPoint x: 723, startPoint y: 322, endPoint x: 462, endPoint y: 320, distance: 261.7
click at [462, 320] on td "Cisco Nexus 3064 Layer 3 {port side exhaust}" at bounding box center [616, 323] width 366 height 36
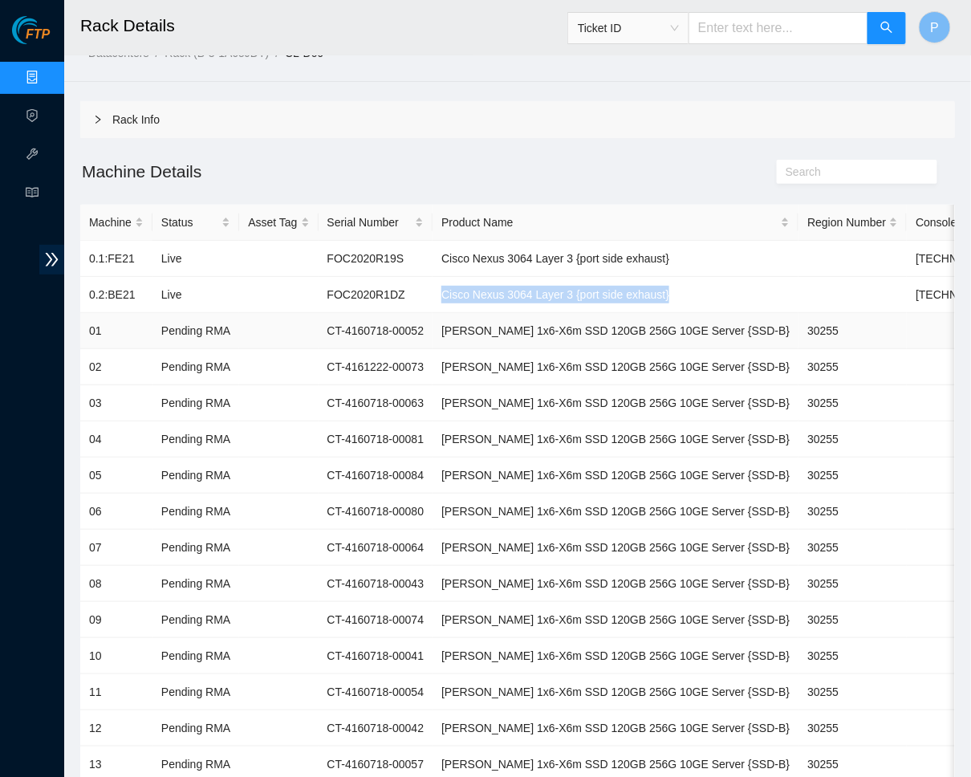
scroll to position [42, 0]
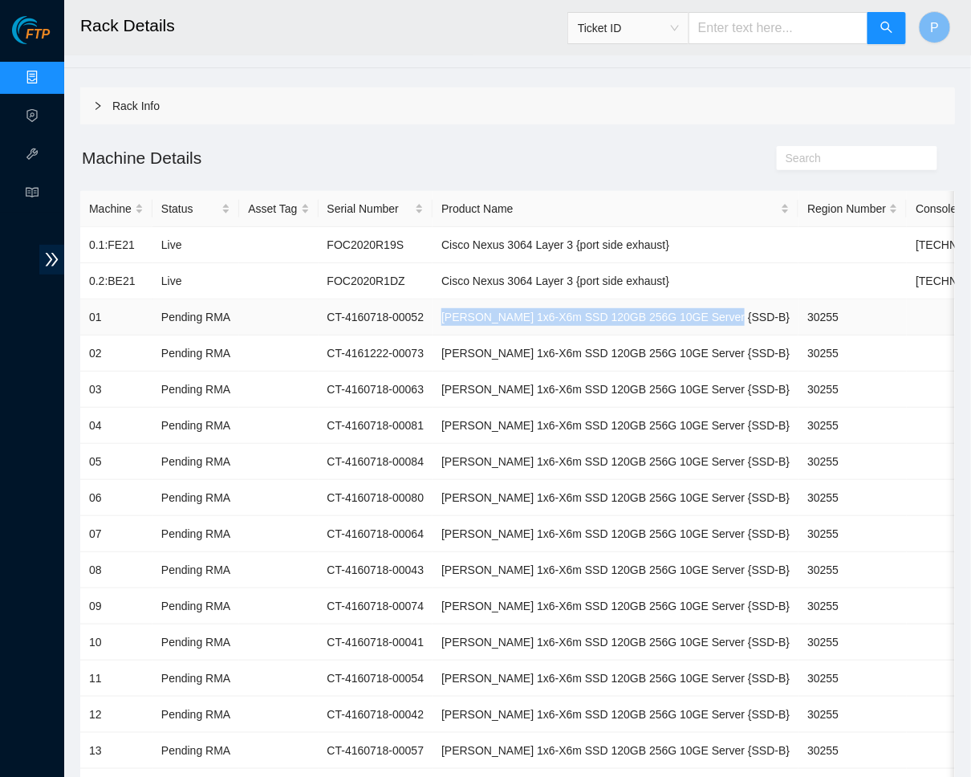
drag, startPoint x: 762, startPoint y: 311, endPoint x: 461, endPoint y: 311, distance: 301.0
click at [461, 311] on td "Ciara 1x6-X6m SSD 120GB 256G 10GE Server {SSD-B}" at bounding box center [616, 317] width 366 height 36
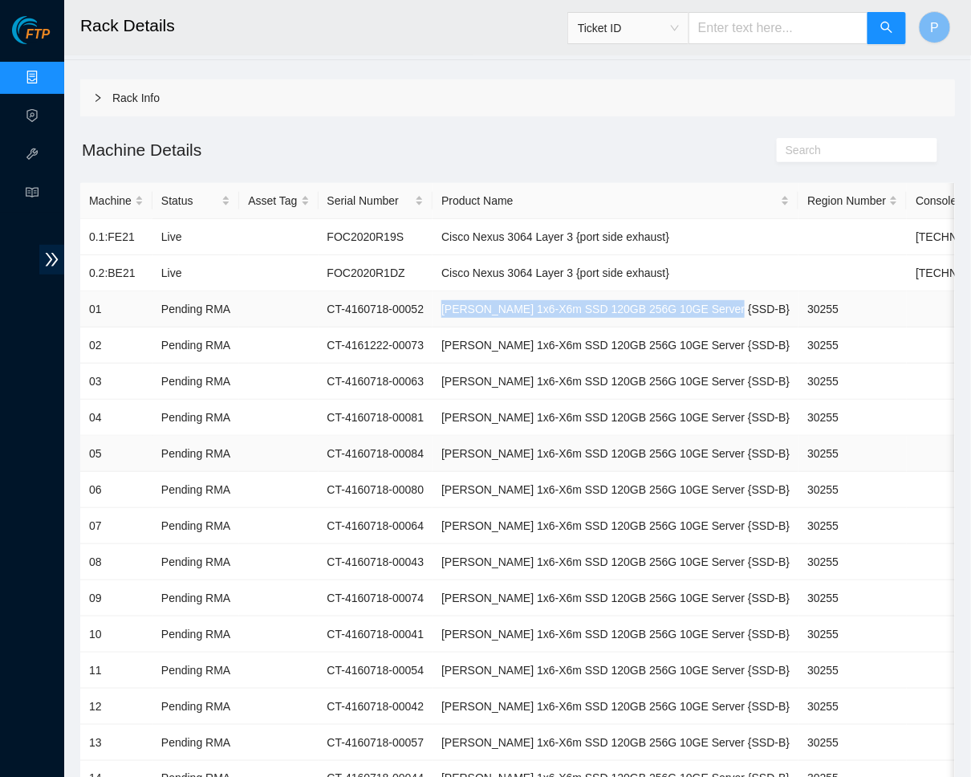
scroll to position [41, 0]
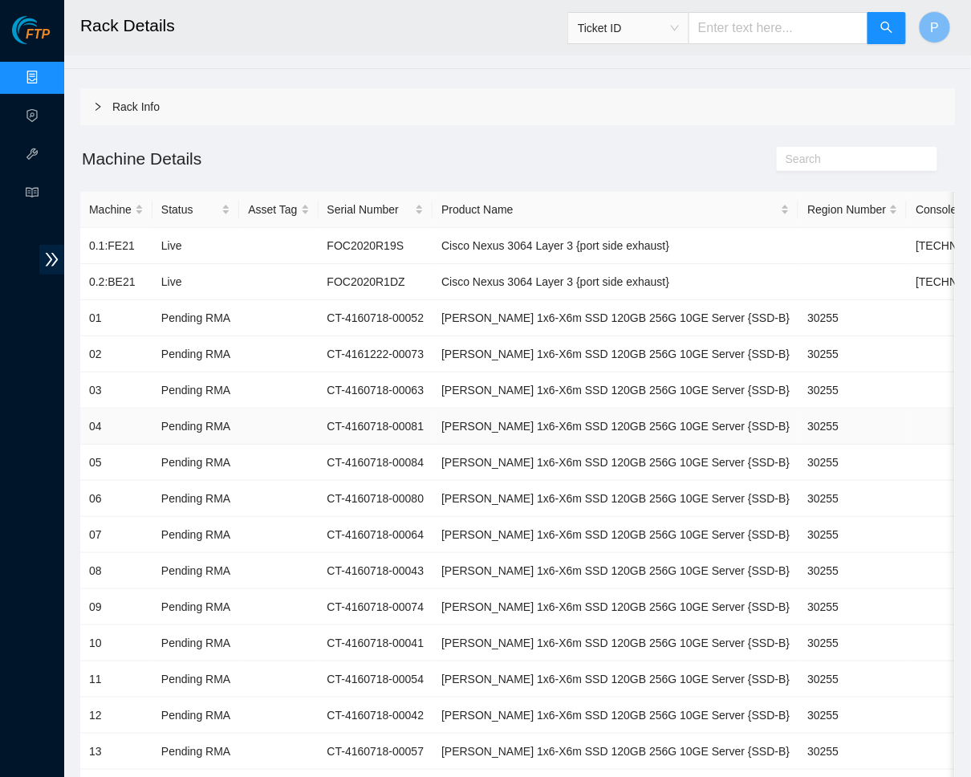
click at [253, 436] on td at bounding box center [278, 427] width 79 height 36
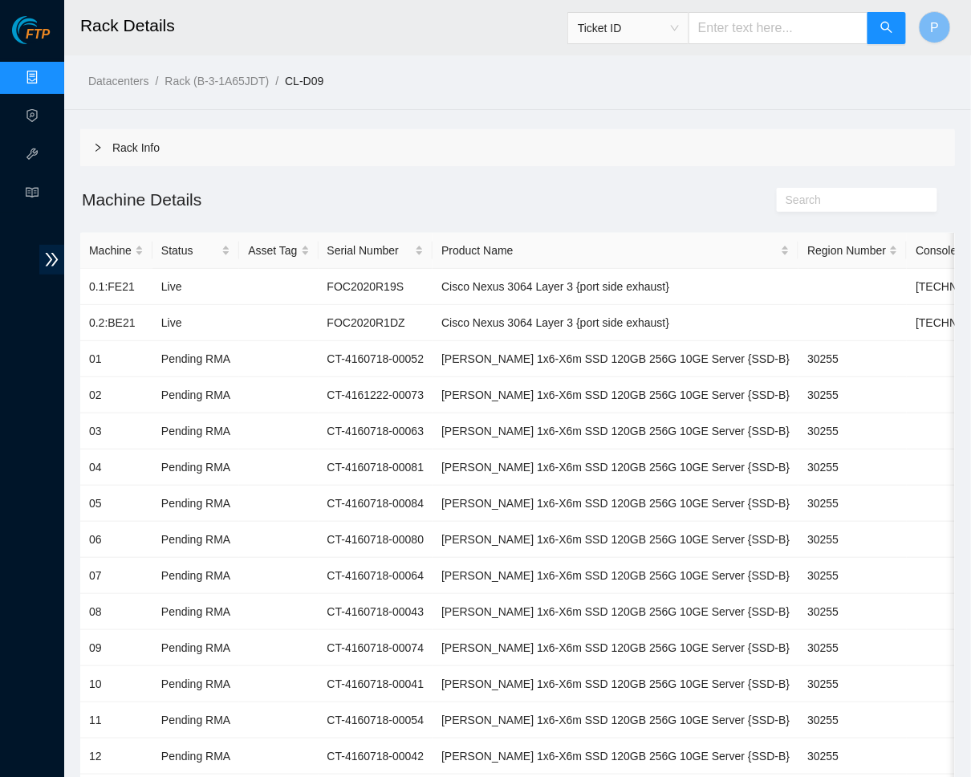
scroll to position [0, 0]
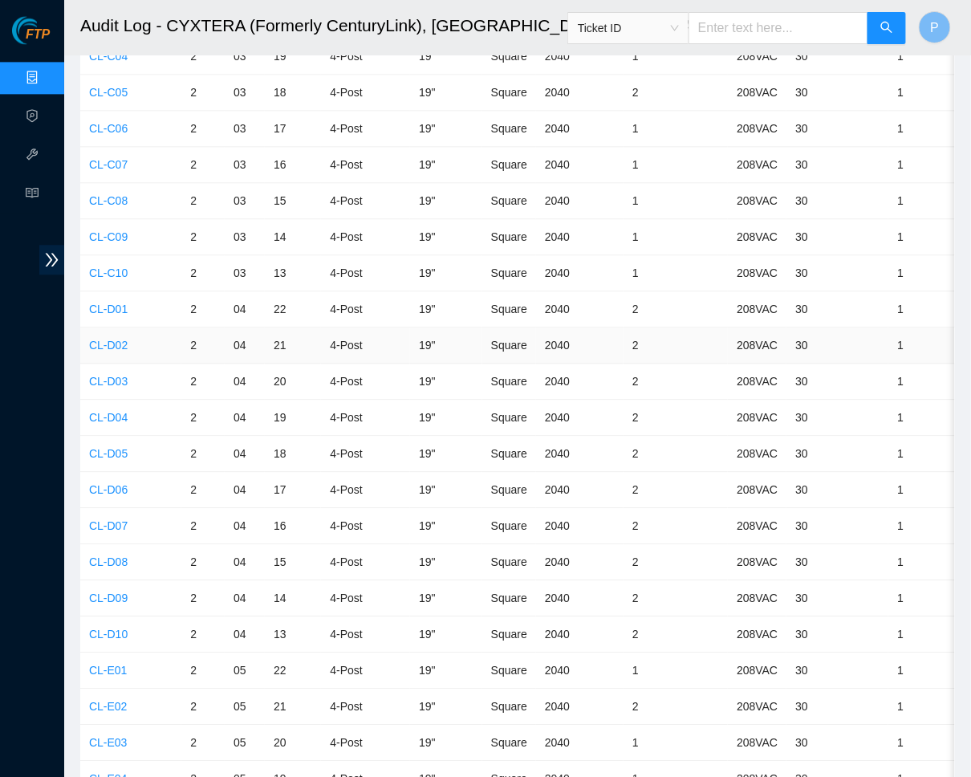
scroll to position [980, 0]
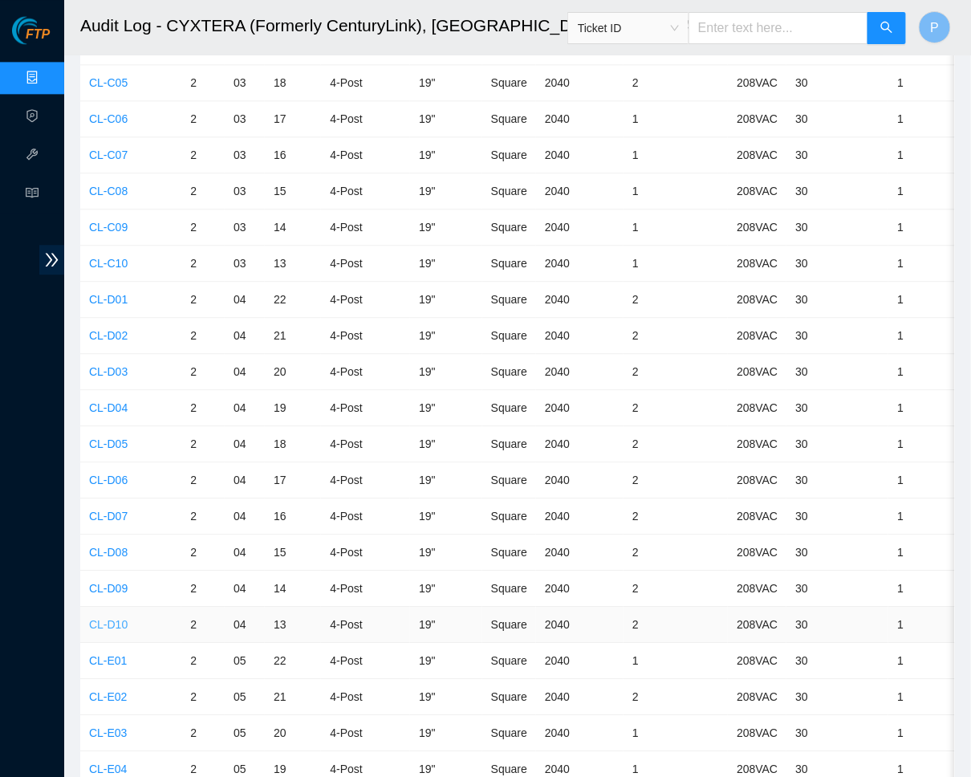
click at [106, 618] on link "CL-D10" at bounding box center [108, 624] width 39 height 13
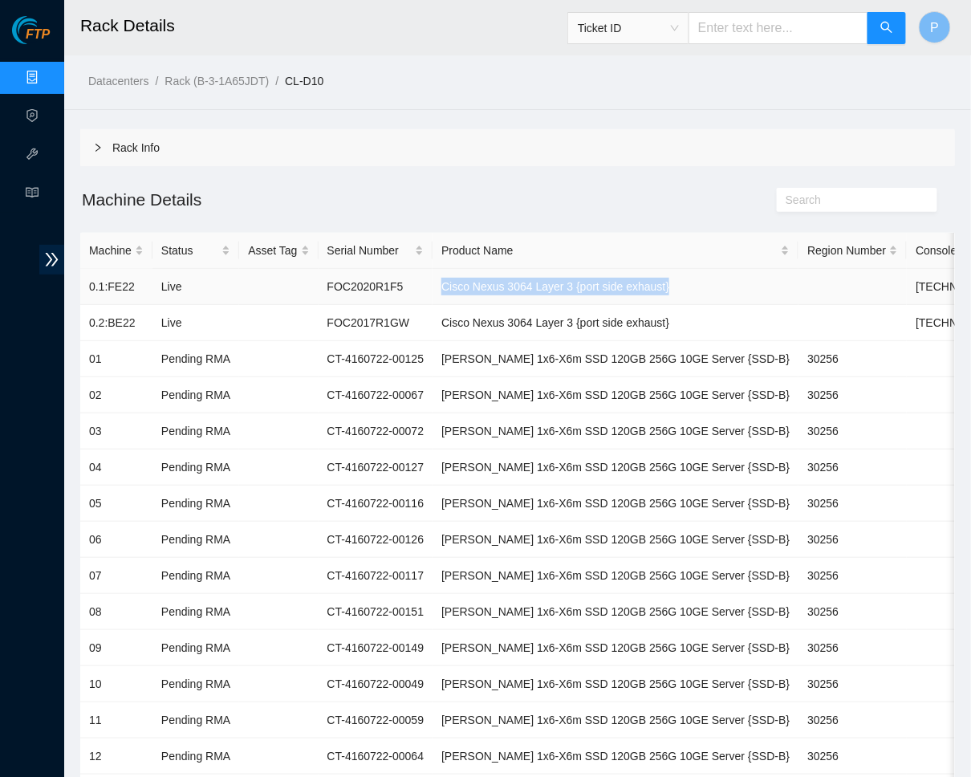
drag, startPoint x: 741, startPoint y: 287, endPoint x: 462, endPoint y: 284, distance: 278.6
click at [462, 284] on td "Cisco Nexus 3064 Layer 3 {port side exhaust}" at bounding box center [616, 287] width 366 height 36
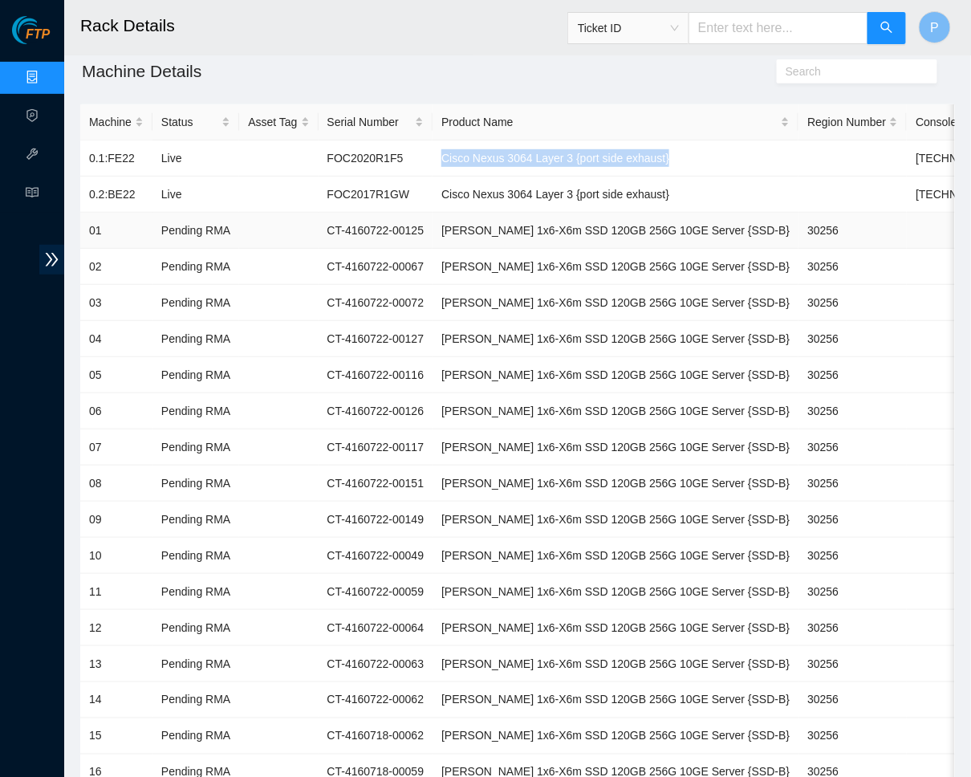
scroll to position [130, 0]
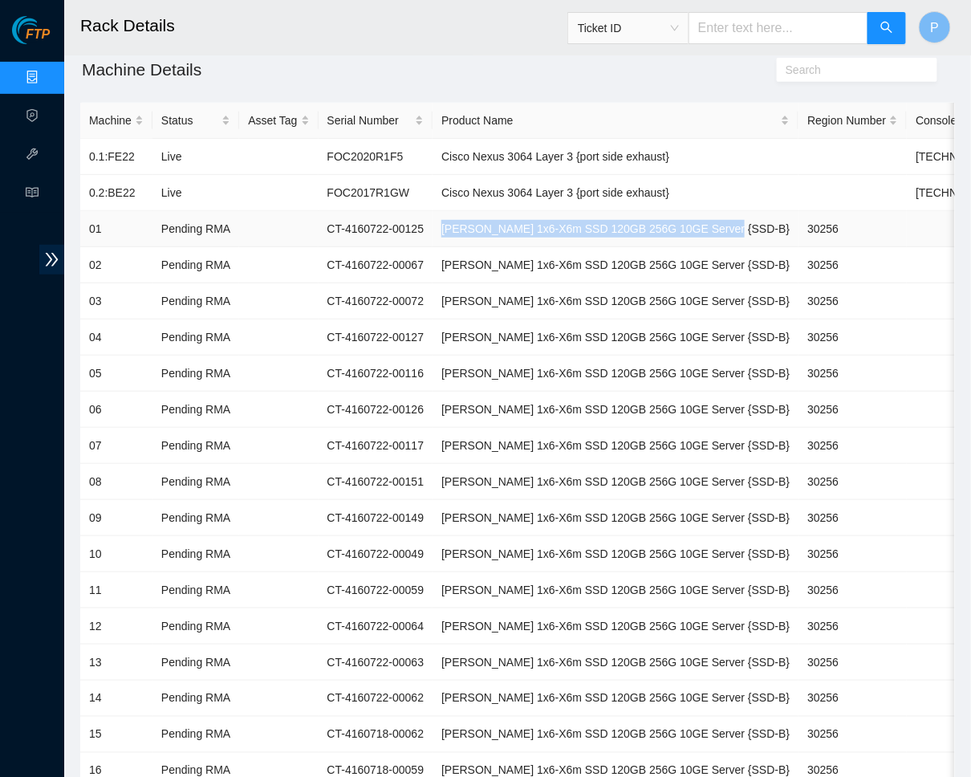
drag, startPoint x: 763, startPoint y: 223, endPoint x: 462, endPoint y: 218, distance: 301.9
click at [462, 218] on td "Ciara 1x6-X6m SSD 120GB 256G 10GE Server {SSD-B}" at bounding box center [616, 229] width 366 height 36
click at [541, 265] on td "Ciara 1x6-X6m SSD 120GB 256G 10GE Server {SSD-B}" at bounding box center [616, 265] width 366 height 36
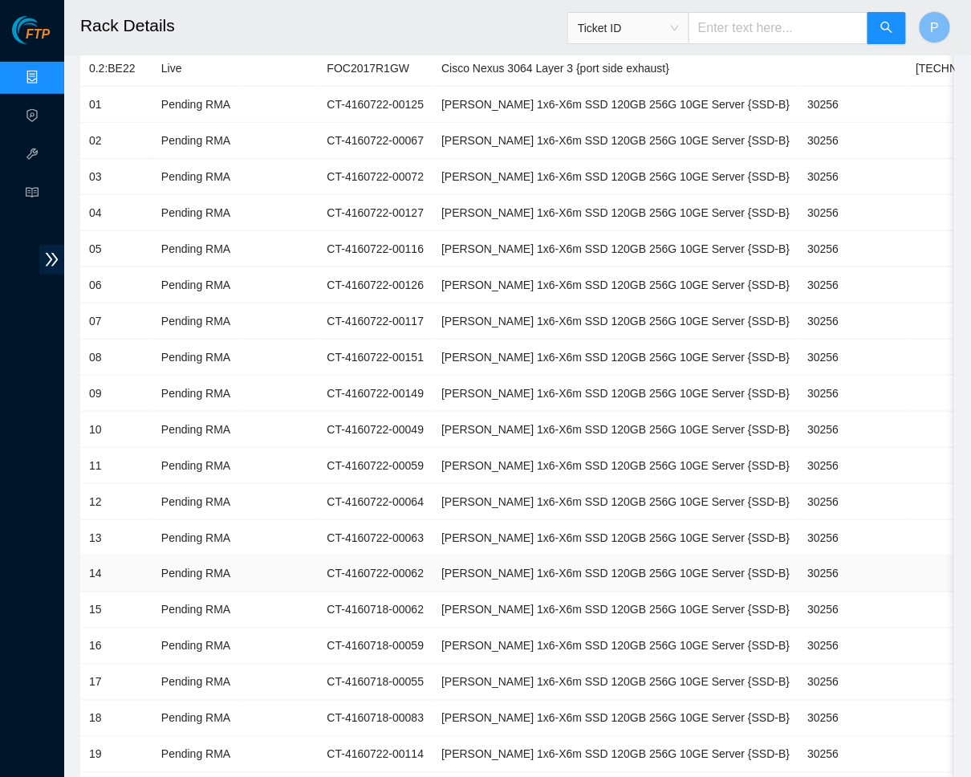
scroll to position [238, 0]
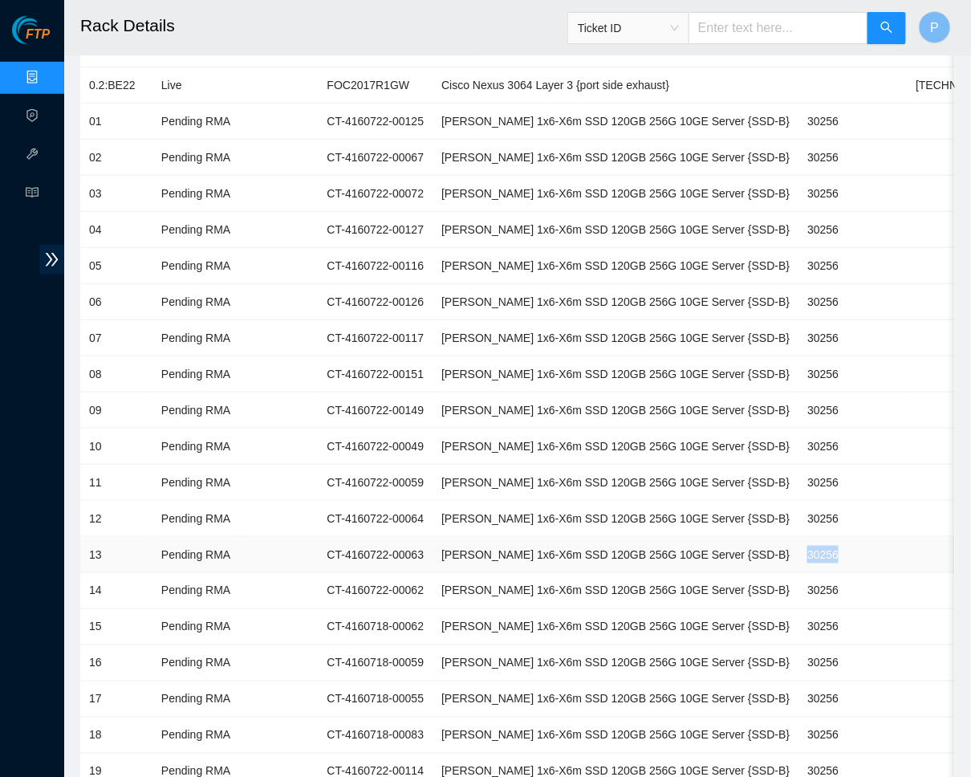
drag, startPoint x: 821, startPoint y: 541, endPoint x: 771, endPoint y: 543, distance: 49.8
click at [799, 543] on td "30256" at bounding box center [853, 555] width 108 height 36
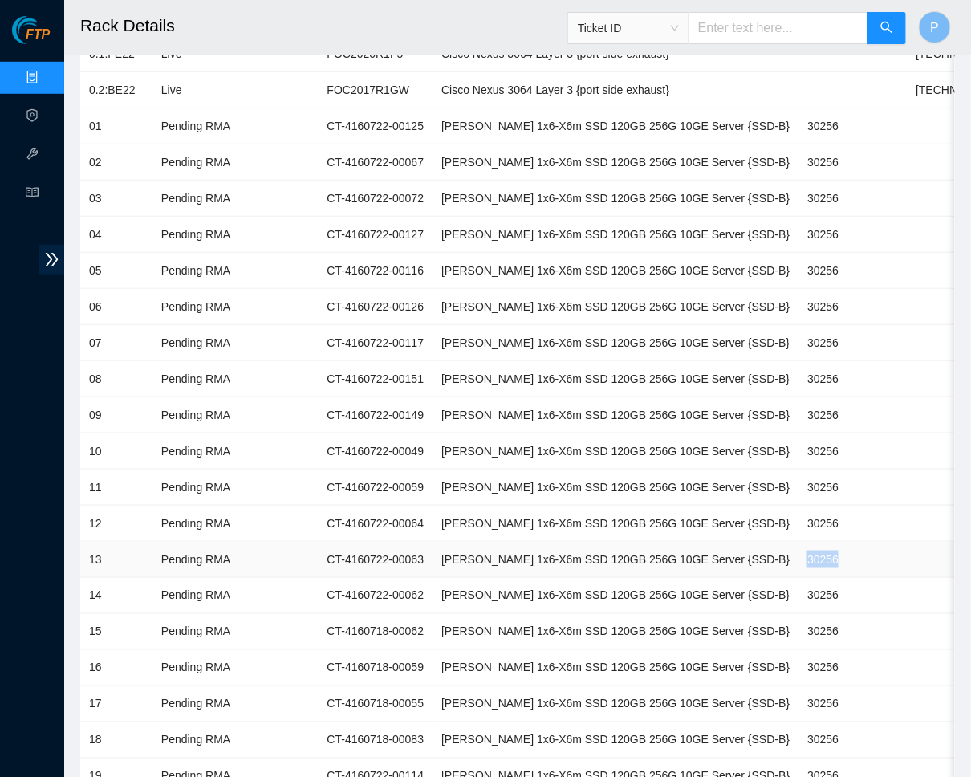
scroll to position [215, 0]
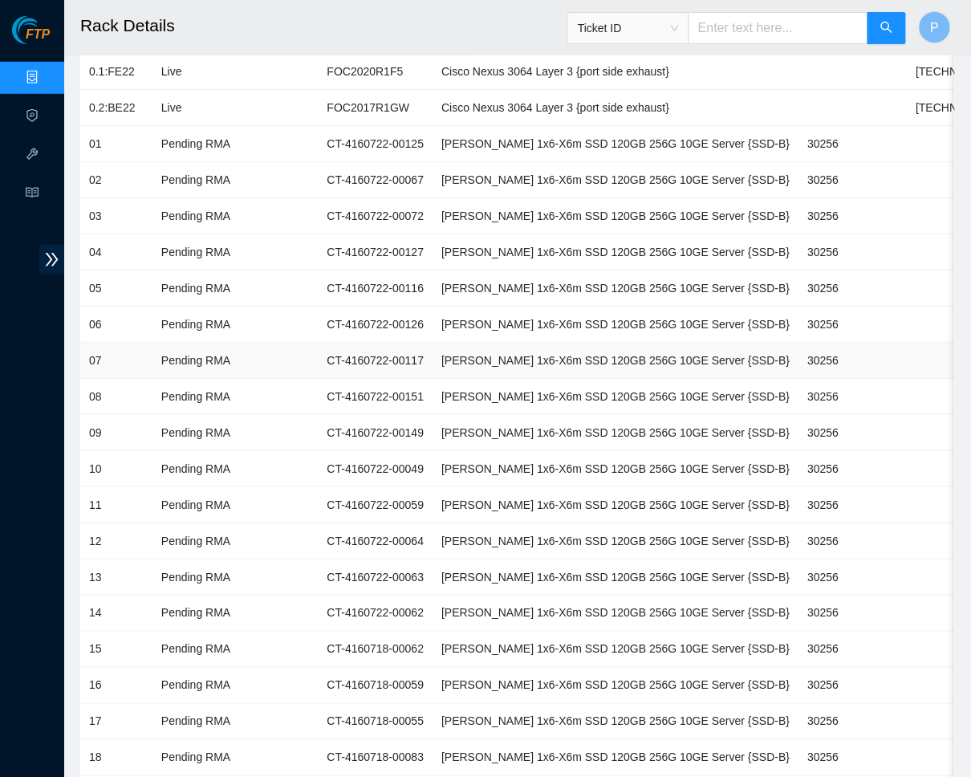
click at [577, 346] on td "Ciara 1x6-X6m SSD 120GB 256G 10GE Server {SSD-B}" at bounding box center [616, 361] width 366 height 36
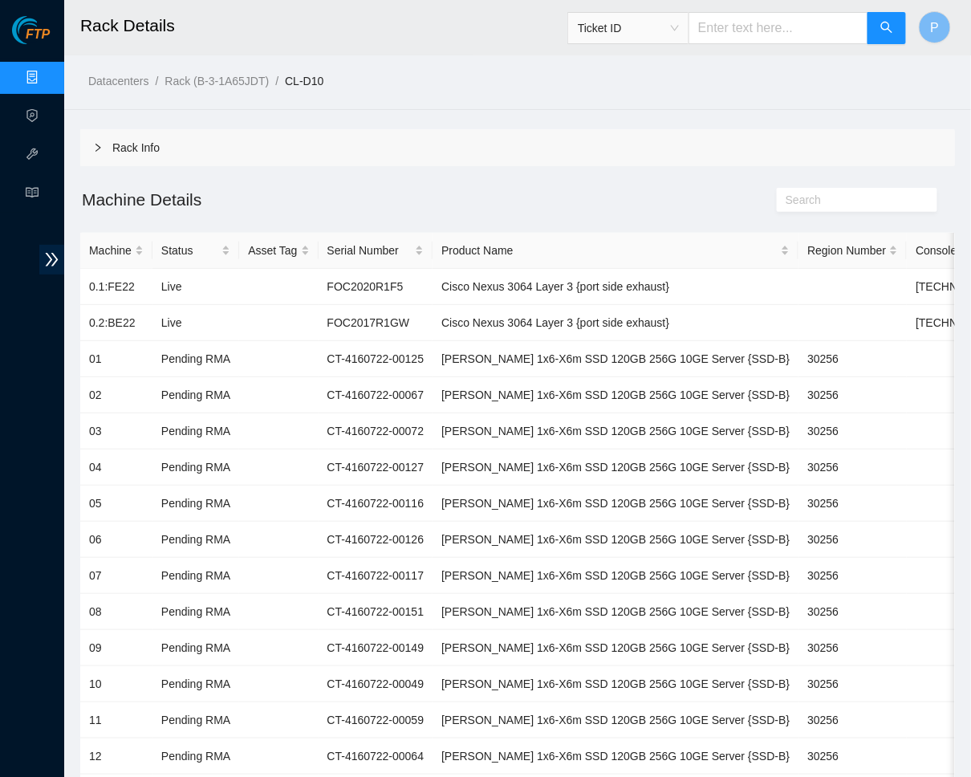
scroll to position [0, 0]
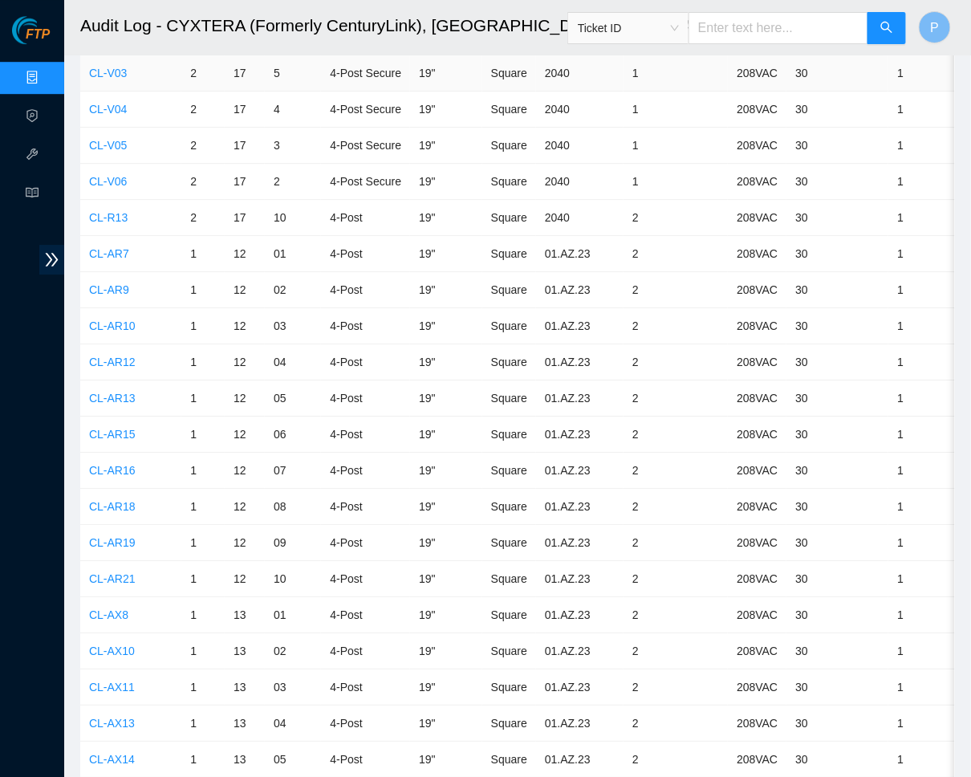
scroll to position [6275, 0]
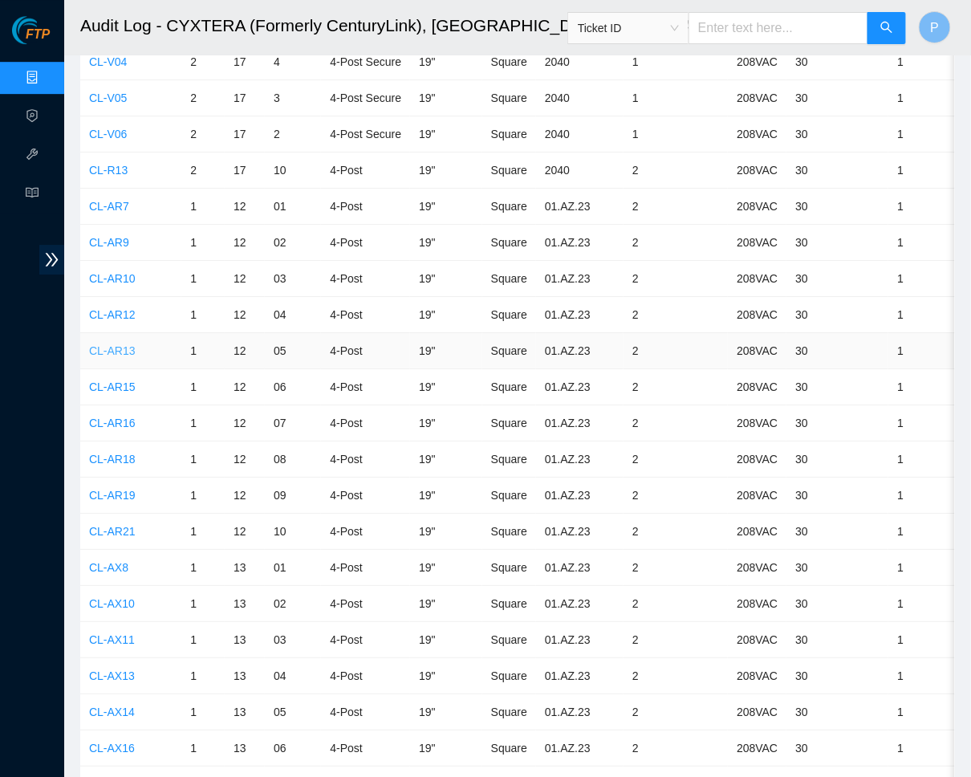
click at [121, 344] on link "CL-AR13" at bounding box center [112, 350] width 47 height 13
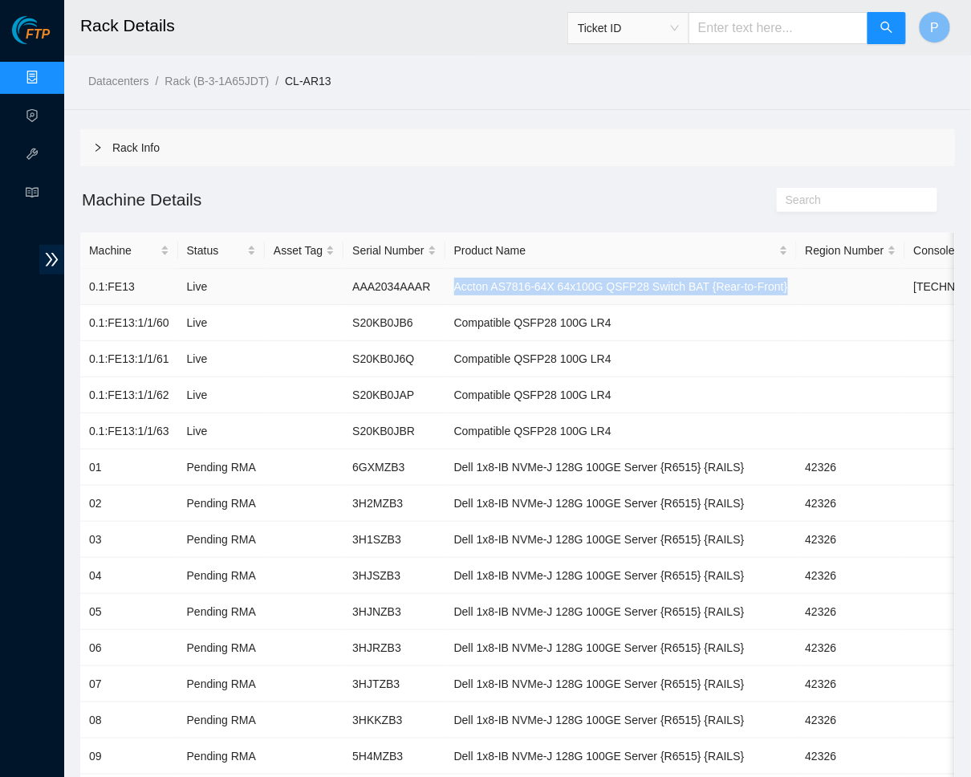
drag, startPoint x: 857, startPoint y: 285, endPoint x: 472, endPoint y: 285, distance: 385.3
click at [472, 285] on tr "0.1:FE13 Live AAA2034AAAR Accton AS7816-64X 64x100G QSFP28 Switch BAT {Rear-to-…" at bounding box center [702, 287] width 1245 height 36
click at [515, 284] on td "Accton AS7816-64X 64x100G QSFP28 Switch BAT {Rear-to-Front}" at bounding box center [622, 287] width 352 height 36
click at [797, 290] on td "Accton AS7816-64X 64x100G QSFP28 Switch BAT {Rear-to-Front}" at bounding box center [622, 287] width 352 height 36
drag, startPoint x: 836, startPoint y: 287, endPoint x: 468, endPoint y: 280, distance: 367.7
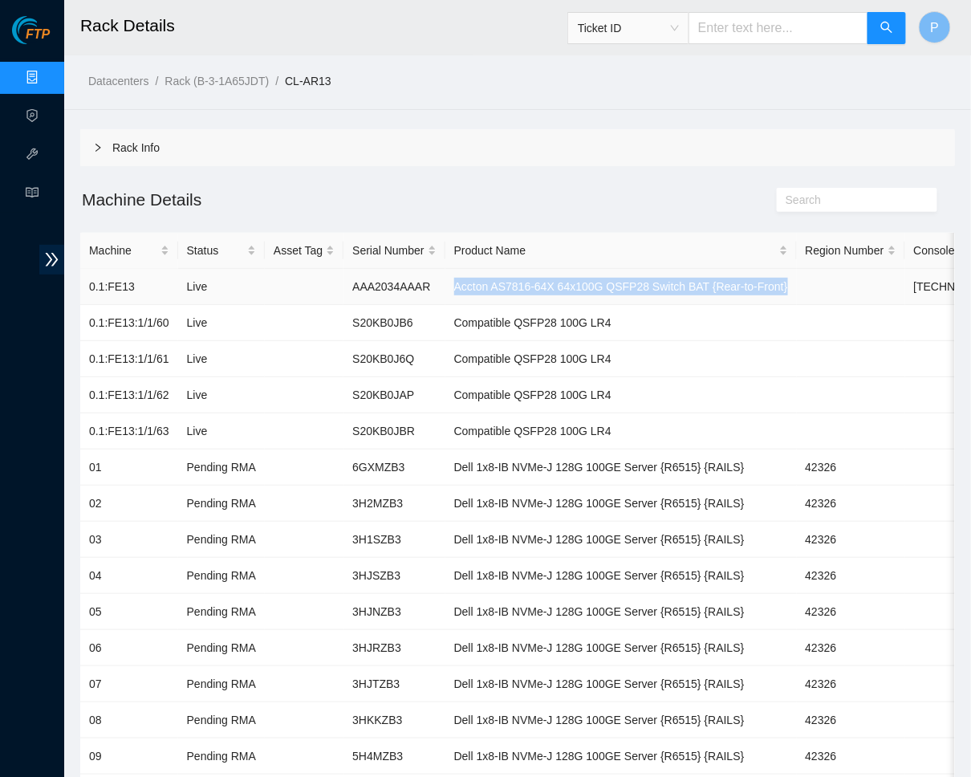
click at [468, 280] on td "Accton AS7816-64X 64x100G QSFP28 Switch BAT {Rear-to-Front}" at bounding box center [622, 287] width 352 height 36
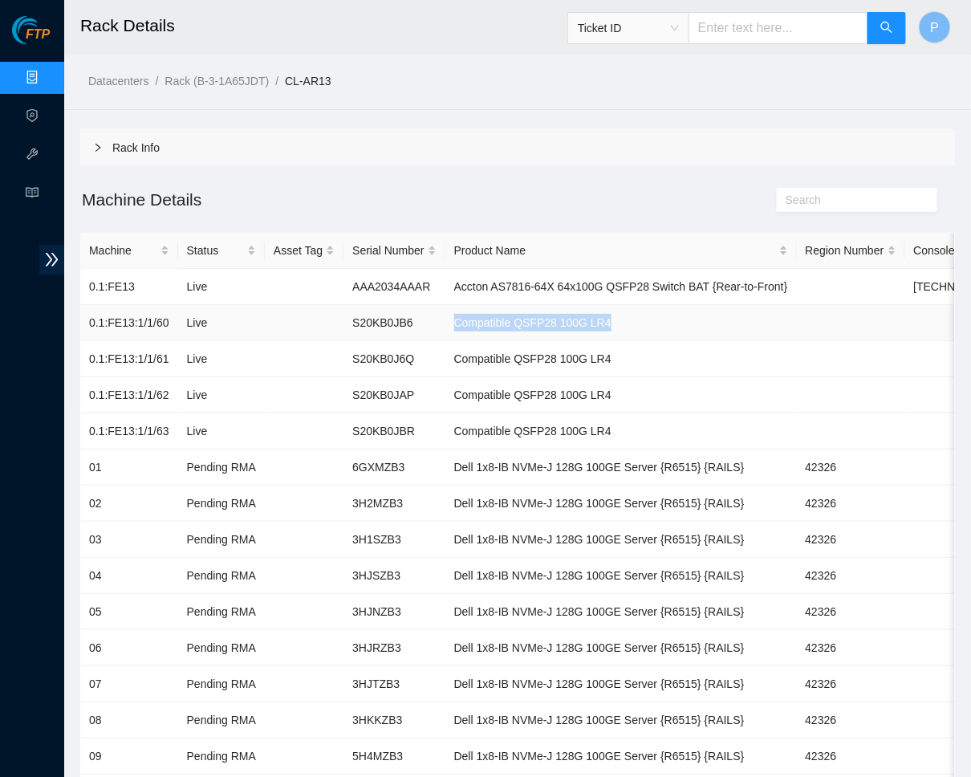
drag, startPoint x: 645, startPoint y: 318, endPoint x: 469, endPoint y: 319, distance: 175.8
click at [469, 319] on td "Compatible QSFP28 100G LR4" at bounding box center [622, 323] width 352 height 36
click at [515, 172] on div "Rack Info Machine Details Machine Status Asset Tag Serial Number Product Name R…" at bounding box center [517, 650] width 875 height 1043
drag, startPoint x: 439, startPoint y: 315, endPoint x: 365, endPoint y: 314, distance: 73.9
click at [365, 314] on td "S20KB0JB6" at bounding box center [394, 323] width 101 height 36
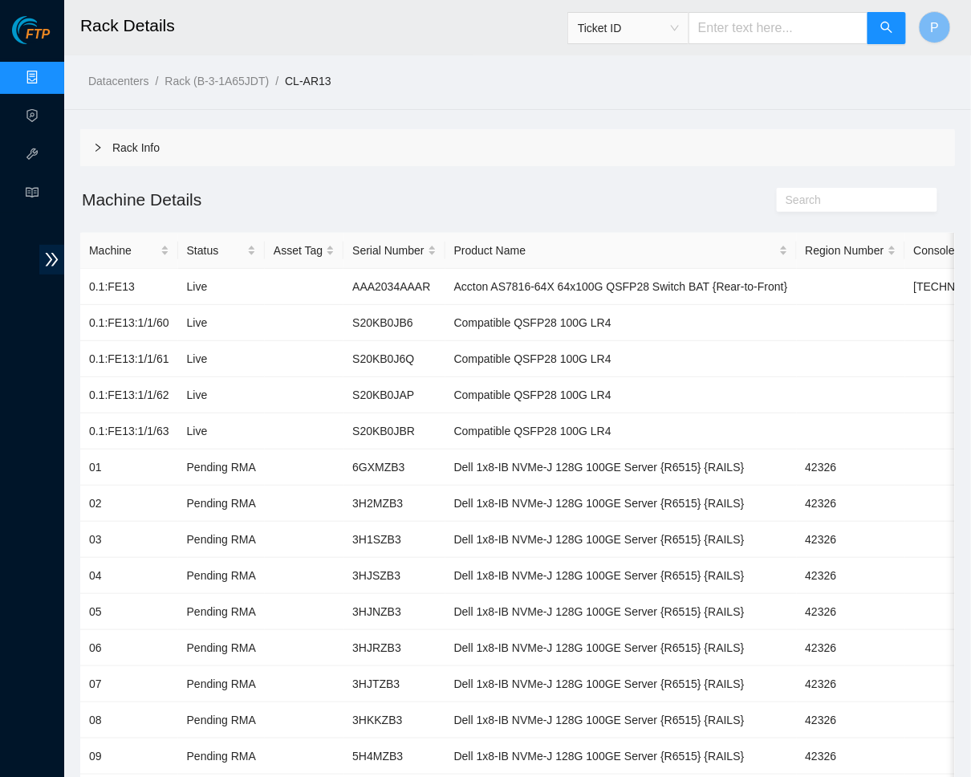
click at [614, 43] on span "Ticket ID" at bounding box center [628, 28] width 121 height 32
click at [629, 31] on span "Ticket ID" at bounding box center [628, 28] width 101 height 24
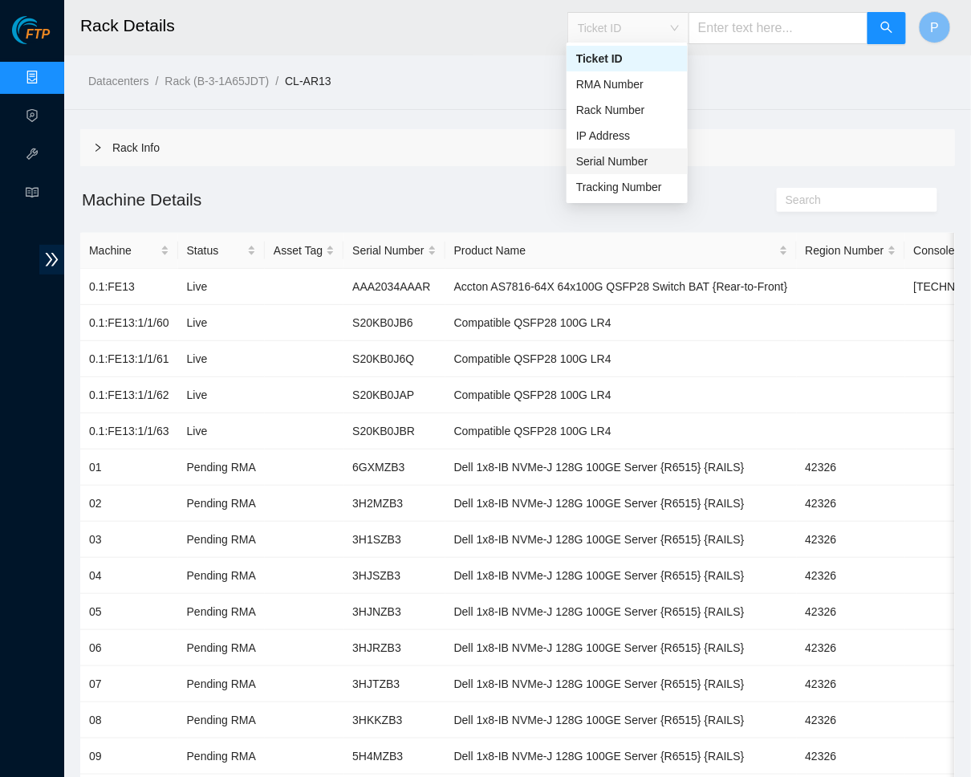
click at [633, 156] on div "Serial Number" at bounding box center [627, 162] width 102 height 18
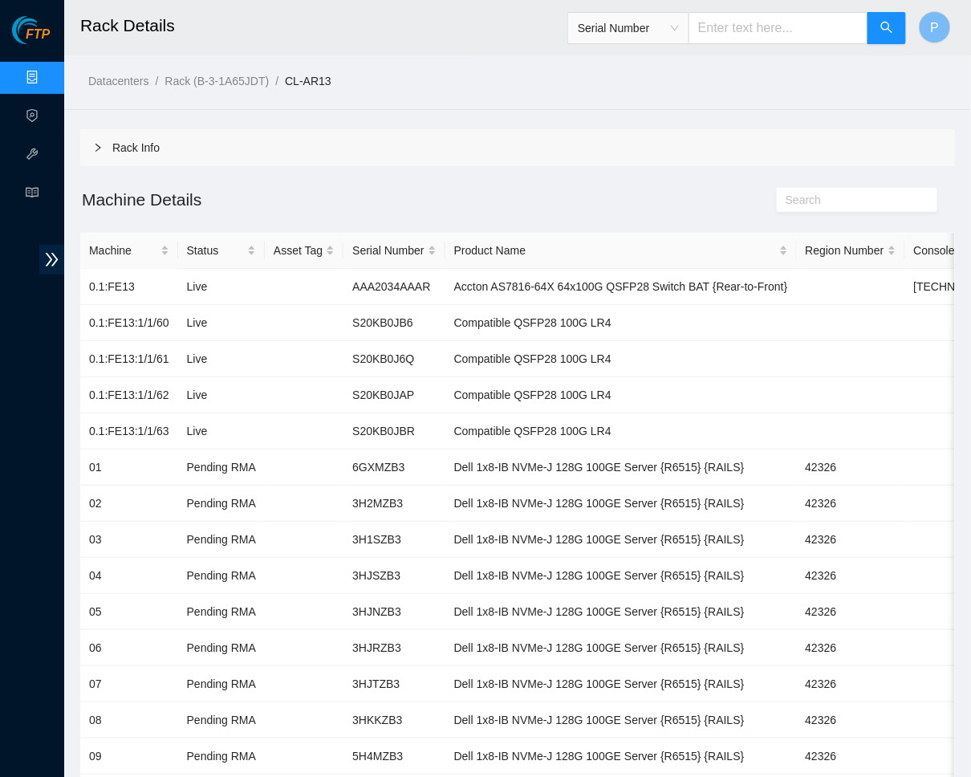
click at [735, 46] on div "Serial Number" at bounding box center [738, 27] width 340 height 51
click at [735, 26] on input "text" at bounding box center [779, 28] width 180 height 32
paste input "S20KB0JB6"
type input "S20KB0JB6"
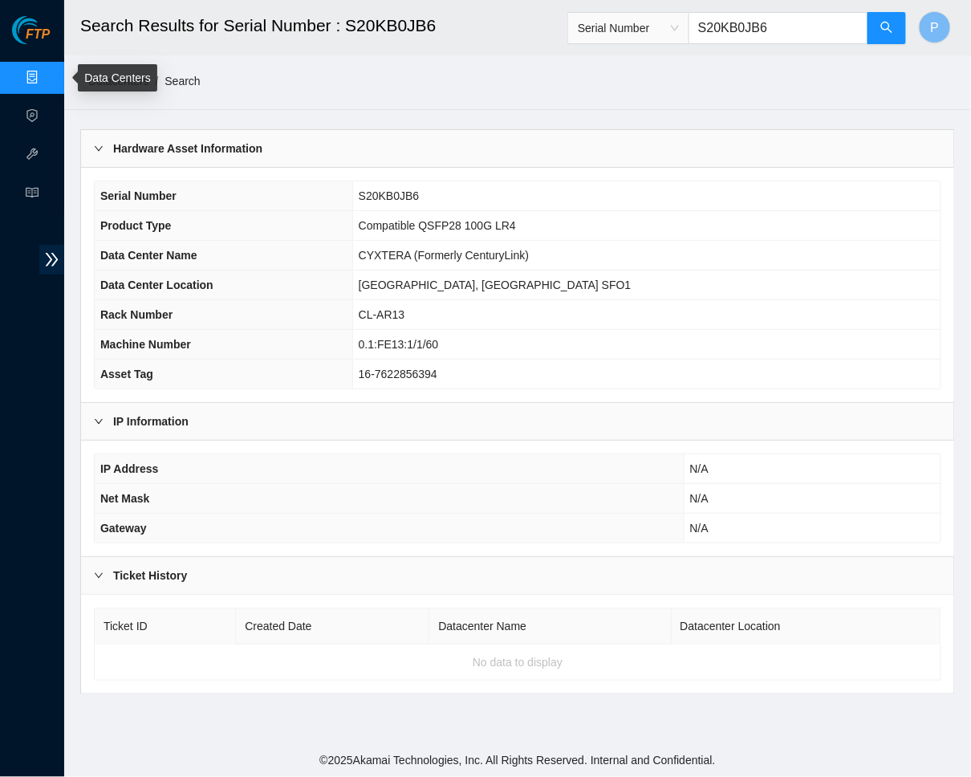
click at [47, 71] on link "Data Centers" at bounding box center [80, 77] width 66 height 13
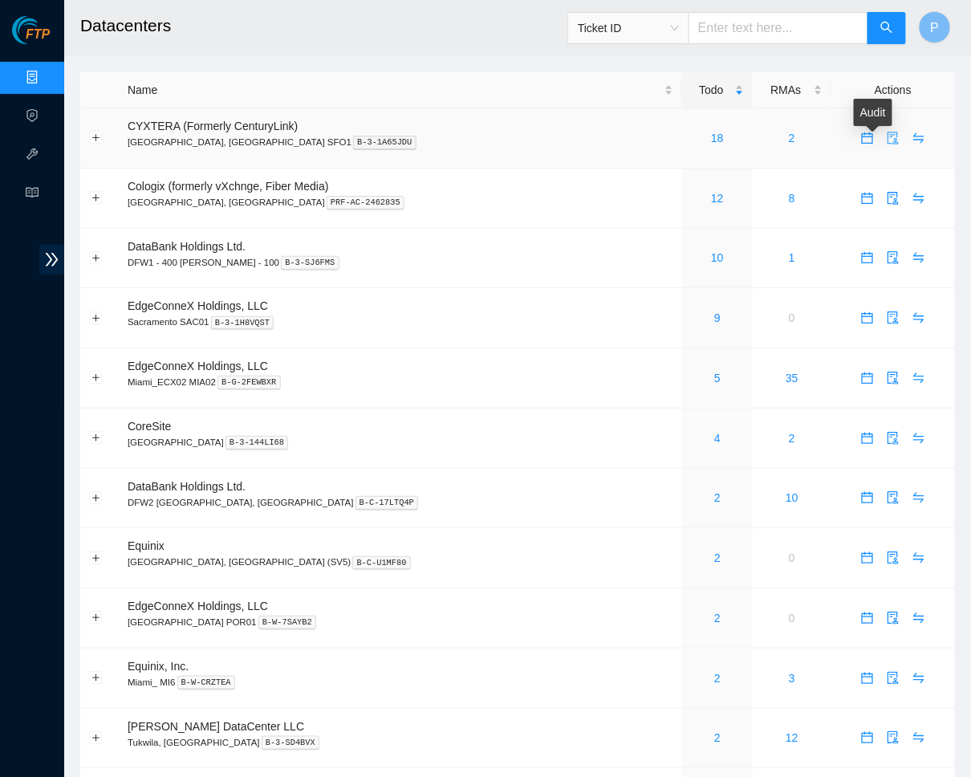
click at [870, 136] on div "Audit" at bounding box center [873, 118] width 39 height 39
click at [870, 132] on icon "audit" at bounding box center [893, 138] width 13 height 13
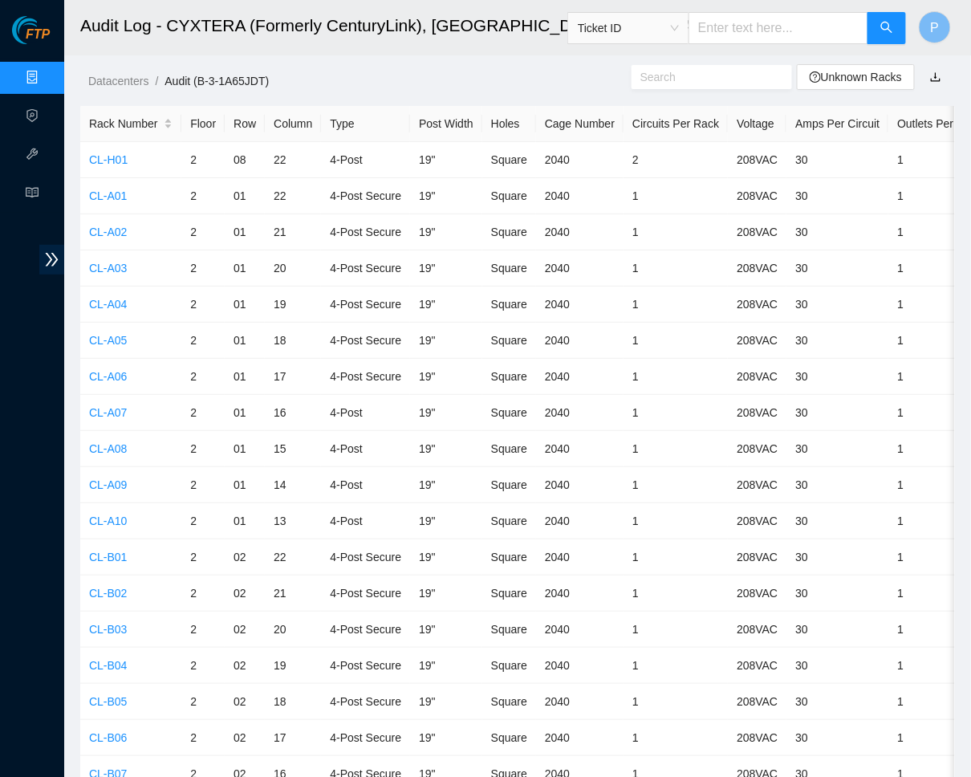
click at [47, 72] on link "Data Centers" at bounding box center [80, 77] width 66 height 13
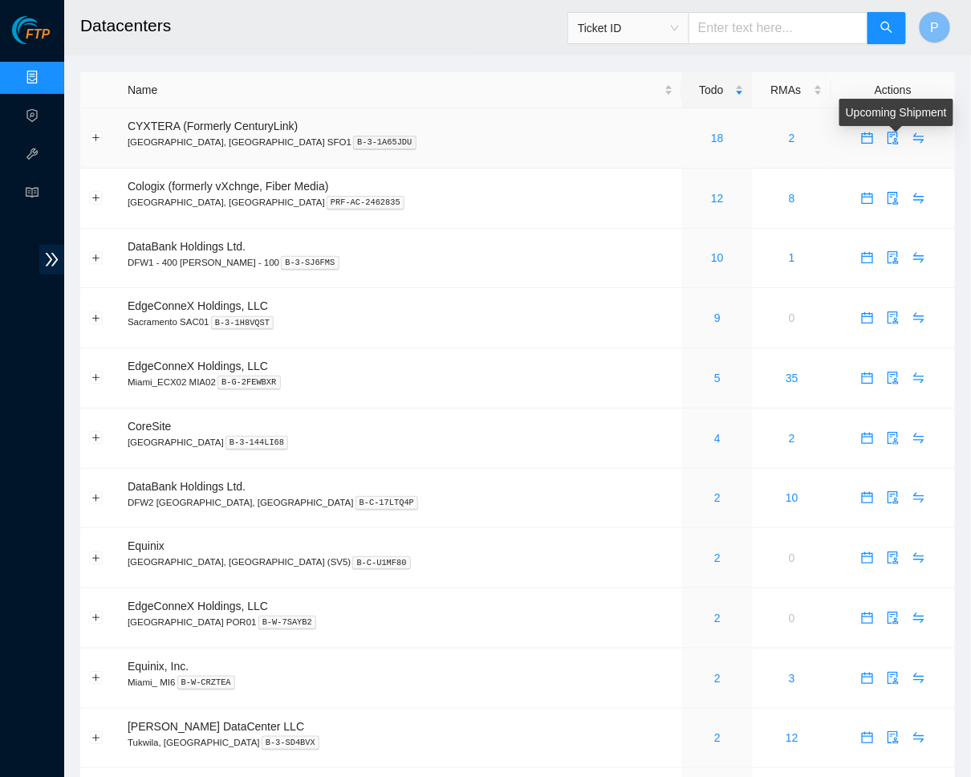
click at [39, 27] on div "Audit" at bounding box center [19, 13] width 39 height 27
click at [870, 137] on icon "audit" at bounding box center [893, 138] width 13 height 13
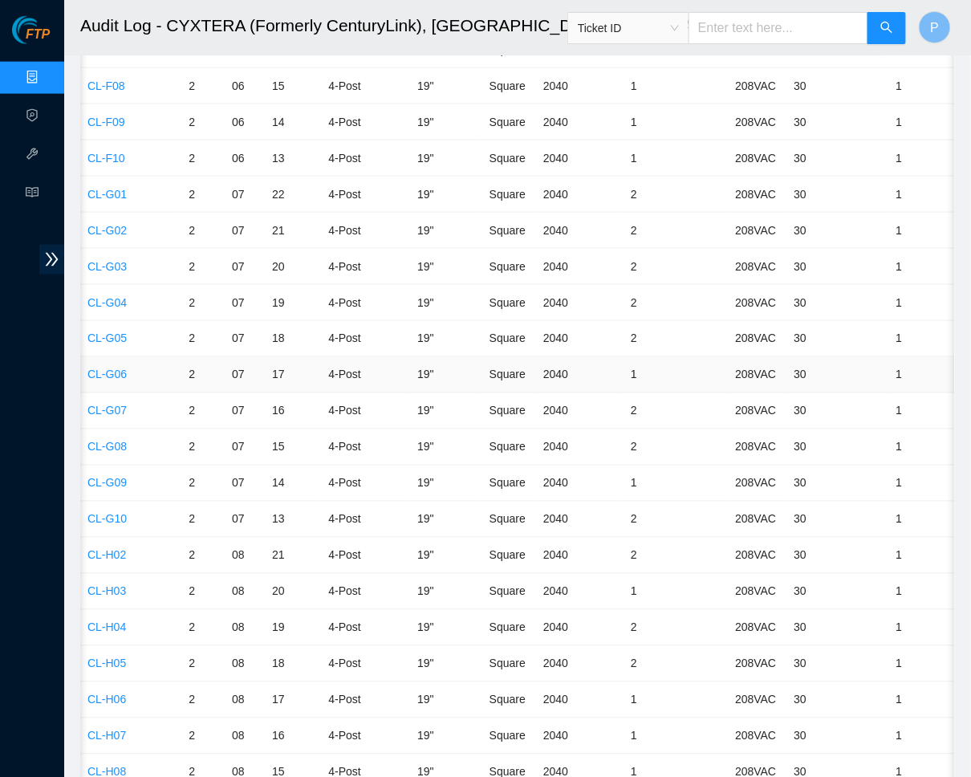
scroll to position [2234, 0]
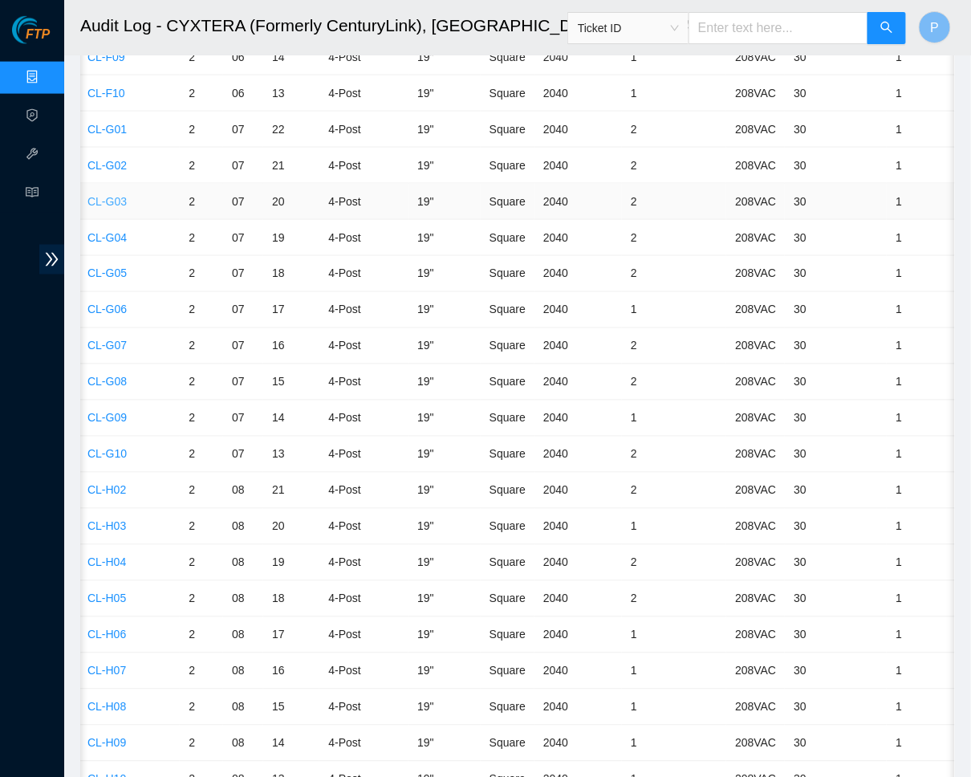
click at [111, 195] on link "CL-G03" at bounding box center [107, 201] width 39 height 13
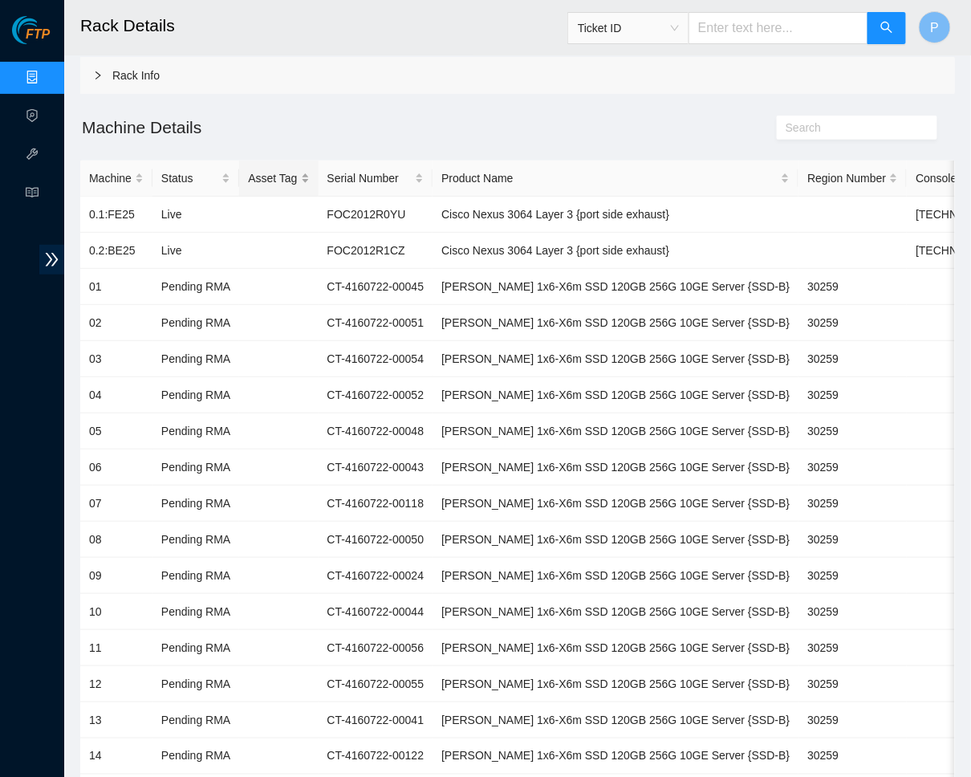
scroll to position [73, 0]
drag, startPoint x: 728, startPoint y: 212, endPoint x: 455, endPoint y: 205, distance: 273.0
click at [455, 205] on td "Cisco Nexus 3064 Layer 3 {port side exhaust}" at bounding box center [616, 214] width 366 height 36
drag, startPoint x: 767, startPoint y: 283, endPoint x: 463, endPoint y: 280, distance: 303.5
click at [463, 280] on td "Ciara 1x6-X6m SSD 120GB 256G 10GE Server {SSD-B}" at bounding box center [616, 286] width 366 height 36
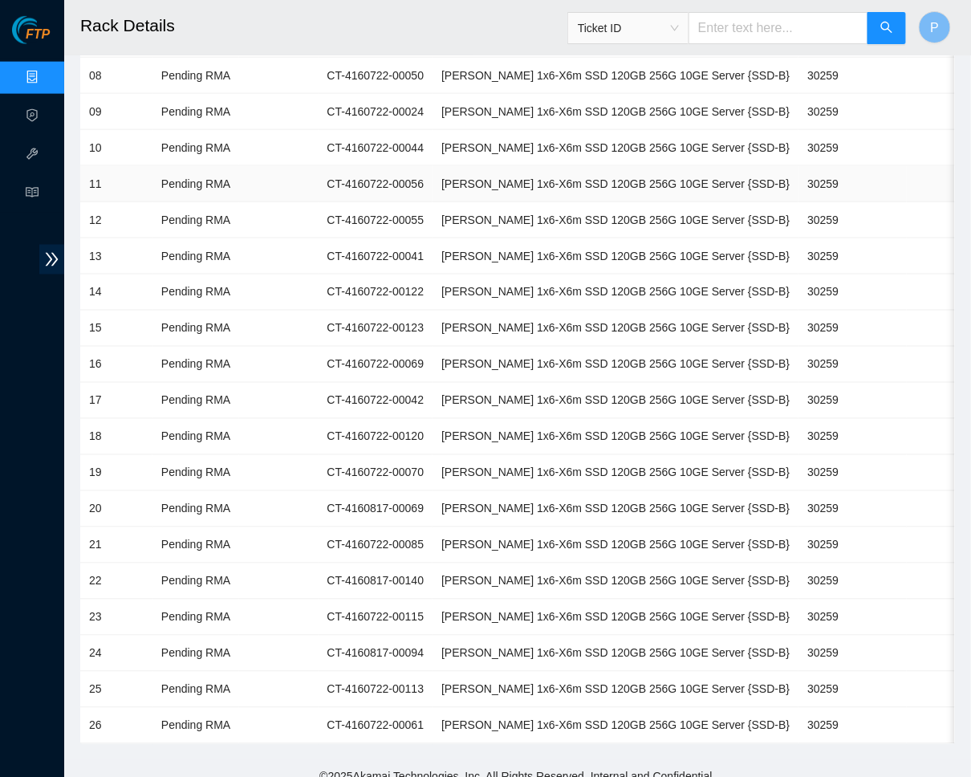
scroll to position [535, 0]
drag, startPoint x: 822, startPoint y: 315, endPoint x: 776, endPoint y: 314, distance: 45.8
click at [799, 314] on td "30259" at bounding box center [853, 329] width 108 height 36
